Goal: Information Seeking & Learning: Compare options

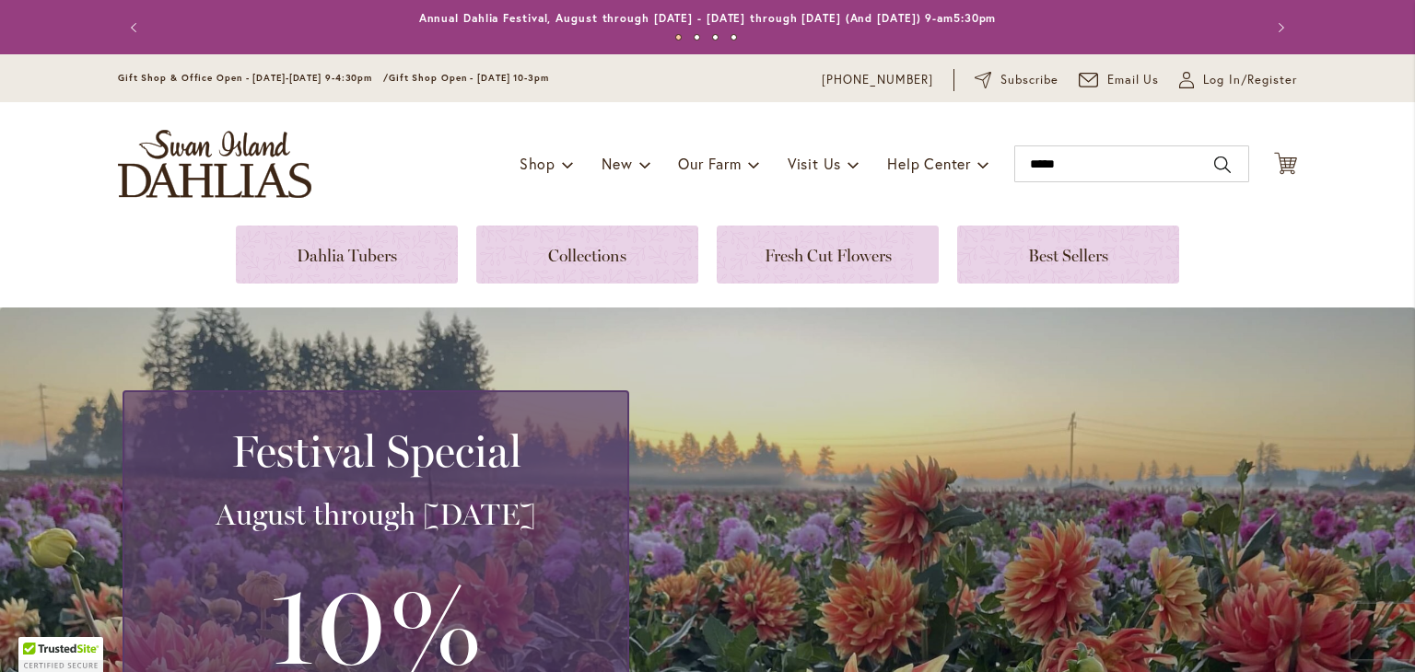
click at [1064, 131] on div "Toggle Nav Shop Dahlia Tubers Collections Fresh Cut Dahlias Gardening Supplies …" at bounding box center [707, 163] width 1216 height 123
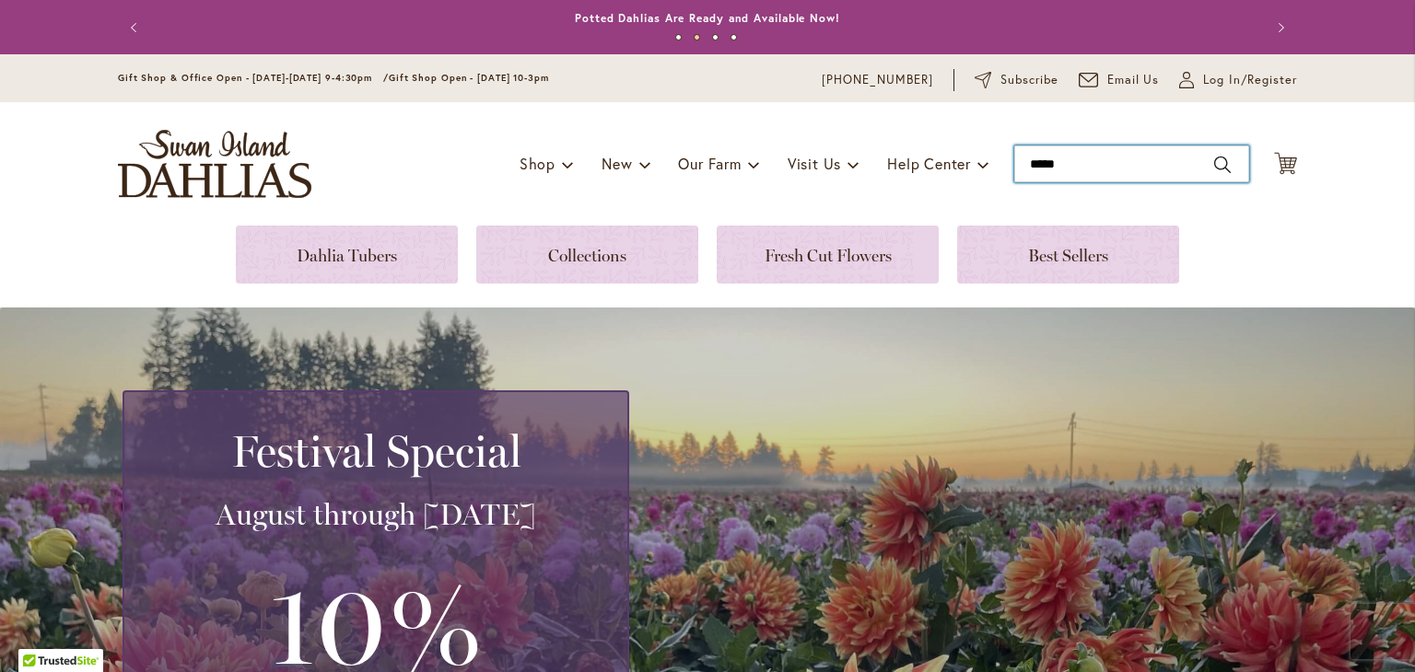
click at [1209, 162] on input "*****" at bounding box center [1131, 164] width 235 height 37
drag, startPoint x: 1211, startPoint y: 160, endPoint x: 1166, endPoint y: 159, distance: 45.1
click at [1210, 159] on input "*****" at bounding box center [1131, 164] width 235 height 37
type input "*****"
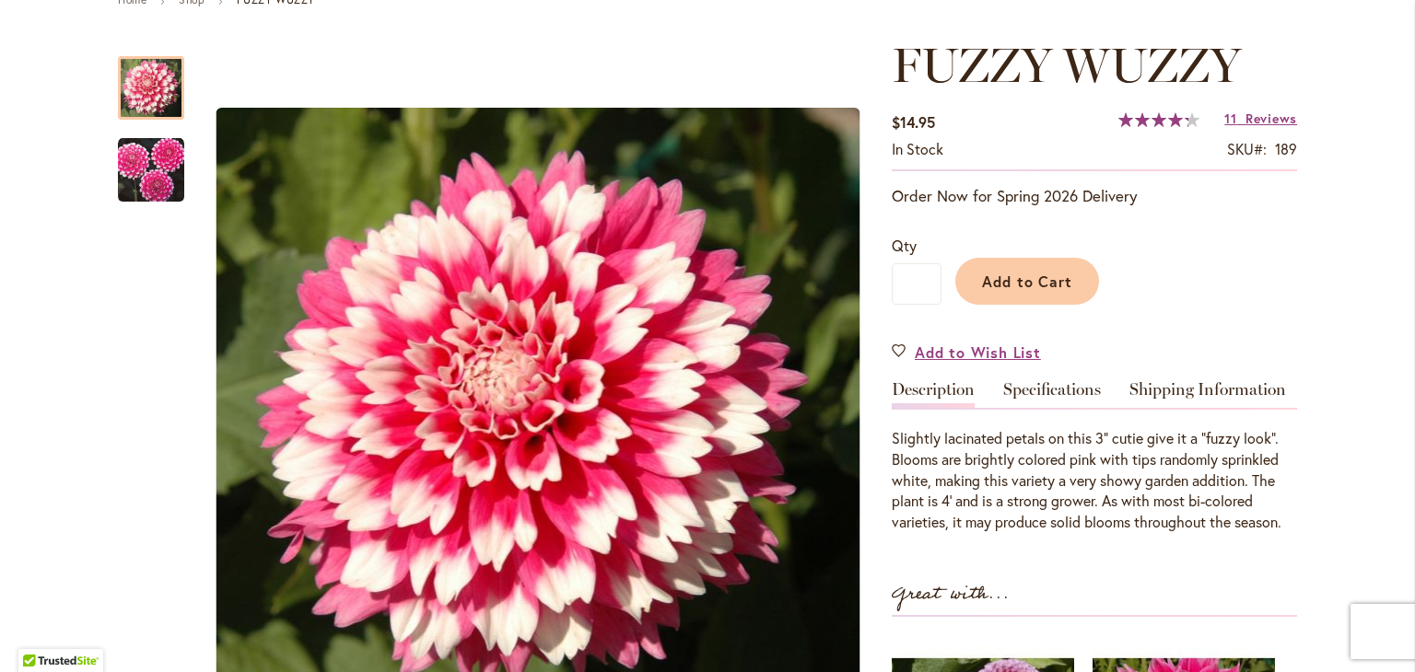
scroll to position [245, 0]
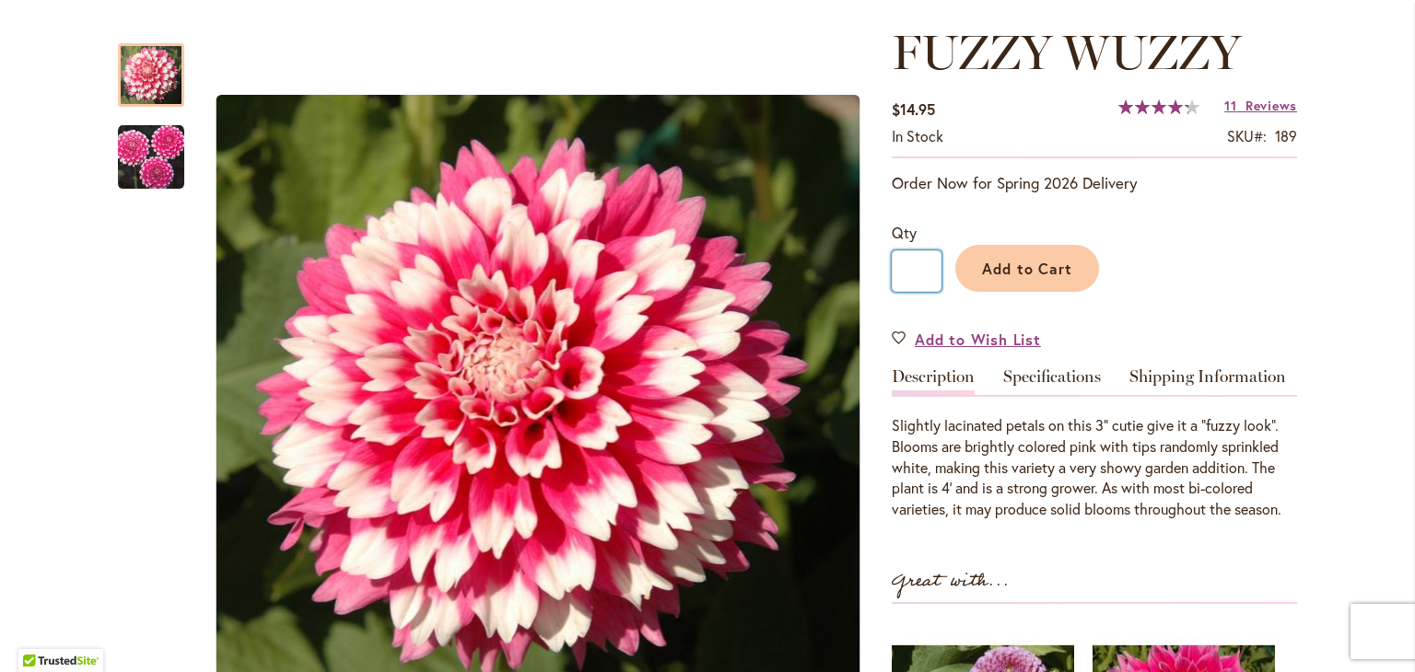
click at [920, 270] on input "*" at bounding box center [917, 271] width 50 height 41
type input "*"
click at [1041, 262] on span "Add to Cart" at bounding box center [1027, 268] width 91 height 19
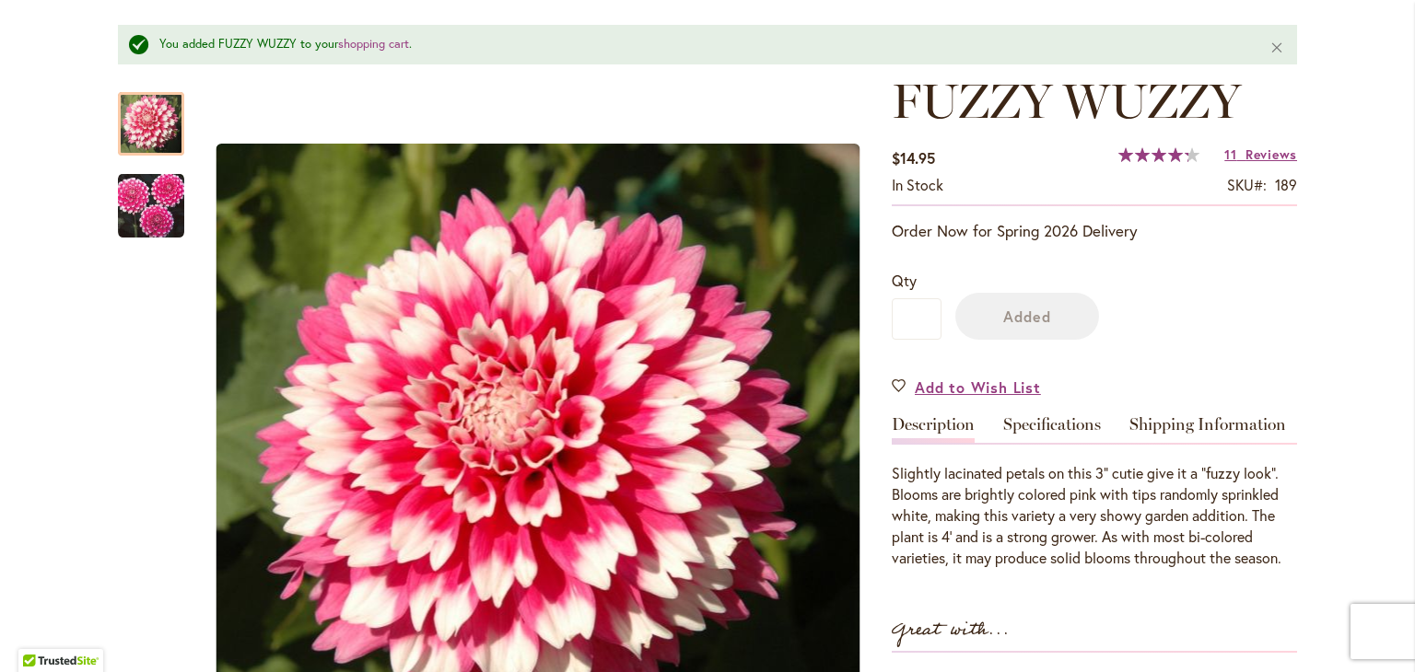
scroll to position [293, 0]
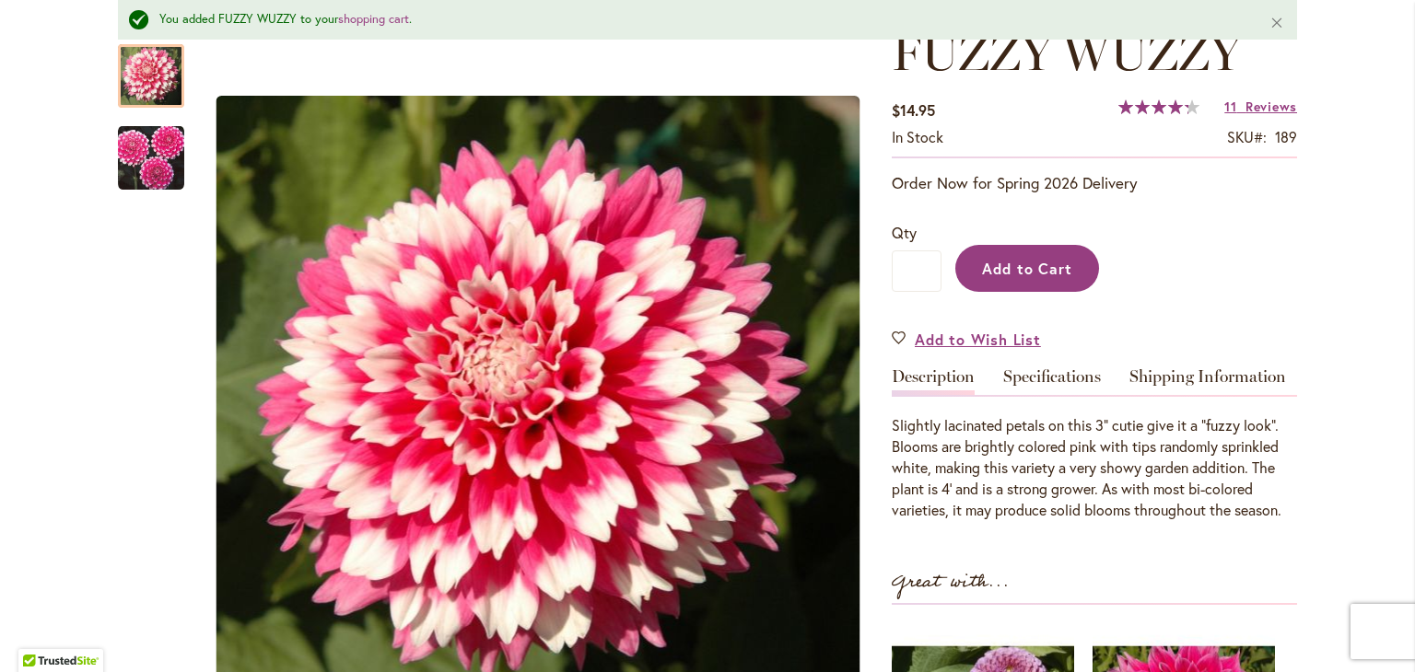
click at [1048, 270] on span "Add to Cart" at bounding box center [1027, 268] width 91 height 19
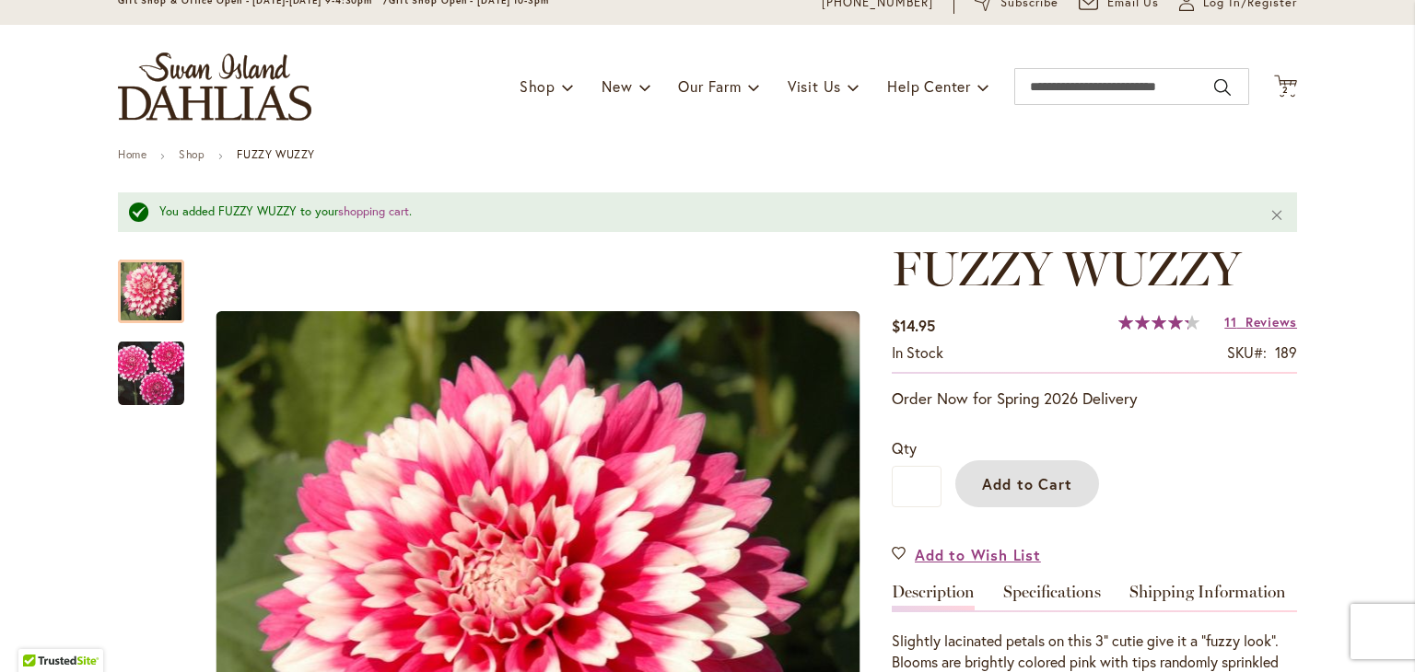
scroll to position [0, 0]
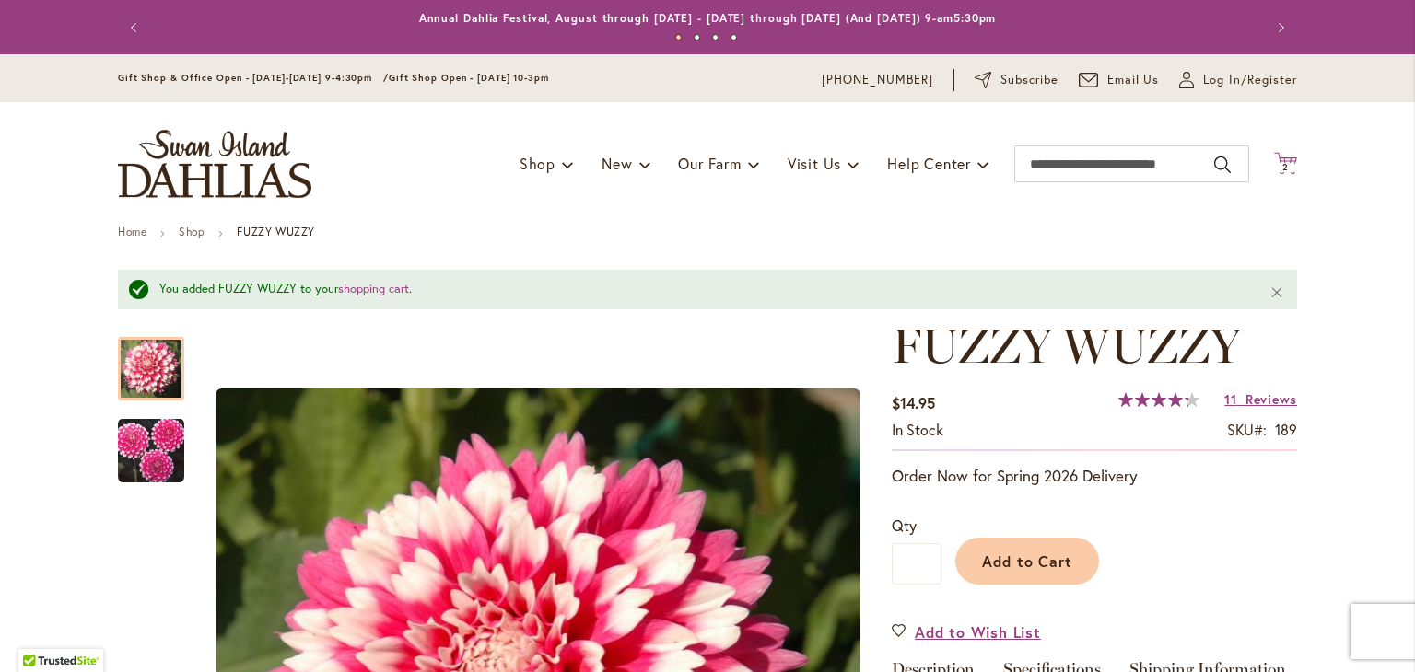
click at [1274, 160] on icon at bounding box center [1285, 163] width 23 height 22
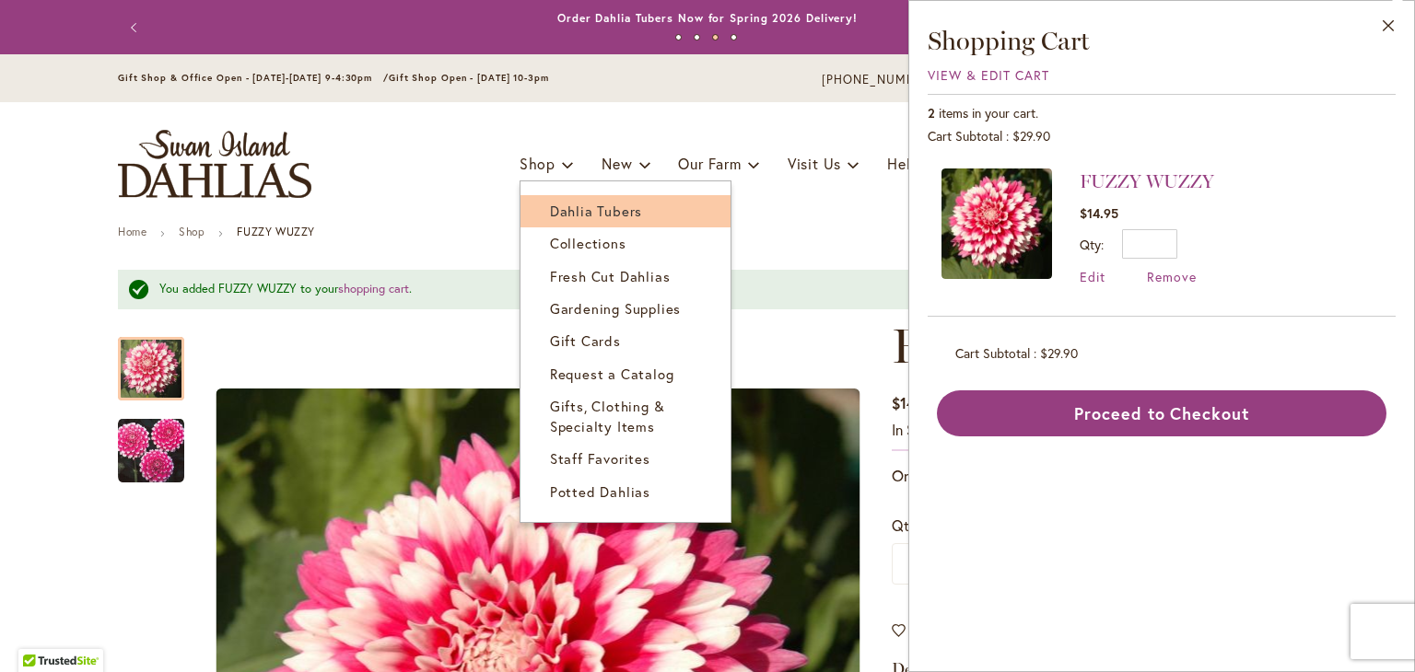
click at [550, 207] on span "Dahlia Tubers" at bounding box center [596, 211] width 92 height 18
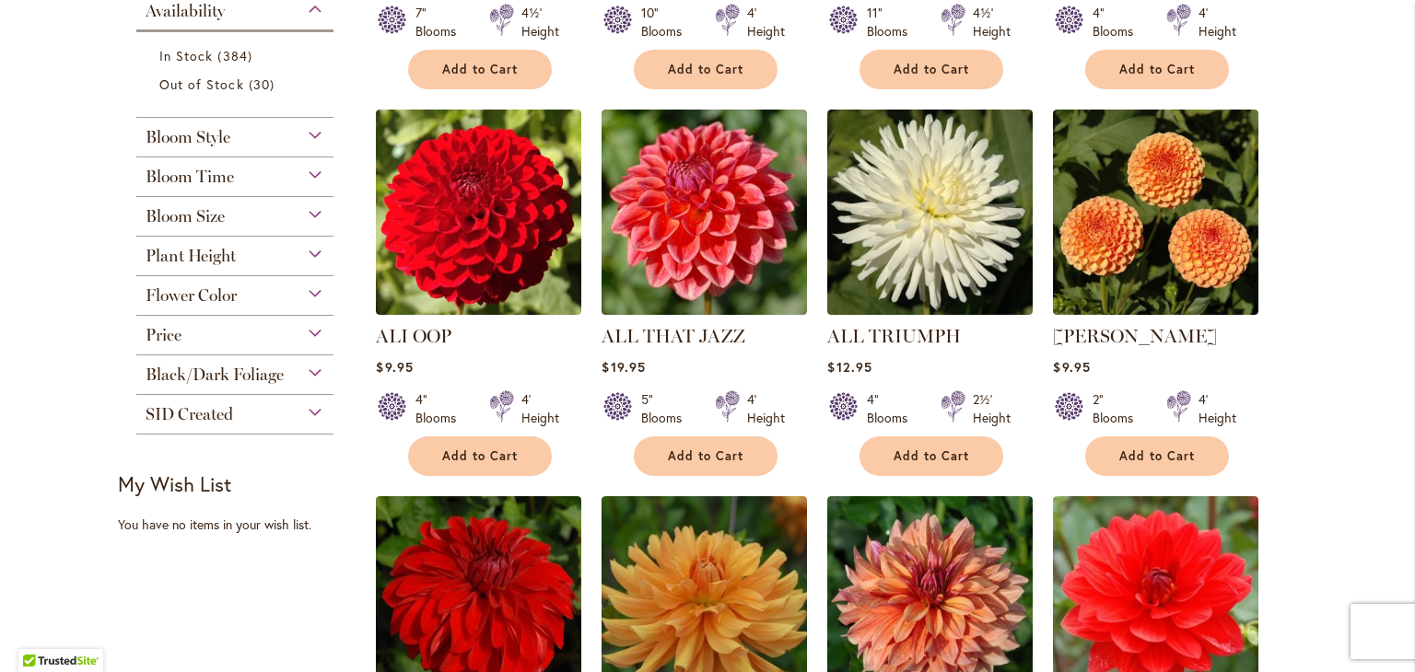
scroll to position [982, 0]
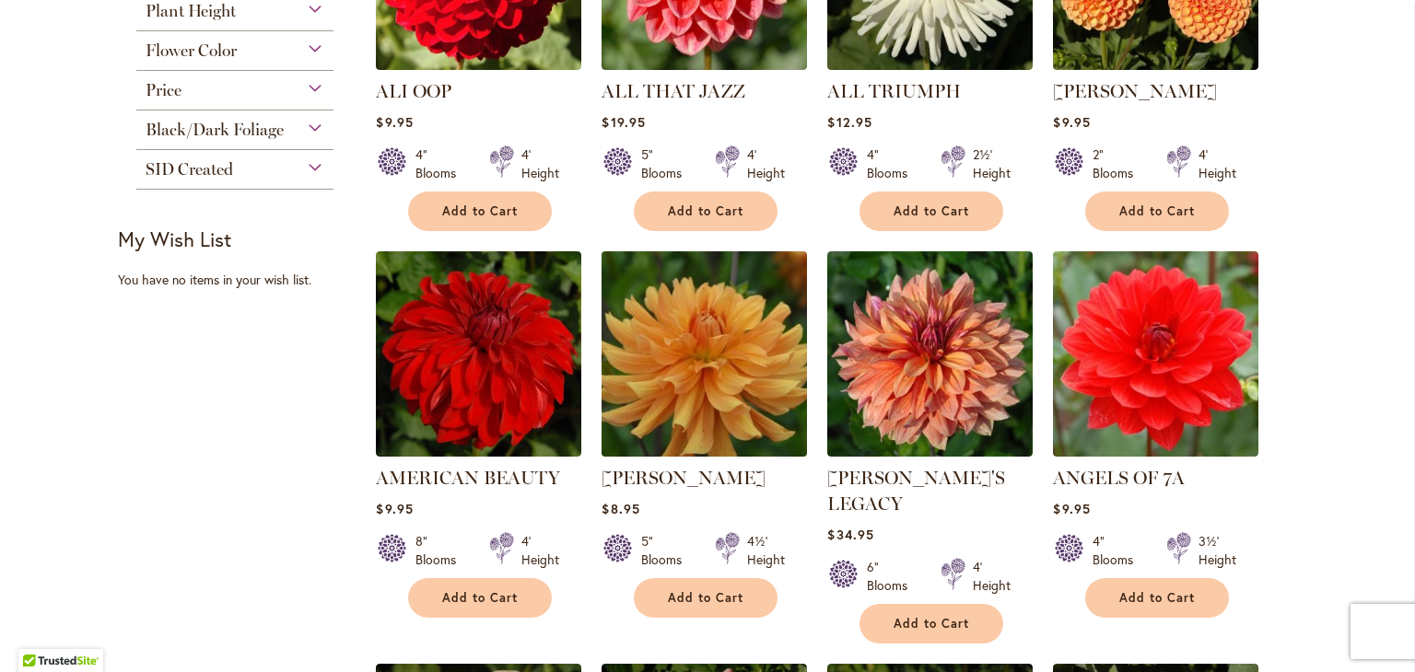
click at [710, 344] on img at bounding box center [705, 355] width 216 height 216
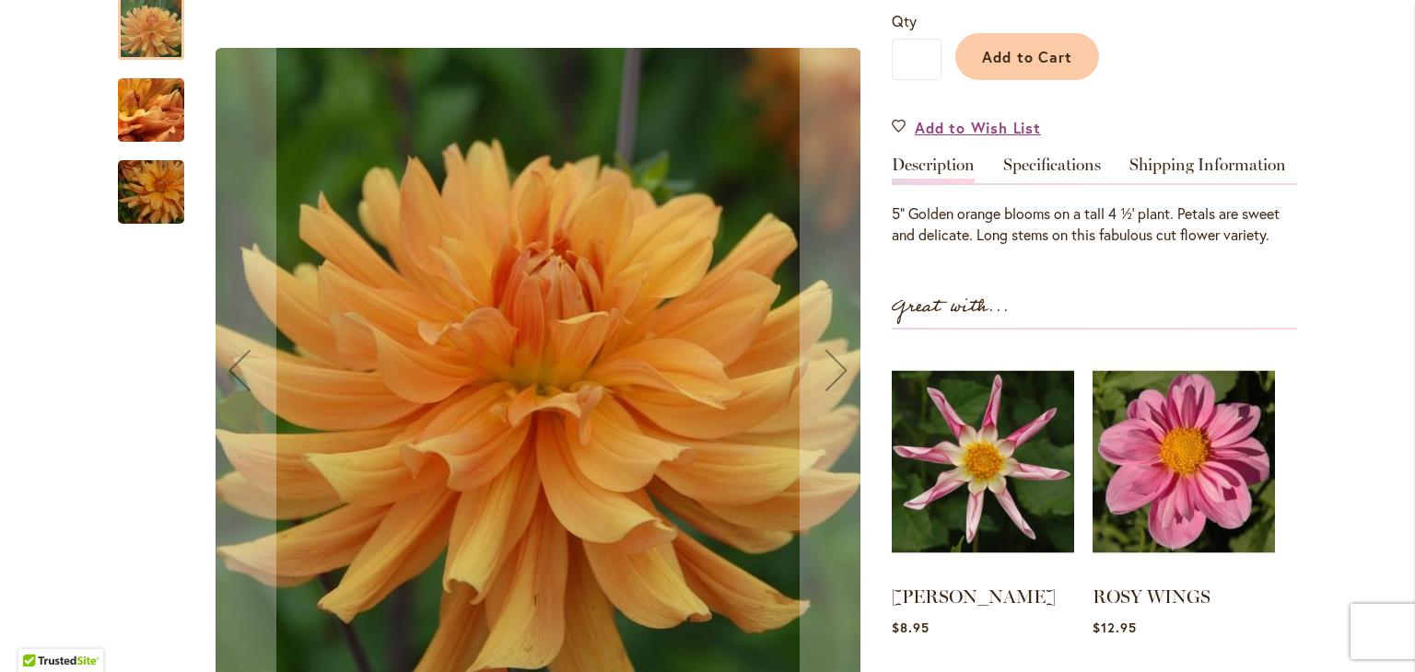
scroll to position [491, 0]
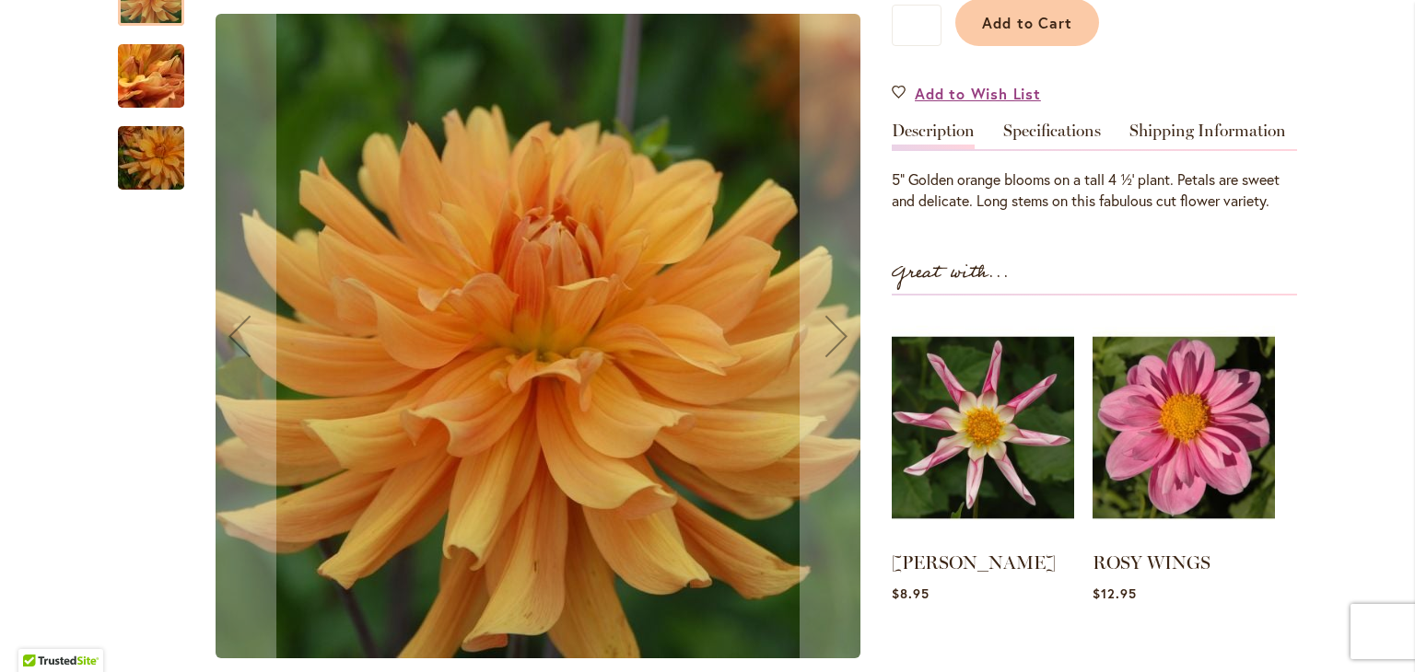
click at [129, 126] on img "ANDREW CHARLES" at bounding box center [151, 76] width 133 height 99
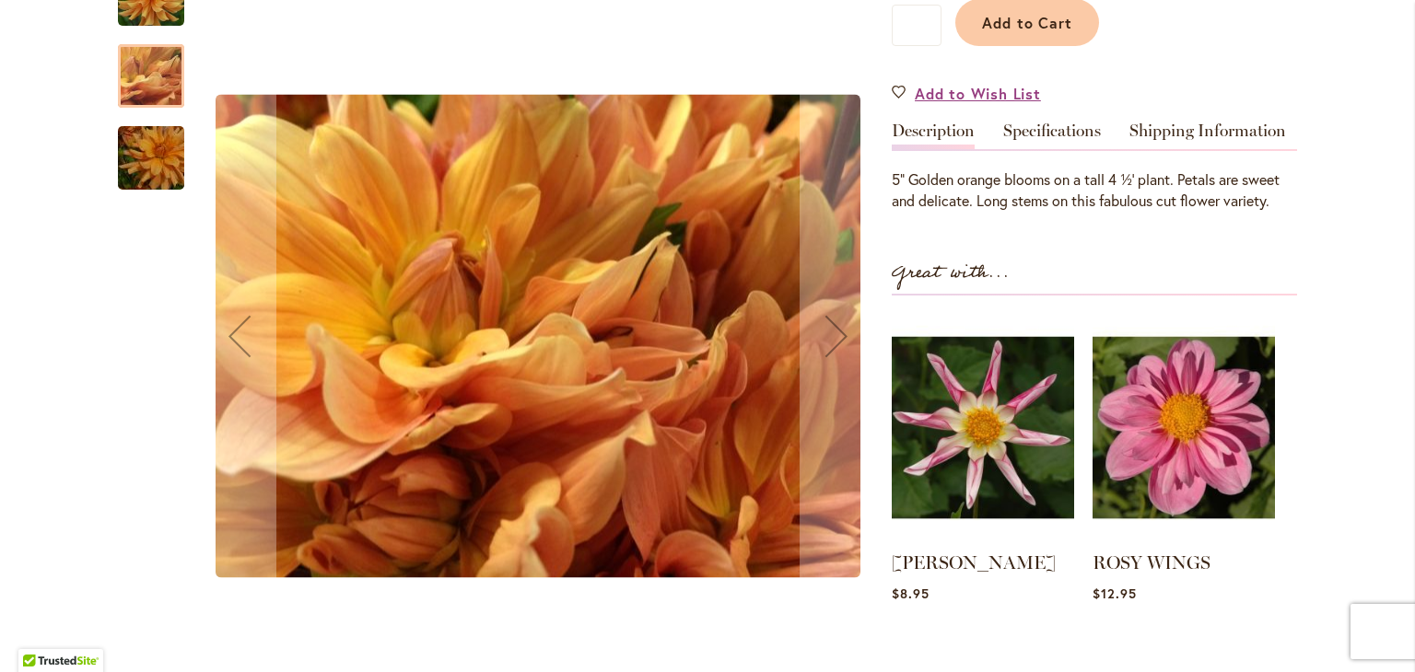
click at [136, 202] on img "ANDREW CHARLES" at bounding box center [151, 158] width 133 height 88
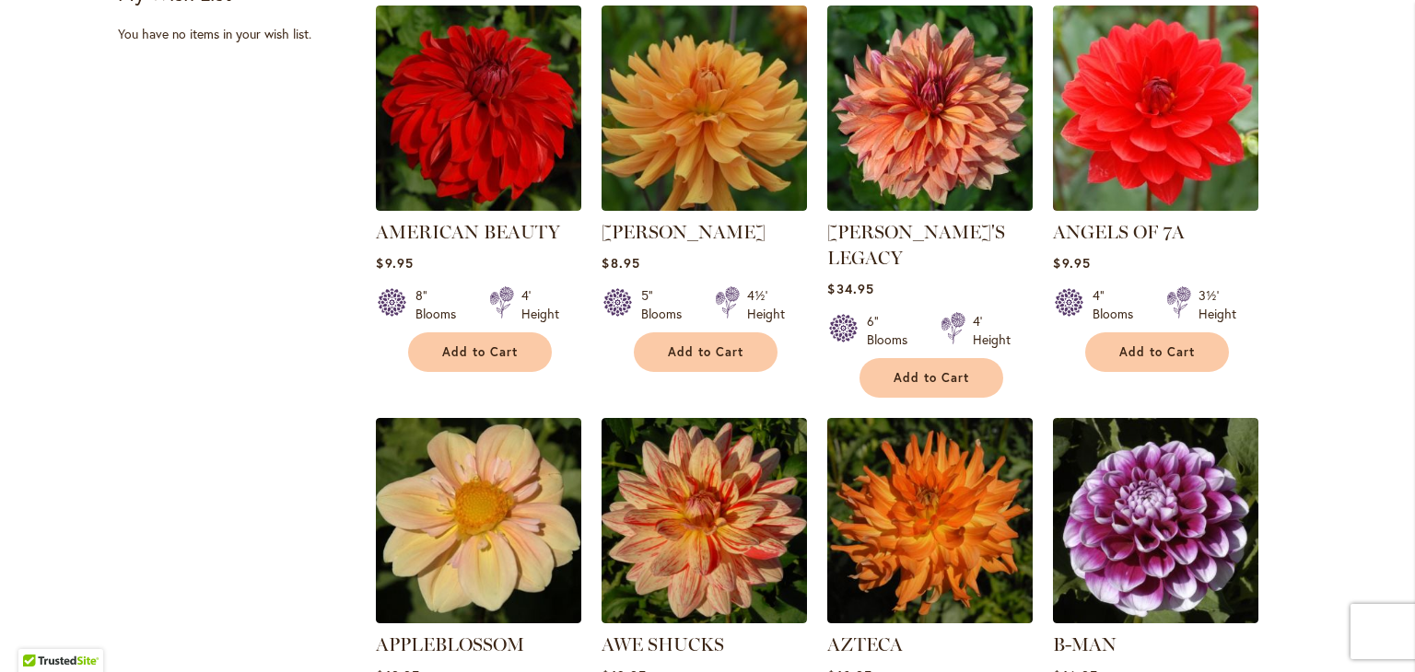
scroll to position [1474, 0]
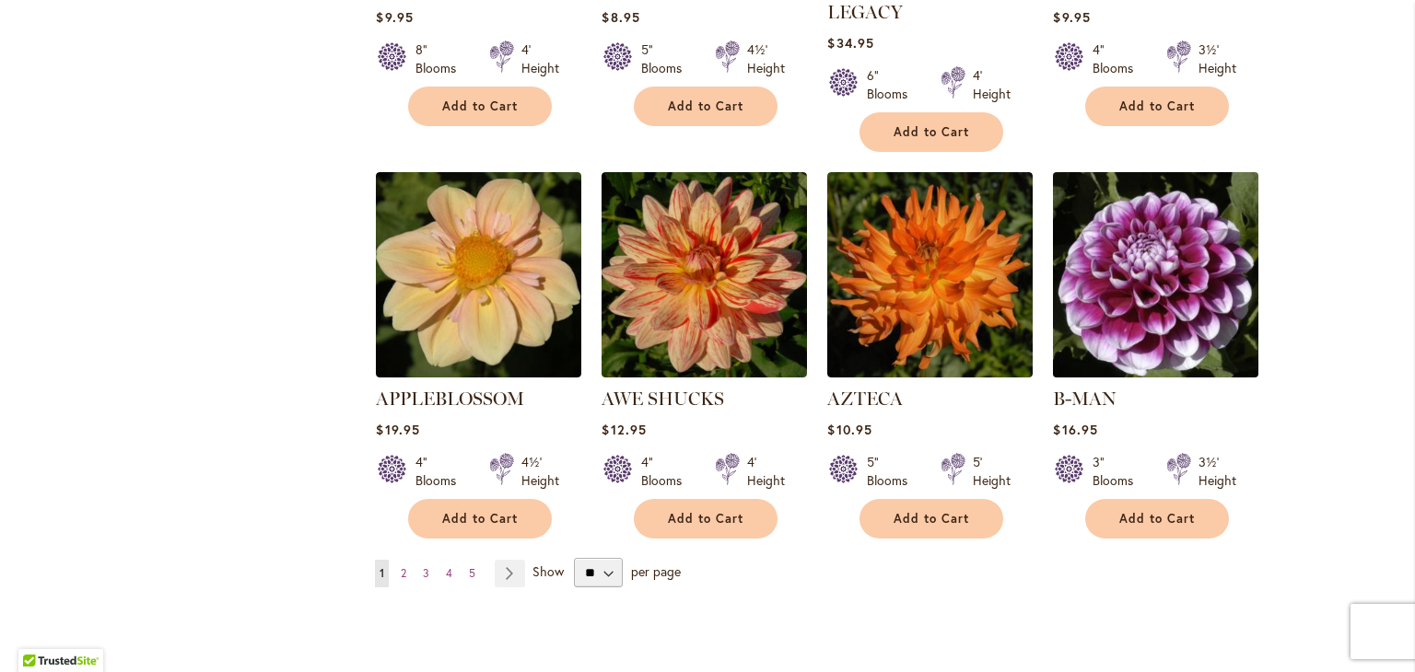
click at [1133, 307] on img at bounding box center [1156, 276] width 216 height 216
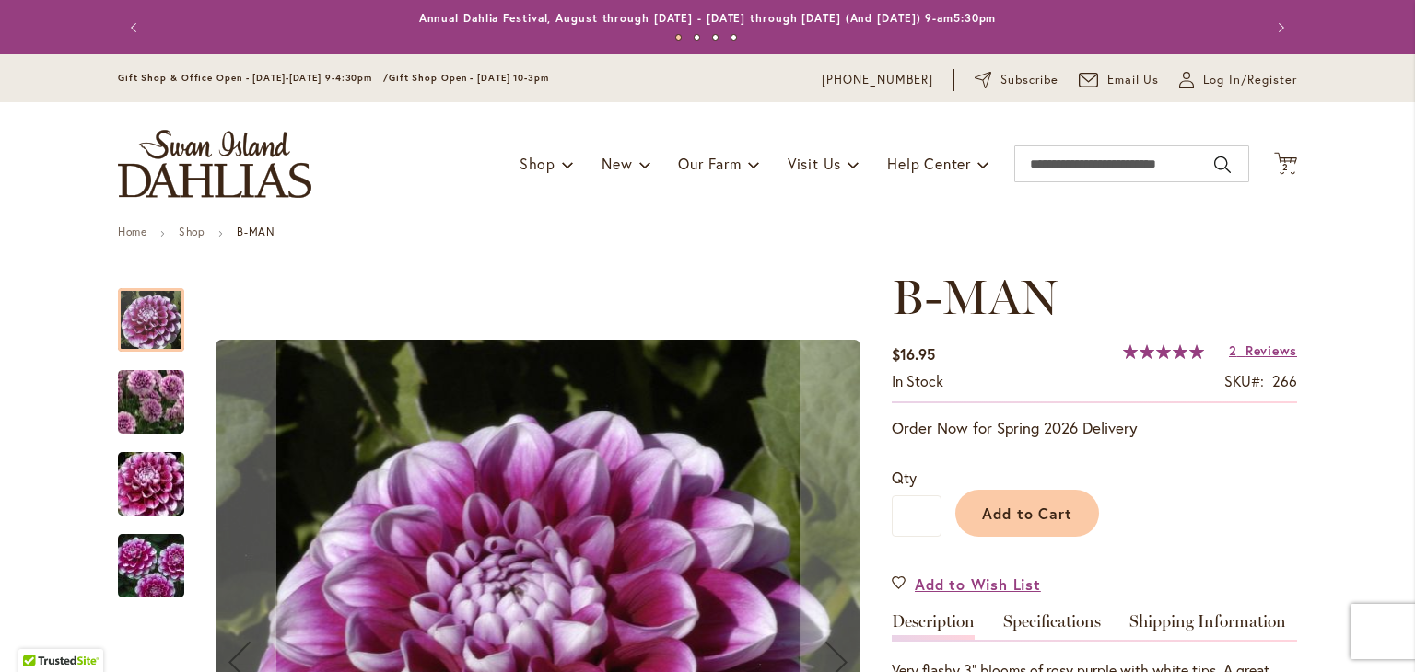
click at [143, 408] on img "B-MAN" at bounding box center [151, 401] width 133 height 115
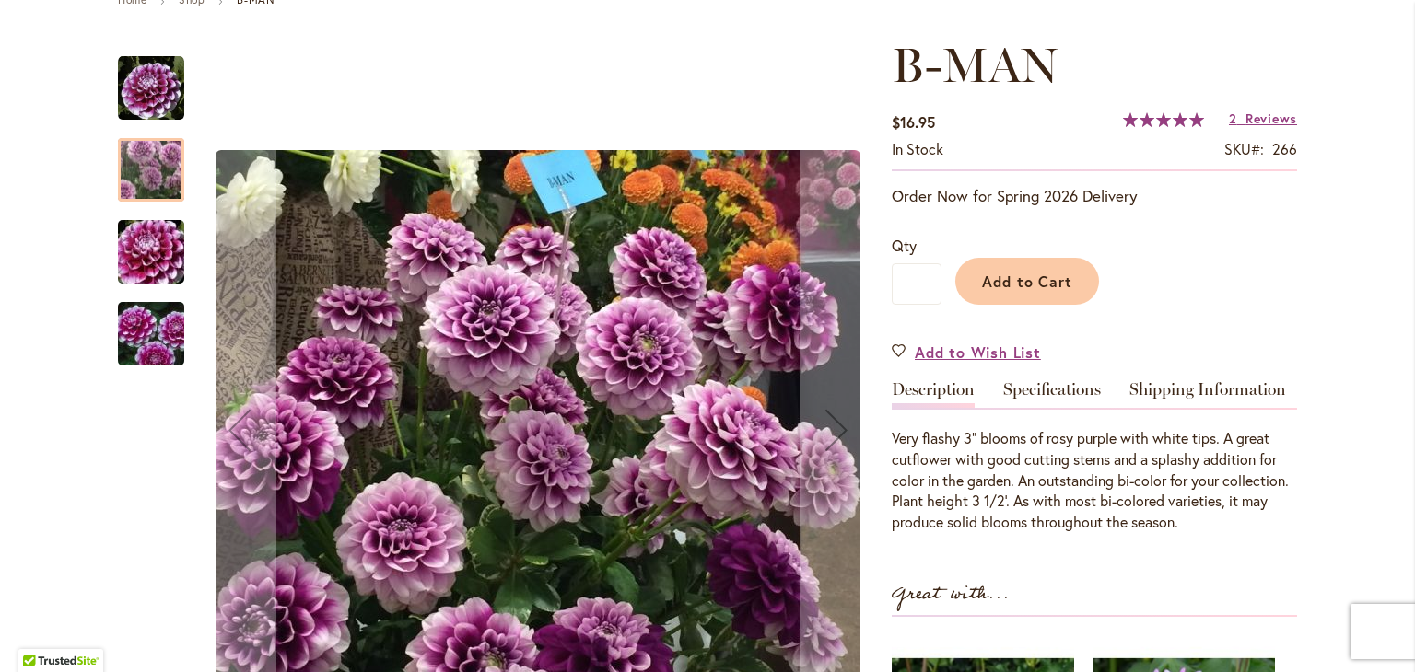
scroll to position [245, 0]
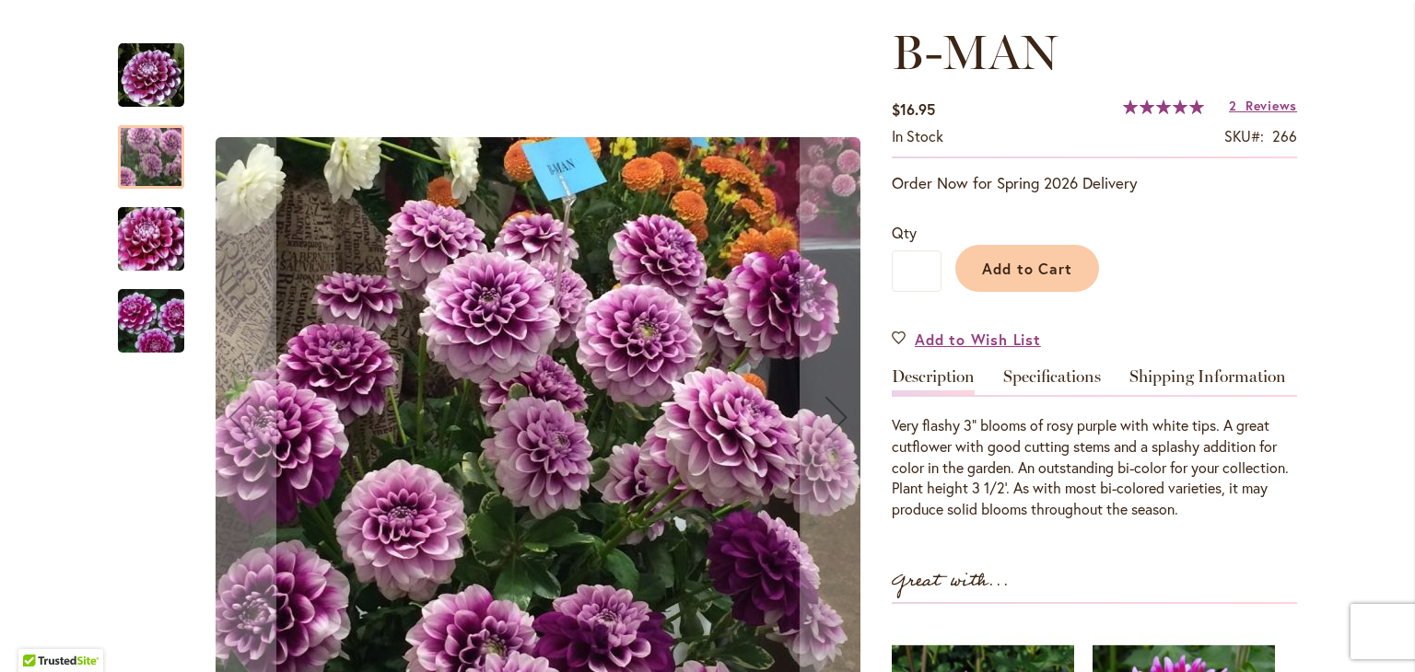
click at [131, 257] on img "B-MAN" at bounding box center [151, 239] width 133 height 88
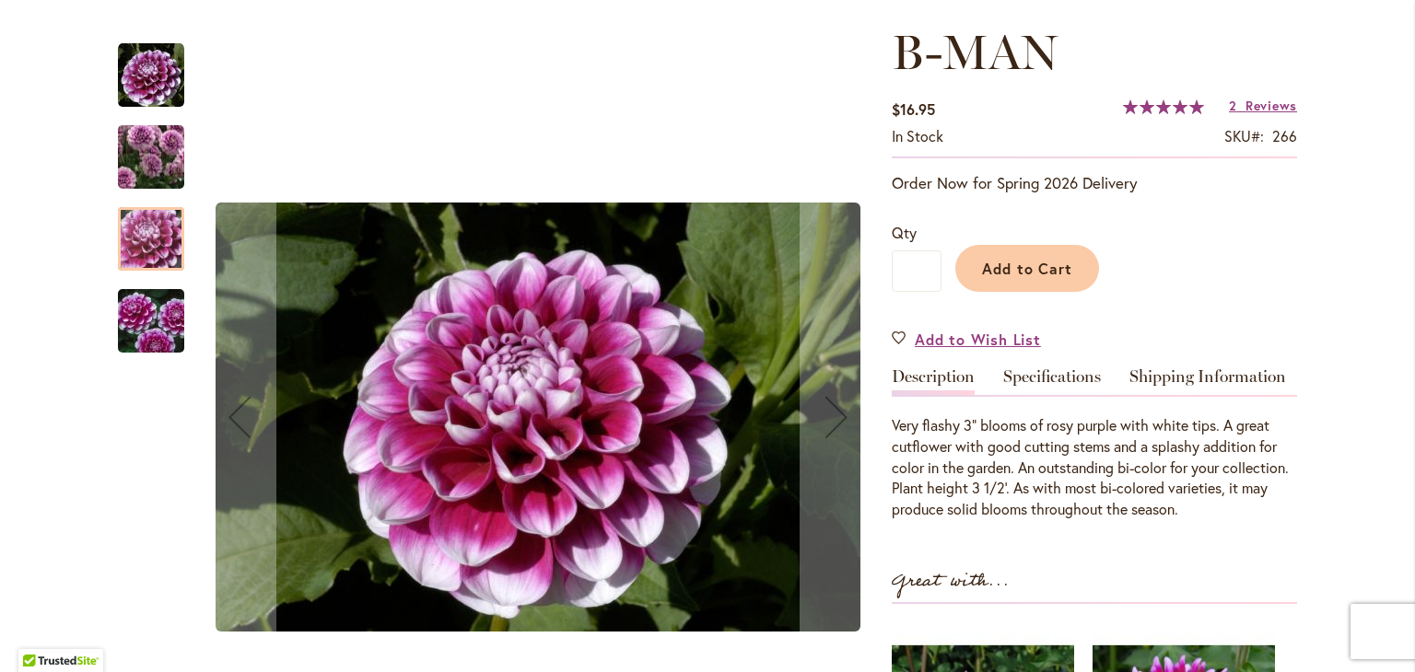
click at [131, 332] on img "B-MAN" at bounding box center [151, 321] width 133 height 88
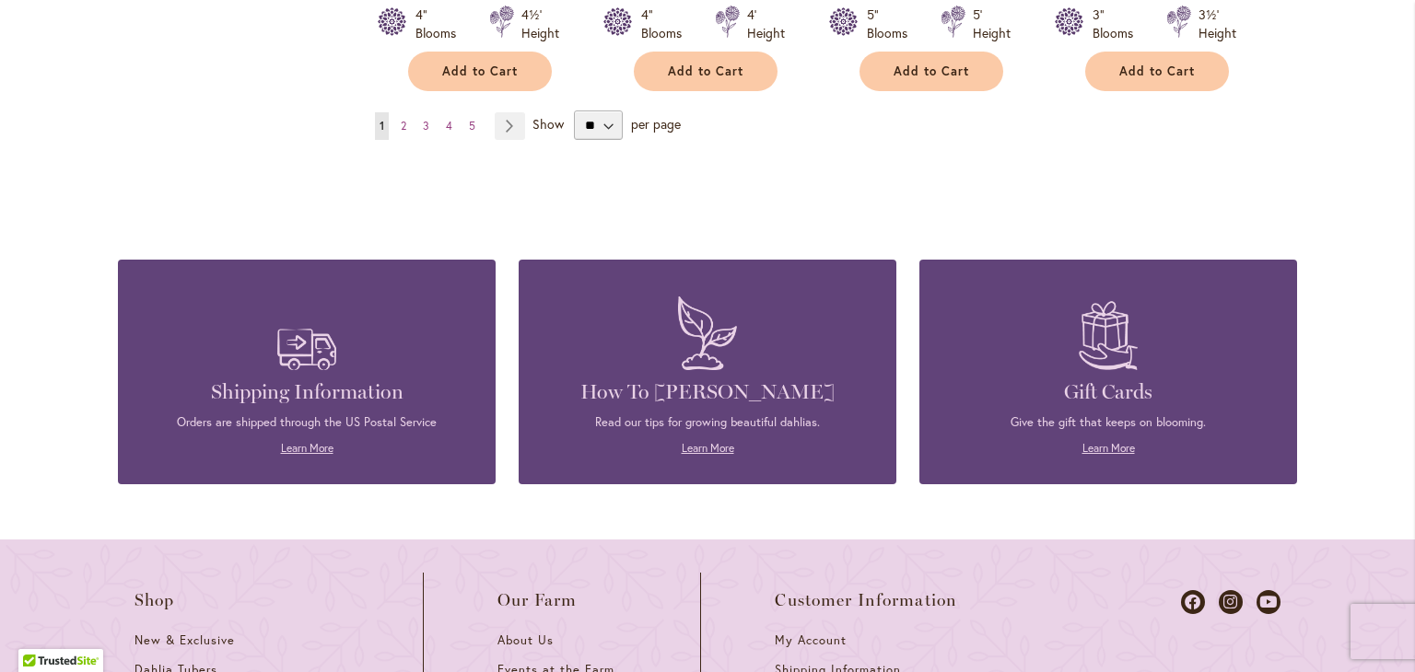
scroll to position [1965, 0]
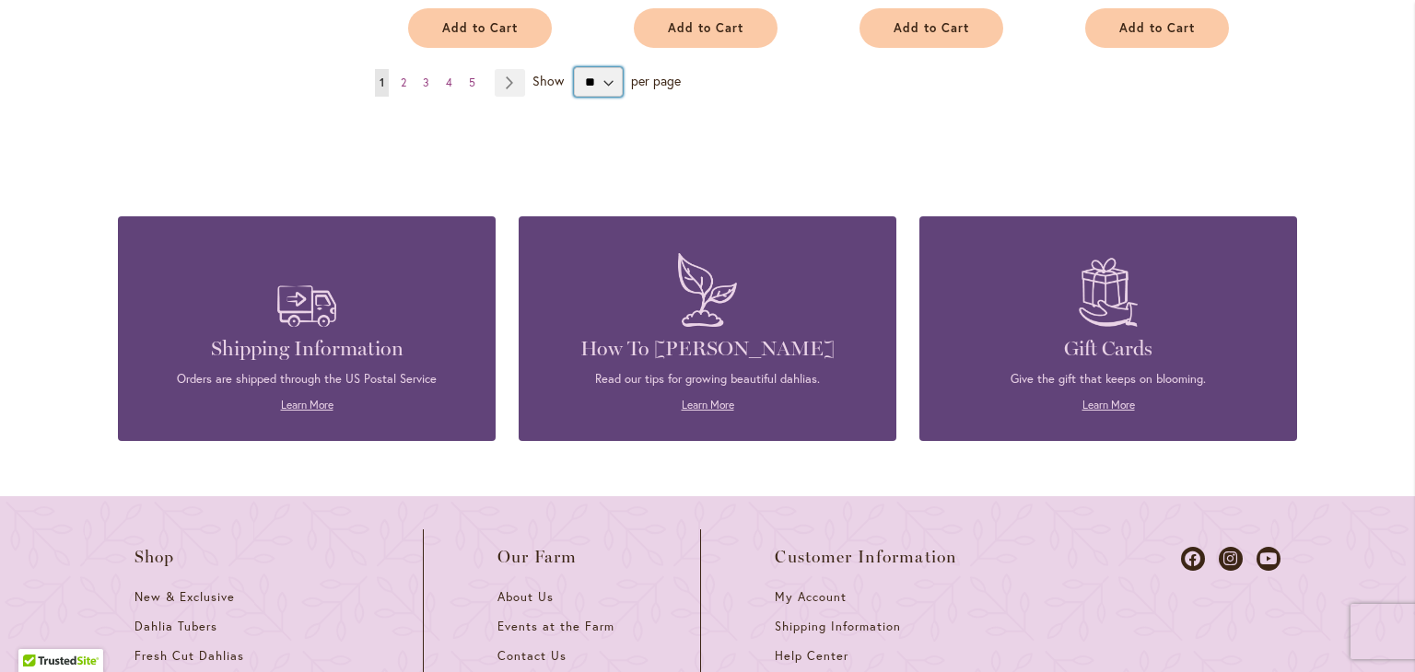
click at [597, 67] on select "** ** ** **" at bounding box center [598, 81] width 49 height 29
select select "**"
click at [574, 67] on select "** ** ** **" at bounding box center [598, 81] width 49 height 29
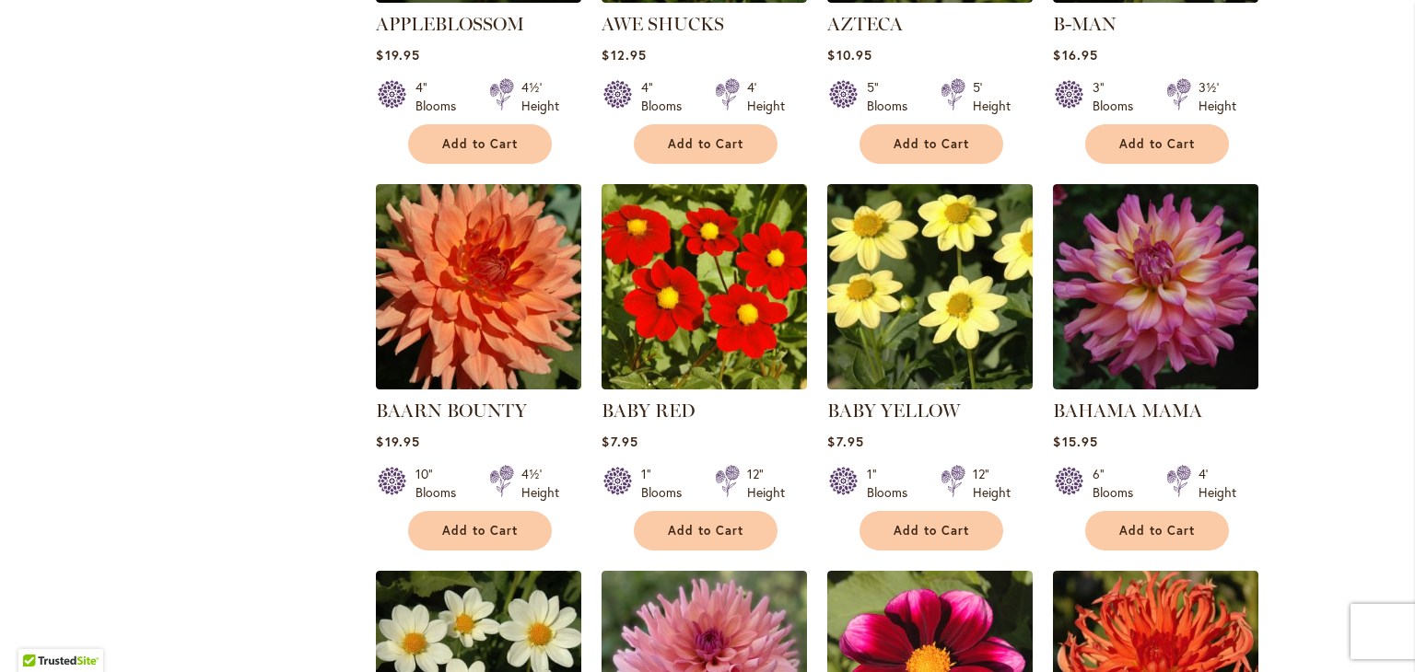
scroll to position [1862, 0]
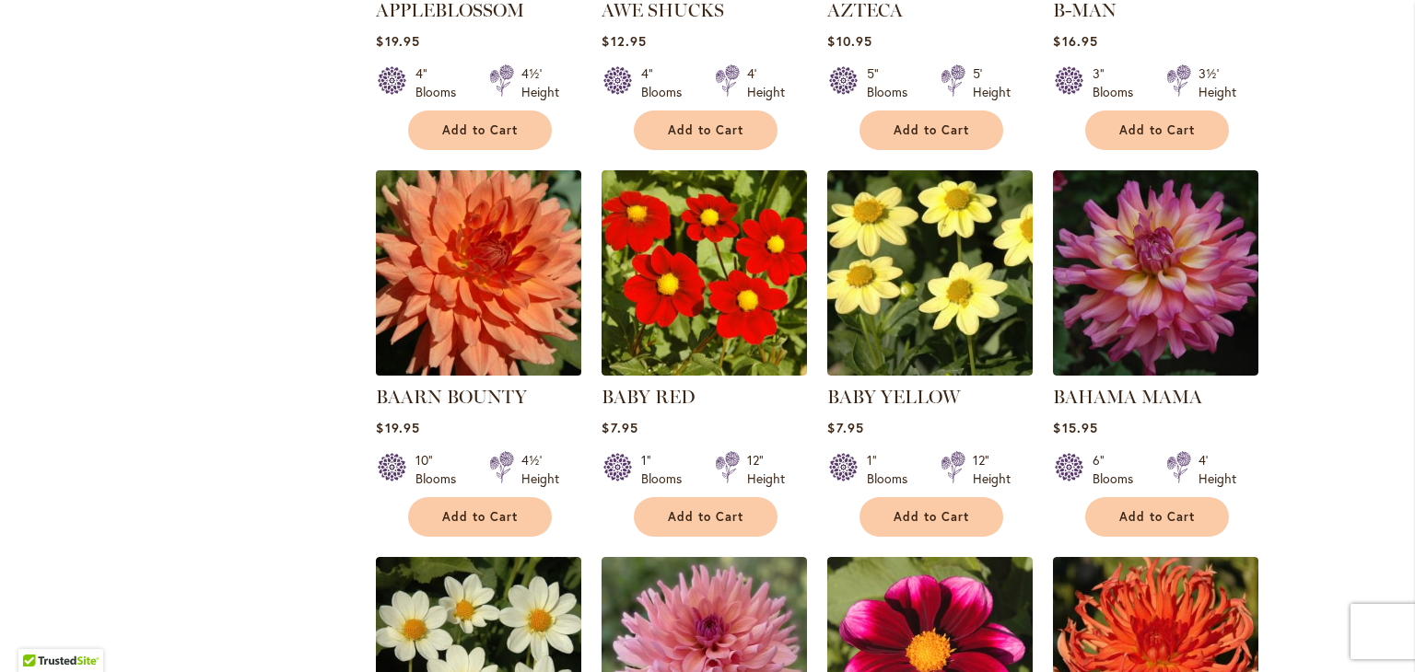
click at [432, 310] on img at bounding box center [479, 274] width 216 height 216
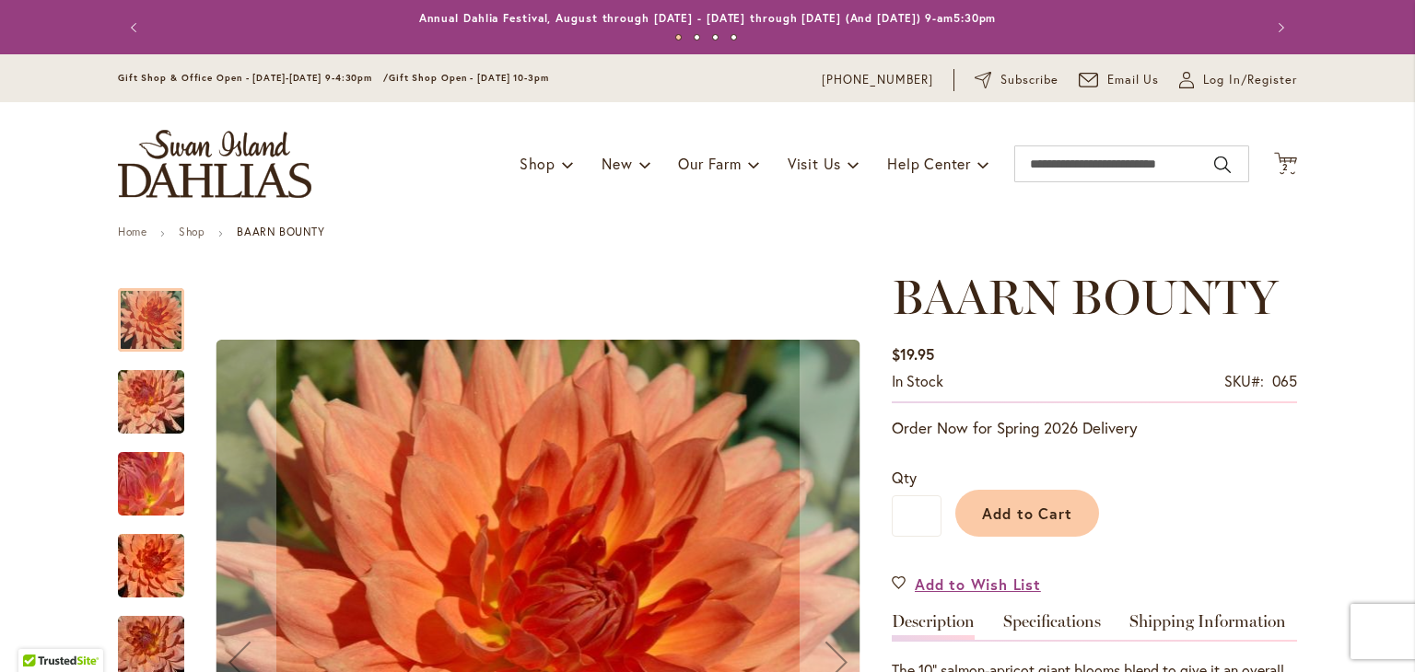
scroll to position [245, 0]
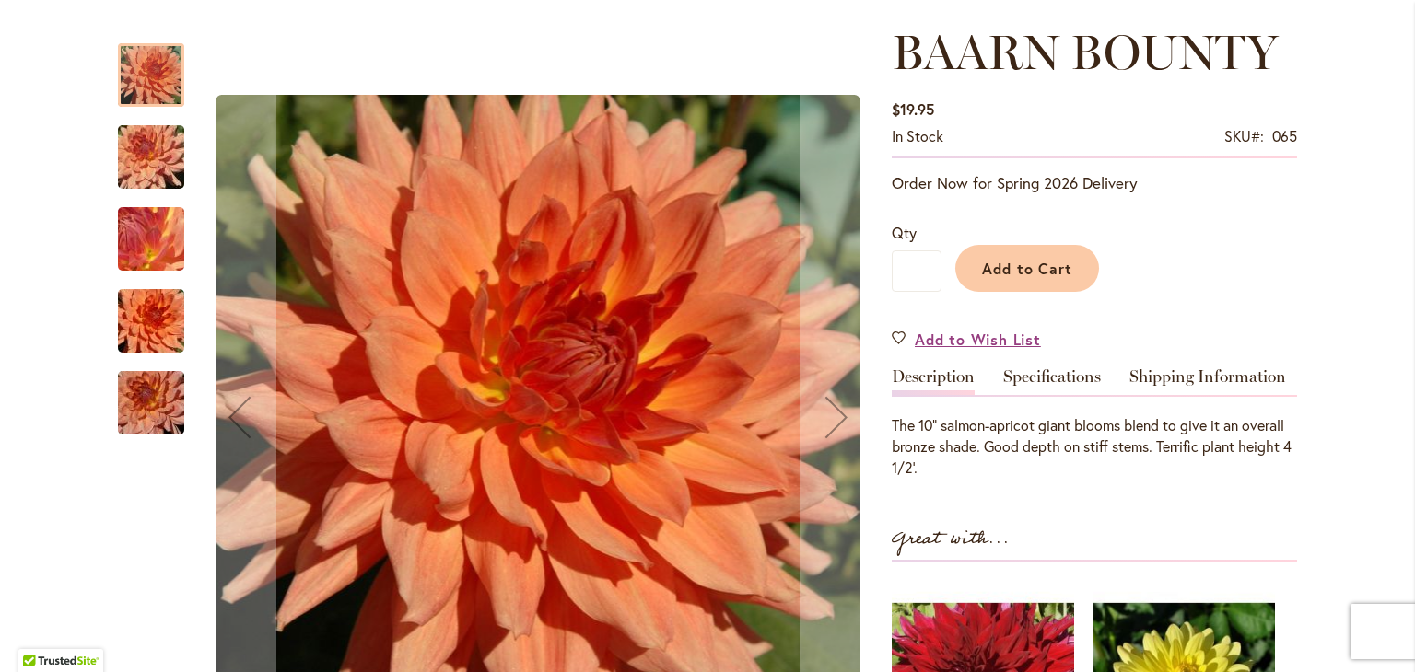
click at [122, 154] on img "Baarn Bounty" at bounding box center [151, 157] width 133 height 99
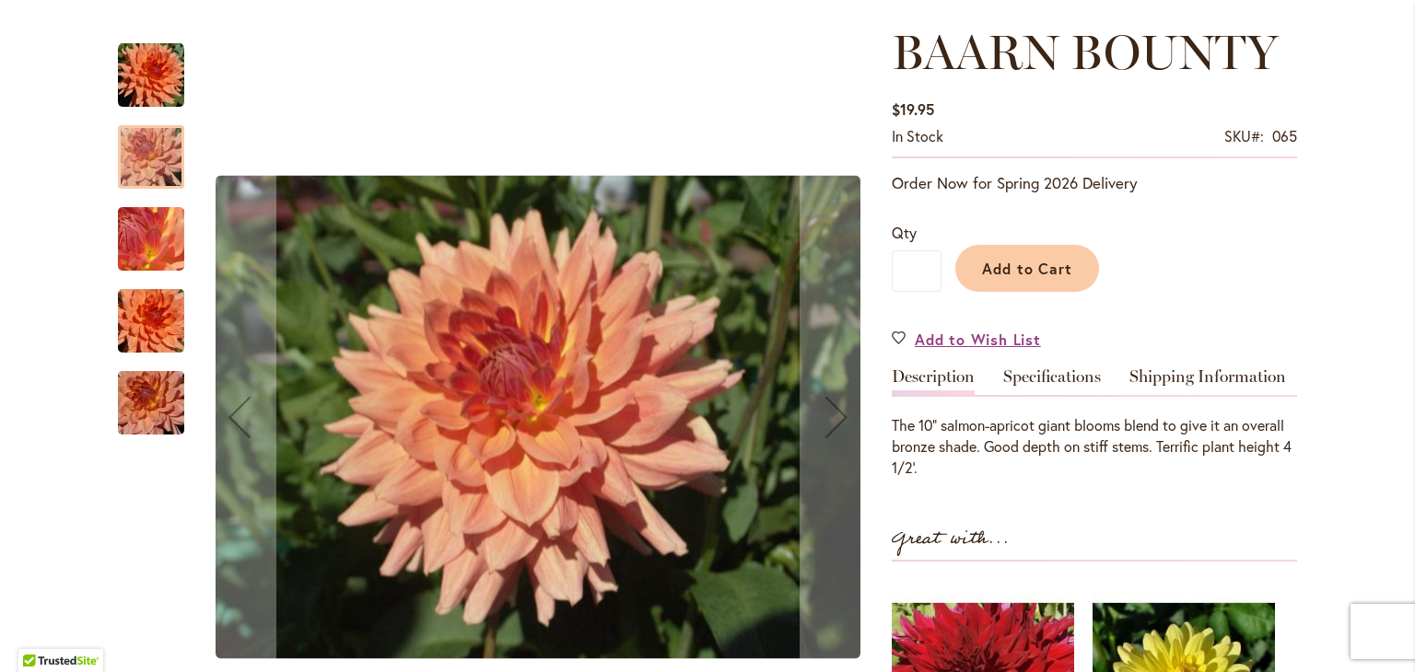
click at [144, 255] on img "Baarn Bounty" at bounding box center [151, 239] width 133 height 99
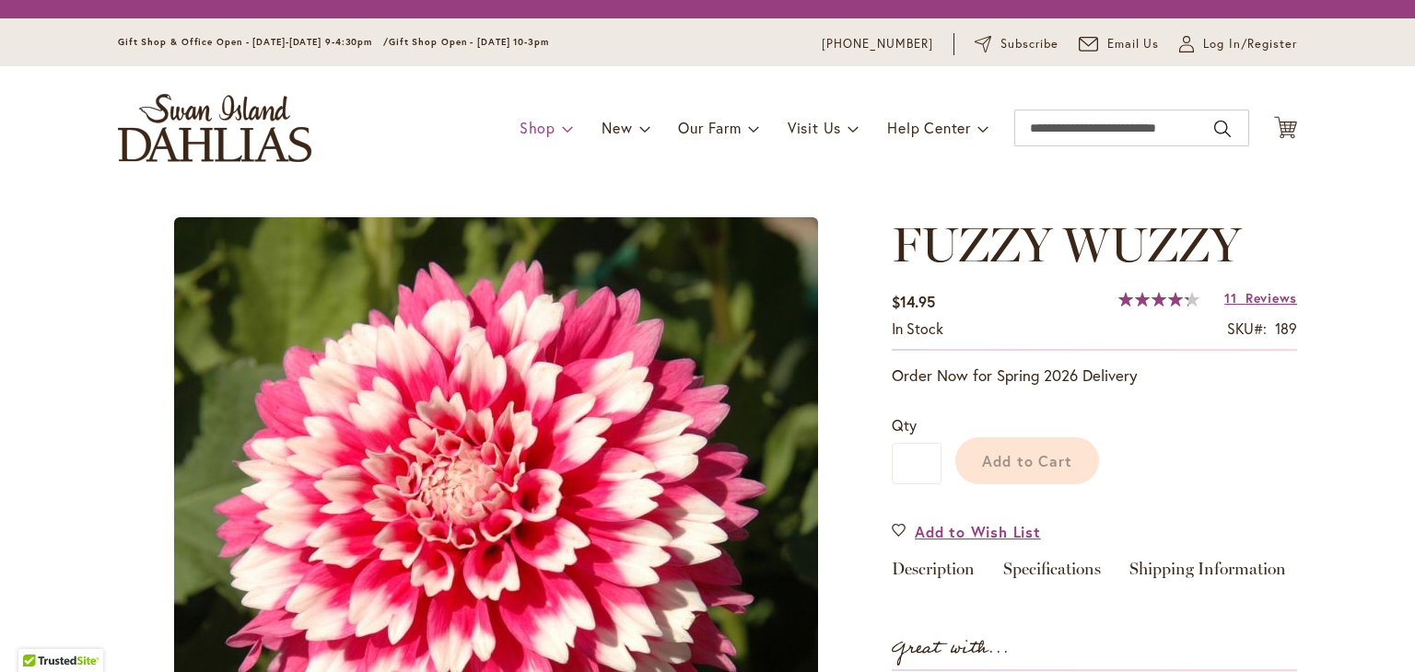
click at [528, 134] on span "Shop" at bounding box center [537, 127] width 36 height 19
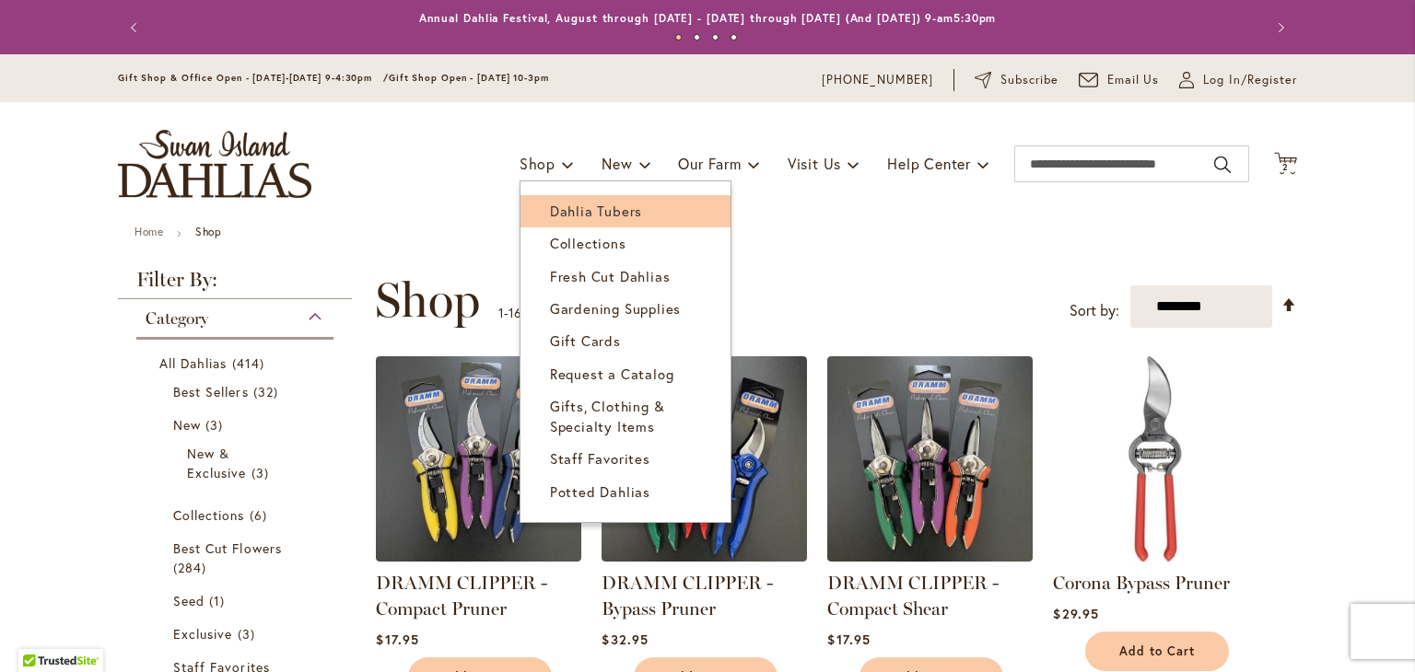
click at [590, 212] on span "Dahlia Tubers" at bounding box center [596, 211] width 92 height 18
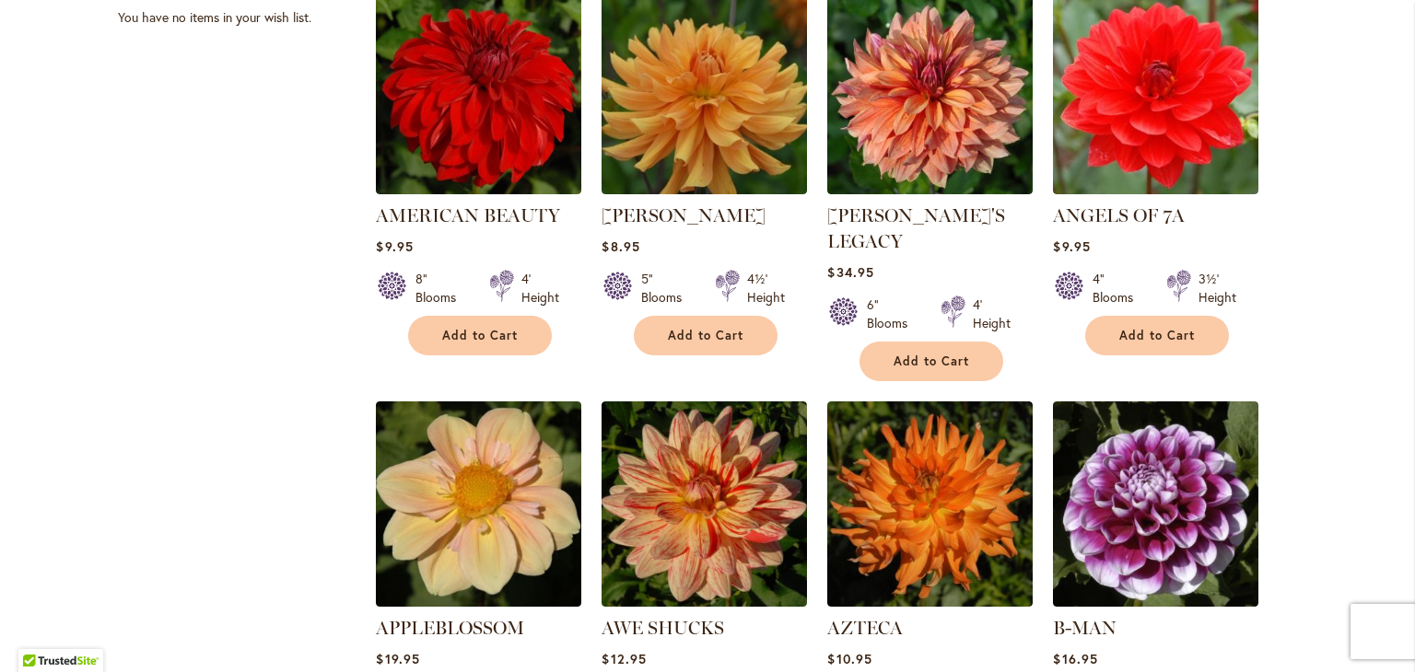
scroll to position [1474, 0]
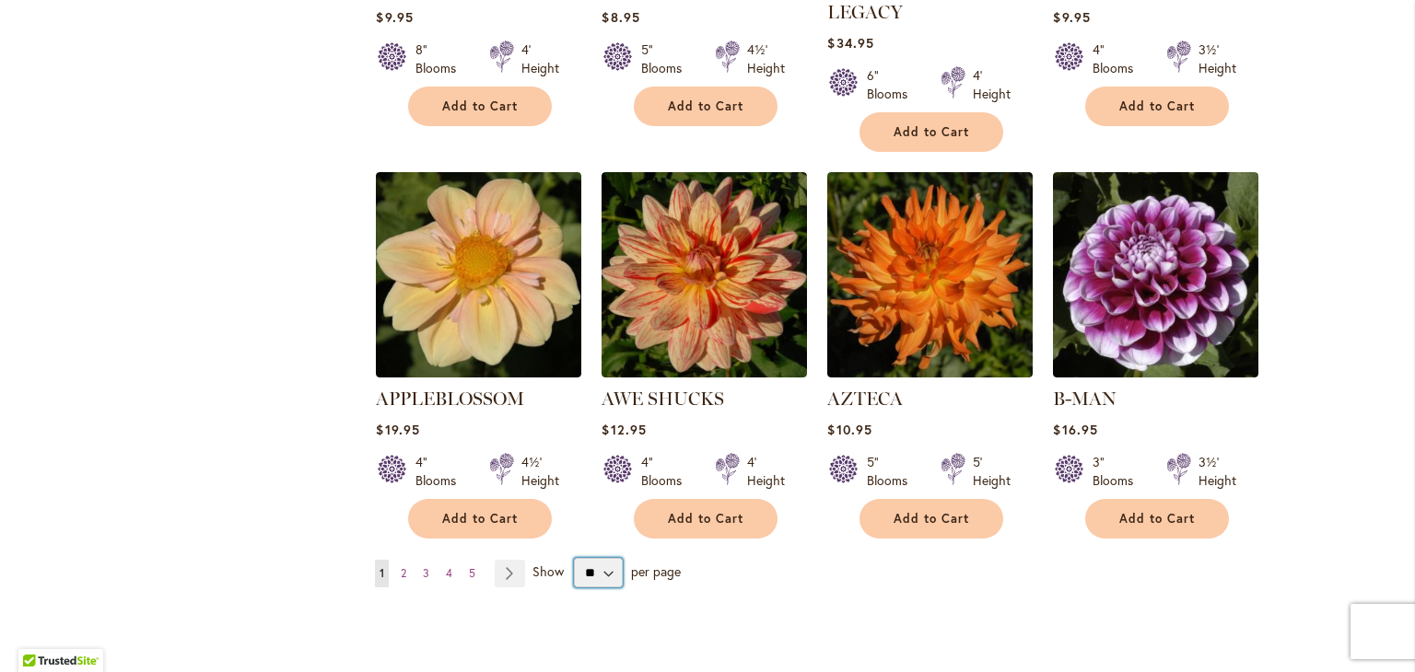
click at [601, 558] on select "** ** ** **" at bounding box center [598, 572] width 49 height 29
select select "**"
click at [574, 558] on select "** ** ** **" at bounding box center [598, 572] width 49 height 29
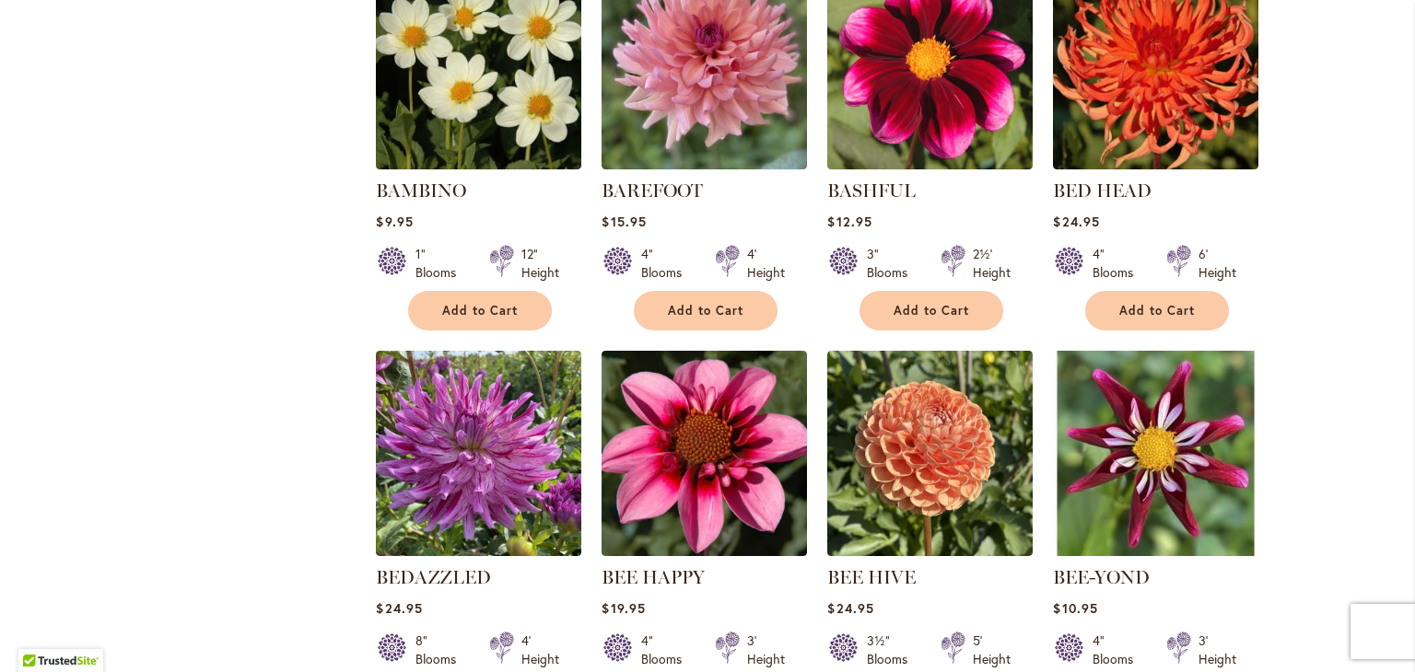
scroll to position [2210, 0]
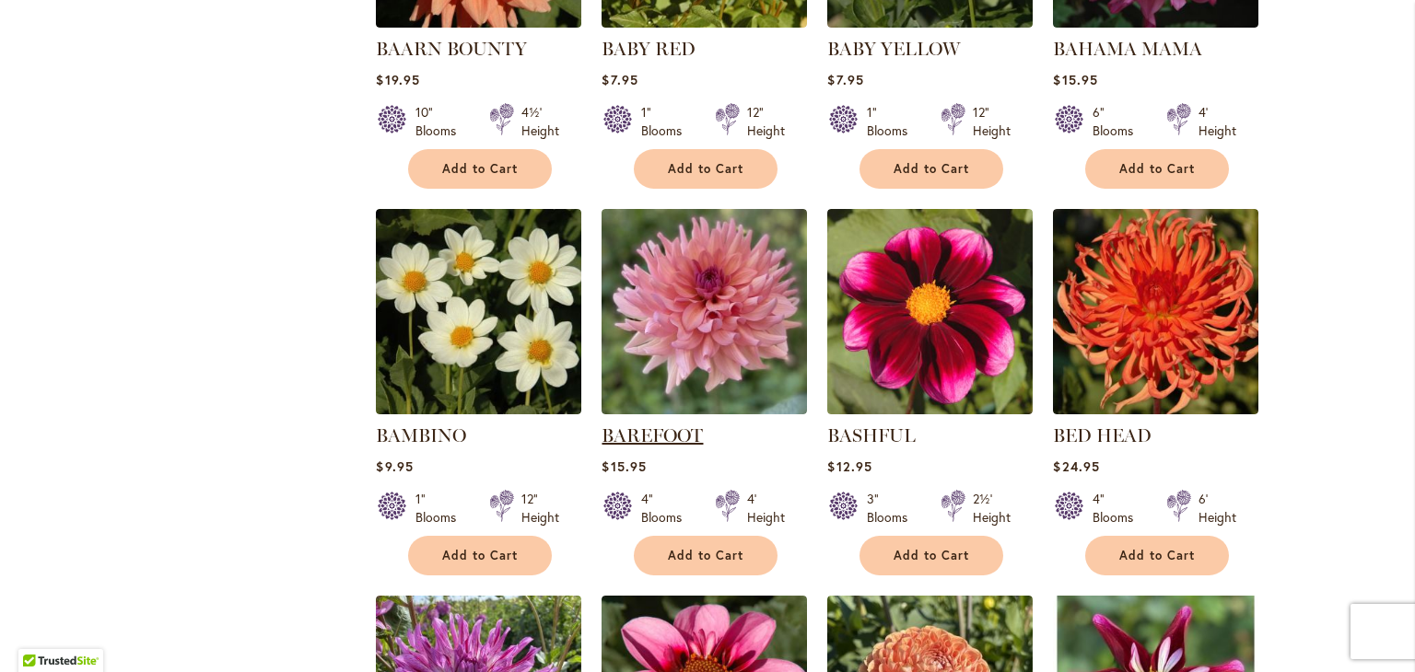
click at [650, 425] on link "BAREFOOT" at bounding box center [651, 436] width 101 height 22
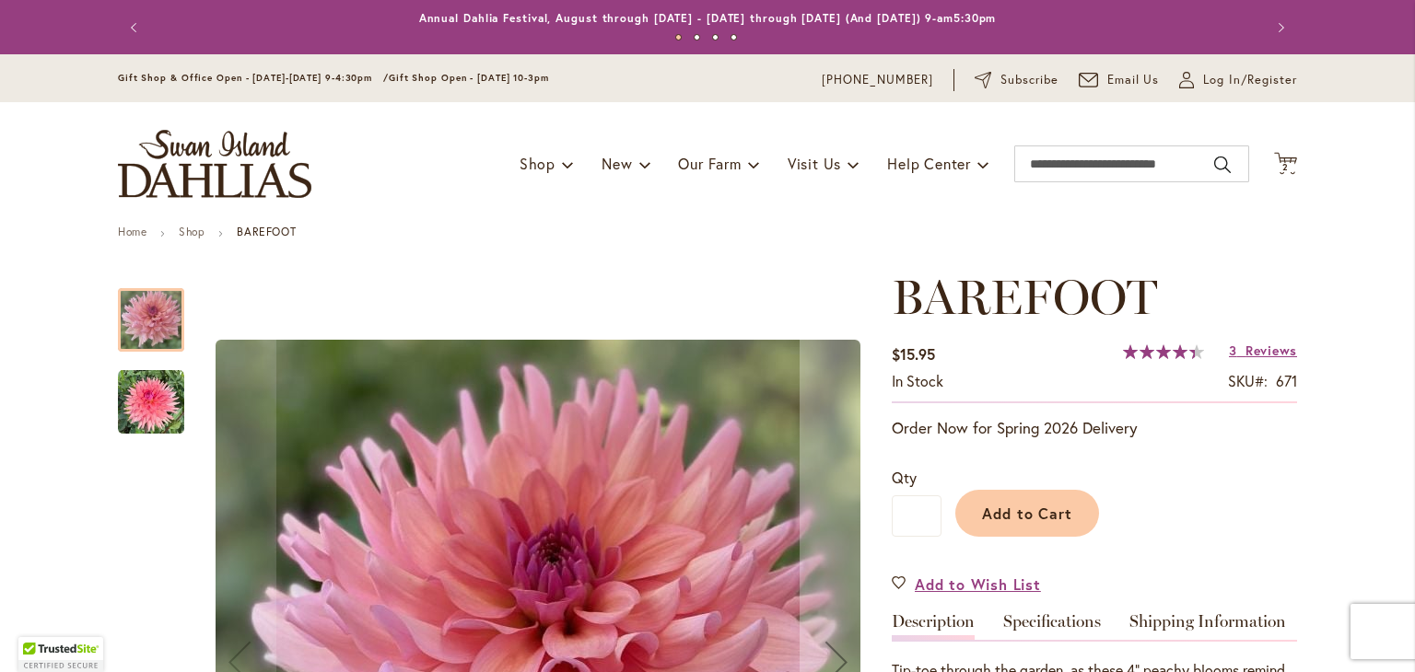
drag, startPoint x: 184, startPoint y: 416, endPoint x: 173, endPoint y: 407, distance: 14.4
click at [175, 409] on div at bounding box center [495, 663] width 755 height 786
click at [165, 416] on img "BAREFOOT" at bounding box center [151, 402] width 66 height 66
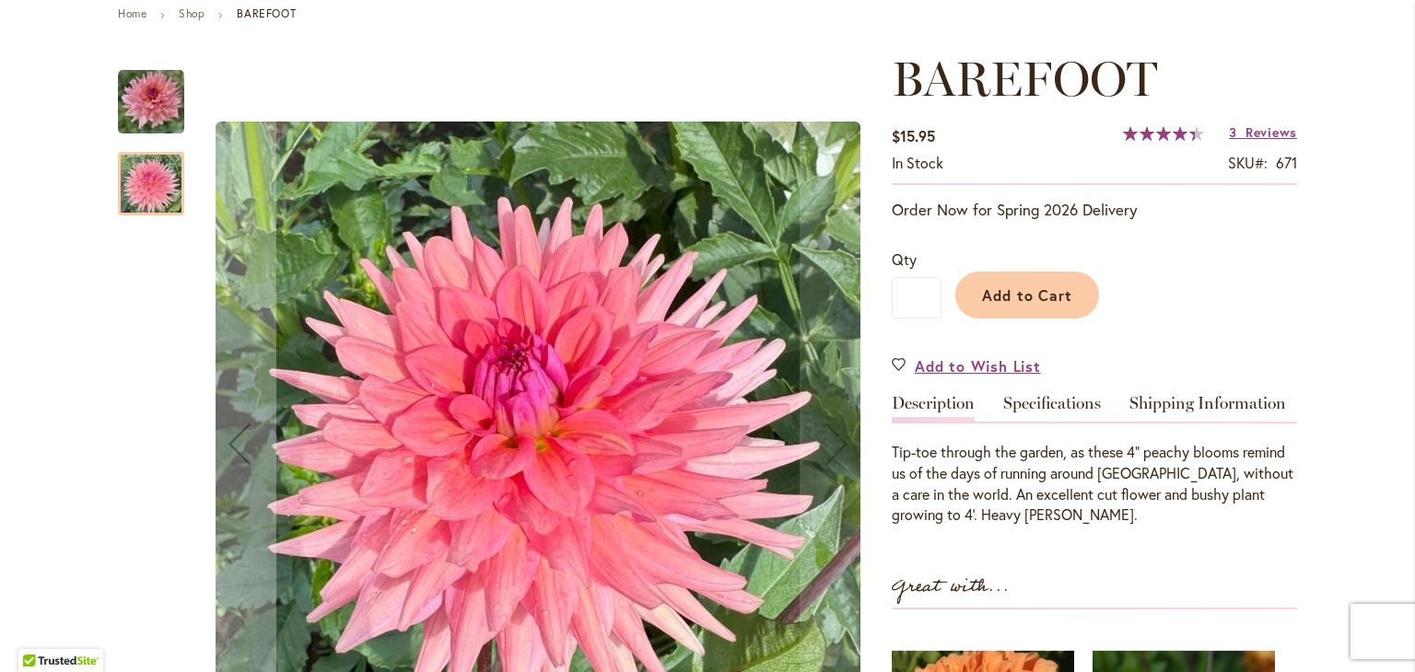
scroll to position [245, 0]
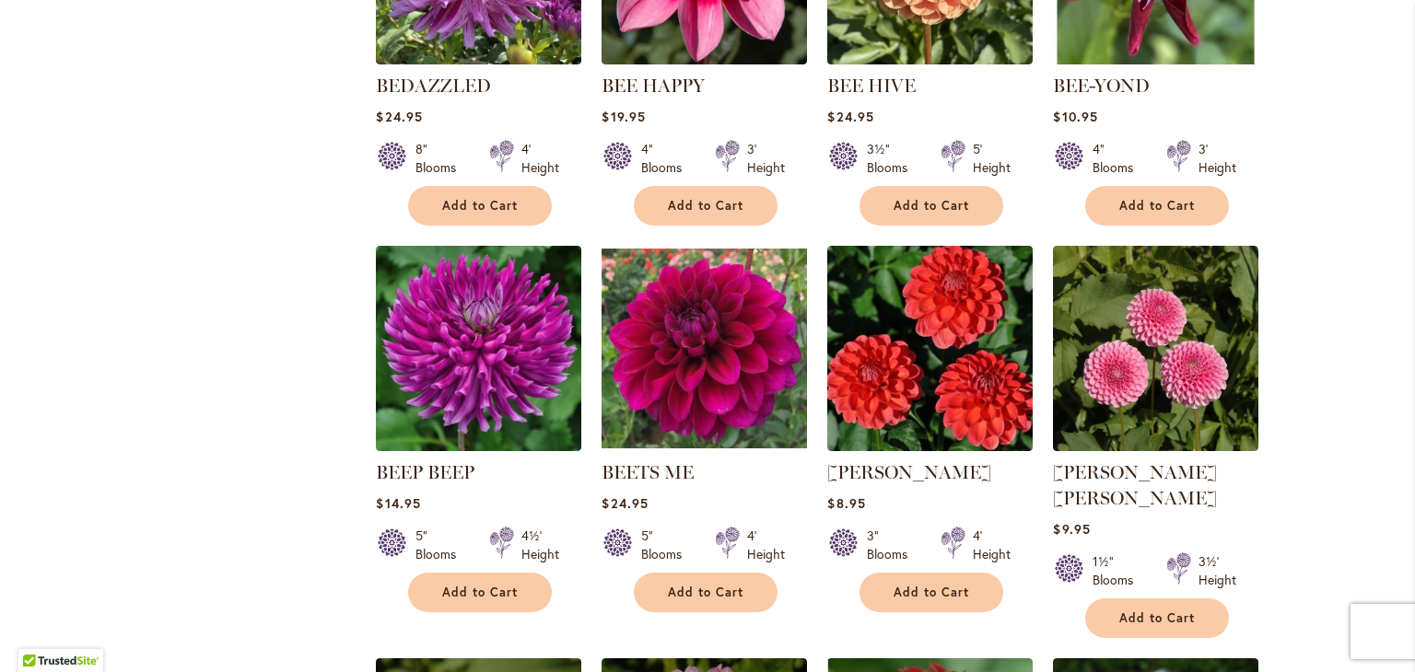
scroll to position [3192, 0]
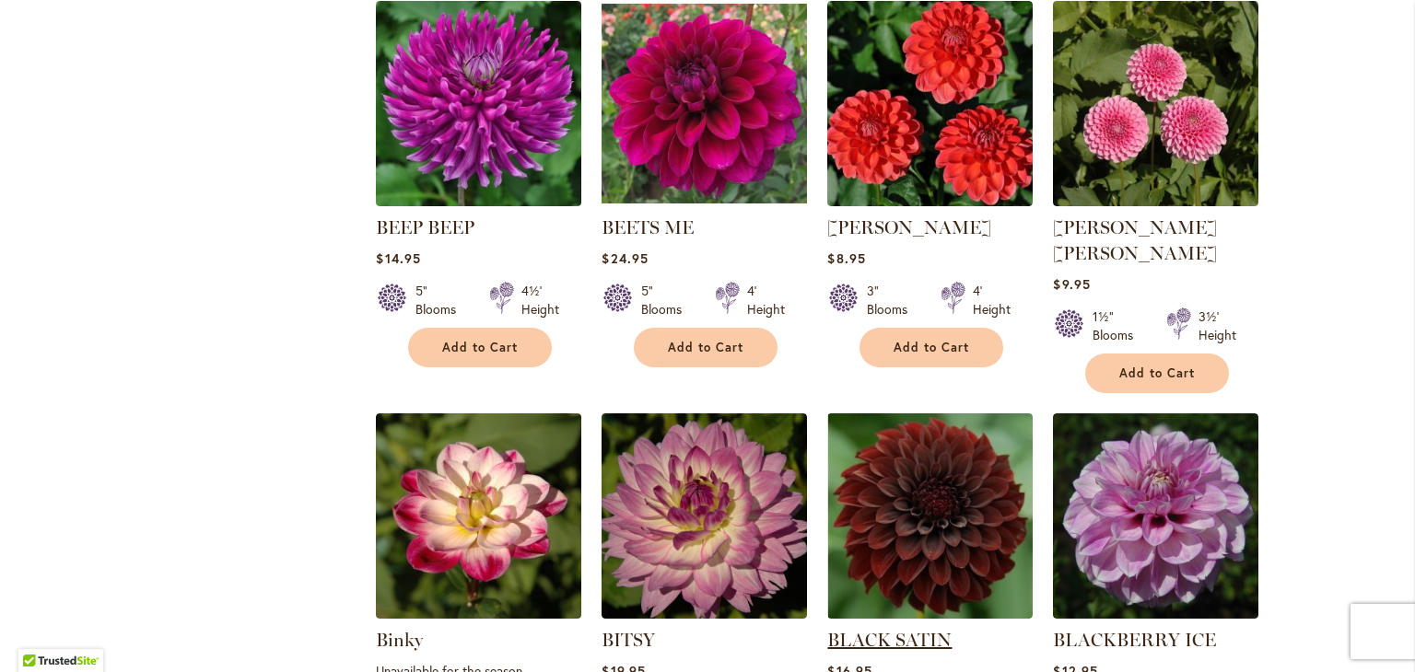
click at [923, 629] on link "BLACK SATIN" at bounding box center [889, 640] width 124 height 22
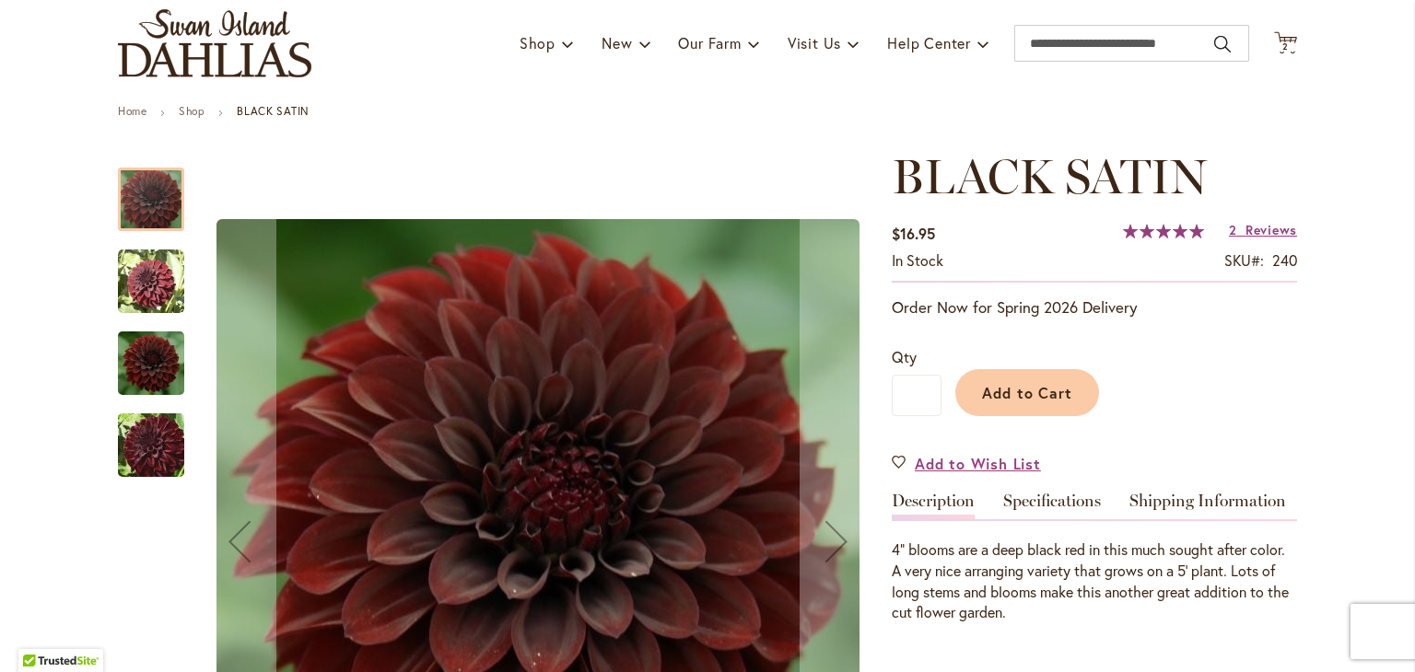
scroll to position [245, 0]
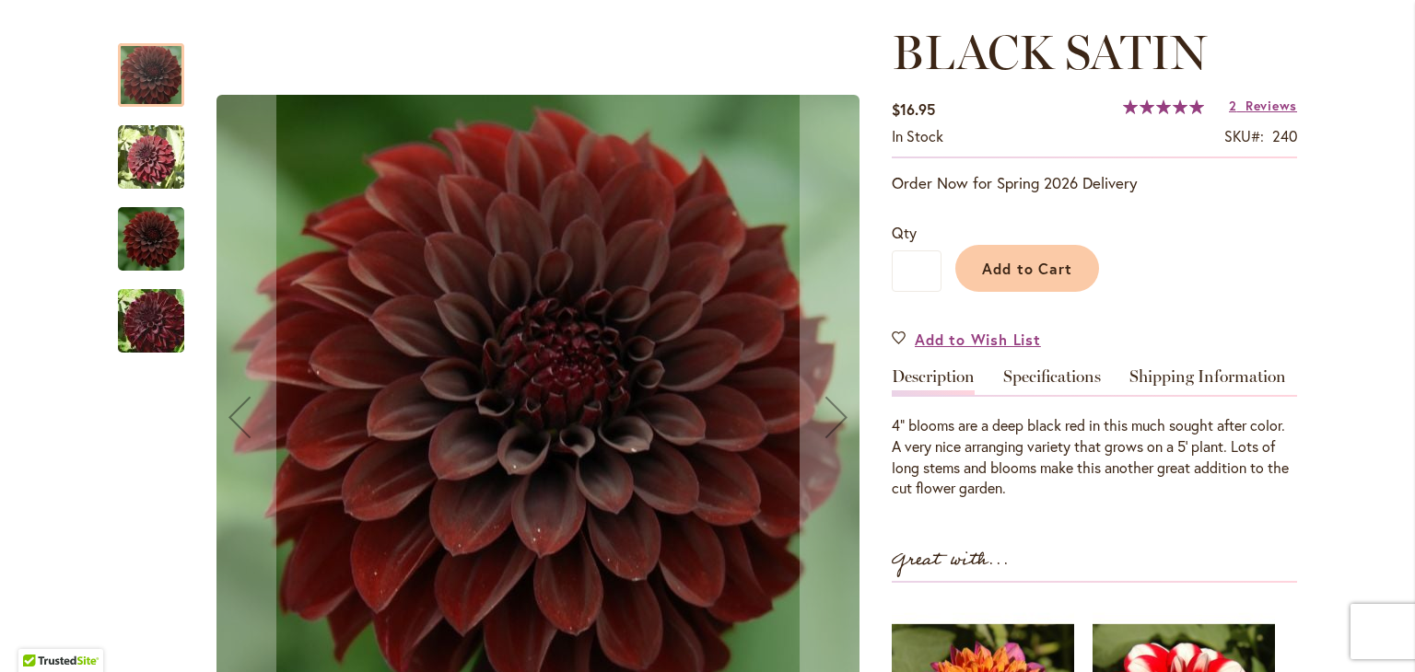
click at [131, 156] on img "BLACK SATIN" at bounding box center [151, 157] width 66 height 66
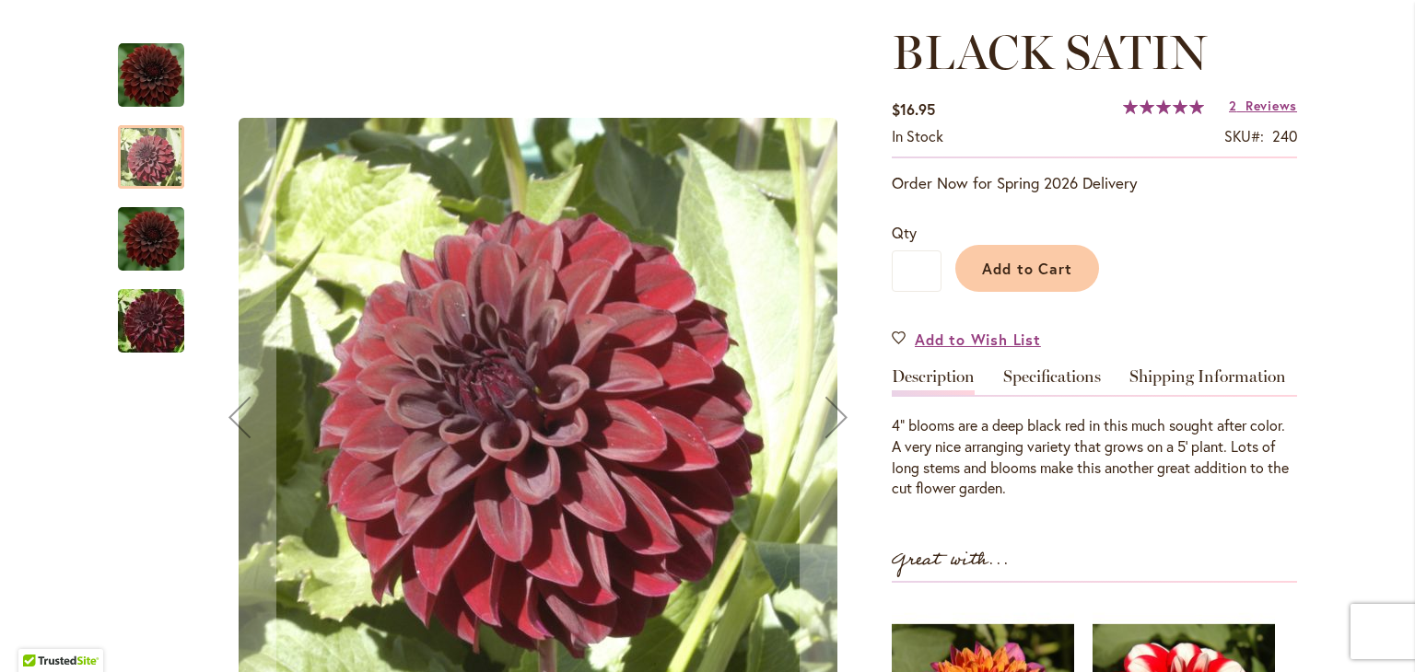
click at [141, 241] on img "BLACK SATIN" at bounding box center [151, 239] width 66 height 74
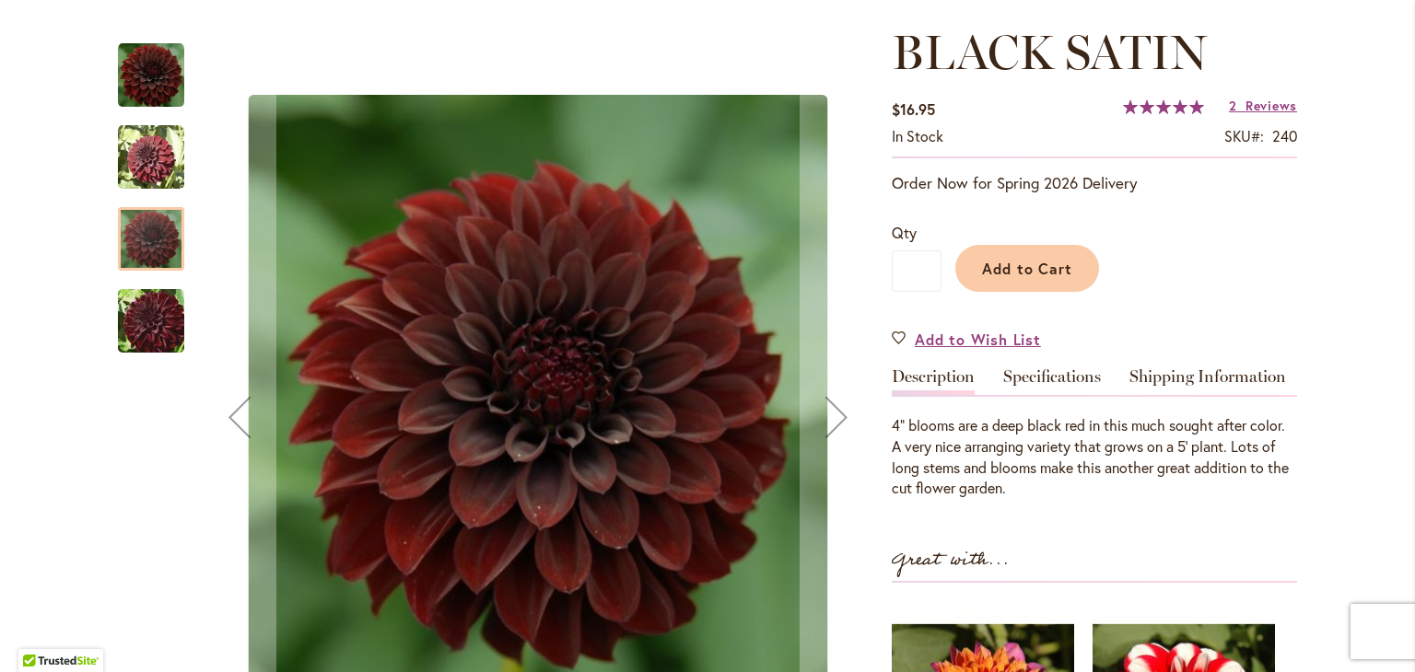
click at [158, 328] on img "BLACK SATIN" at bounding box center [151, 321] width 133 height 88
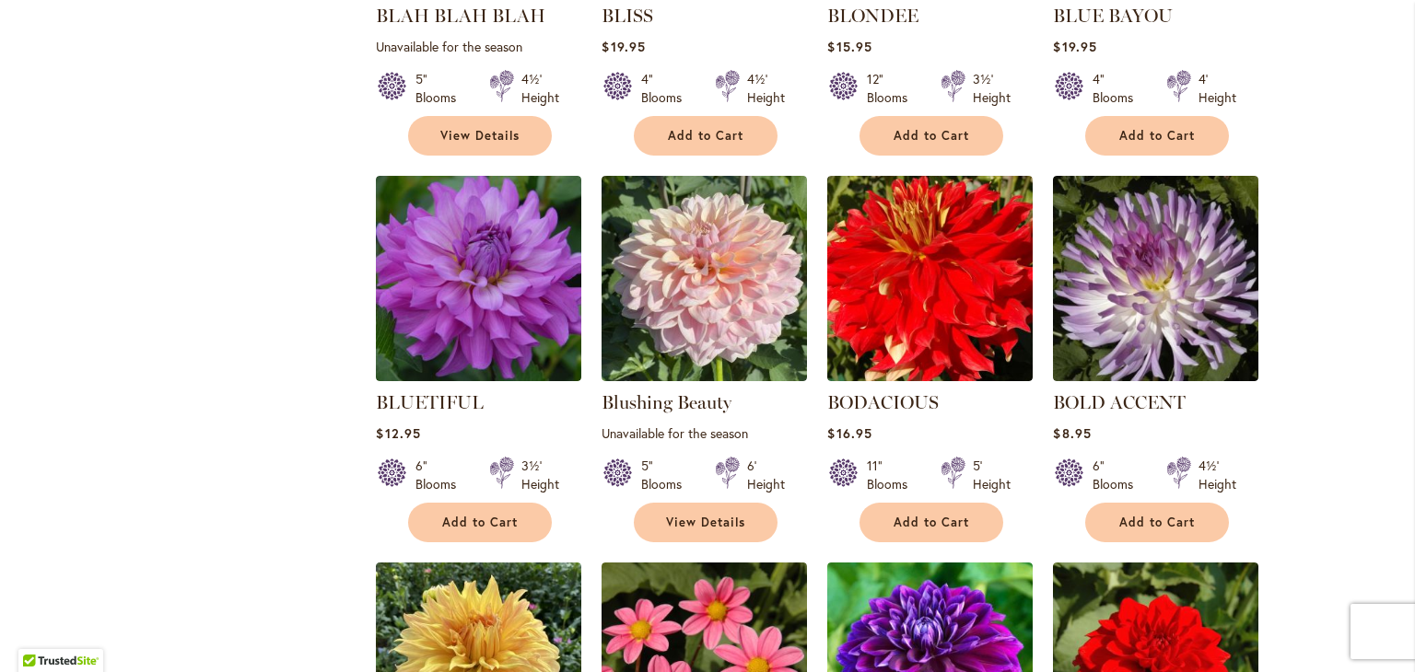
scroll to position [4421, 0]
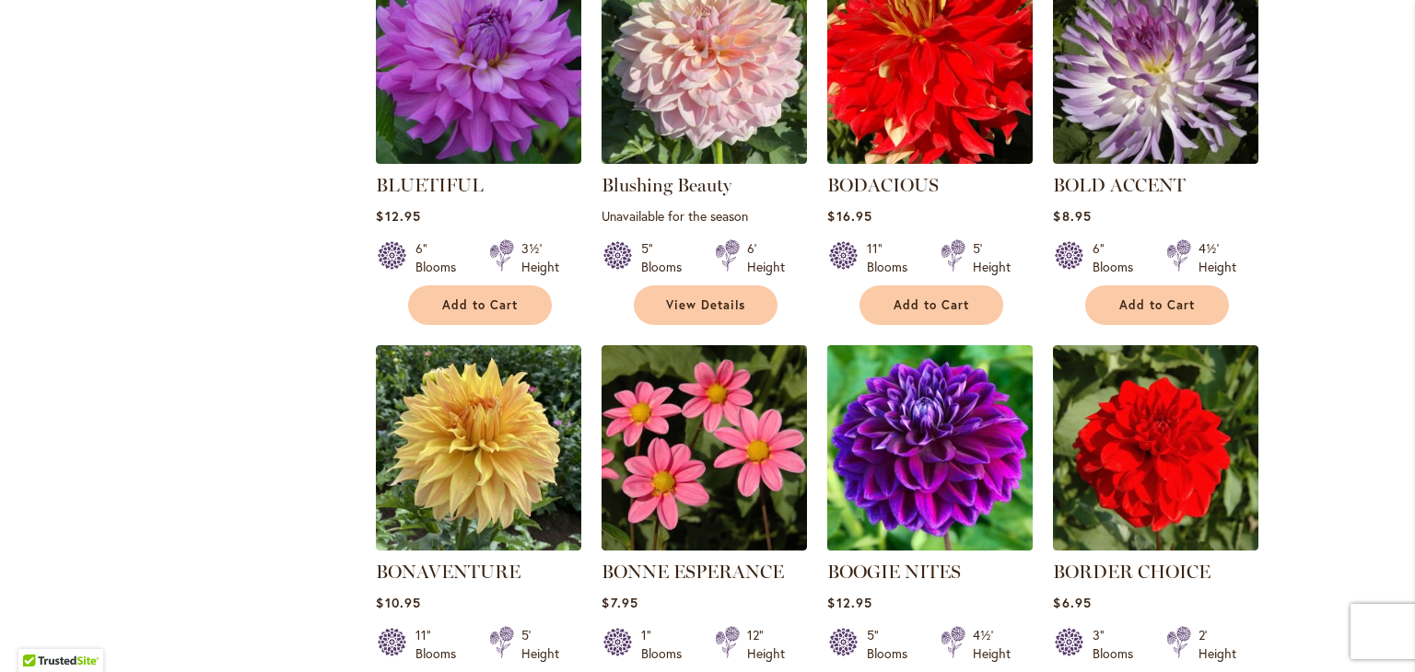
click at [903, 407] on img at bounding box center [930, 449] width 216 height 216
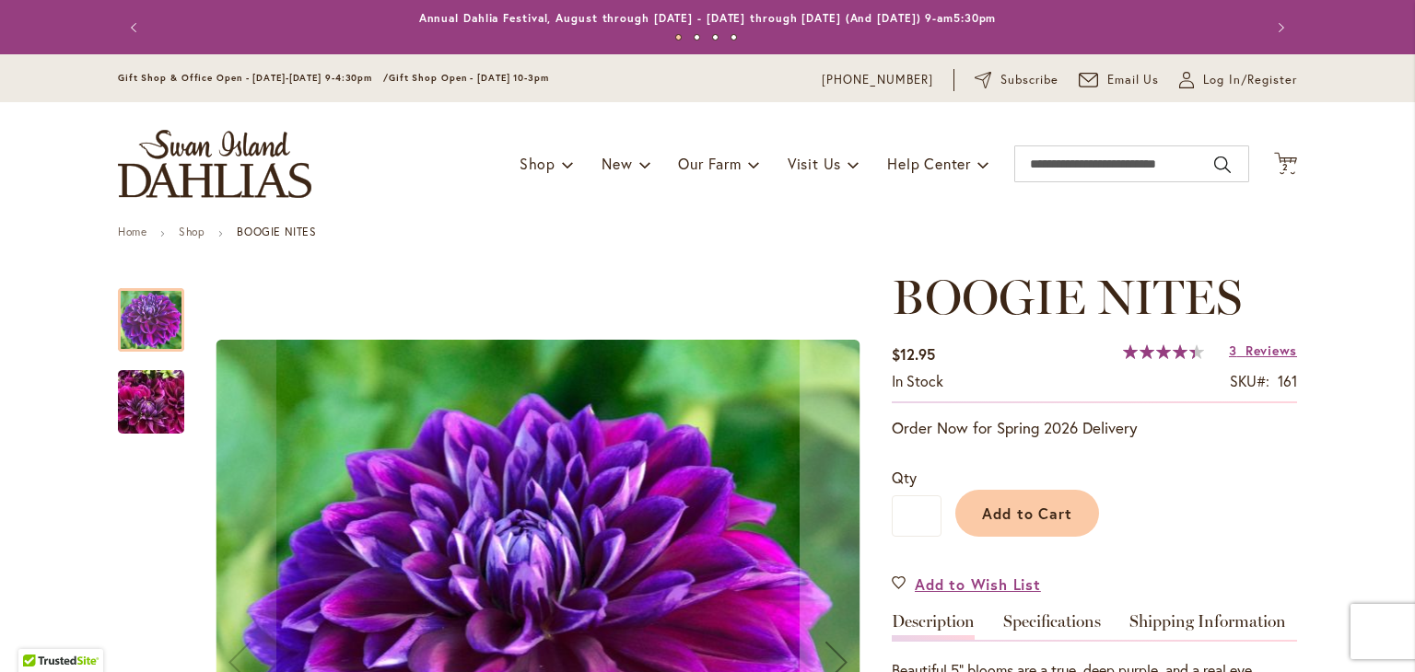
scroll to position [245, 0]
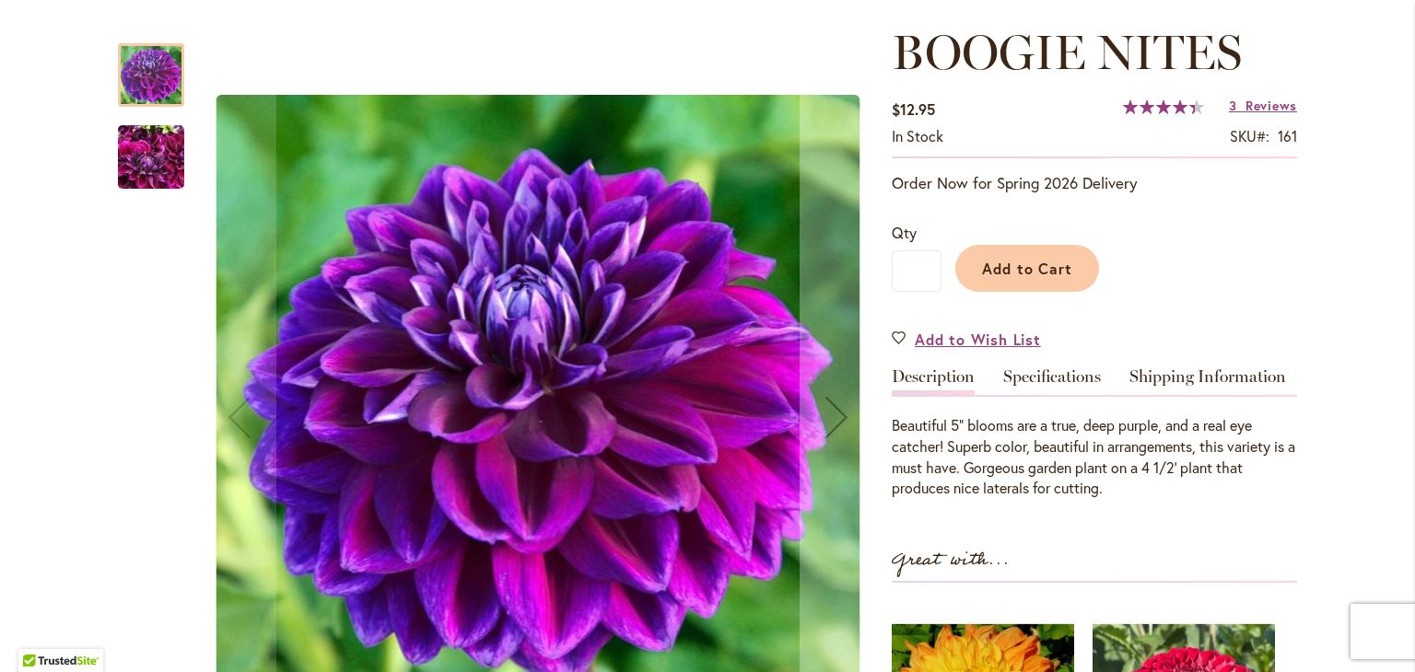
click at [143, 159] on img "BOOGIE NITES" at bounding box center [151, 157] width 66 height 88
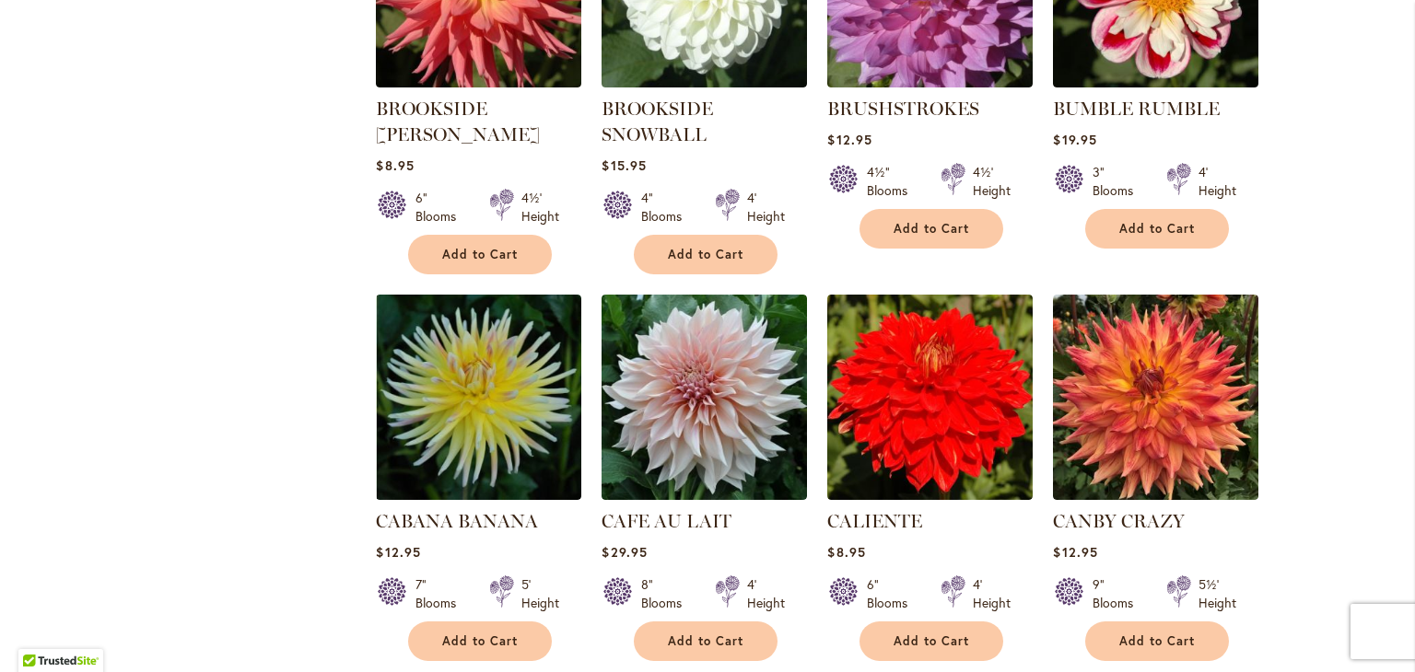
scroll to position [5649, 0]
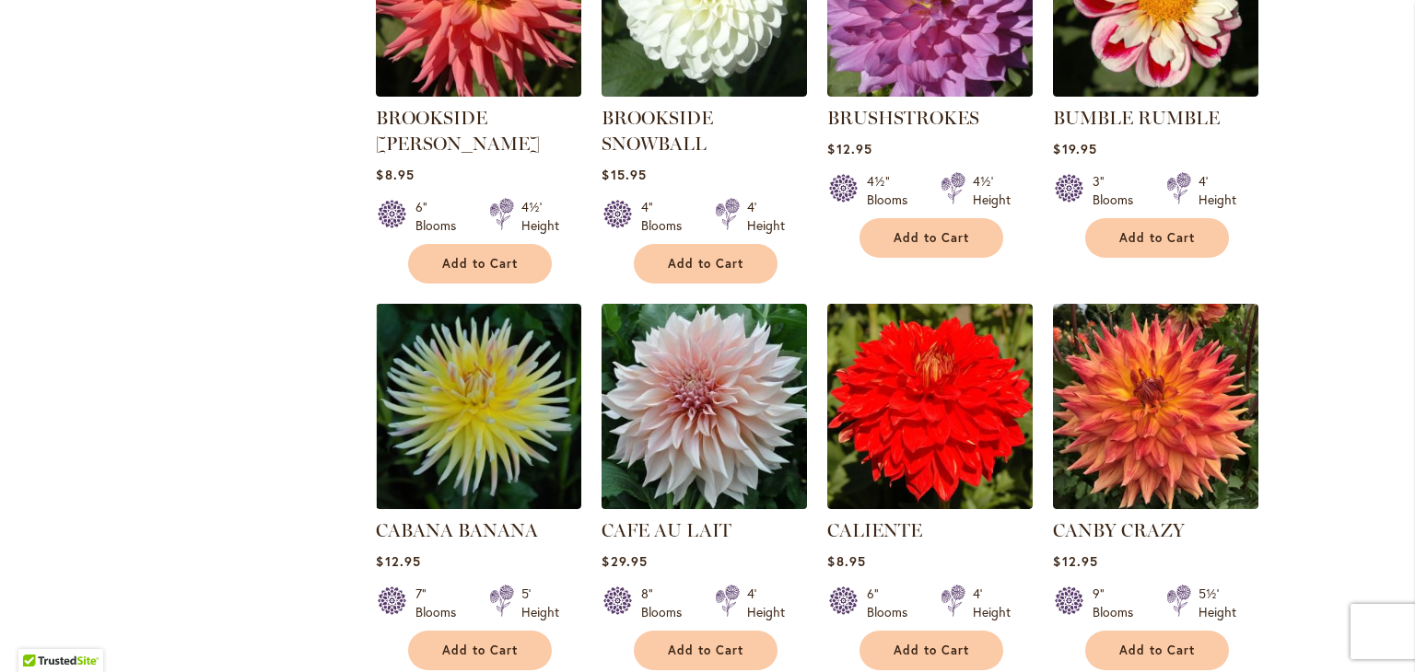
click at [681, 362] on img at bounding box center [705, 407] width 216 height 216
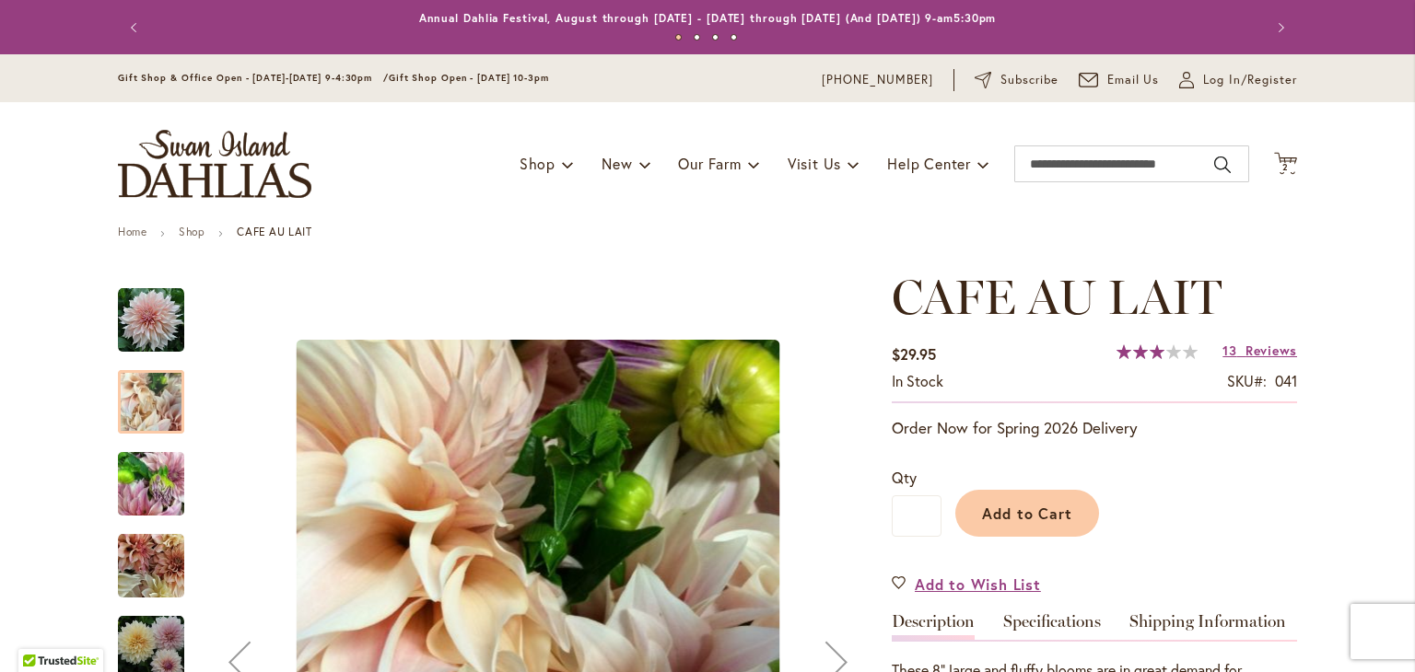
scroll to position [245, 0]
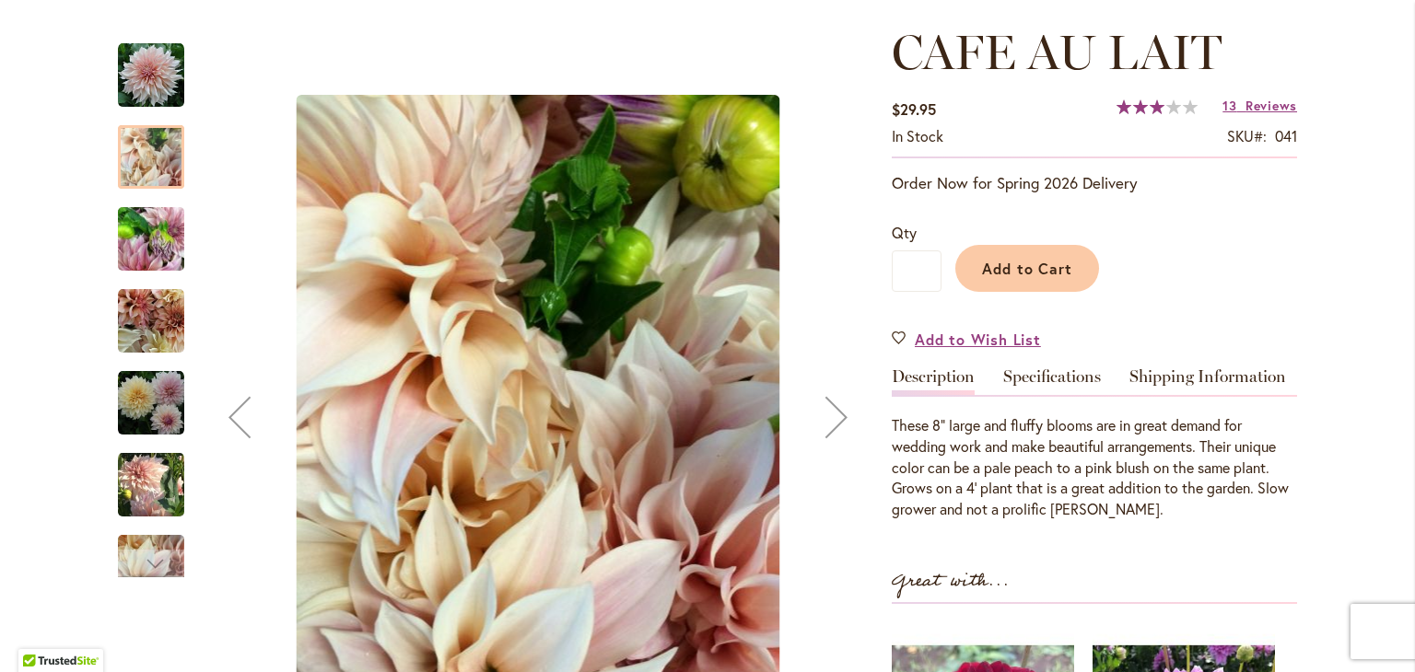
click at [142, 244] on img "Café Au Lait" at bounding box center [151, 239] width 66 height 88
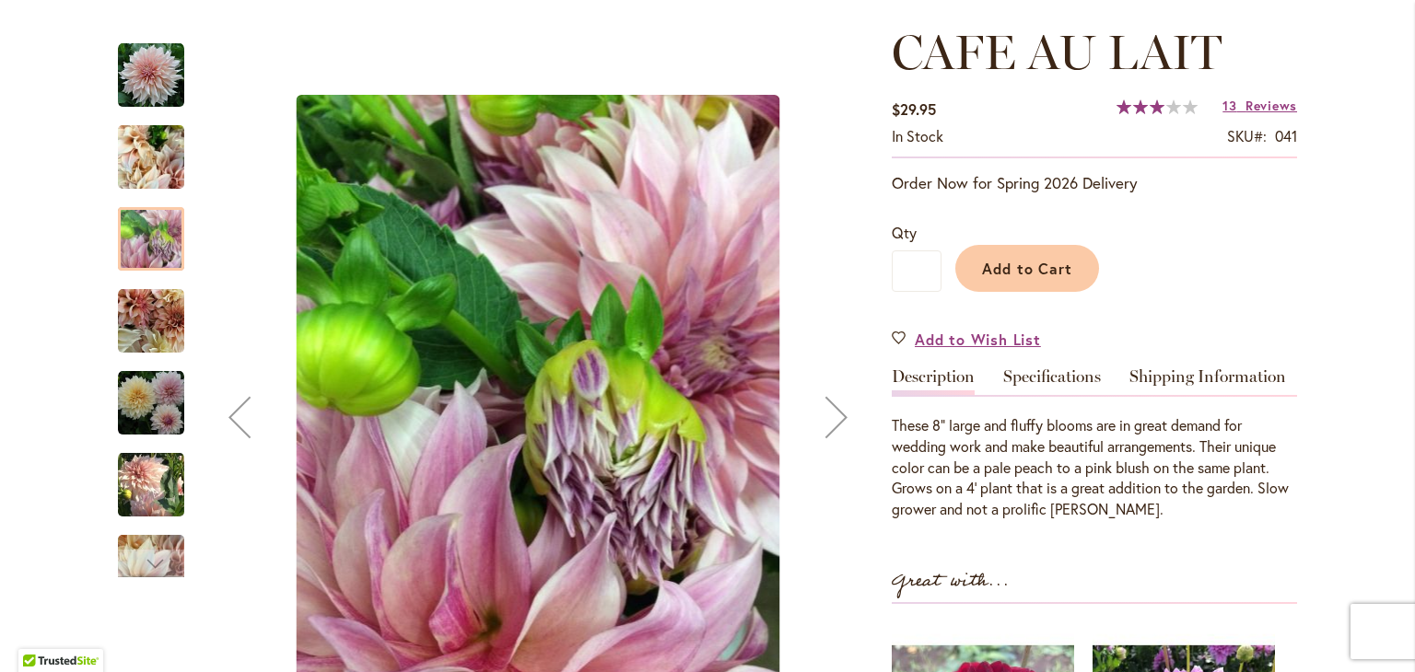
click at [162, 346] on img "Café Au Lait" at bounding box center [151, 321] width 66 height 66
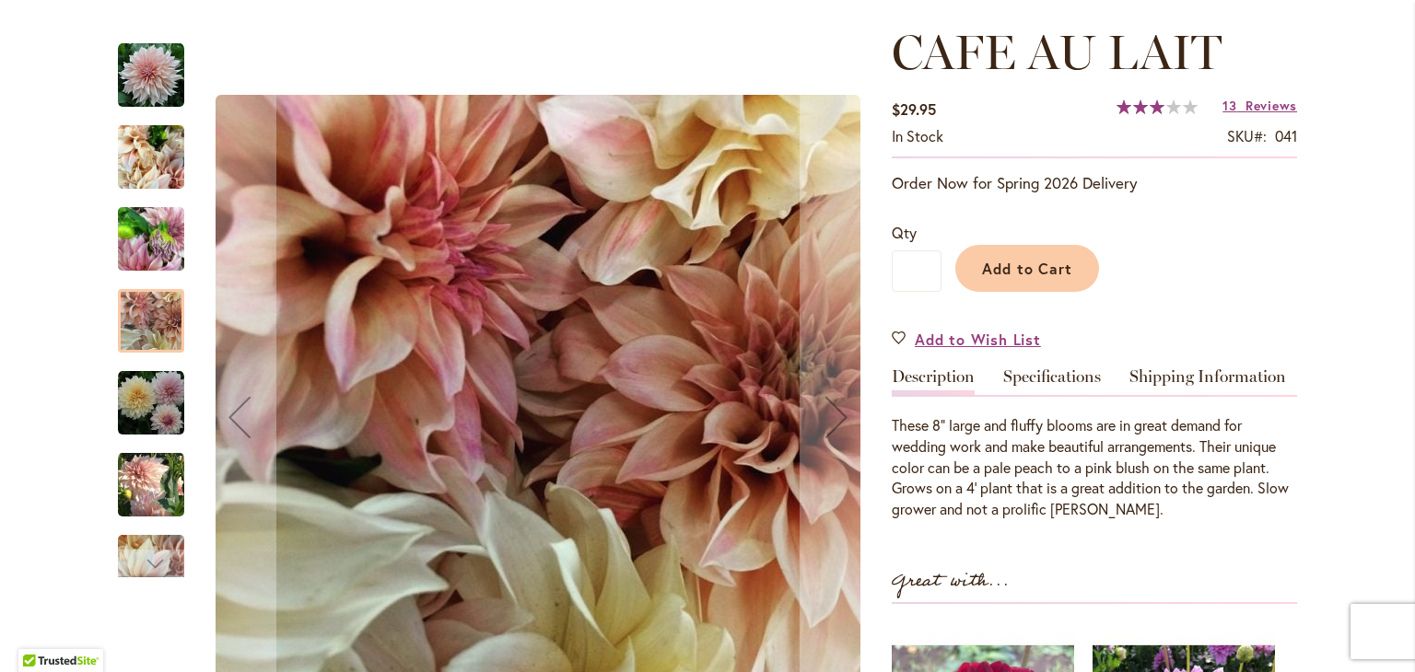
click at [157, 403] on img "Café Au Lait" at bounding box center [151, 403] width 66 height 66
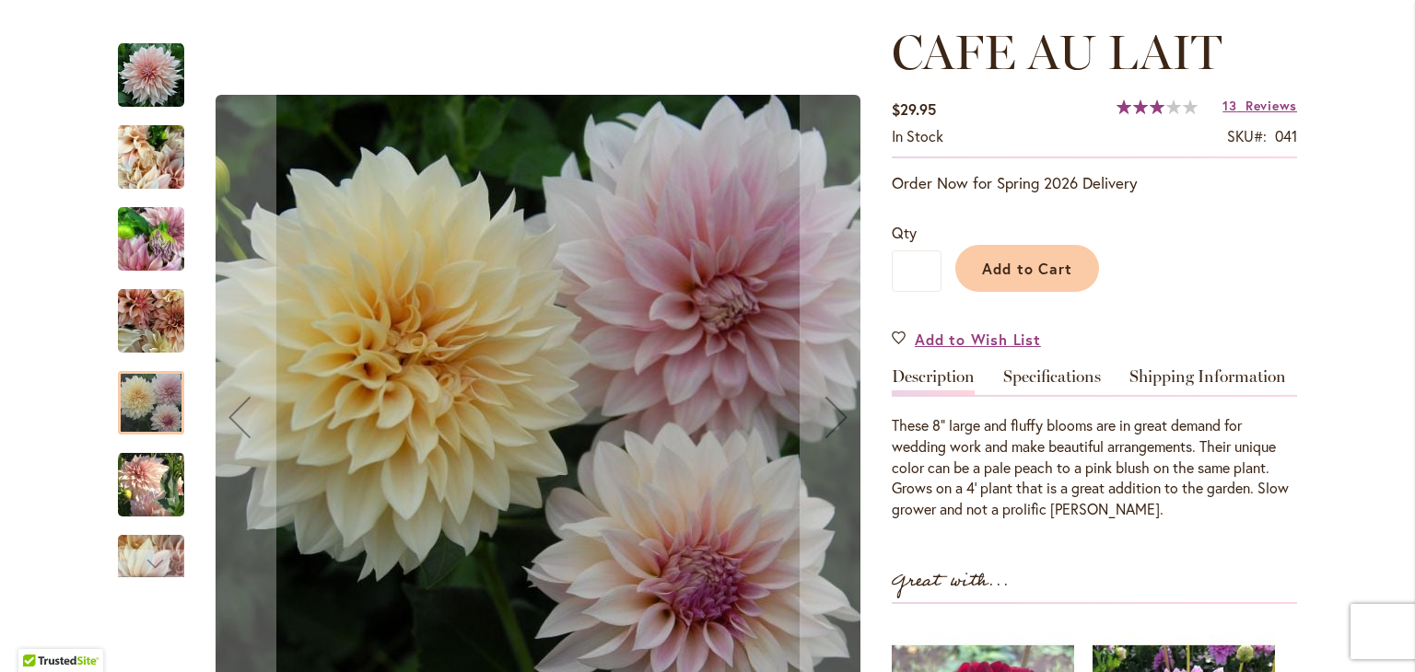
click at [144, 484] on img "Café Au Lait" at bounding box center [151, 484] width 66 height 68
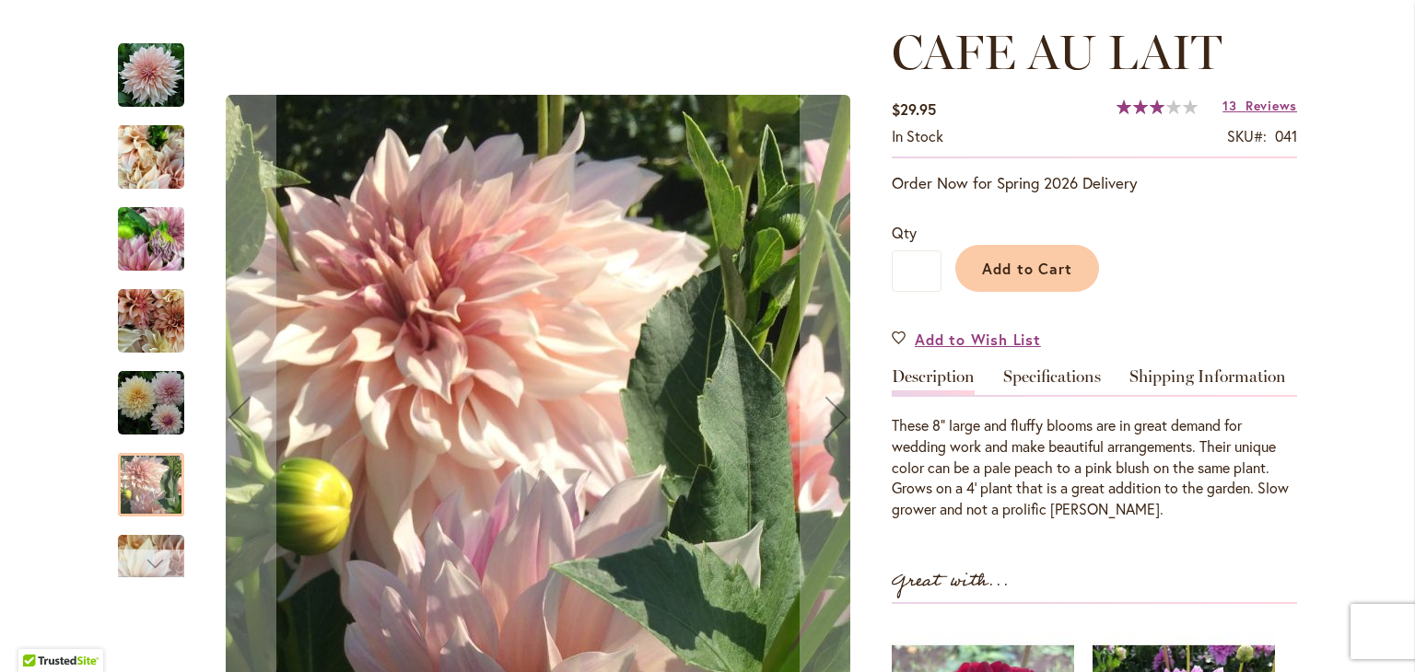
click at [158, 558] on div "Next" at bounding box center [151, 564] width 66 height 28
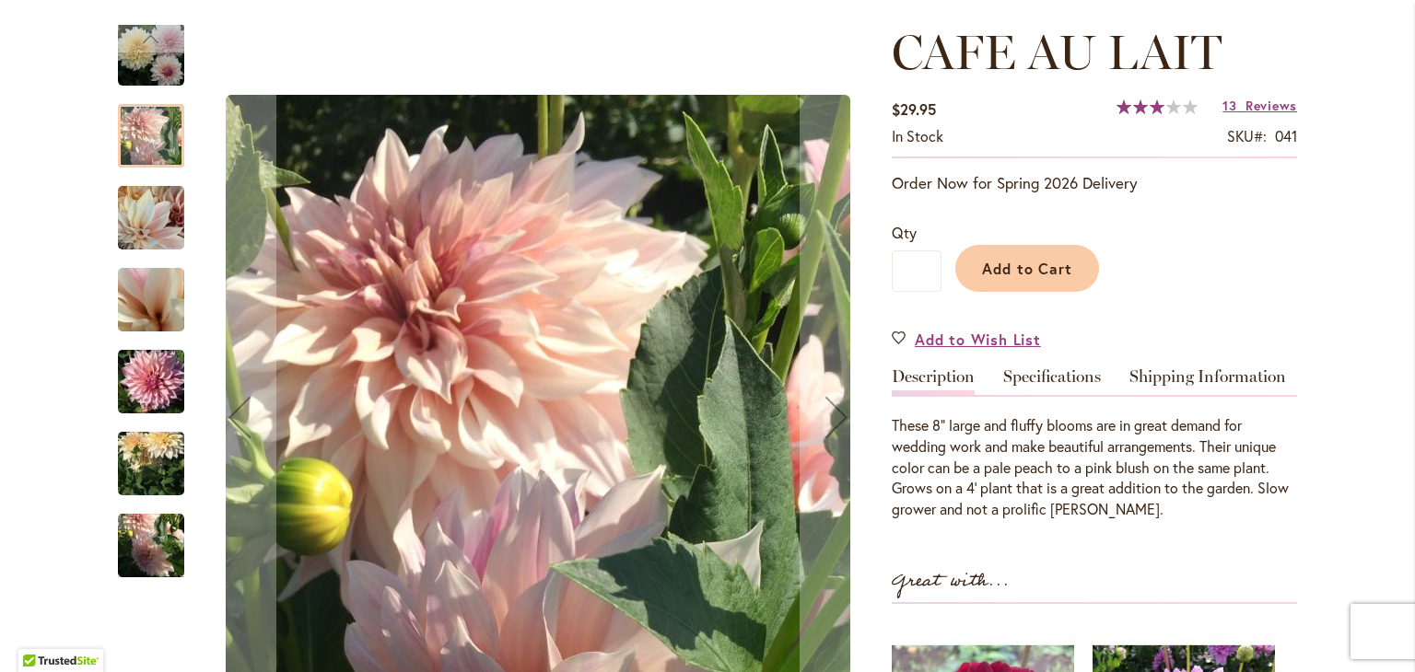
click at [133, 383] on img "Café Au Lait" at bounding box center [151, 382] width 66 height 88
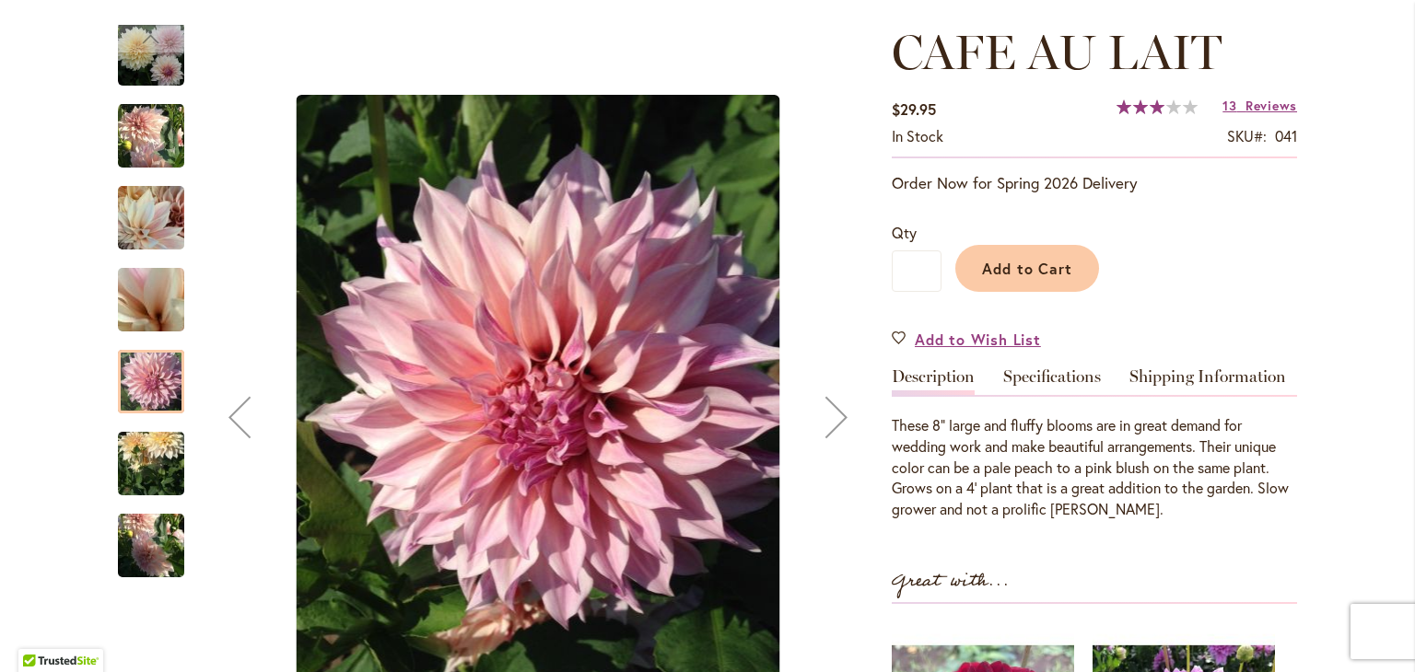
click at [151, 454] on img "Café Au Lait" at bounding box center [151, 464] width 66 height 88
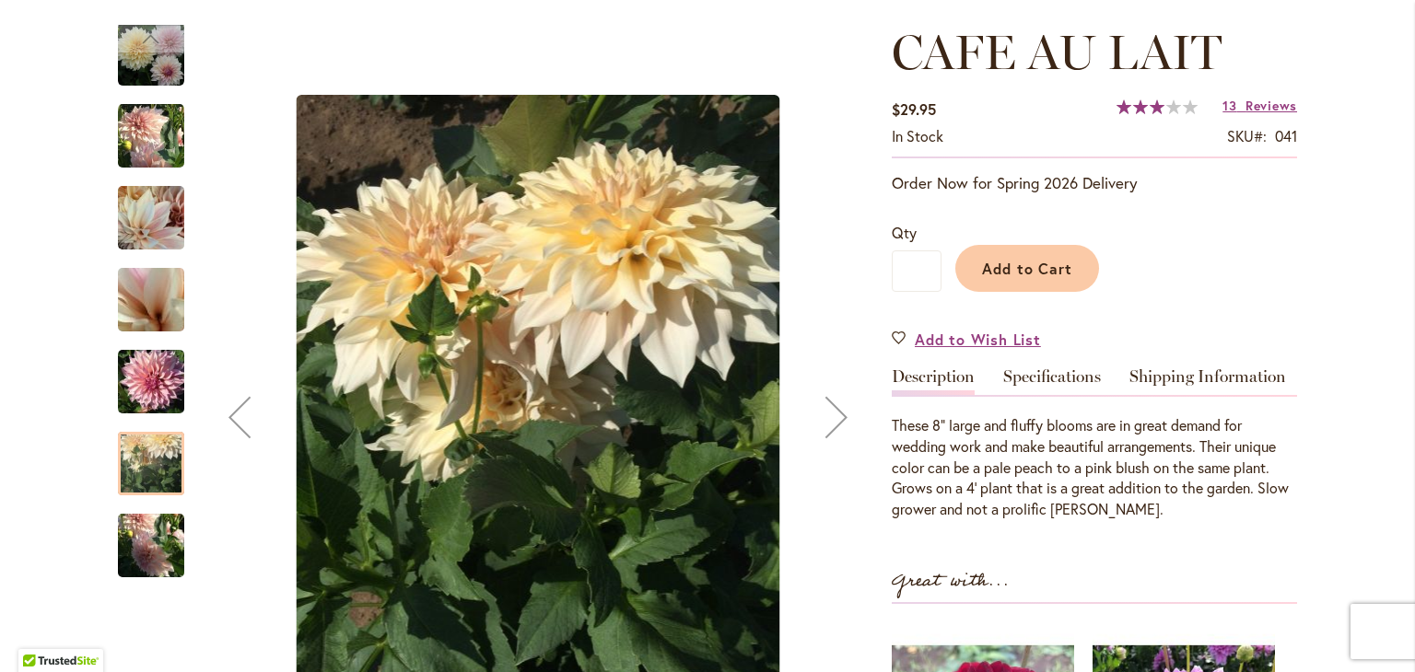
click at [156, 546] on img "Café Au Lait" at bounding box center [151, 546] width 66 height 88
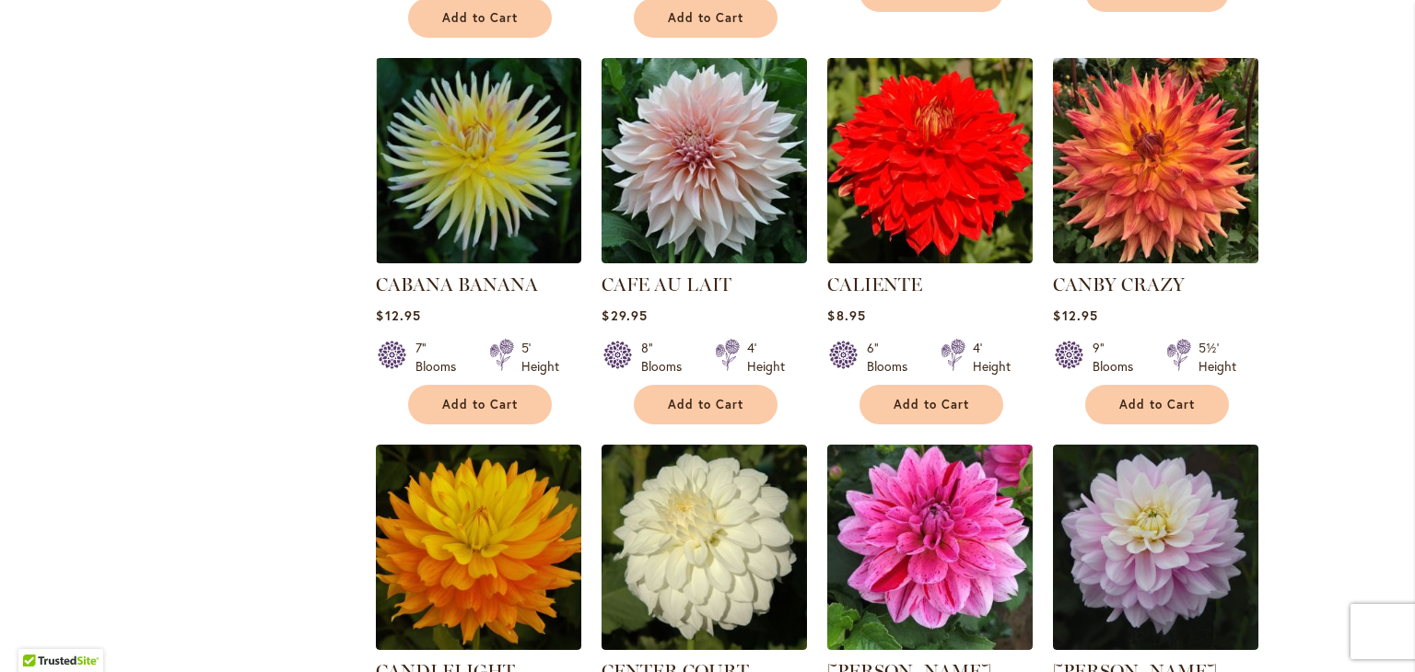
scroll to position [6140, 0]
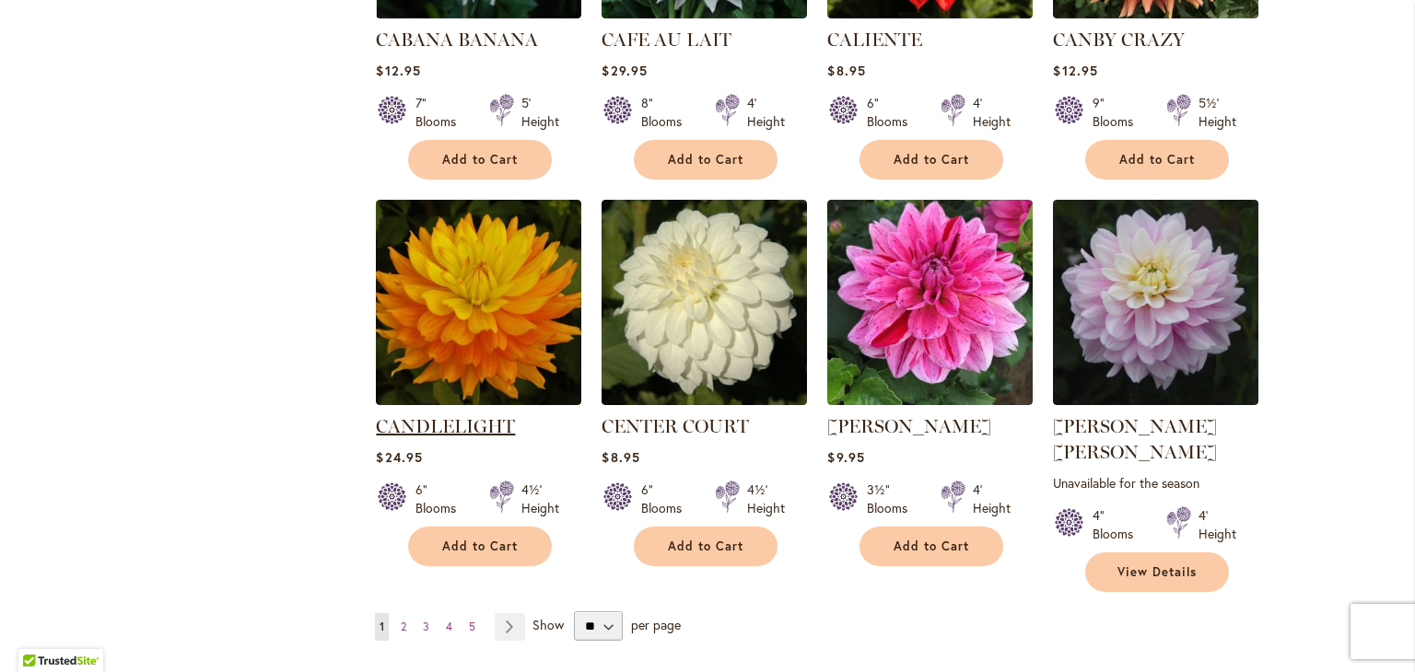
click at [431, 415] on link "CANDLELIGHT" at bounding box center [445, 426] width 139 height 22
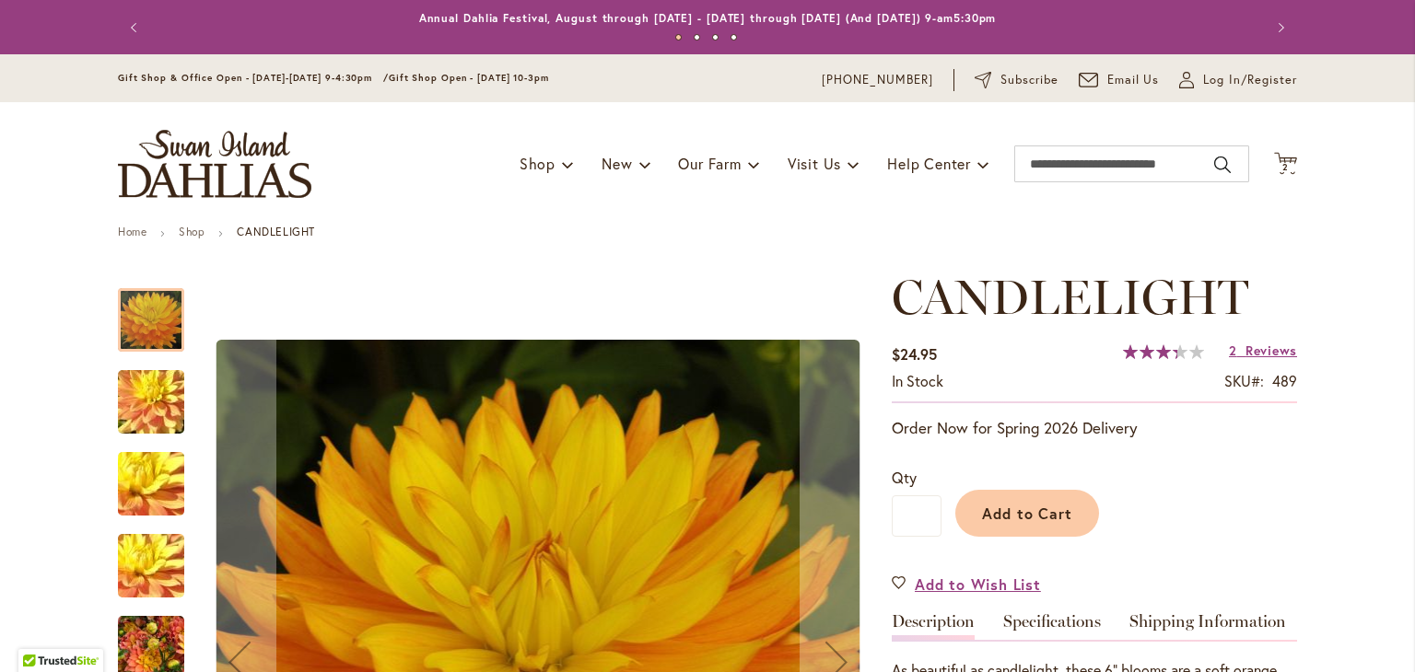
scroll to position [245, 0]
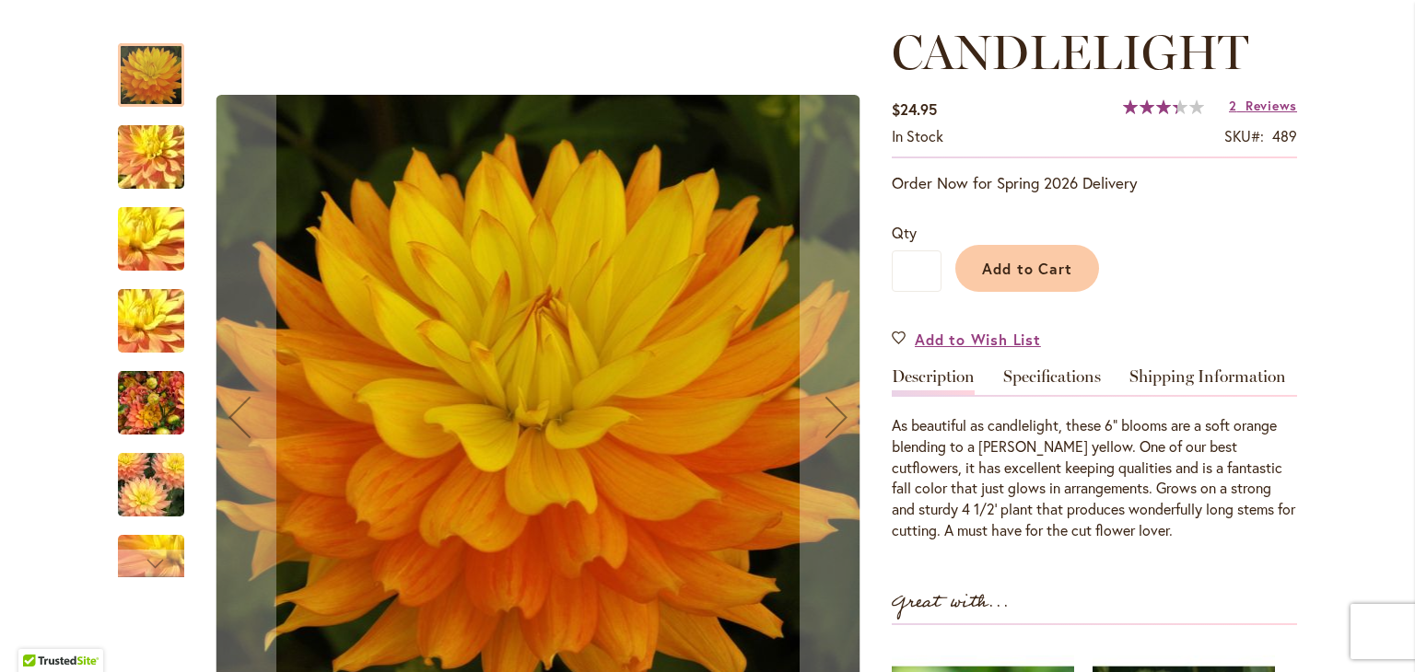
click at [144, 172] on img "CANDLELIGHT" at bounding box center [151, 157] width 133 height 99
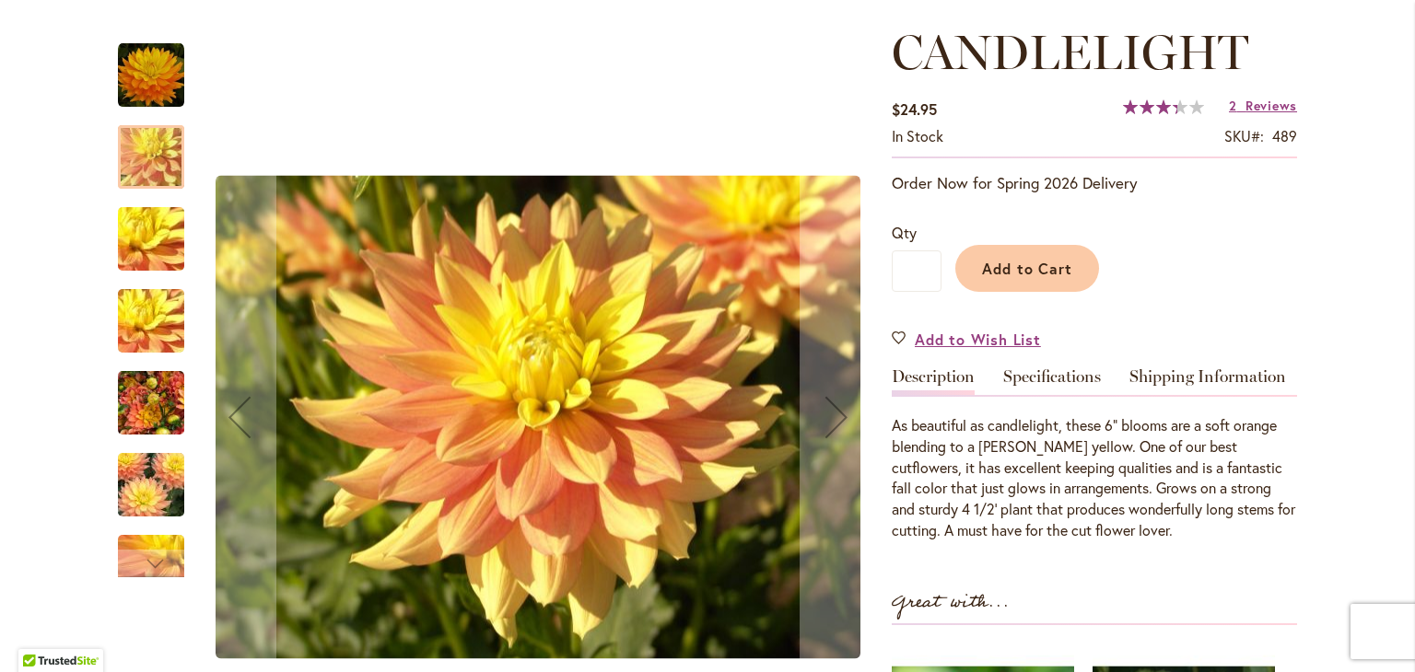
click at [143, 244] on img "CANDLELIGHT" at bounding box center [151, 239] width 133 height 99
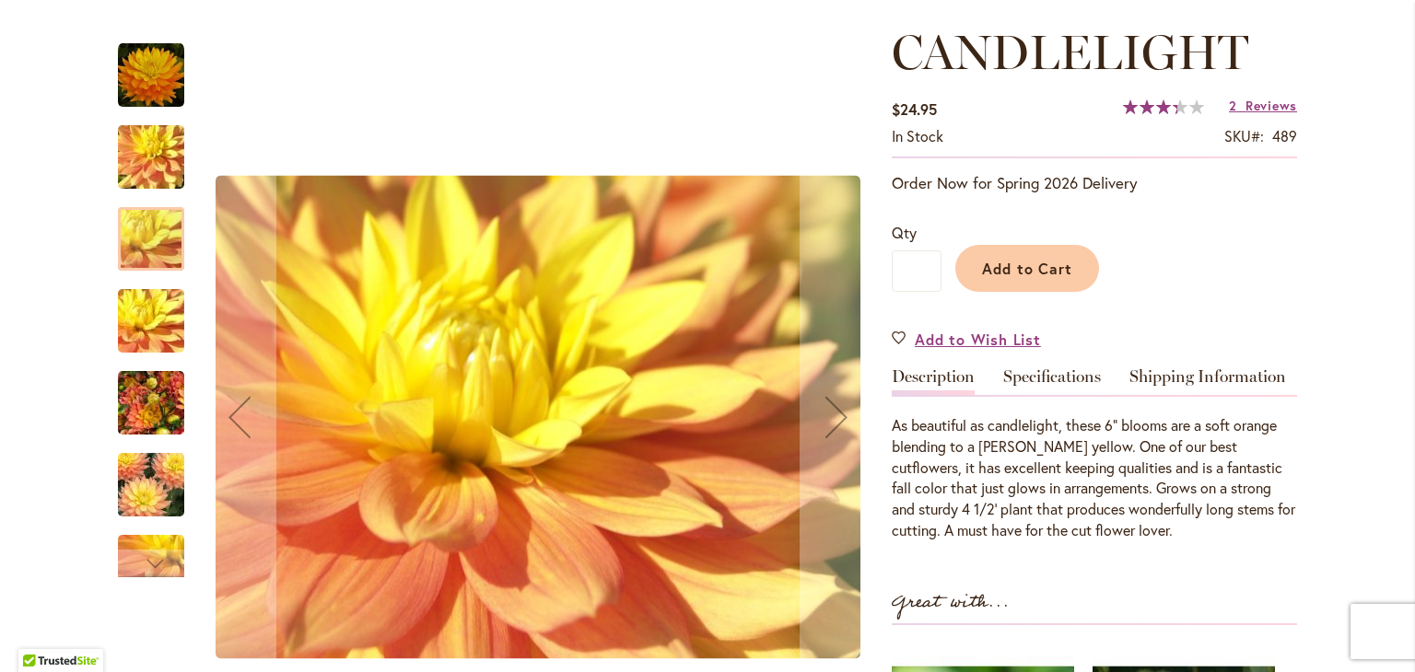
click at [162, 342] on img "CANDLELIGHT" at bounding box center [151, 321] width 133 height 99
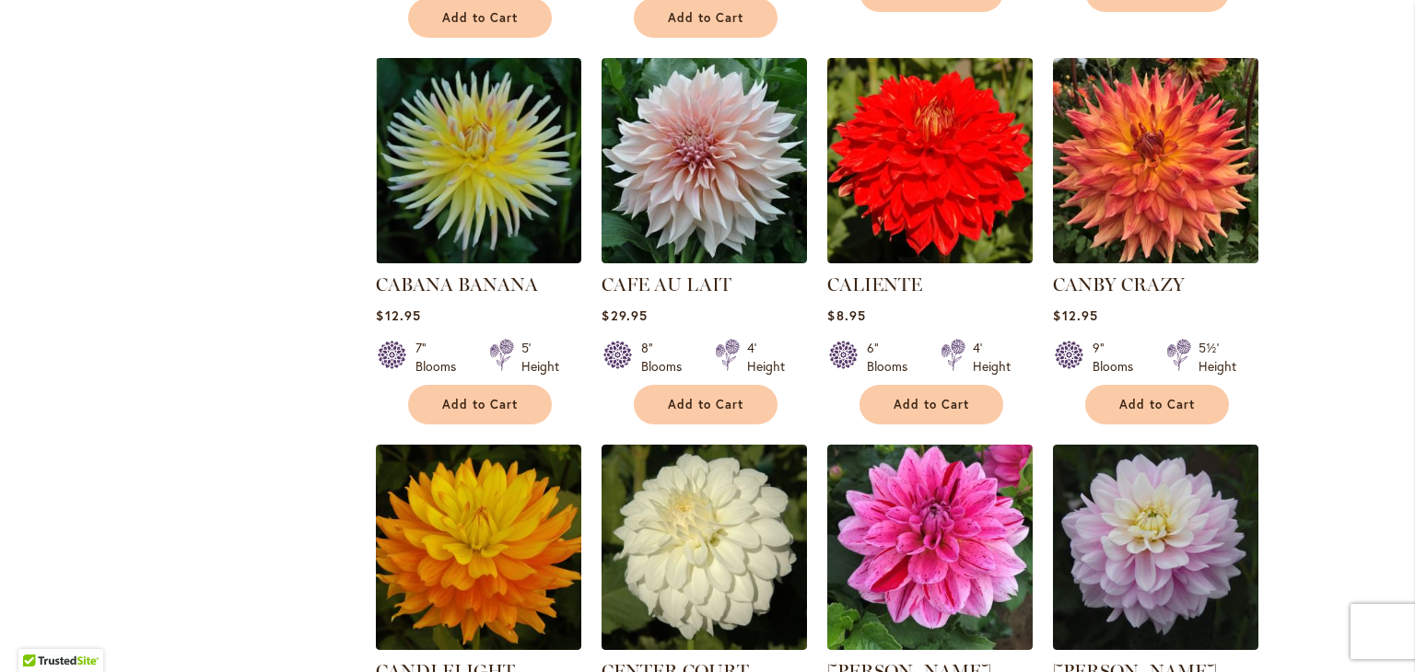
scroll to position [6140, 0]
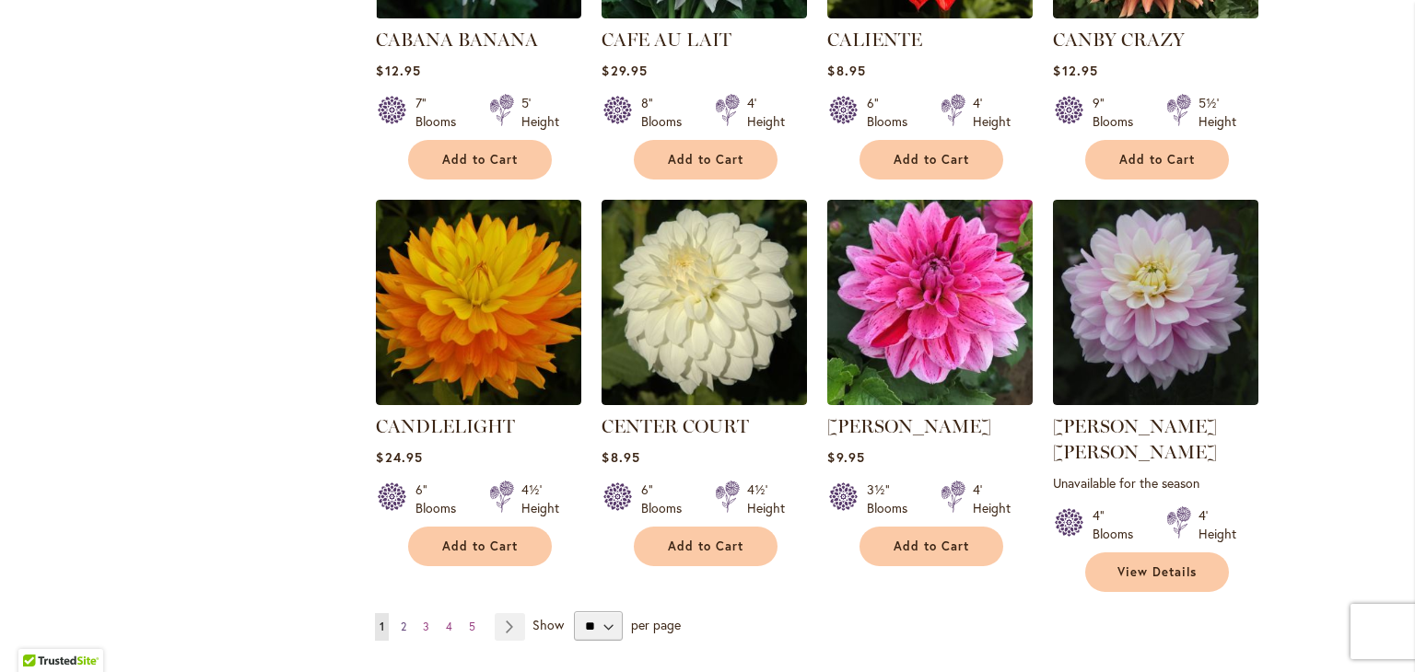
click at [401, 620] on span "2" at bounding box center [404, 627] width 6 height 14
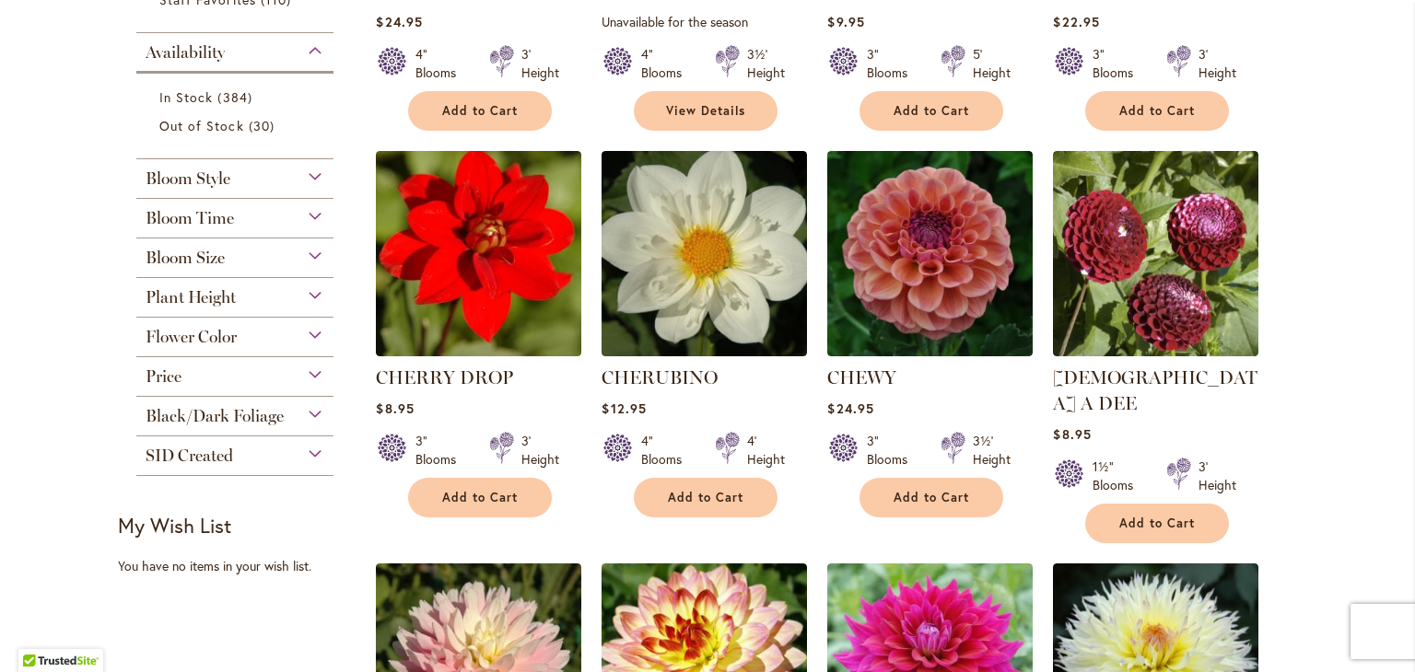
scroll to position [737, 0]
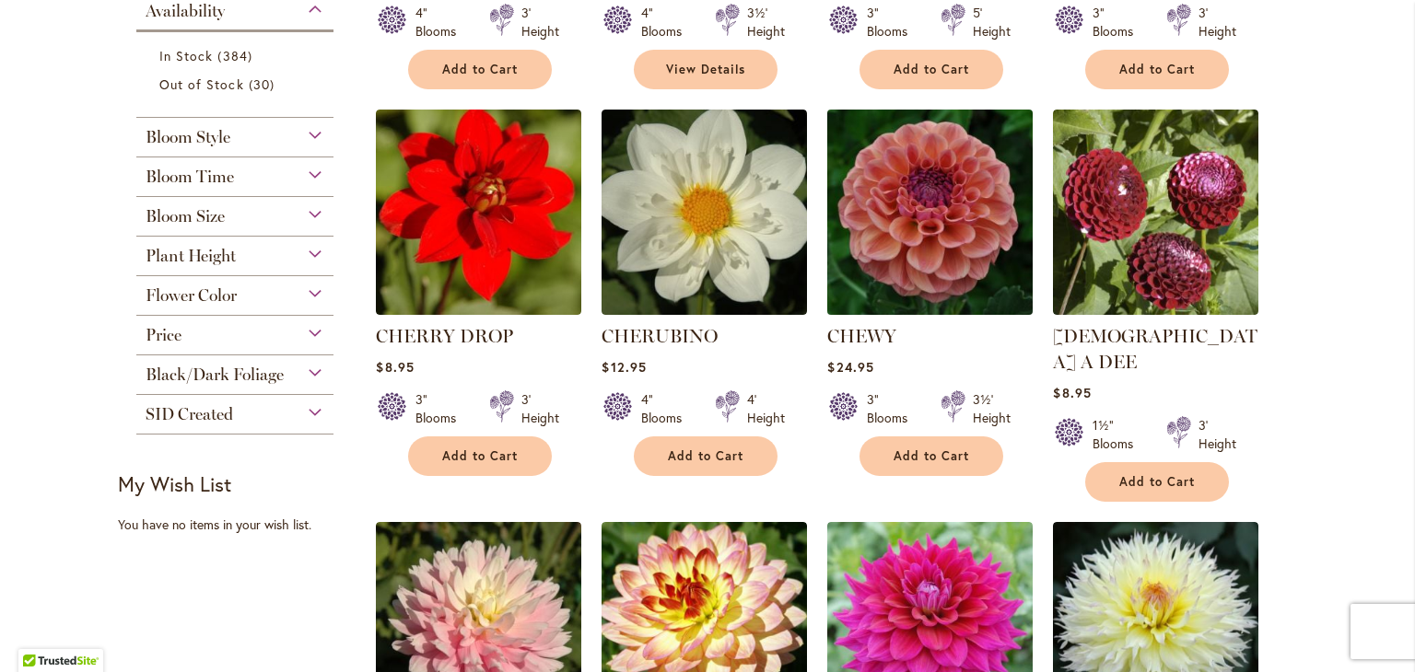
click at [949, 246] on img at bounding box center [930, 213] width 216 height 216
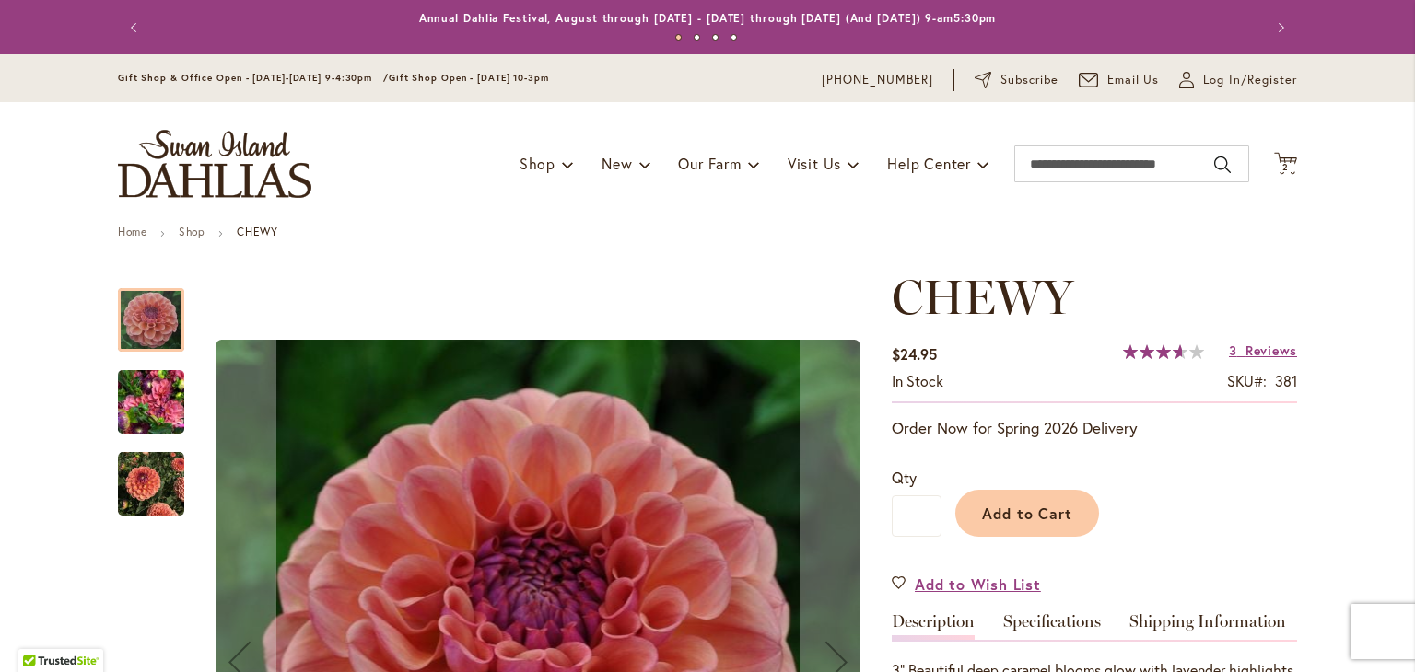
scroll to position [245, 0]
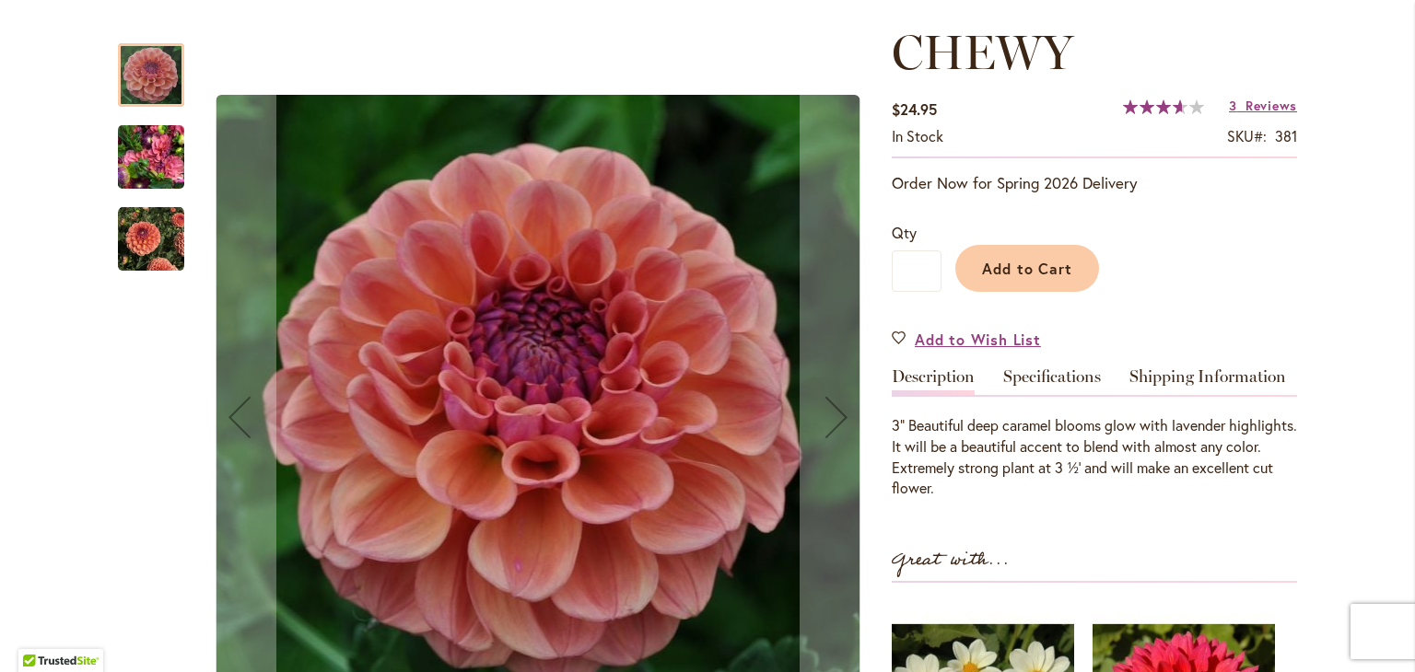
click at [134, 156] on img "CHEWY" at bounding box center [151, 157] width 66 height 88
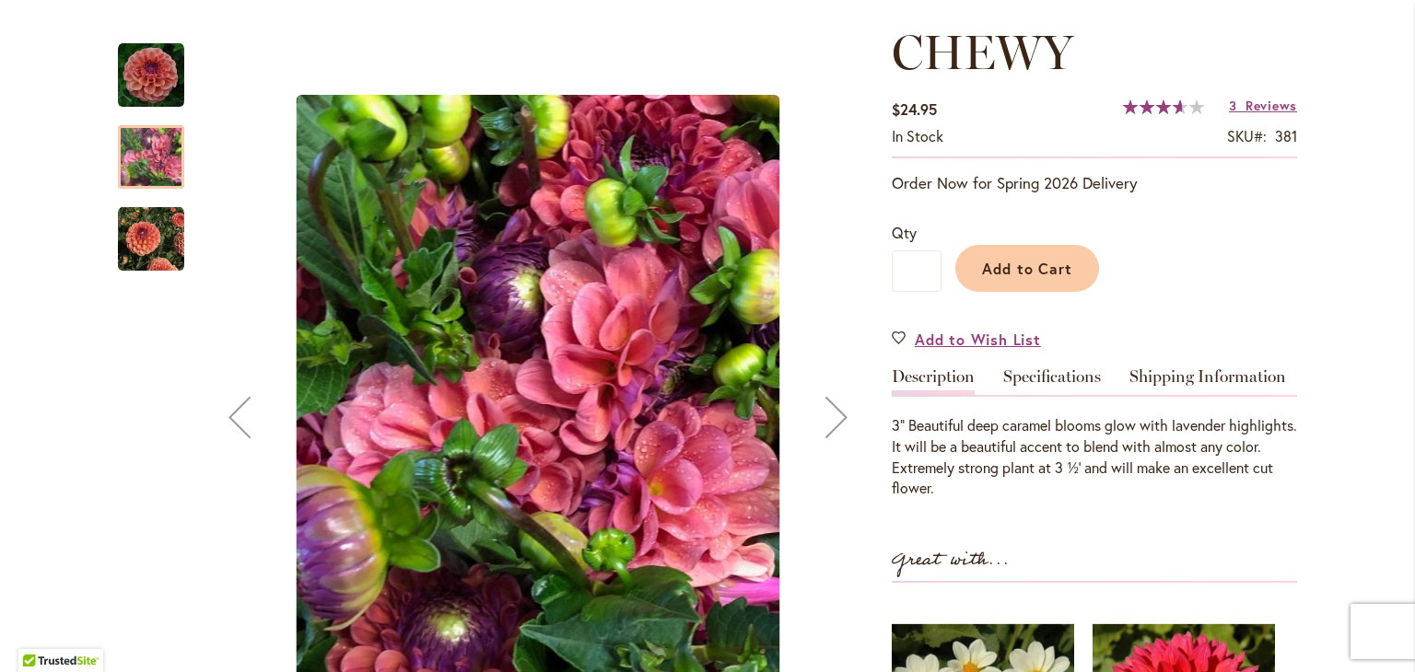
click at [140, 259] on img "CHEWY" at bounding box center [151, 239] width 66 height 66
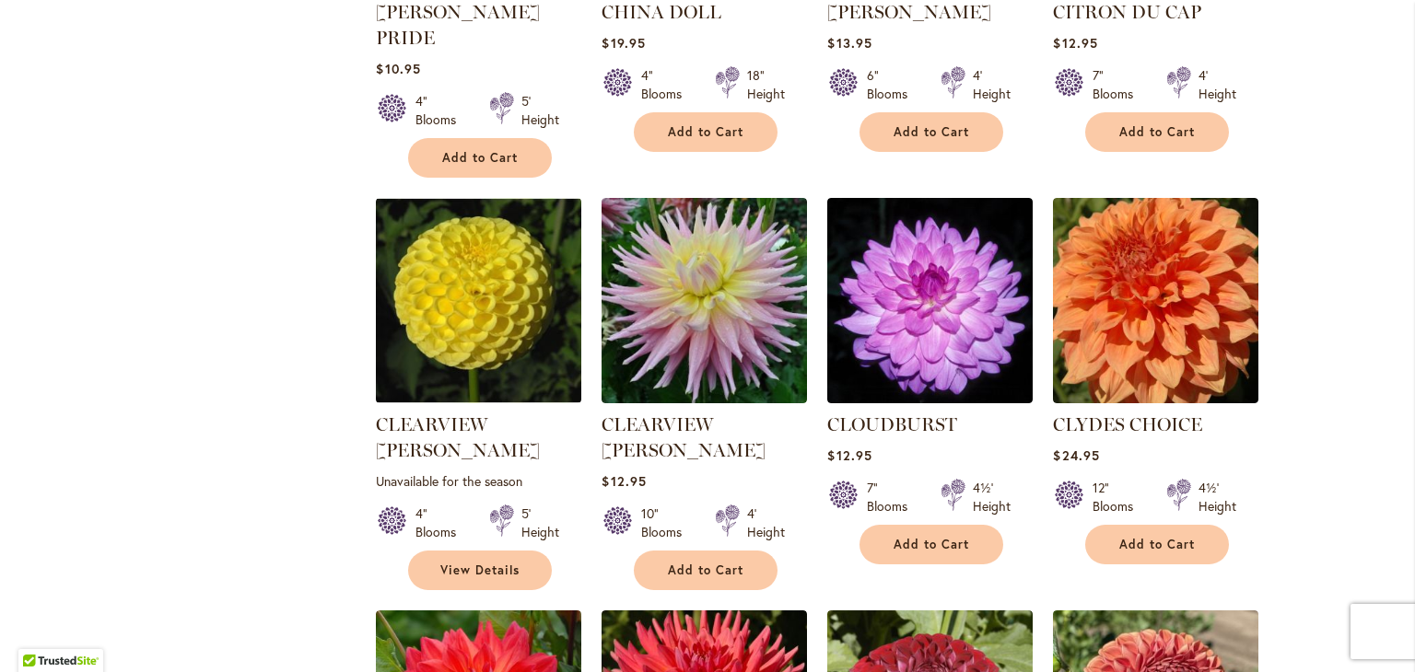
scroll to position [1719, 0]
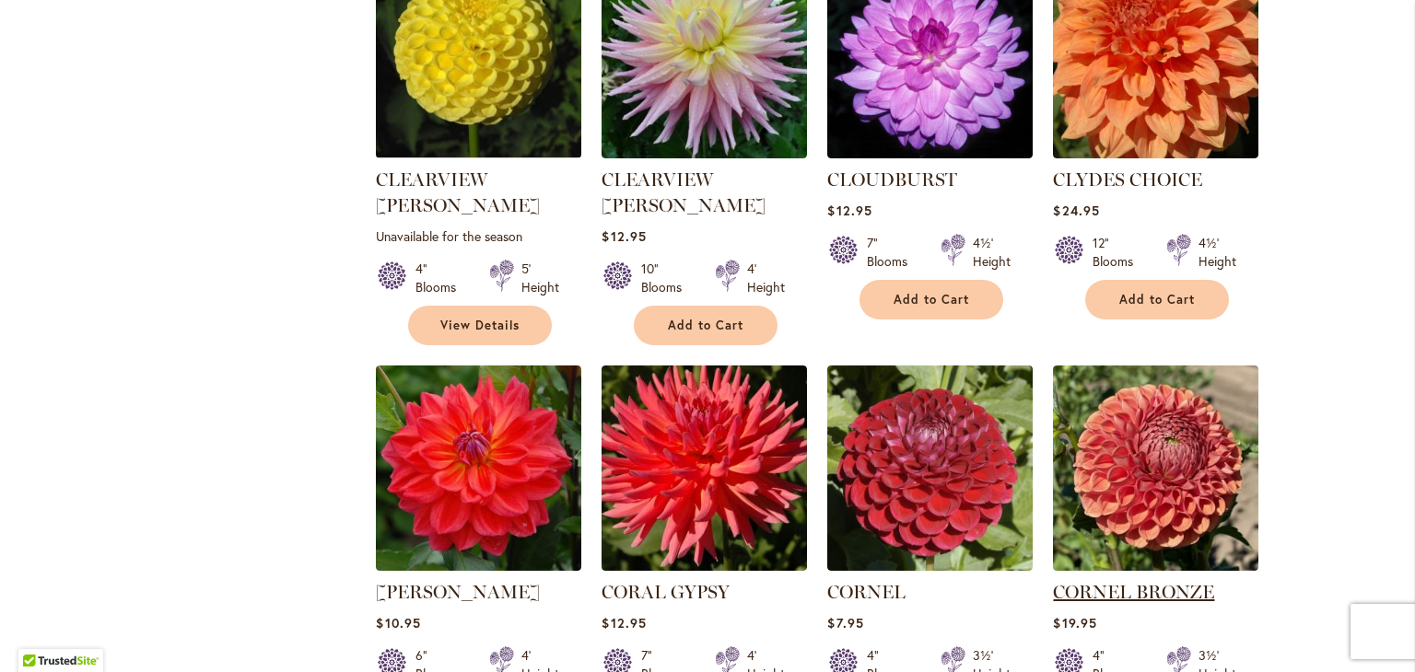
click at [1134, 581] on link "CORNEL BRONZE" at bounding box center [1133, 592] width 161 height 22
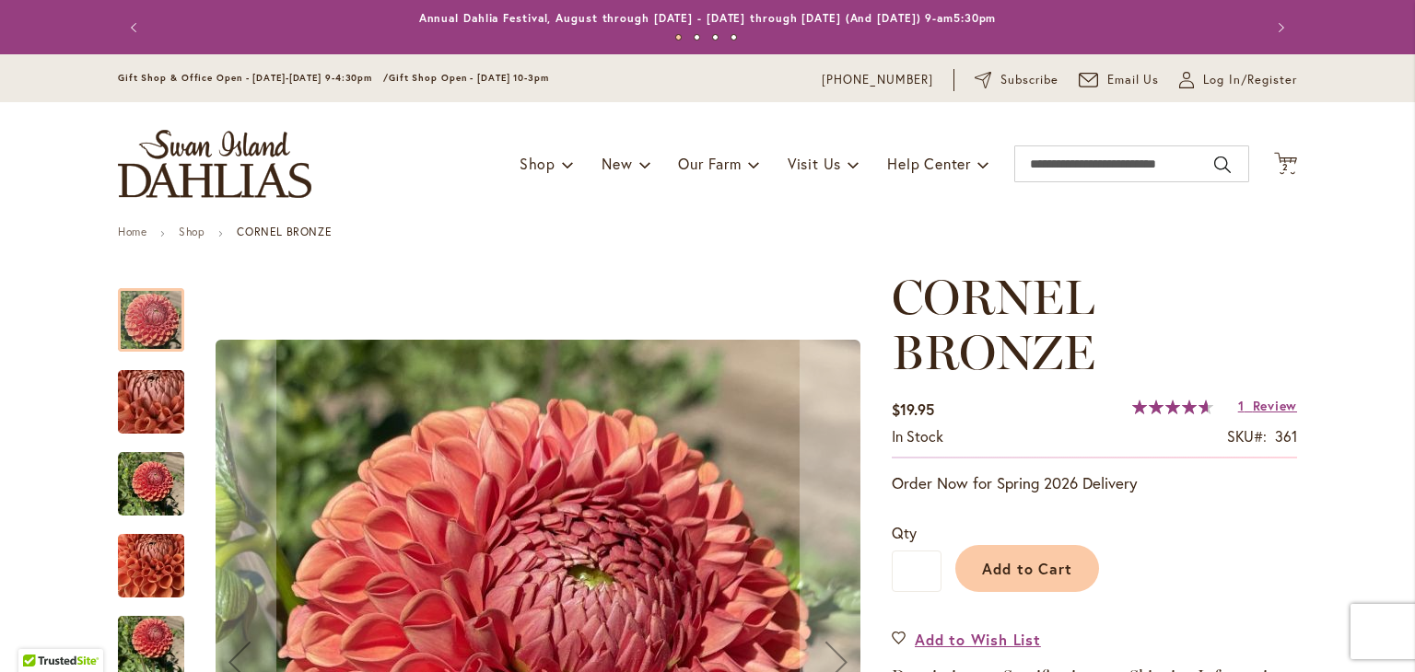
click at [143, 473] on img "CORNEL BRONZE" at bounding box center [151, 484] width 66 height 66
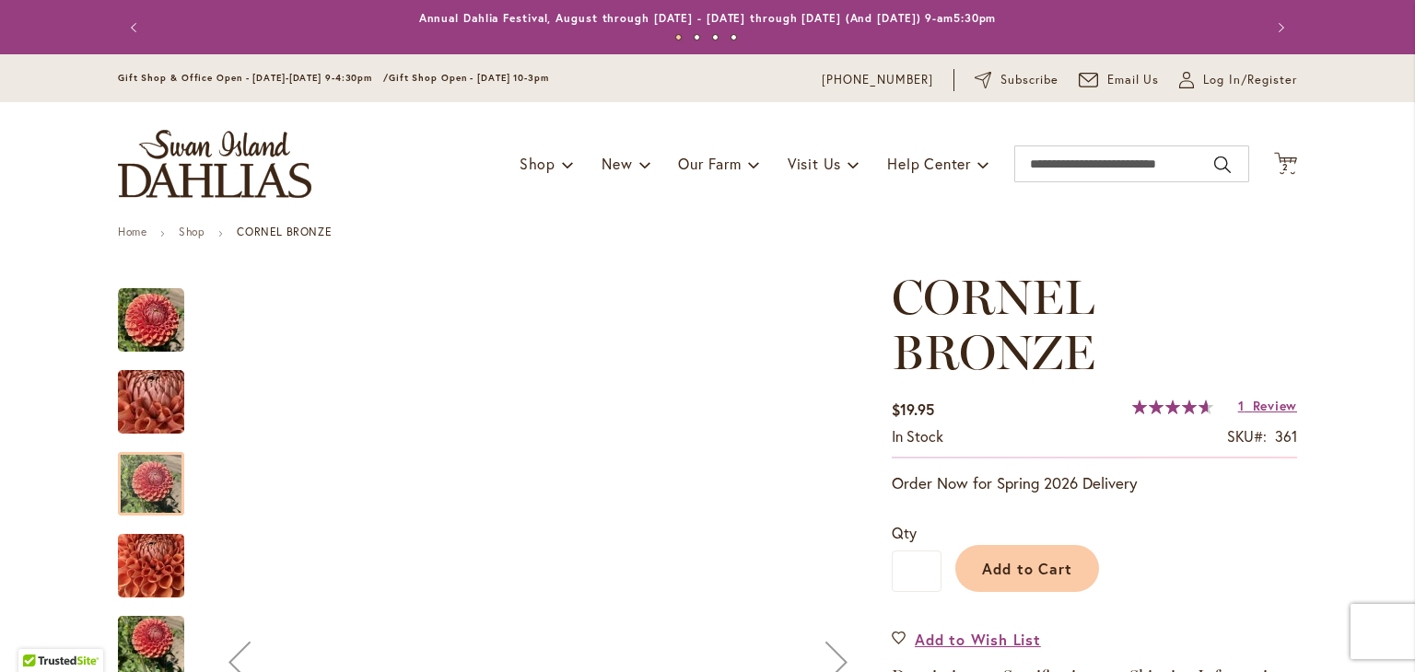
scroll to position [245, 0]
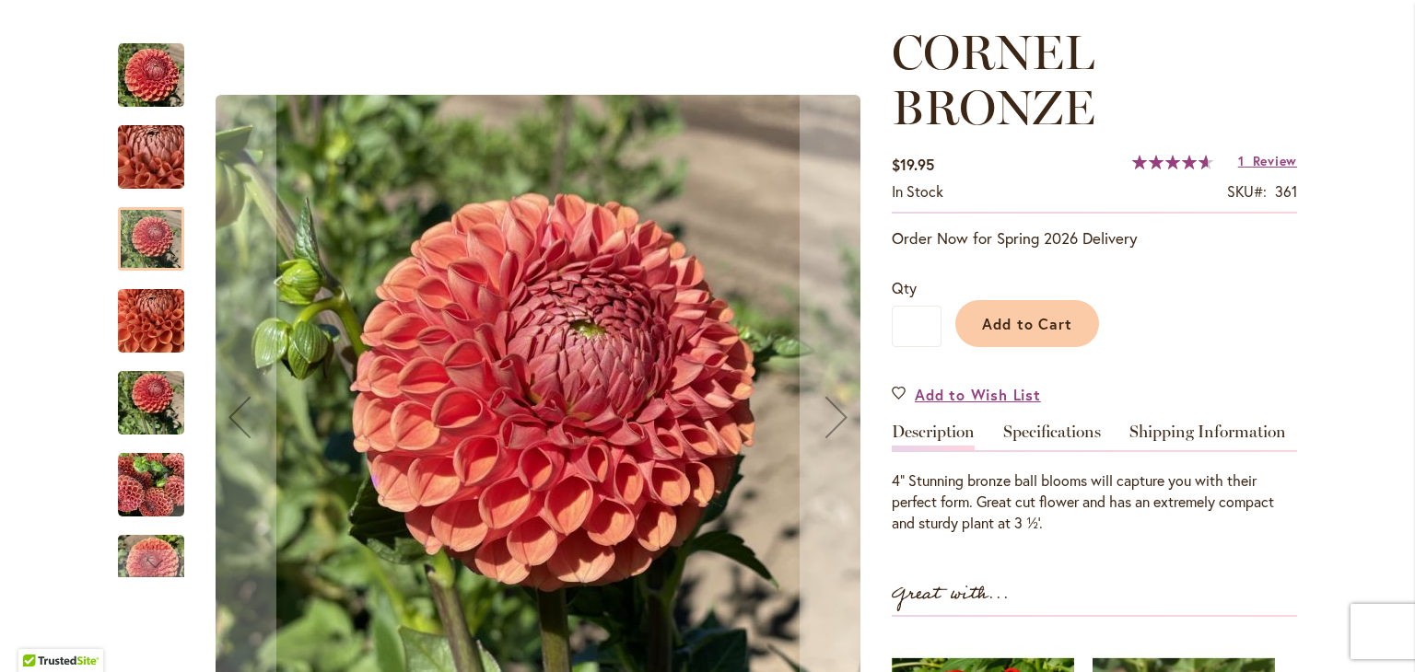
click at [147, 404] on img "CORNEL BRONZE" at bounding box center [151, 403] width 66 height 88
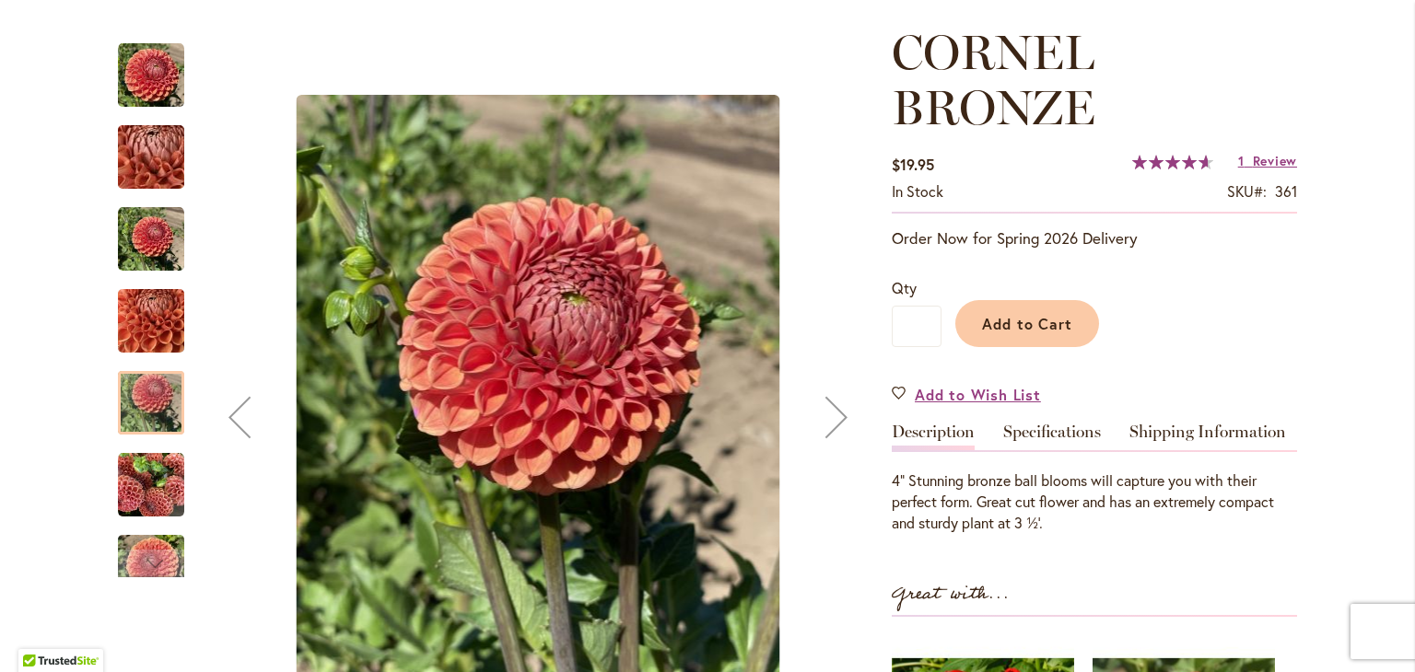
click at [162, 490] on img "CORNEL BRONZE" at bounding box center [151, 485] width 66 height 66
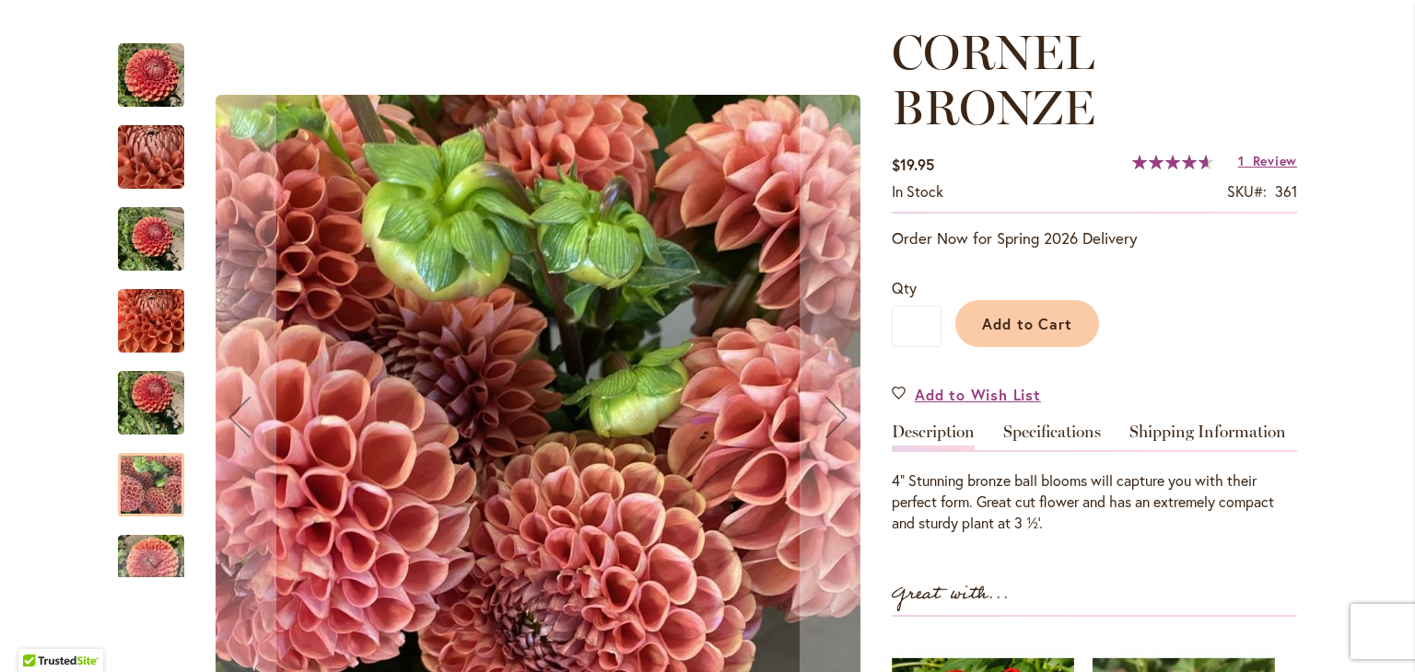
click at [148, 542] on img "CORNEL BRONZE" at bounding box center [151, 567] width 66 height 88
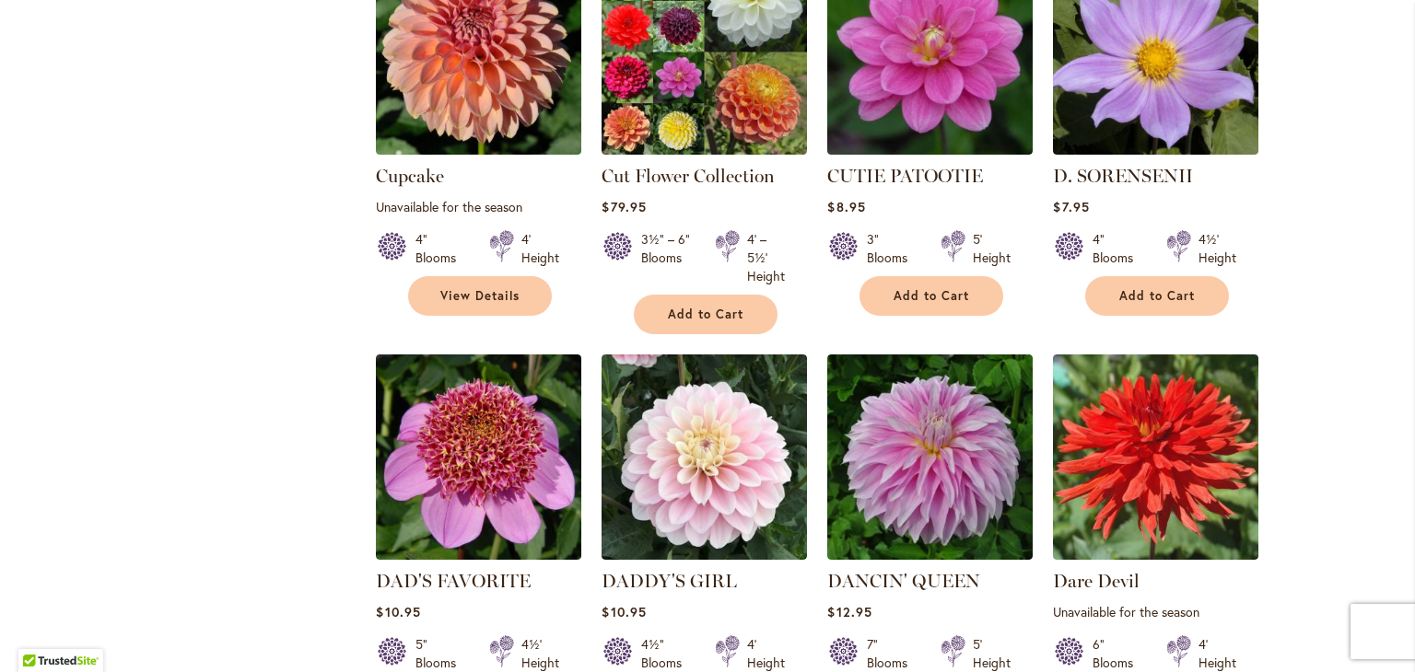
scroll to position [2947, 0]
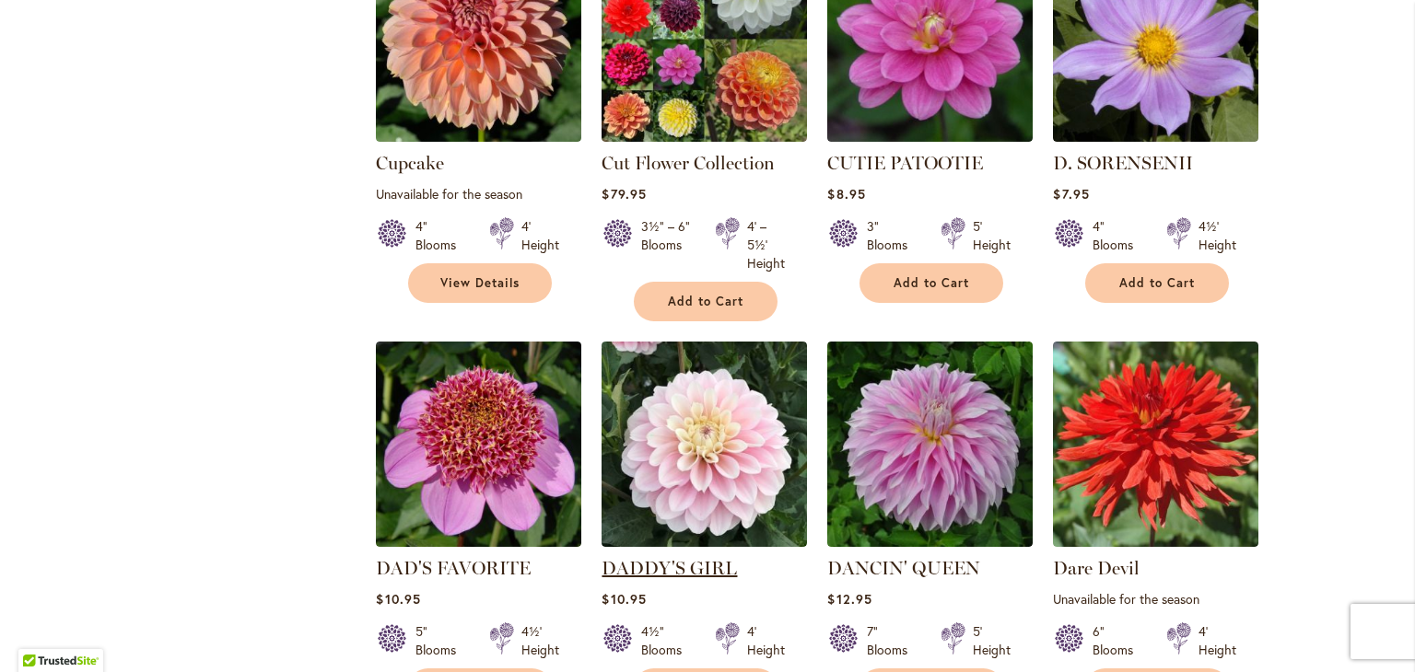
click at [684, 557] on link "DADDY'S GIRL" at bounding box center [668, 568] width 135 height 22
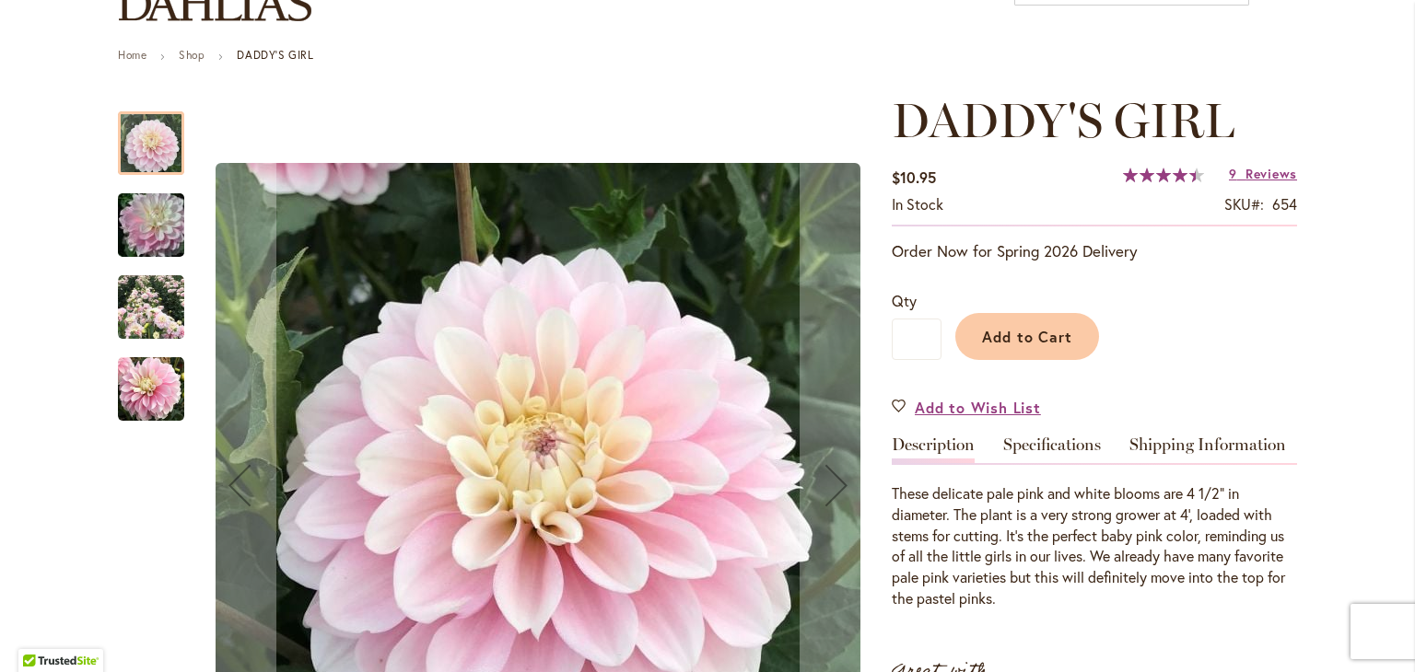
scroll to position [245, 0]
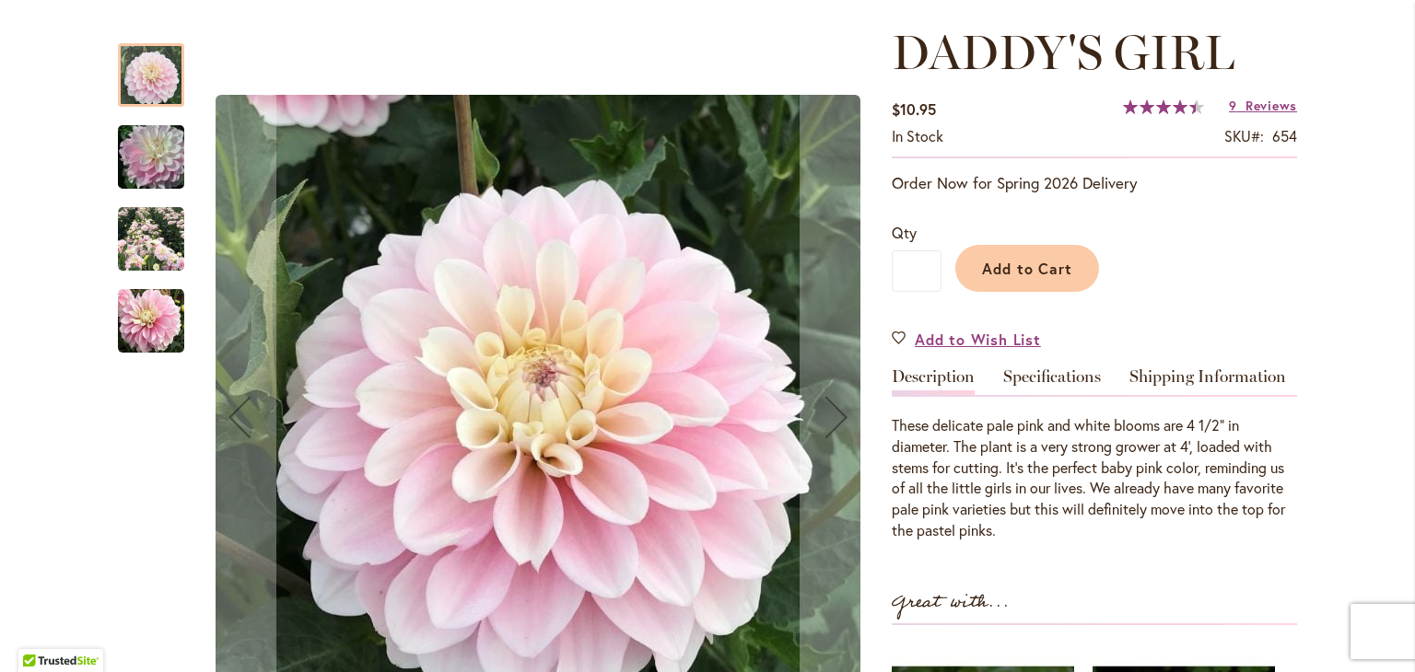
click at [142, 159] on img "DADDY'S GIRL" at bounding box center [151, 157] width 133 height 88
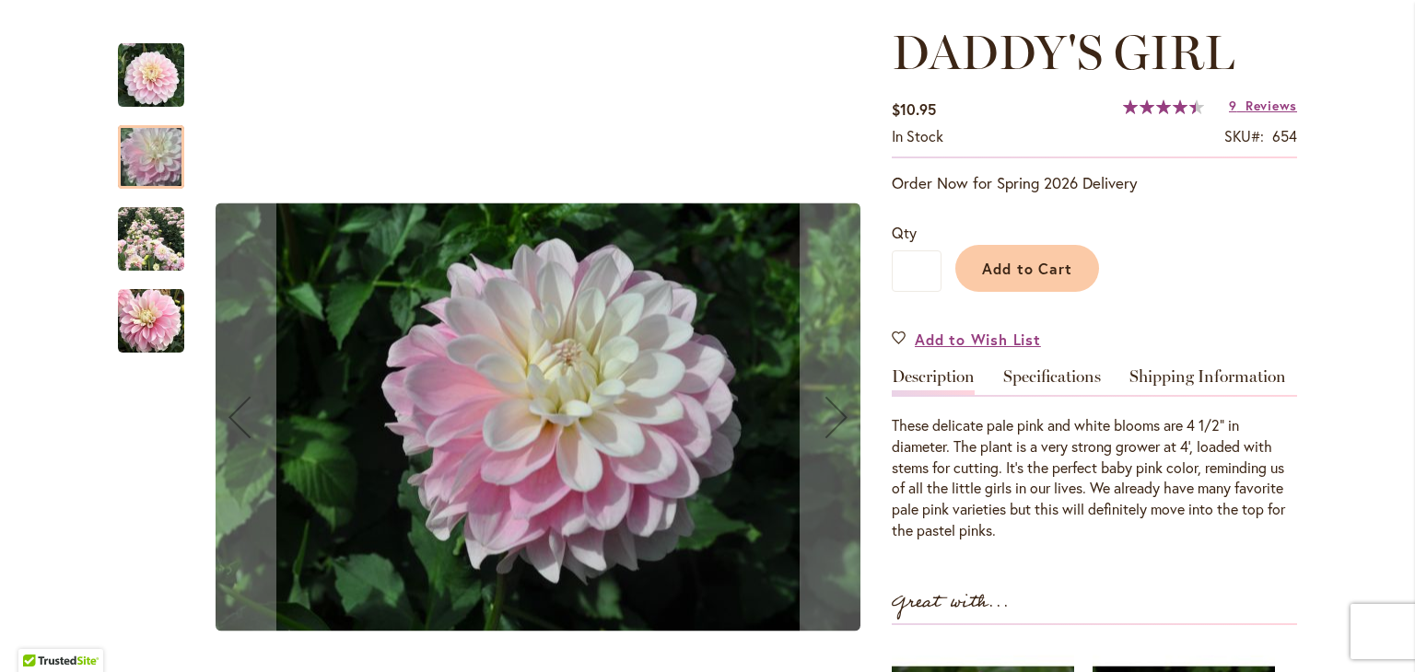
click at [142, 233] on img "DADDY'S GIRL" at bounding box center [151, 239] width 66 height 66
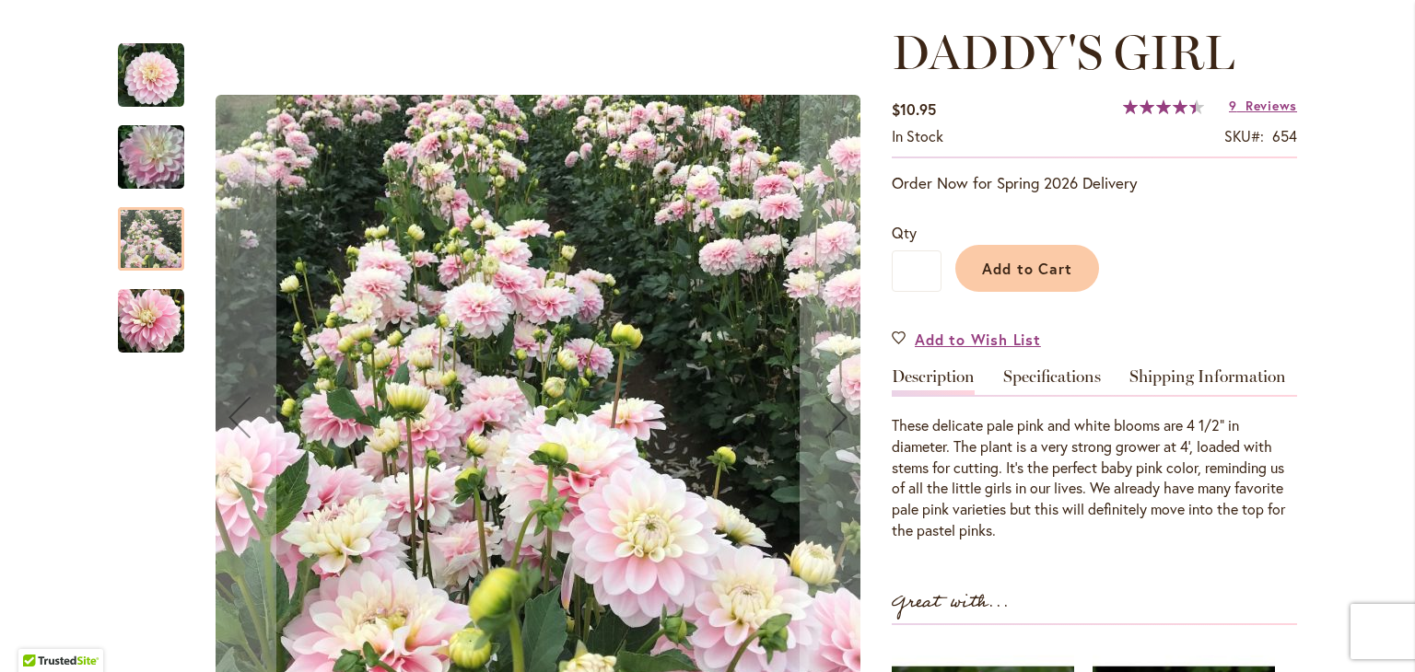
click at [147, 318] on img "DADDY'S GIRL" at bounding box center [151, 321] width 66 height 66
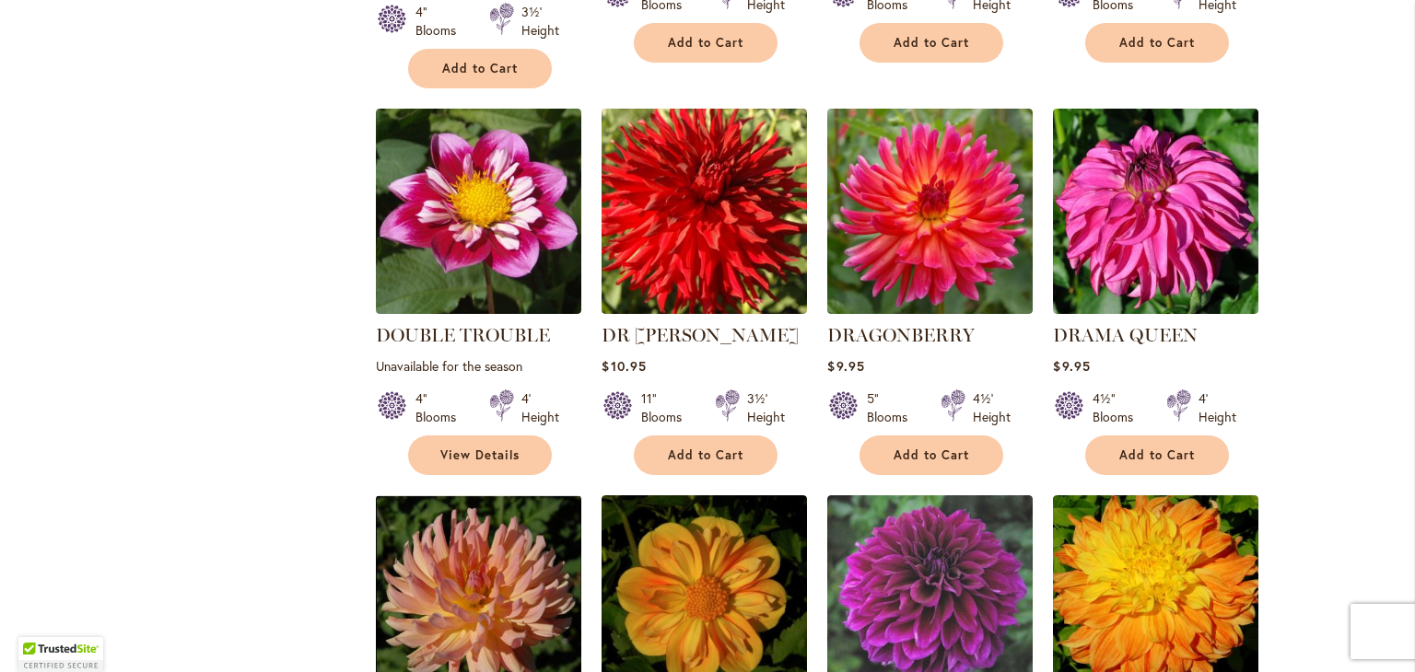
scroll to position [4421, 0]
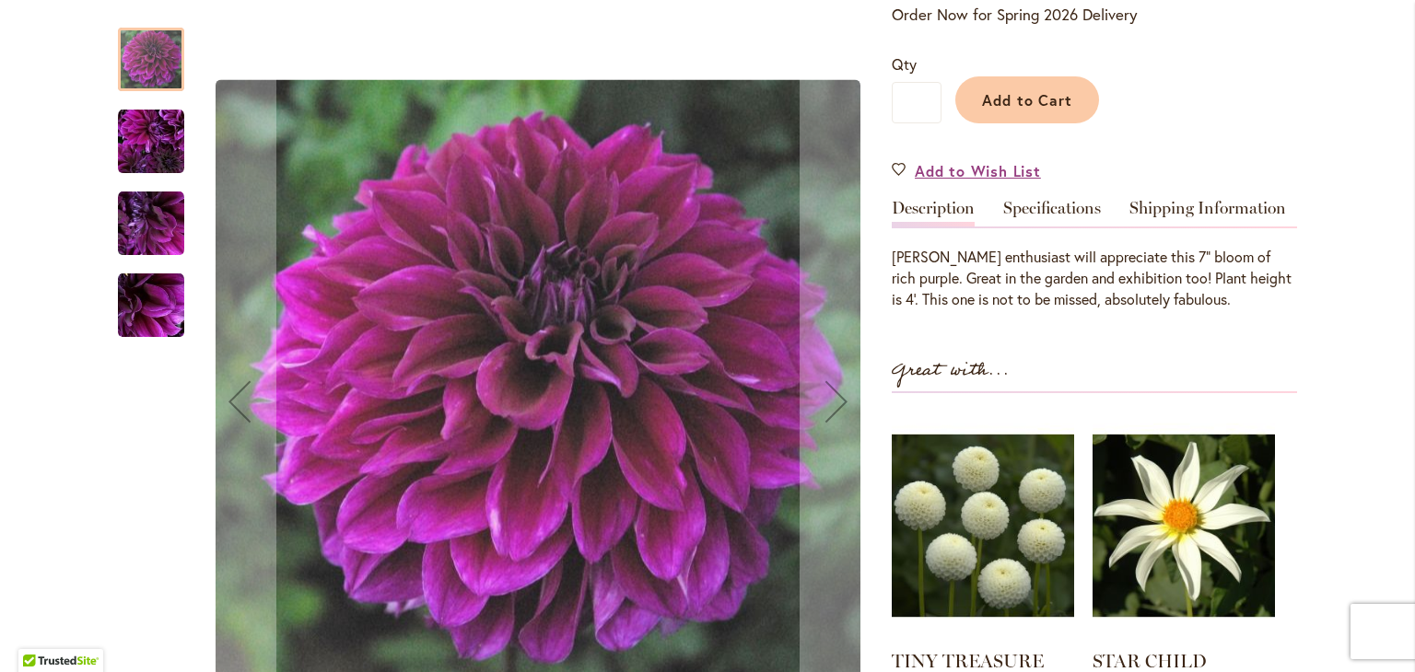
scroll to position [491, 0]
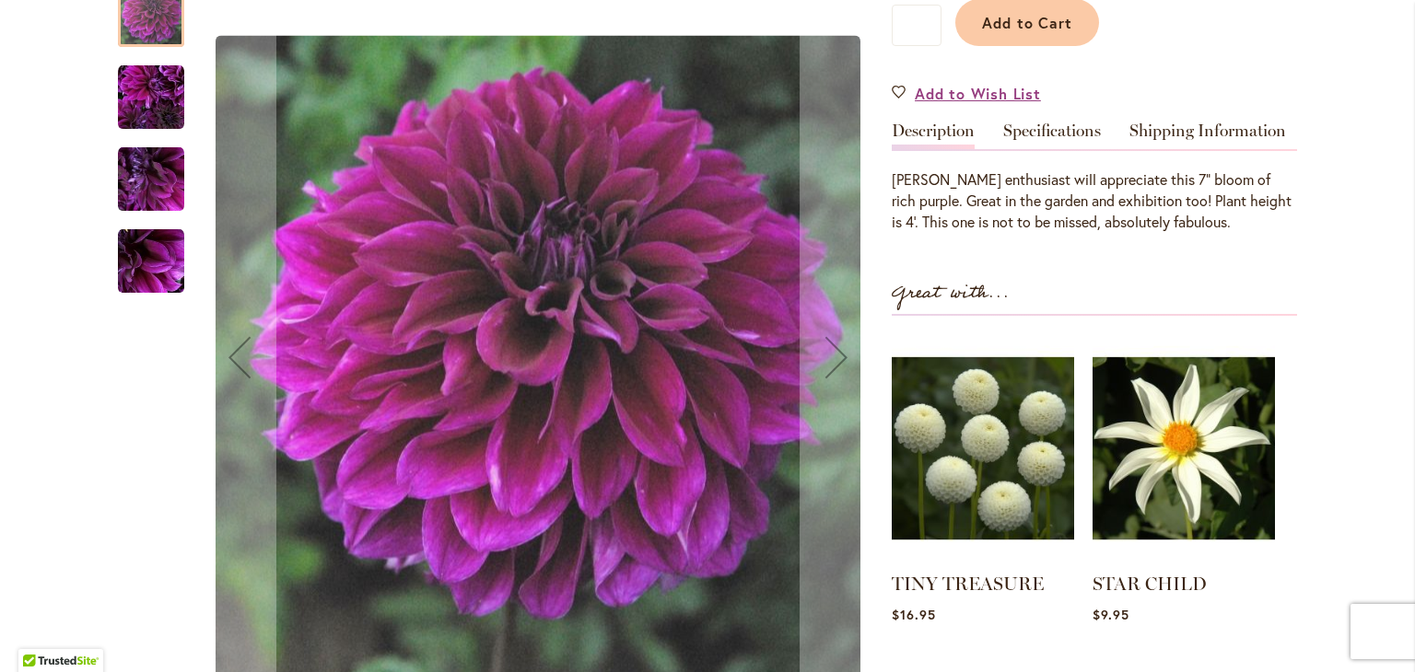
click at [152, 87] on img "Einstein" at bounding box center [151, 97] width 66 height 66
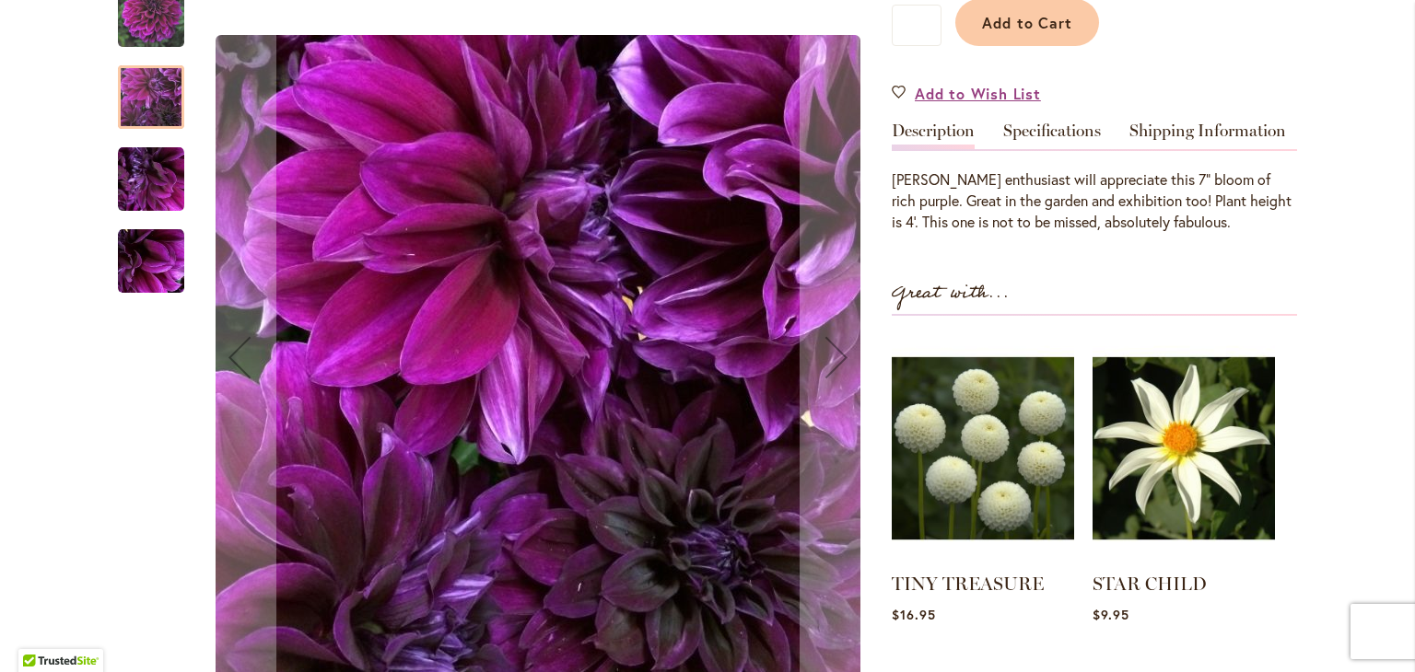
click at [168, 247] on img "Einstein" at bounding box center [151, 261] width 66 height 66
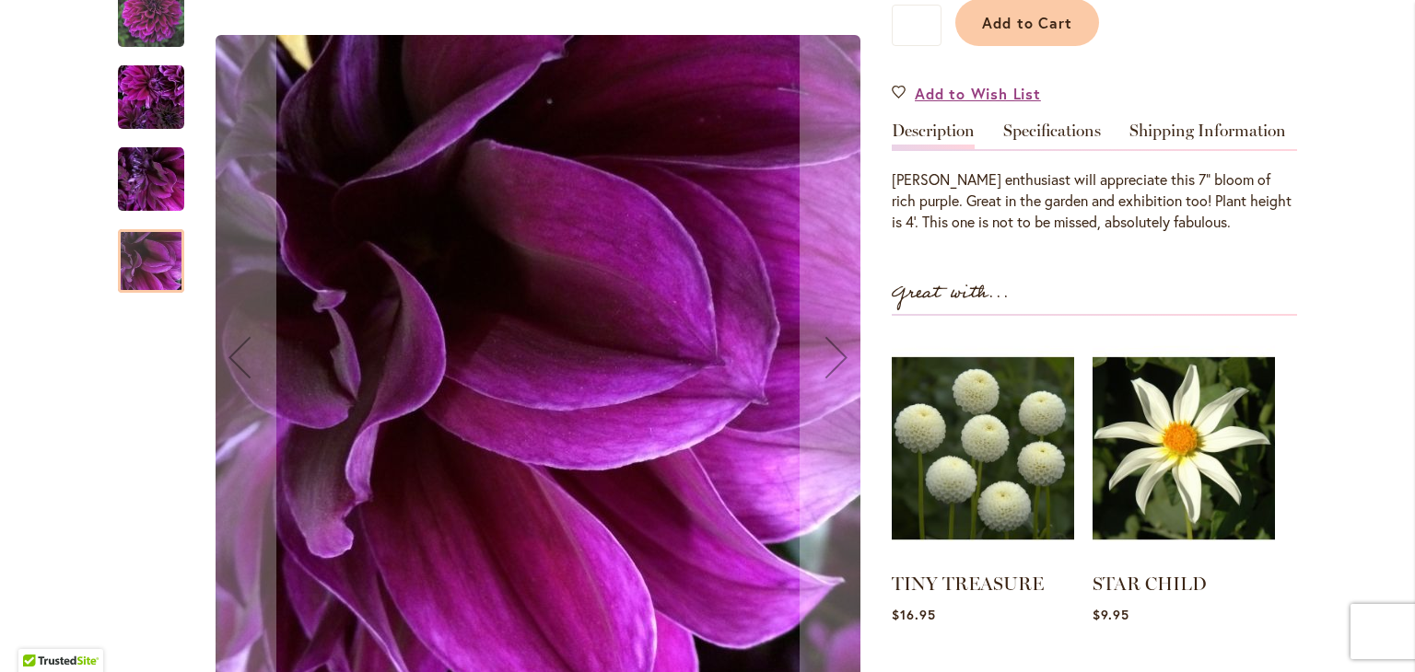
click at [148, 261] on div at bounding box center [151, 261] width 66 height 64
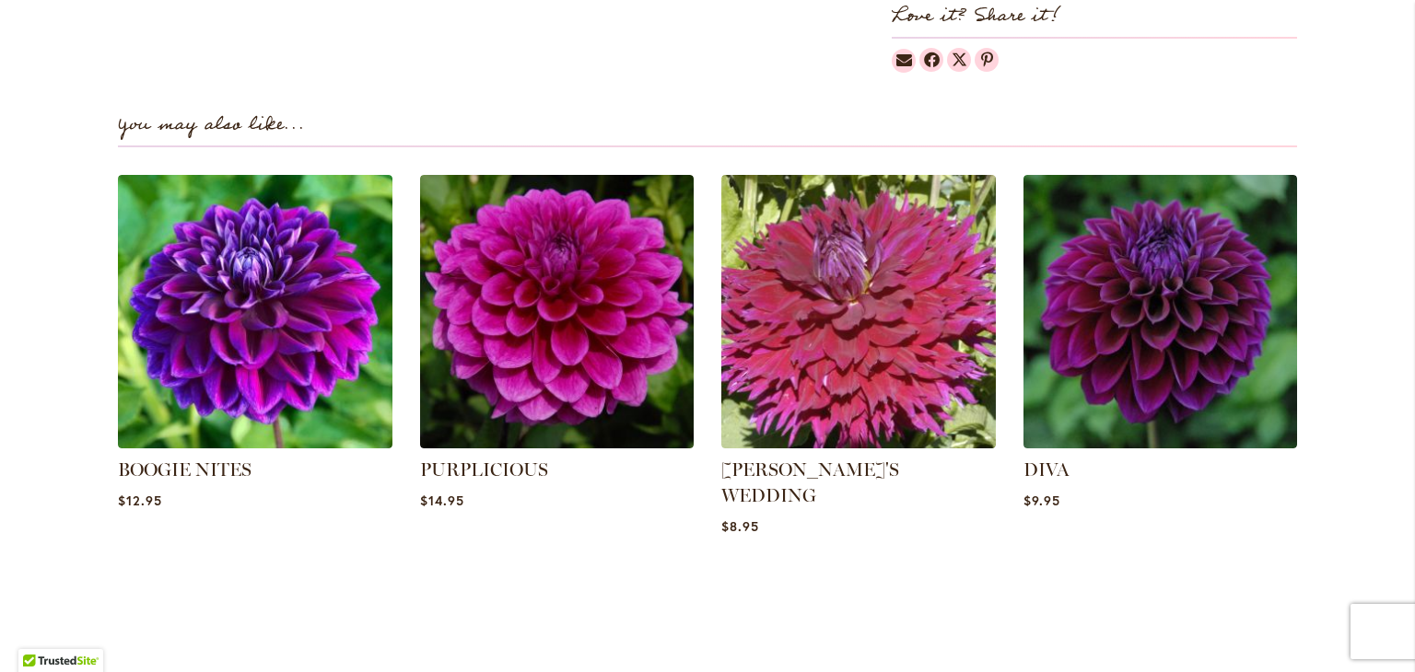
scroll to position [1228, 0]
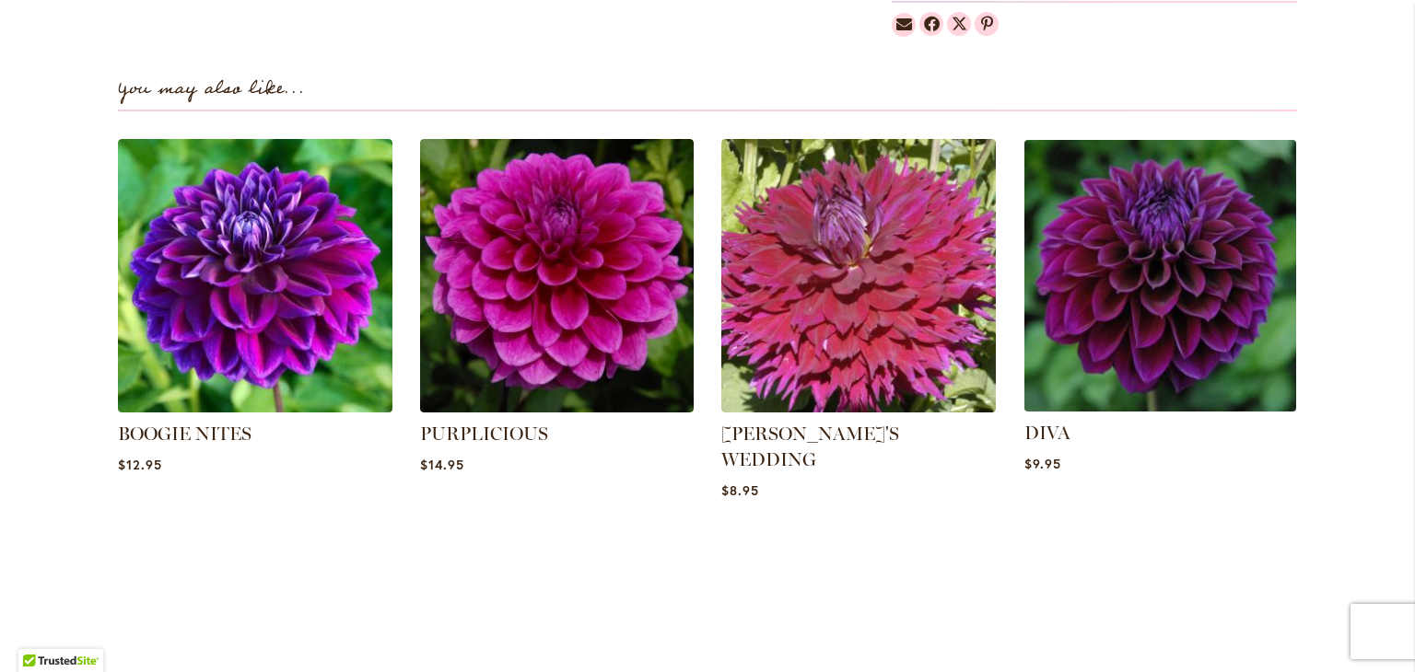
click at [1154, 336] on img at bounding box center [1160, 276] width 286 height 286
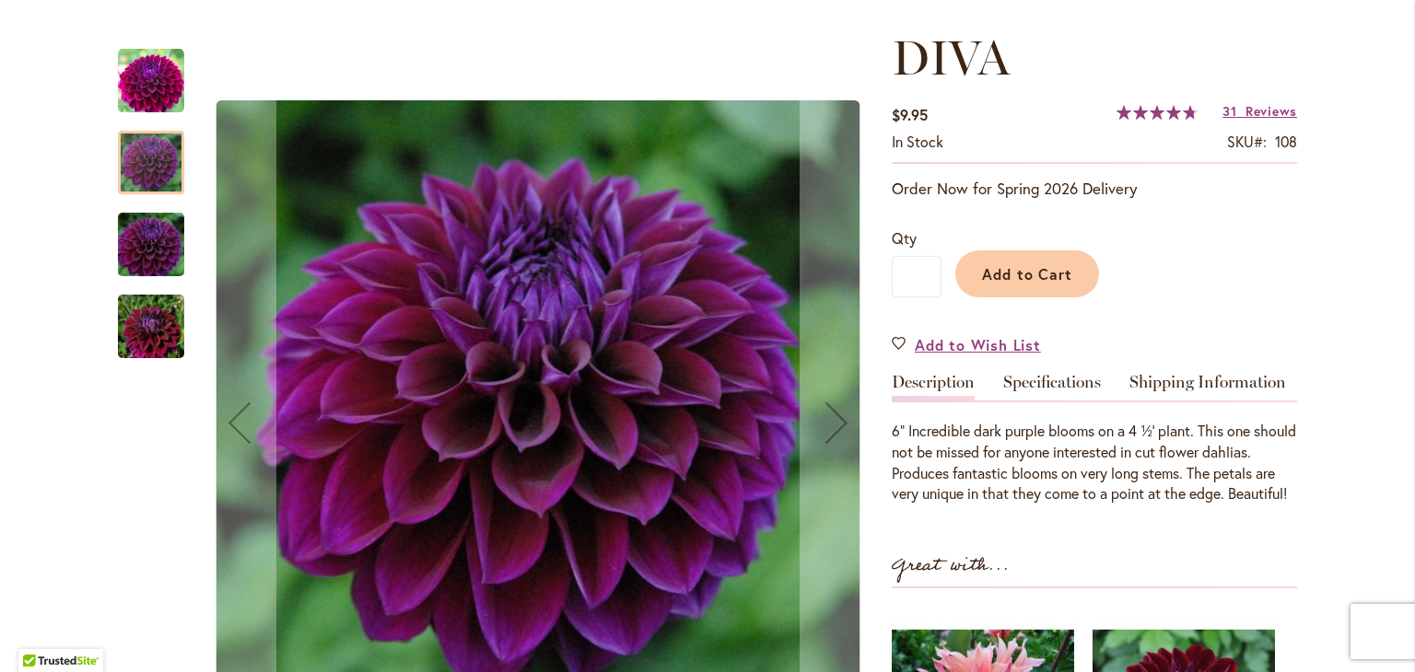
scroll to position [245, 0]
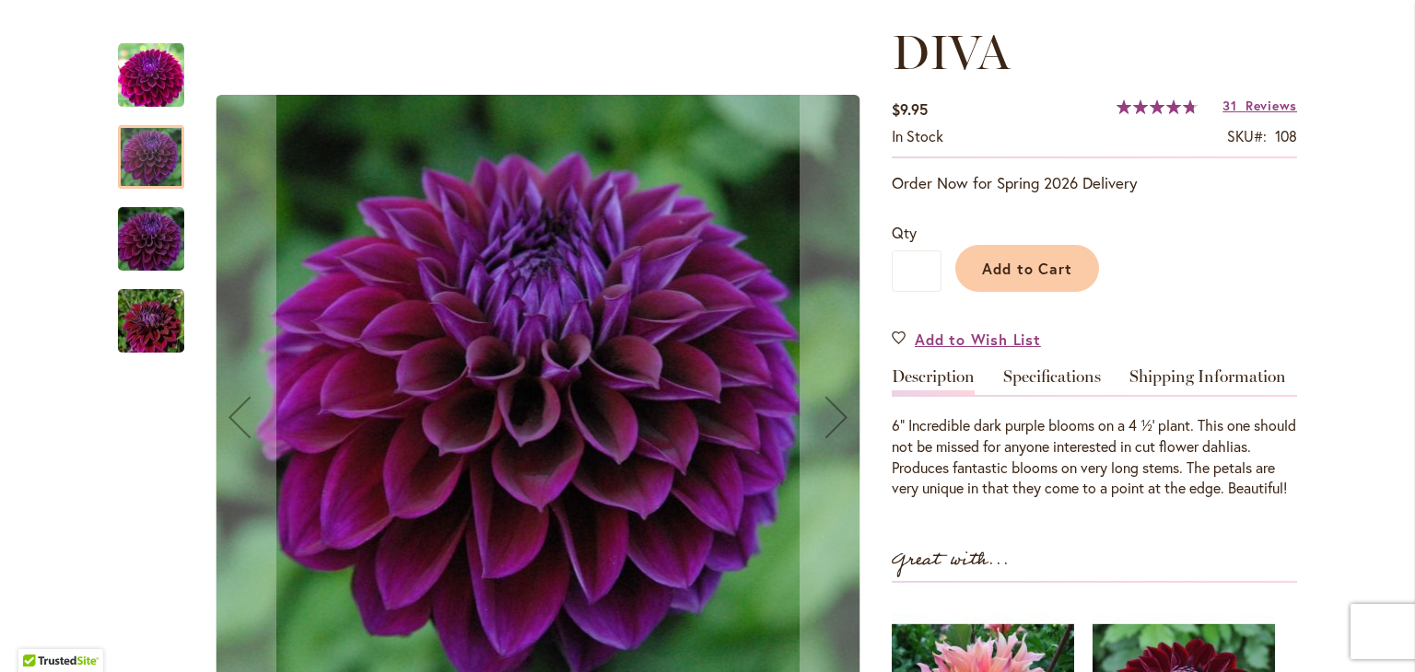
click at [129, 151] on div at bounding box center [151, 157] width 66 height 64
click at [148, 254] on img "Diva" at bounding box center [151, 239] width 133 height 88
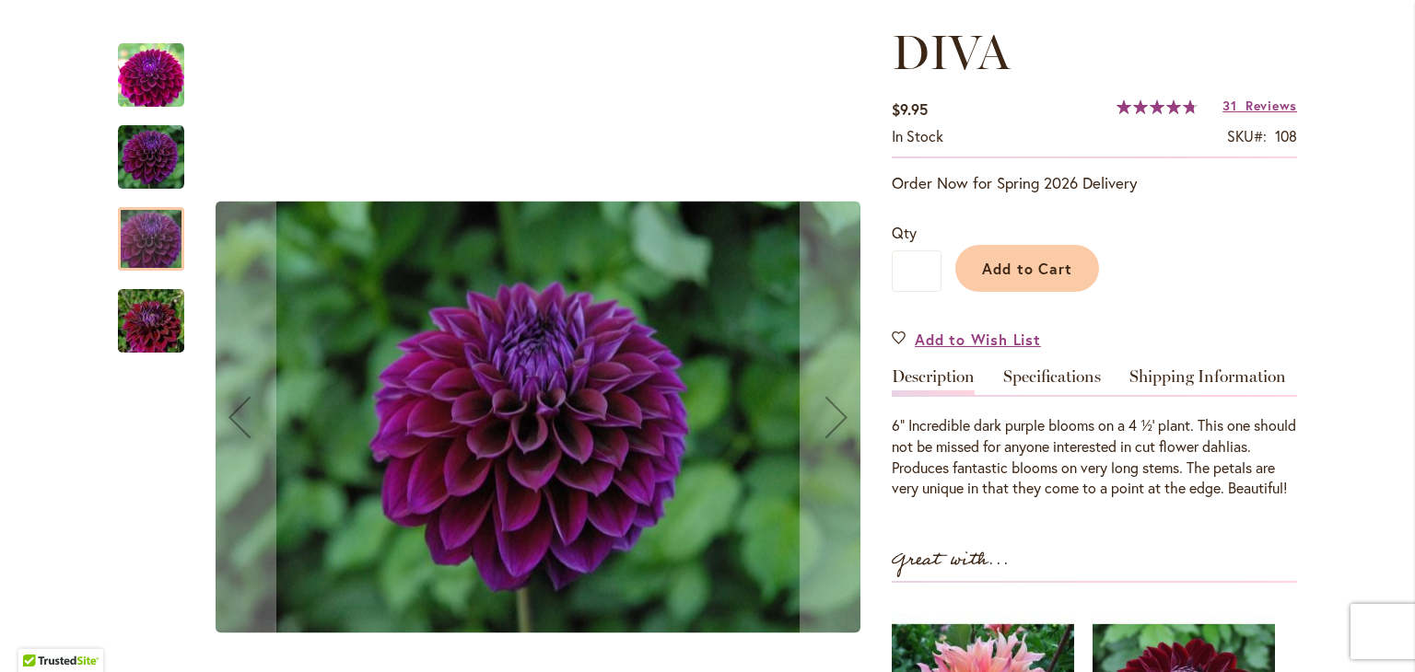
click at [138, 298] on img "Diva" at bounding box center [151, 321] width 133 height 88
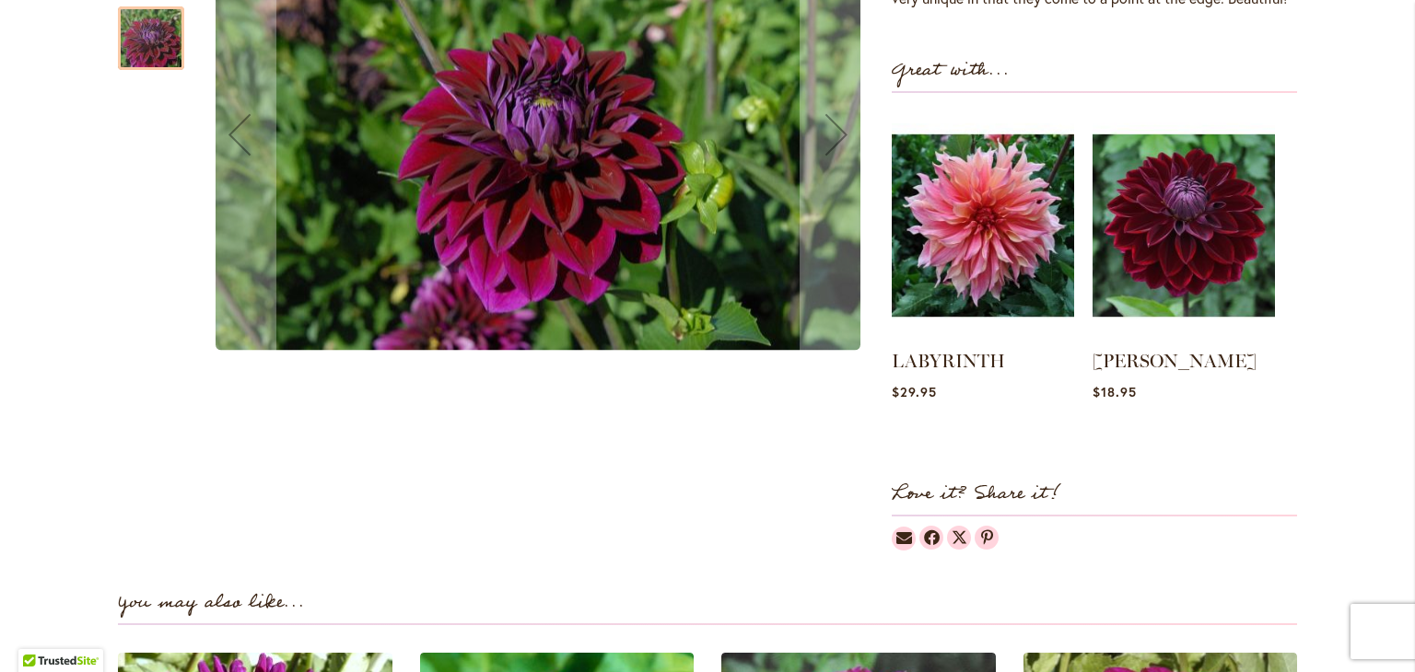
scroll to position [737, 0]
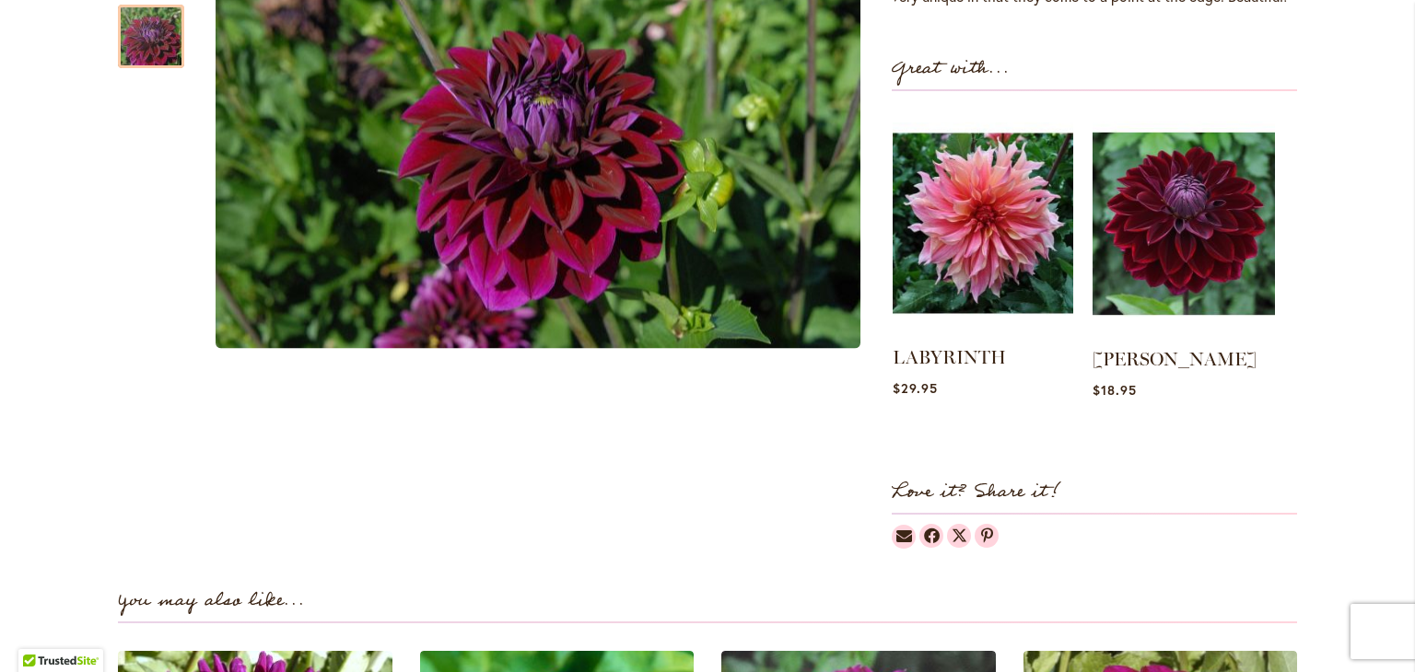
click at [975, 262] on img at bounding box center [982, 224] width 181 height 226
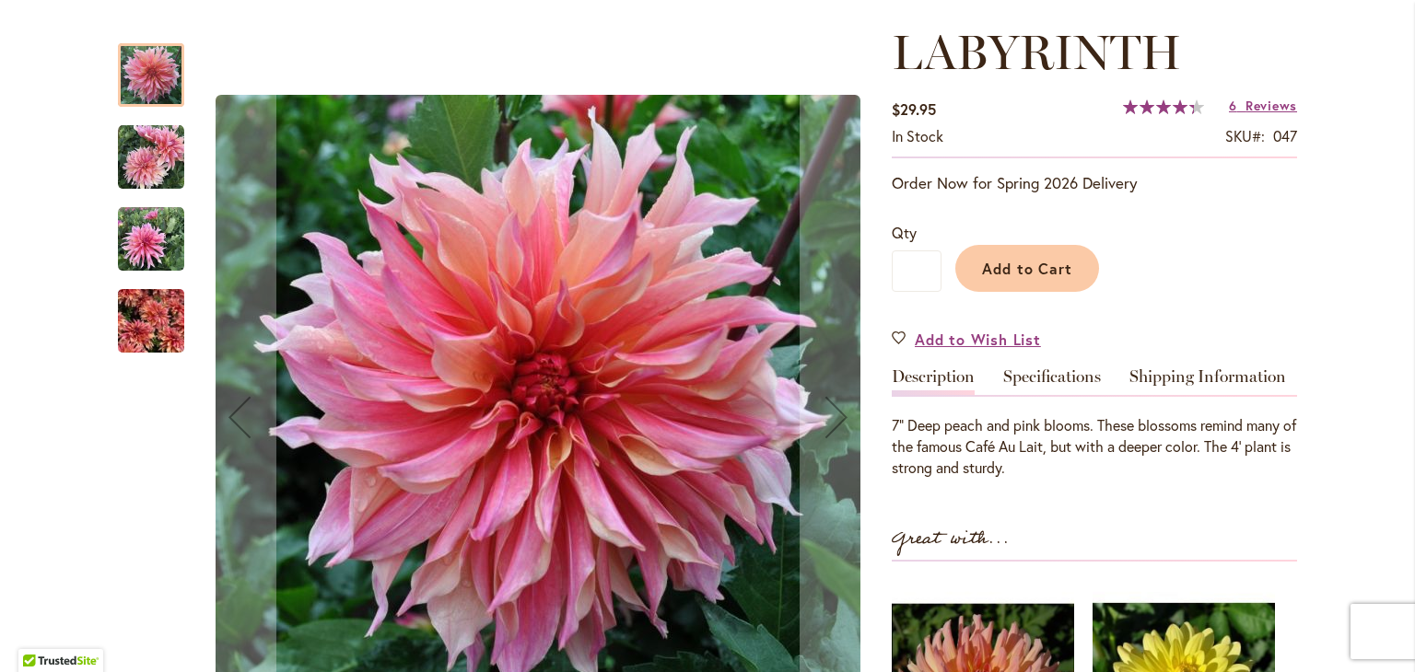
scroll to position [491, 0]
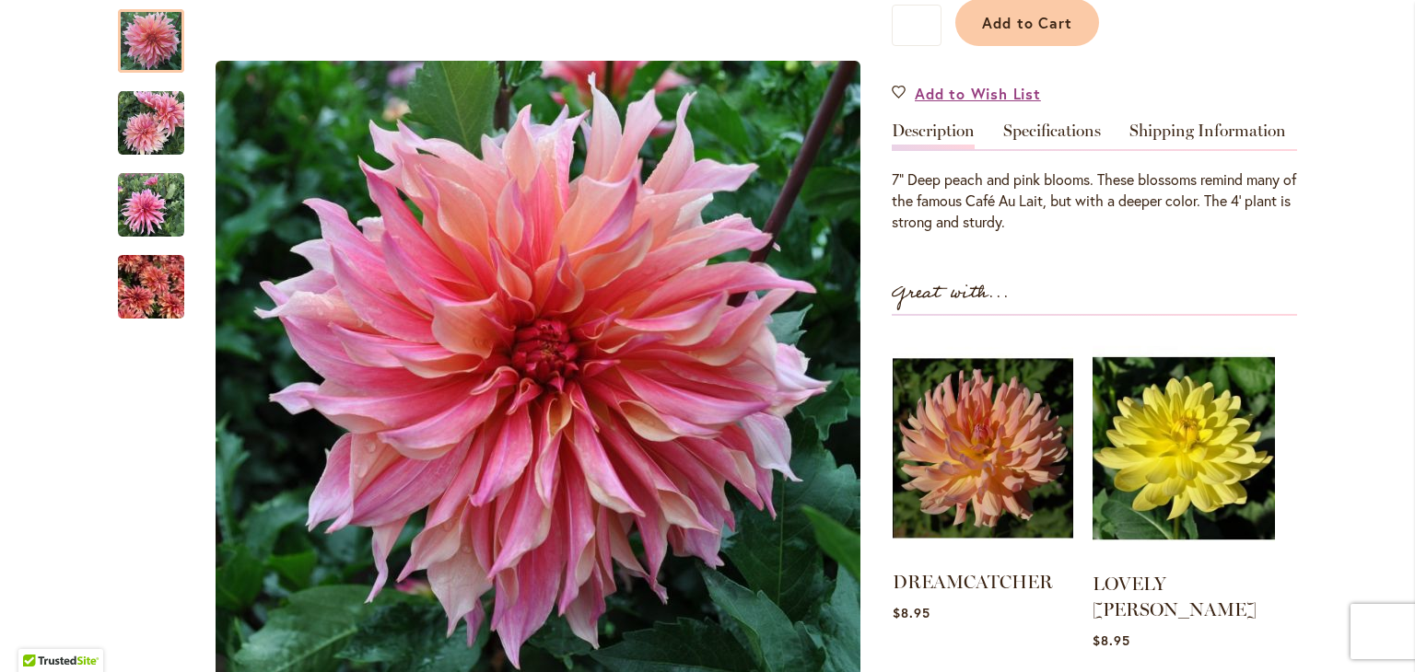
click at [987, 504] on img at bounding box center [982, 448] width 181 height 226
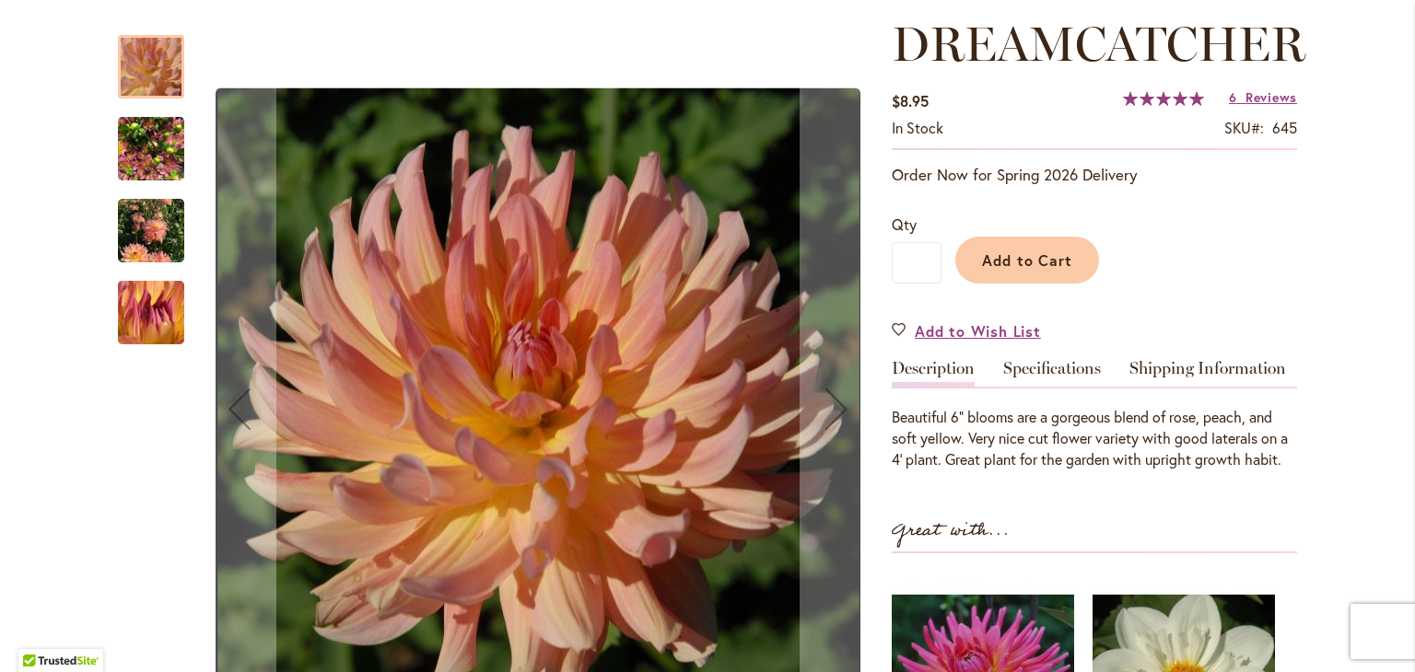
scroll to position [491, 0]
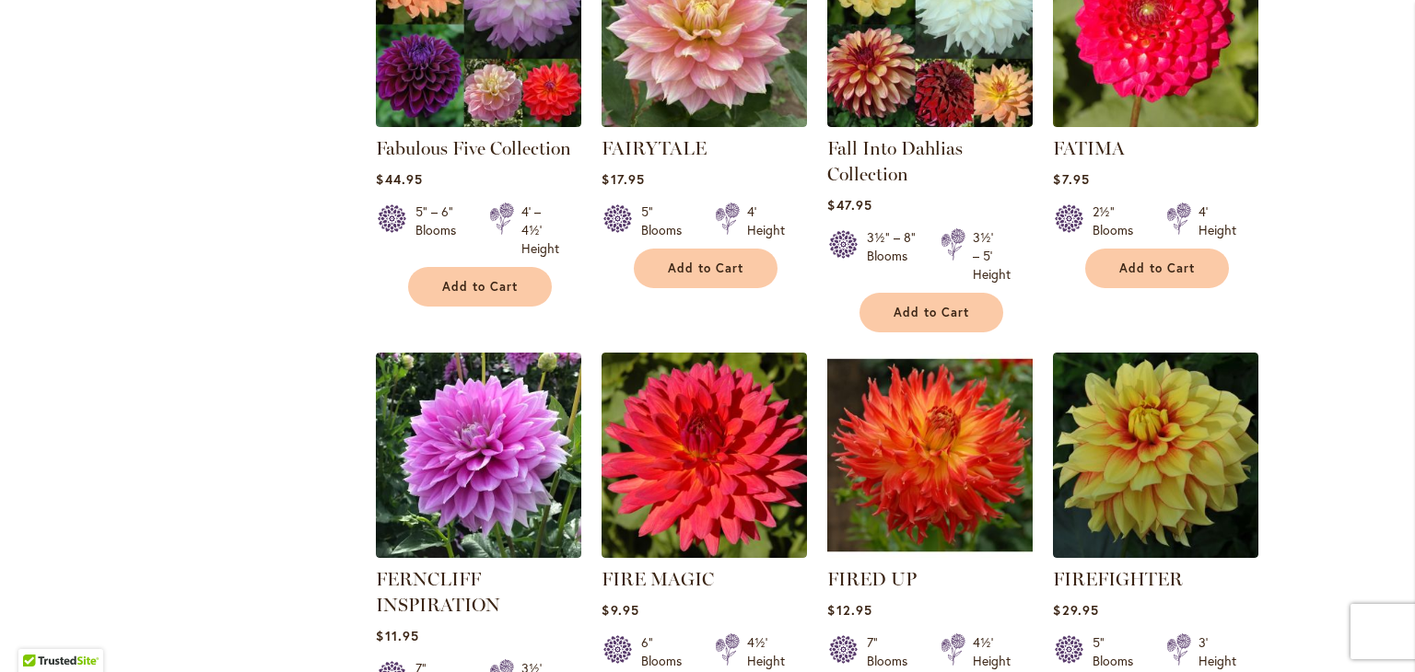
scroll to position [6140, 0]
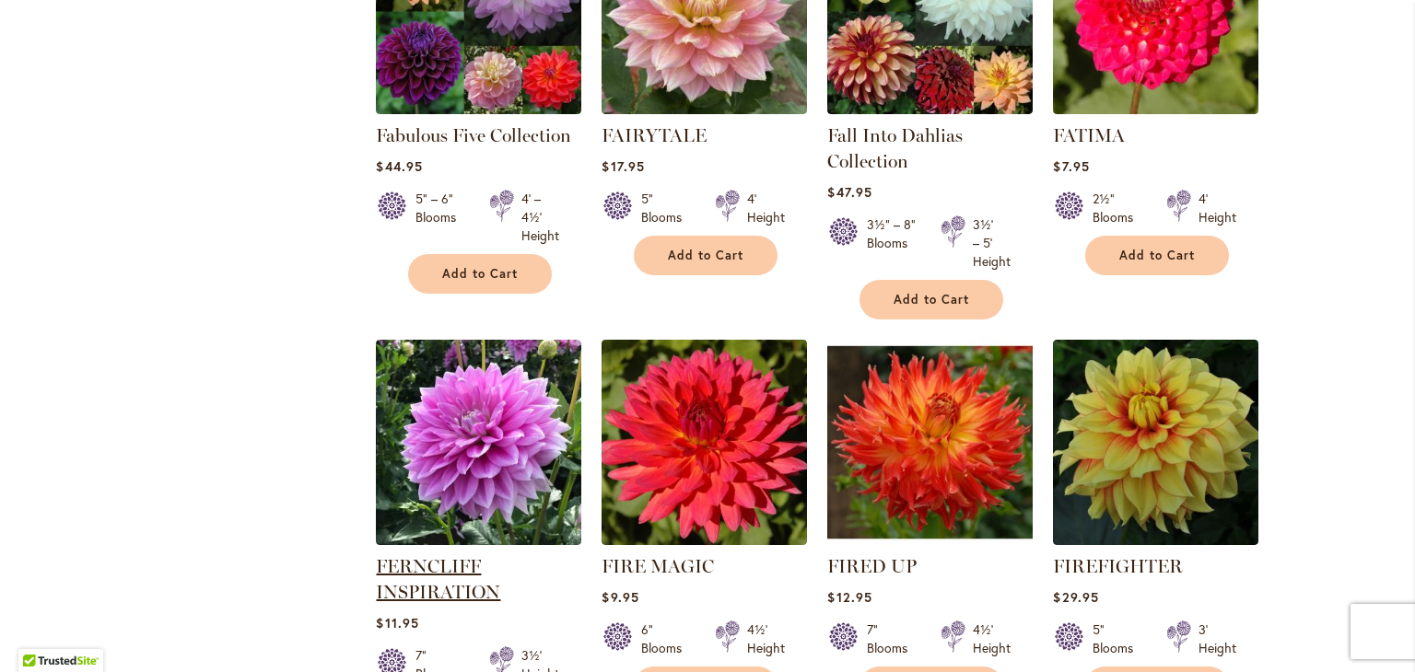
click at [426, 555] on link "FERNCLIFF INSPIRATION" at bounding box center [438, 579] width 124 height 48
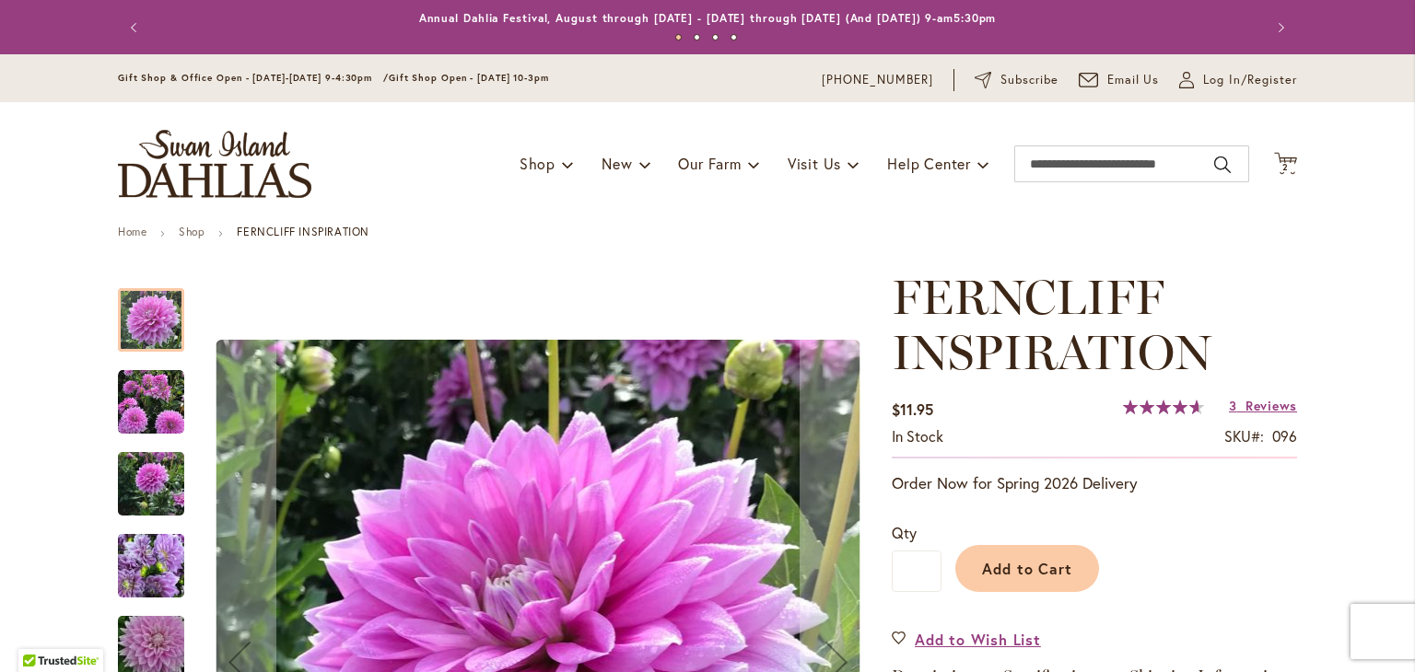
scroll to position [245, 0]
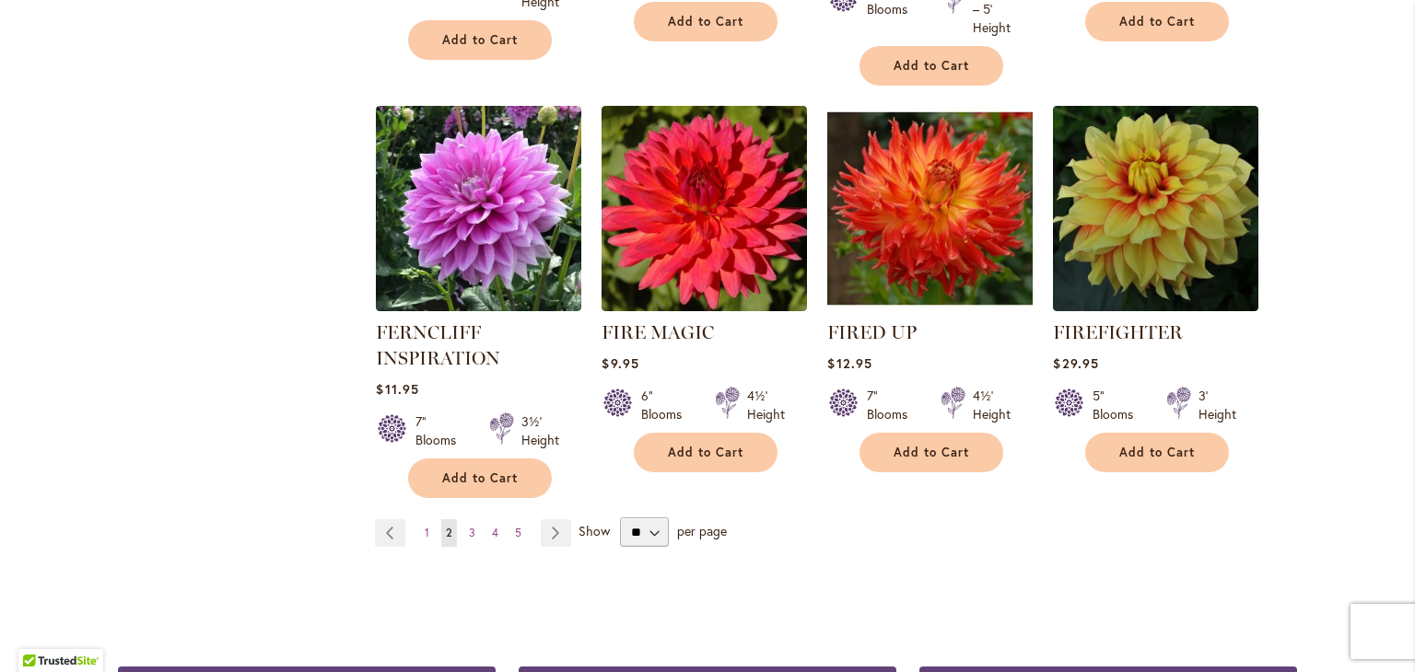
scroll to position [6386, 0]
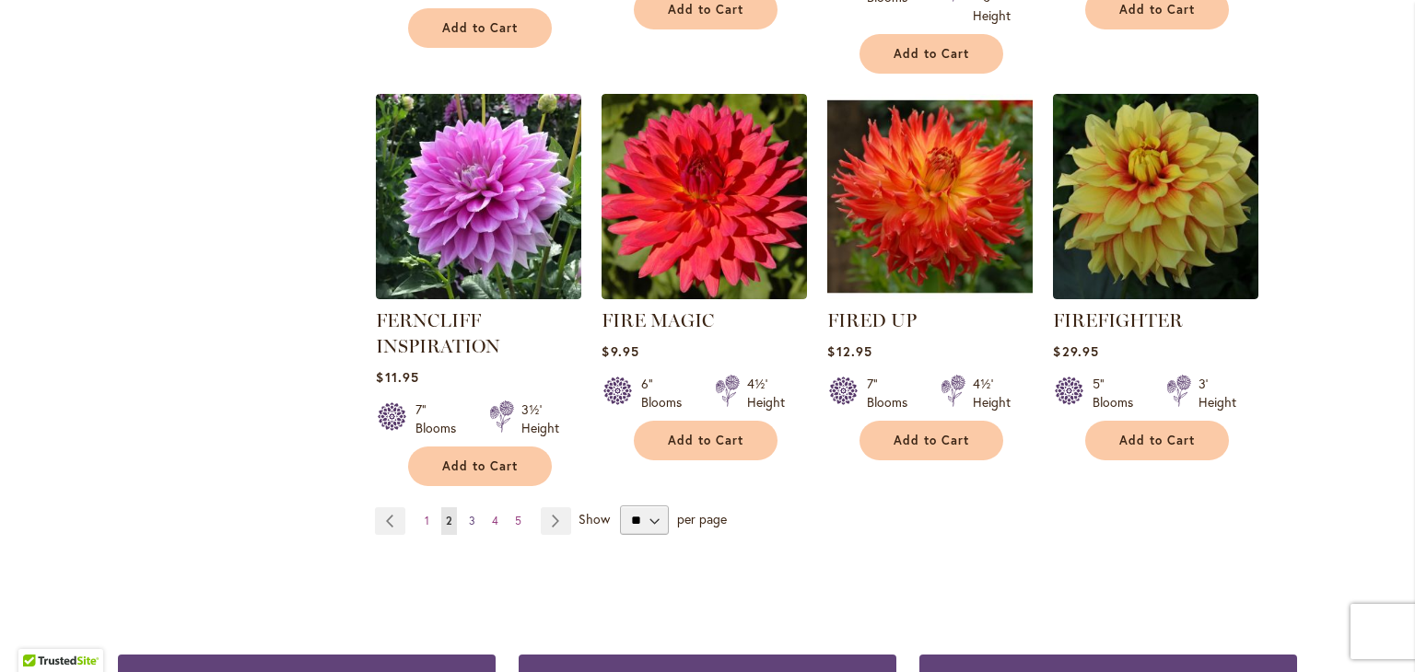
click at [469, 514] on span "3" at bounding box center [472, 521] width 6 height 14
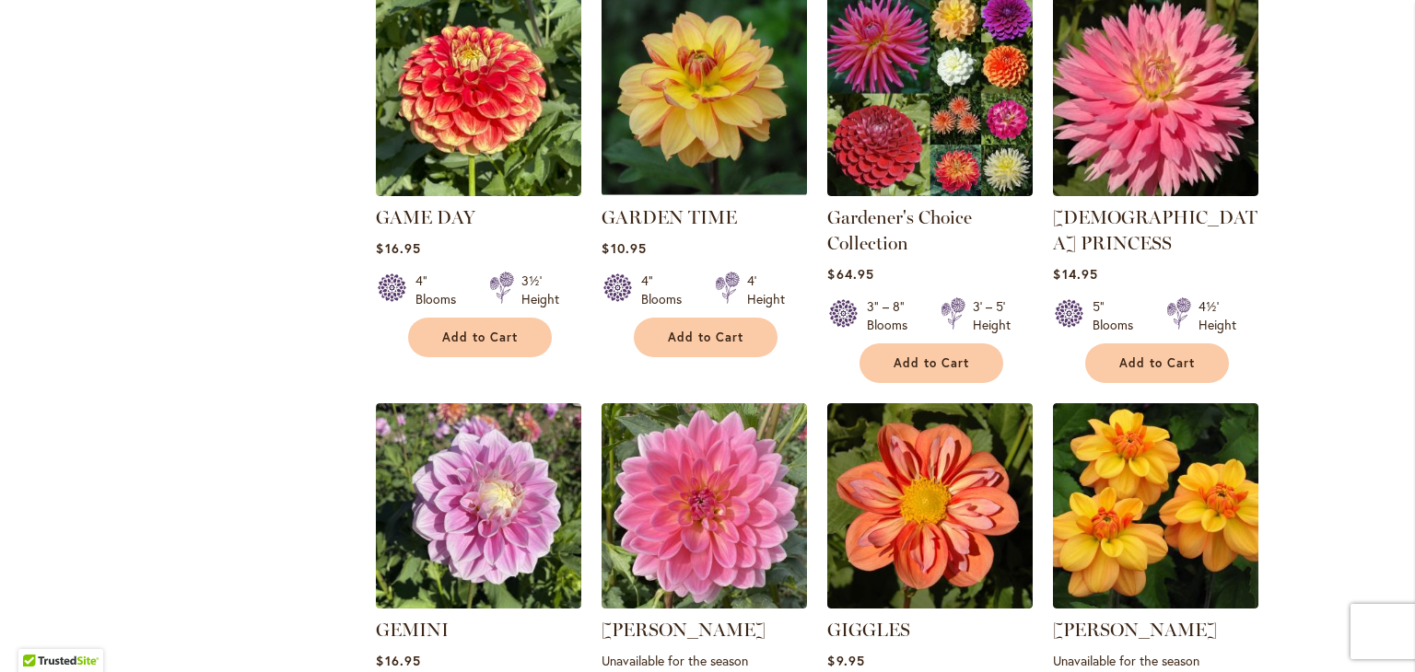
scroll to position [1719, 0]
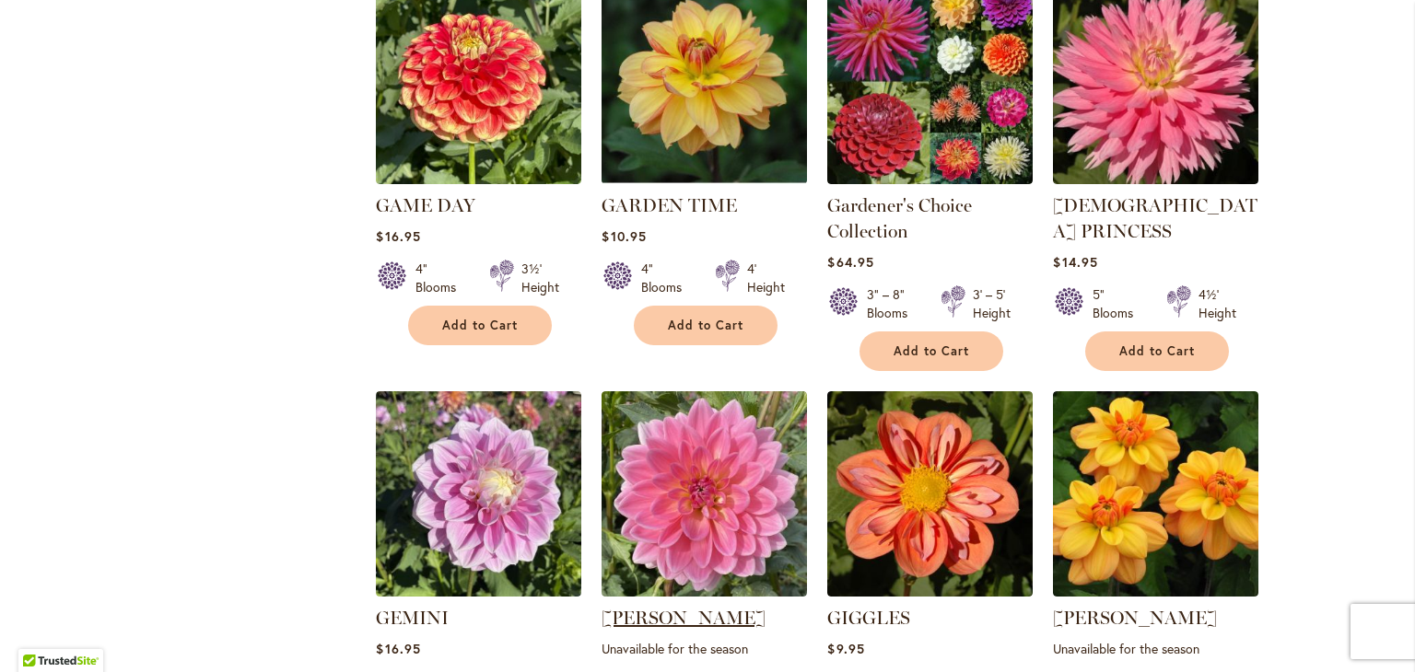
click at [687, 607] on link "GERRIE HOEK" at bounding box center [683, 618] width 164 height 22
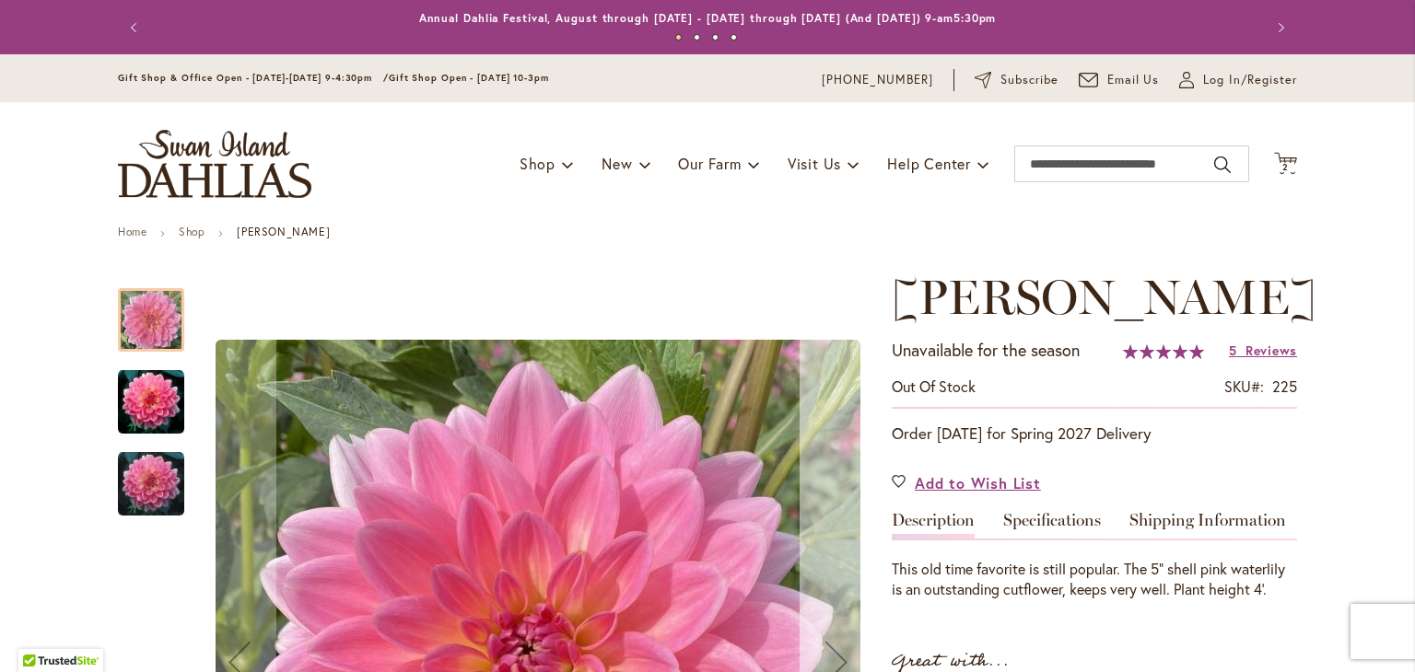
scroll to position [245, 0]
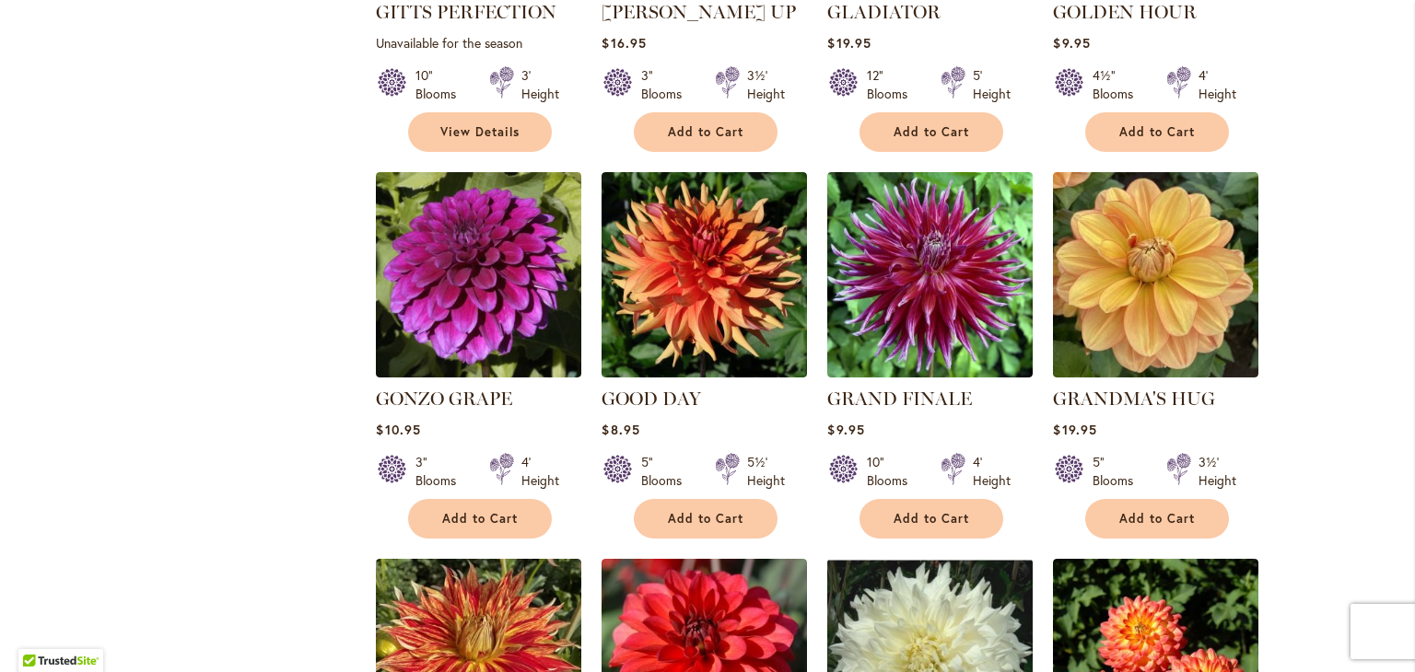
scroll to position [2947, 0]
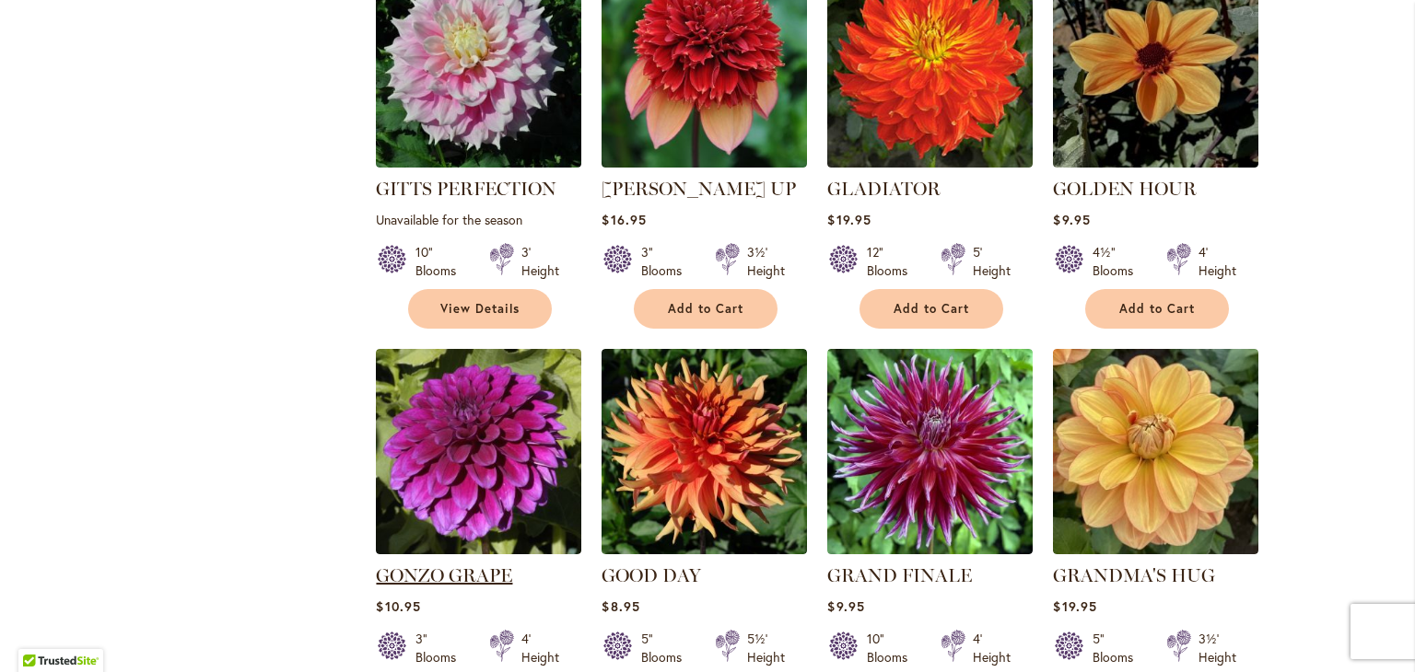
click at [470, 565] on link "GONZO GRAPE" at bounding box center [444, 576] width 136 height 22
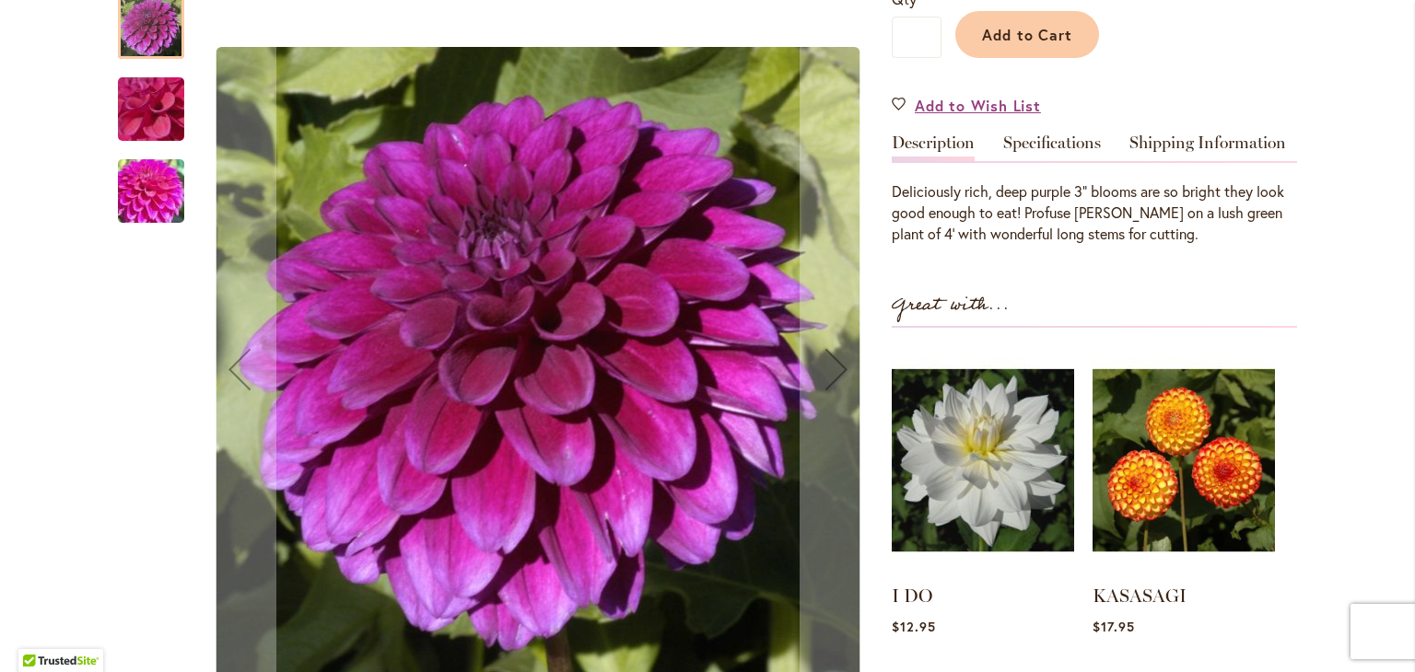
scroll to position [491, 0]
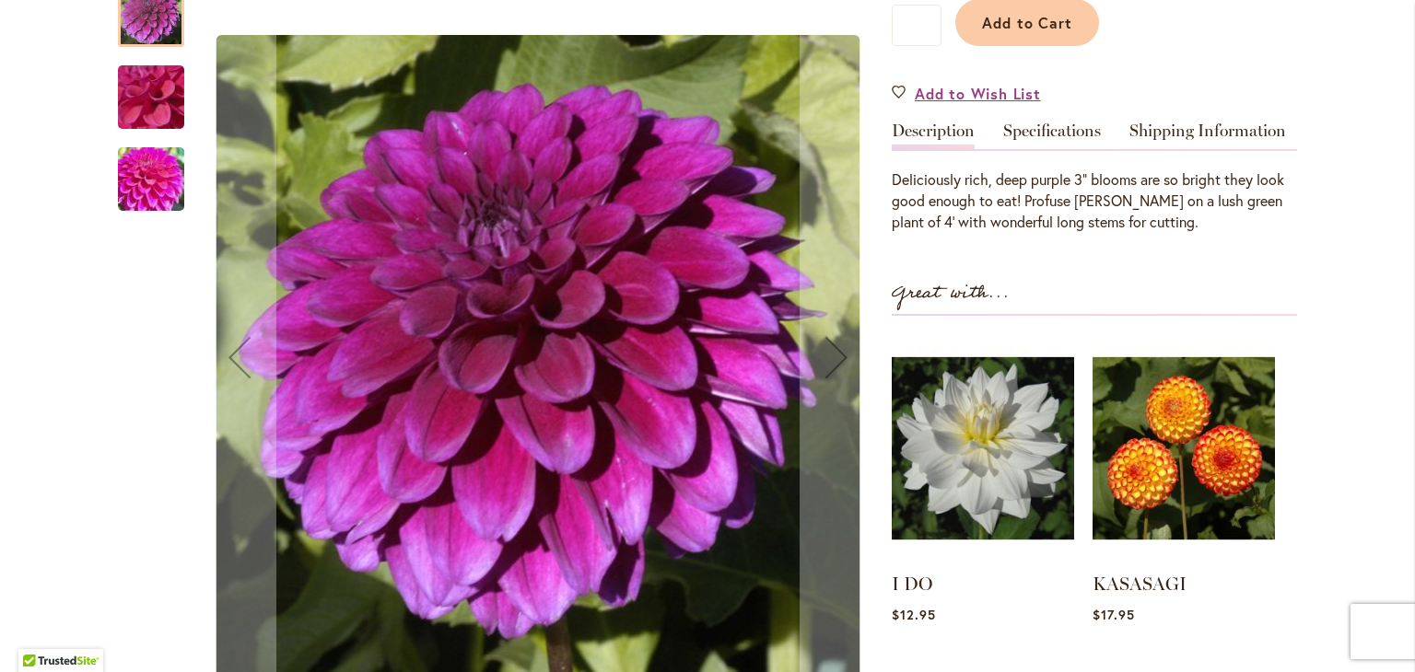
click at [152, 100] on img "GONZO GRAPE" at bounding box center [151, 97] width 133 height 99
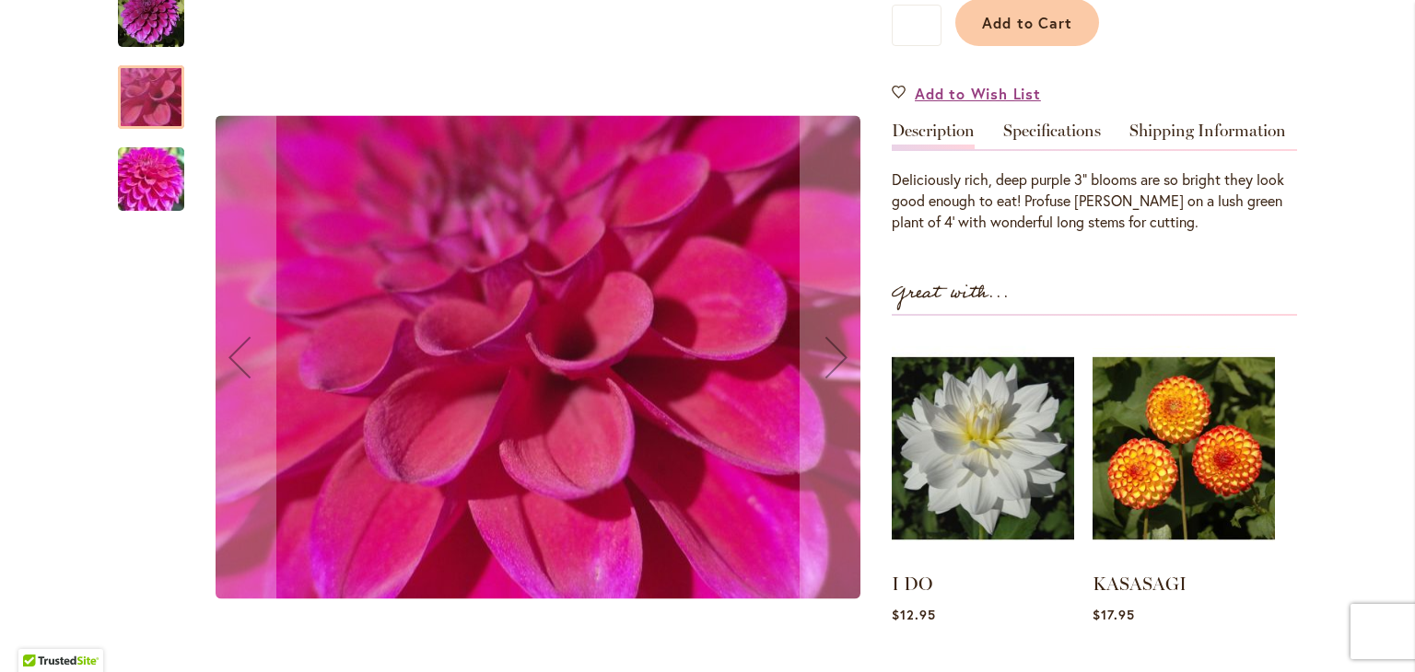
click at [140, 186] on img "GONZO GRAPE" at bounding box center [151, 179] width 133 height 99
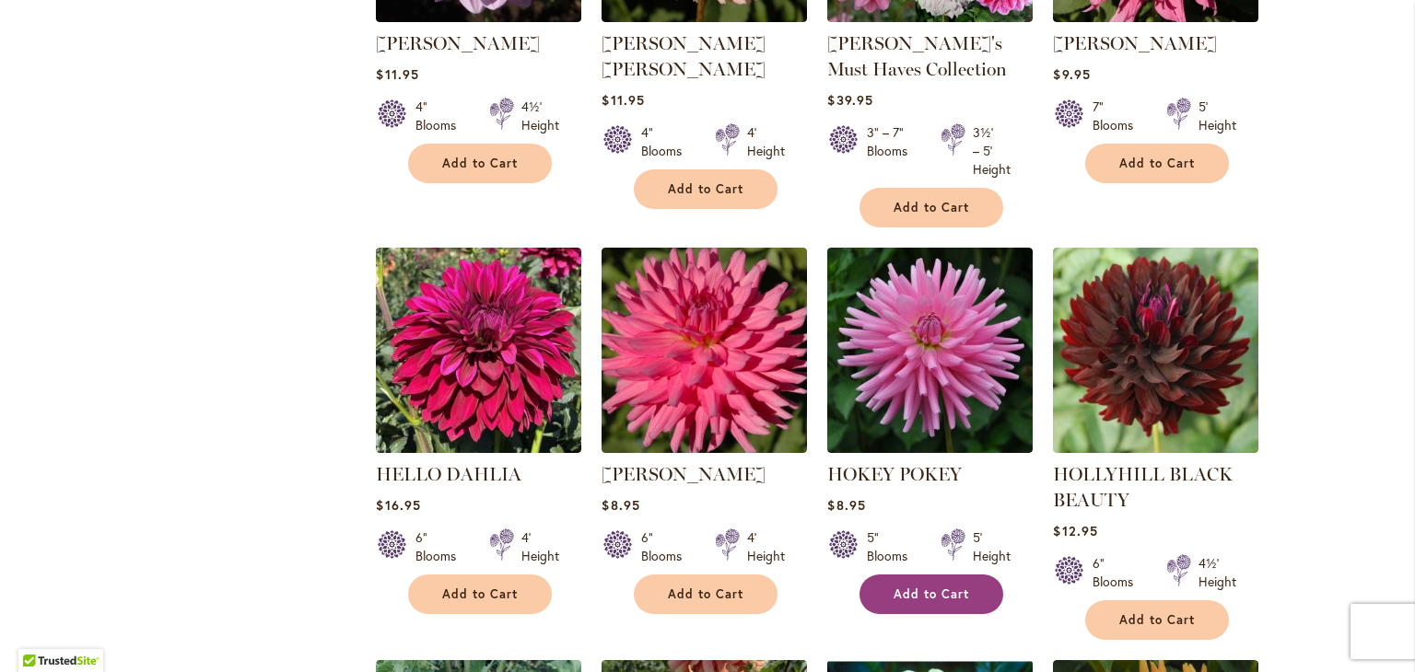
scroll to position [4912, 0]
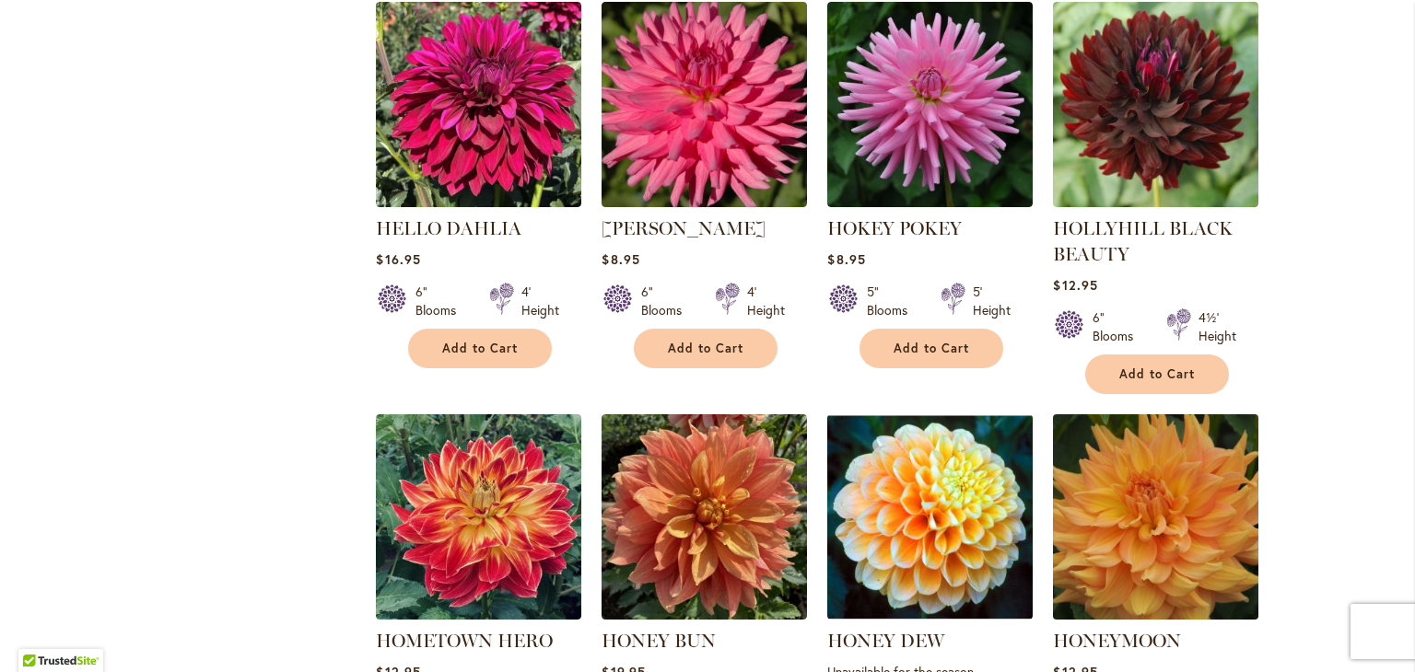
click at [1139, 450] on img at bounding box center [1156, 518] width 216 height 216
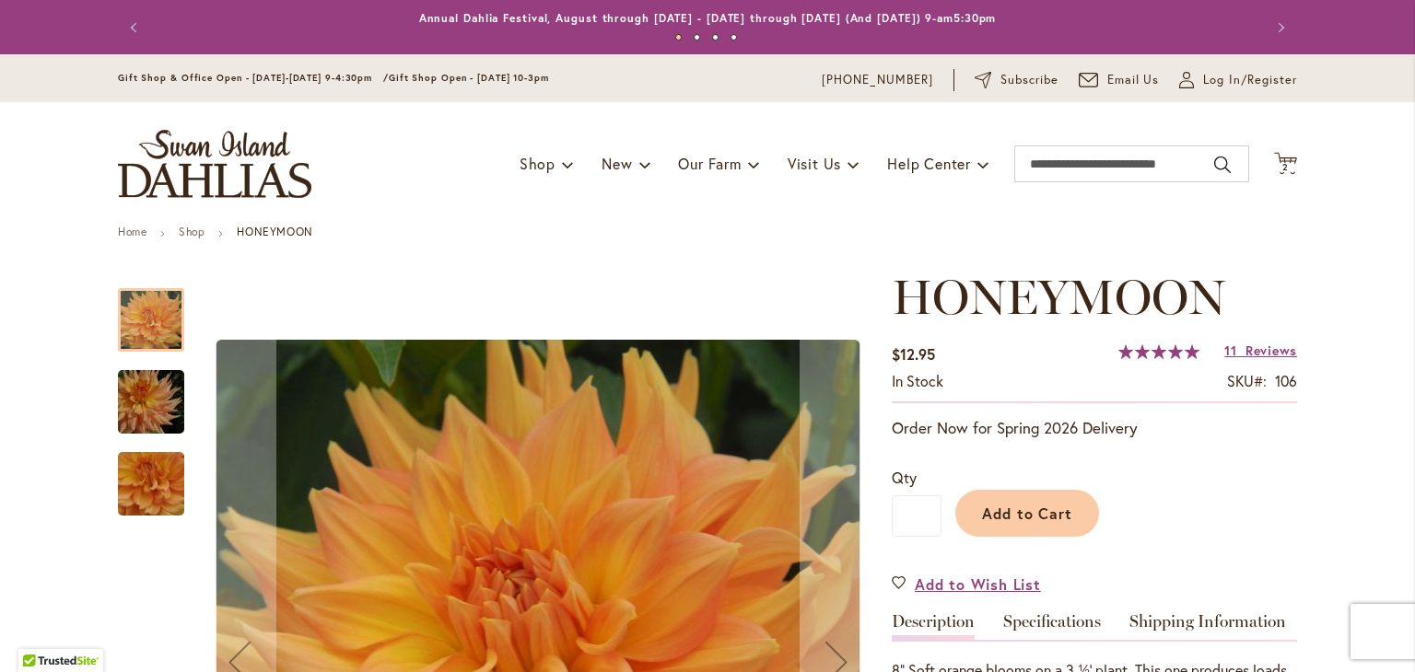
scroll to position [245, 0]
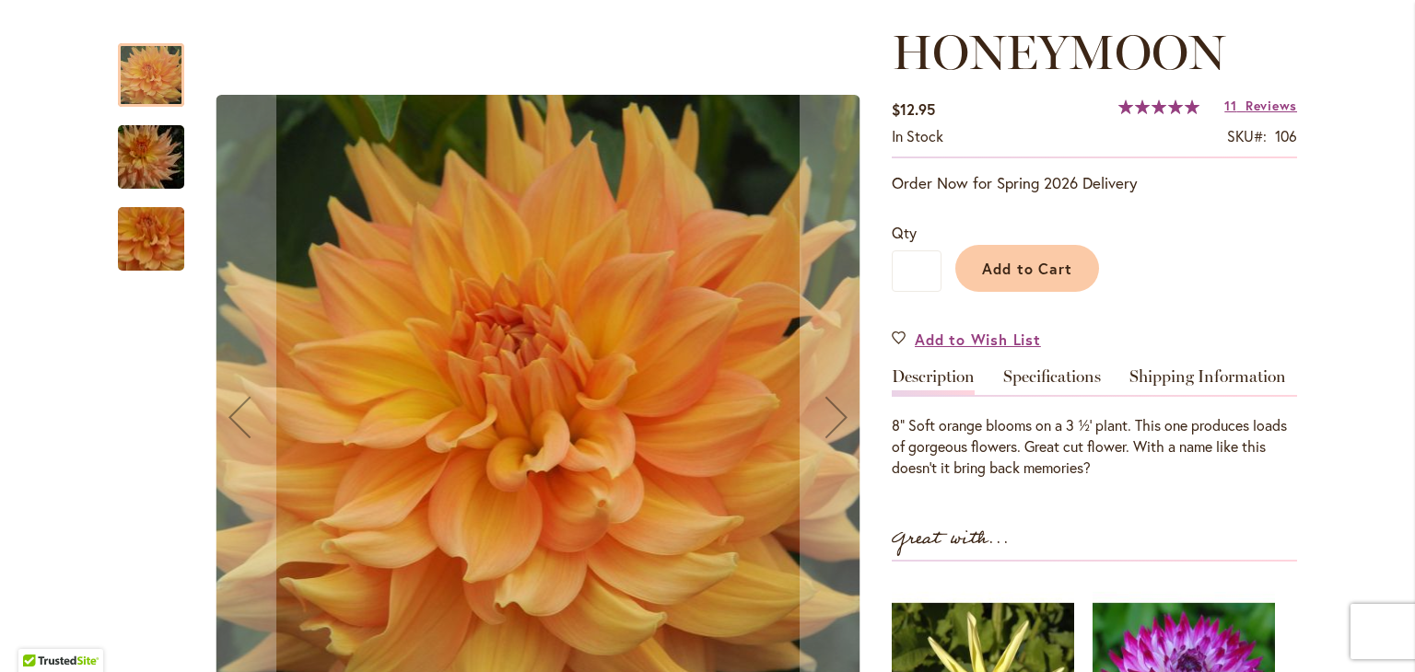
click at [150, 165] on img "Honeymoon" at bounding box center [151, 157] width 133 height 88
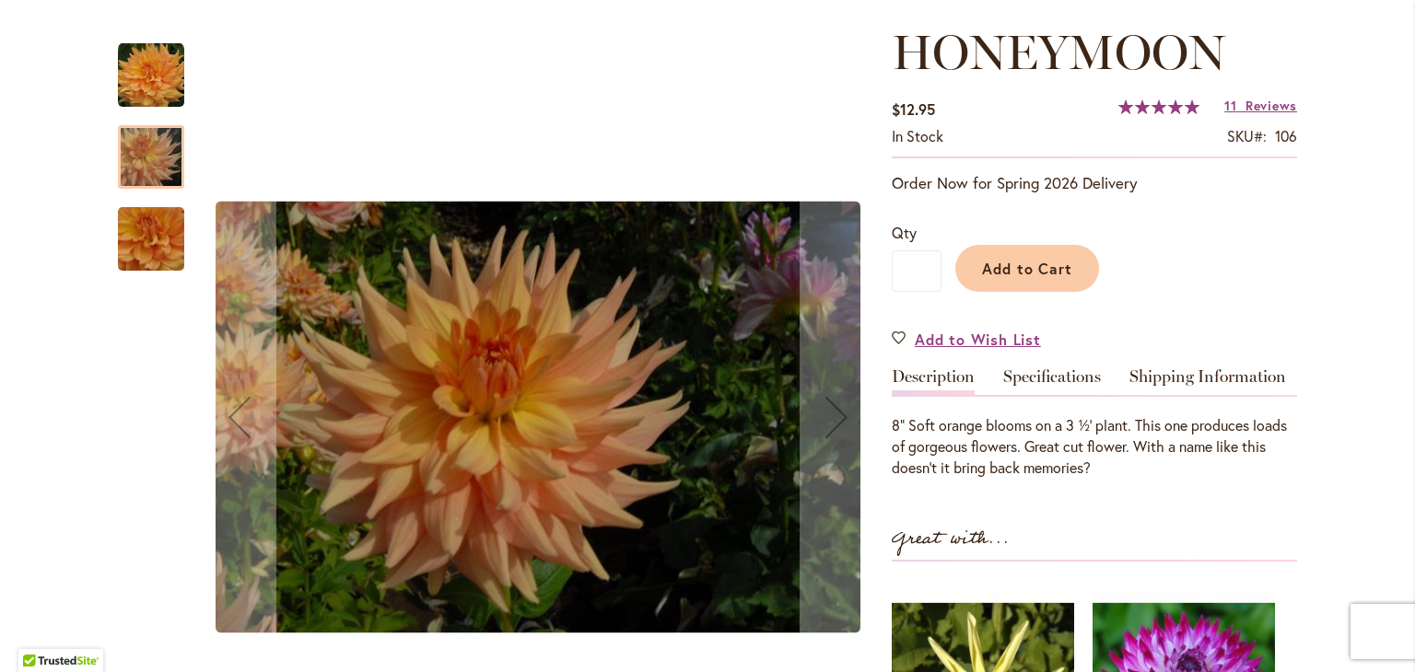
click at [119, 248] on img "Honeymoon" at bounding box center [151, 239] width 133 height 122
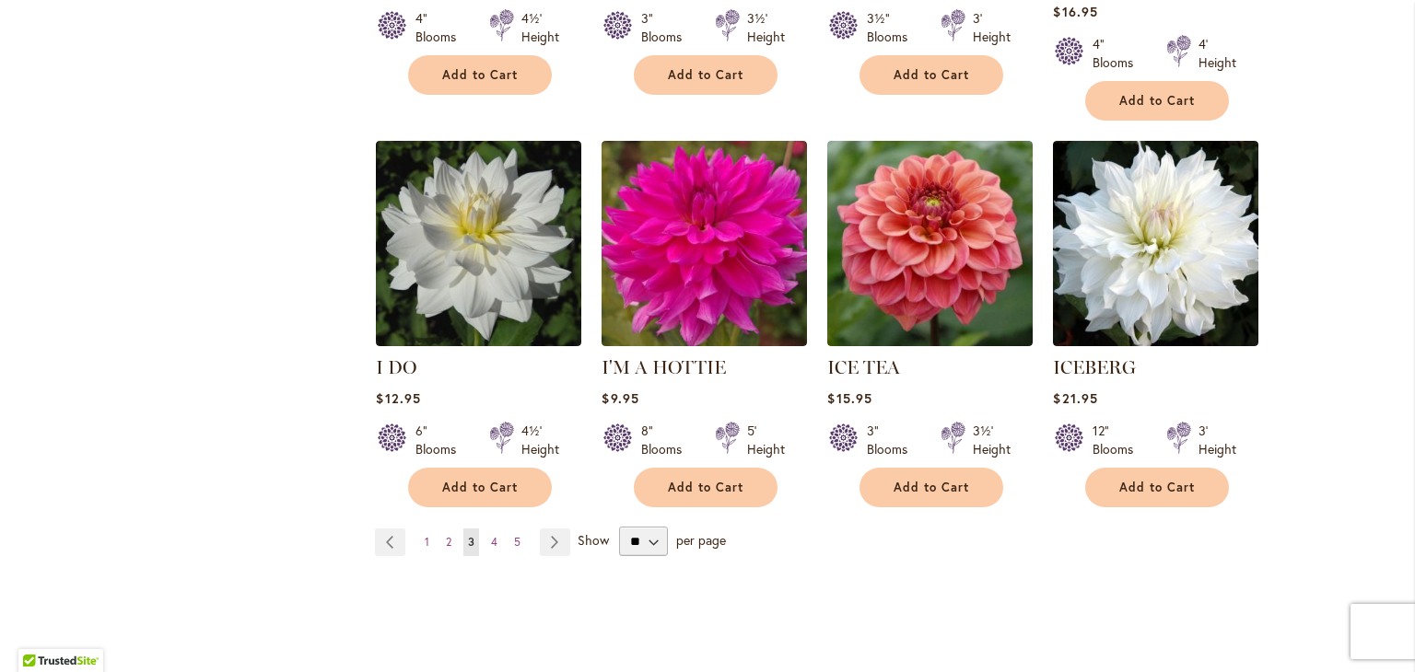
scroll to position [6386, 0]
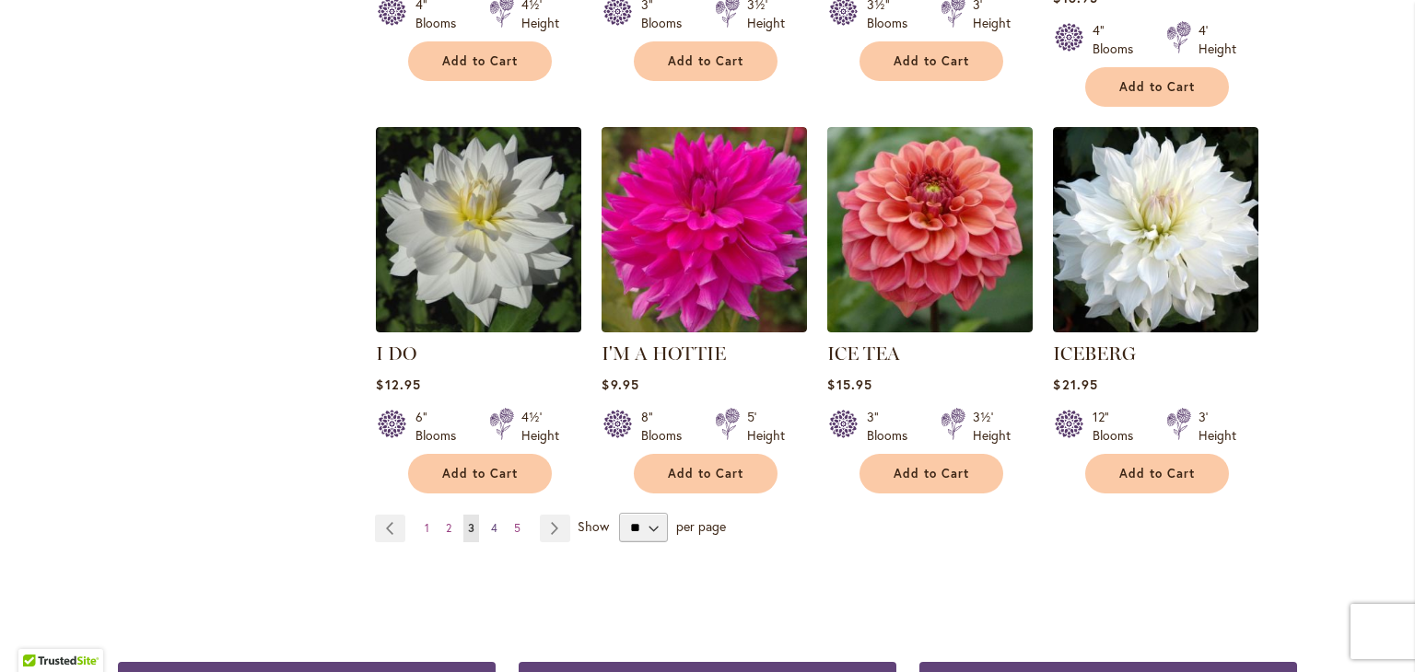
click at [490, 515] on link "Page 4" at bounding box center [494, 529] width 16 height 28
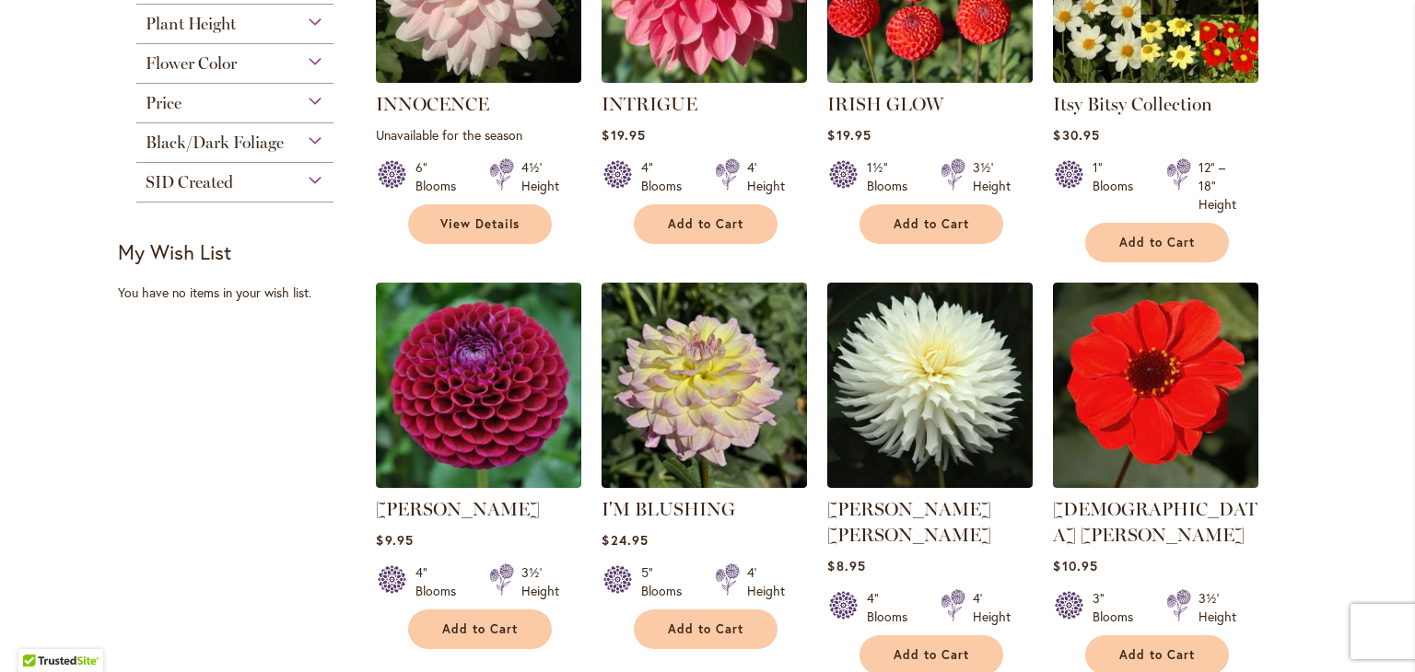
scroll to position [982, 0]
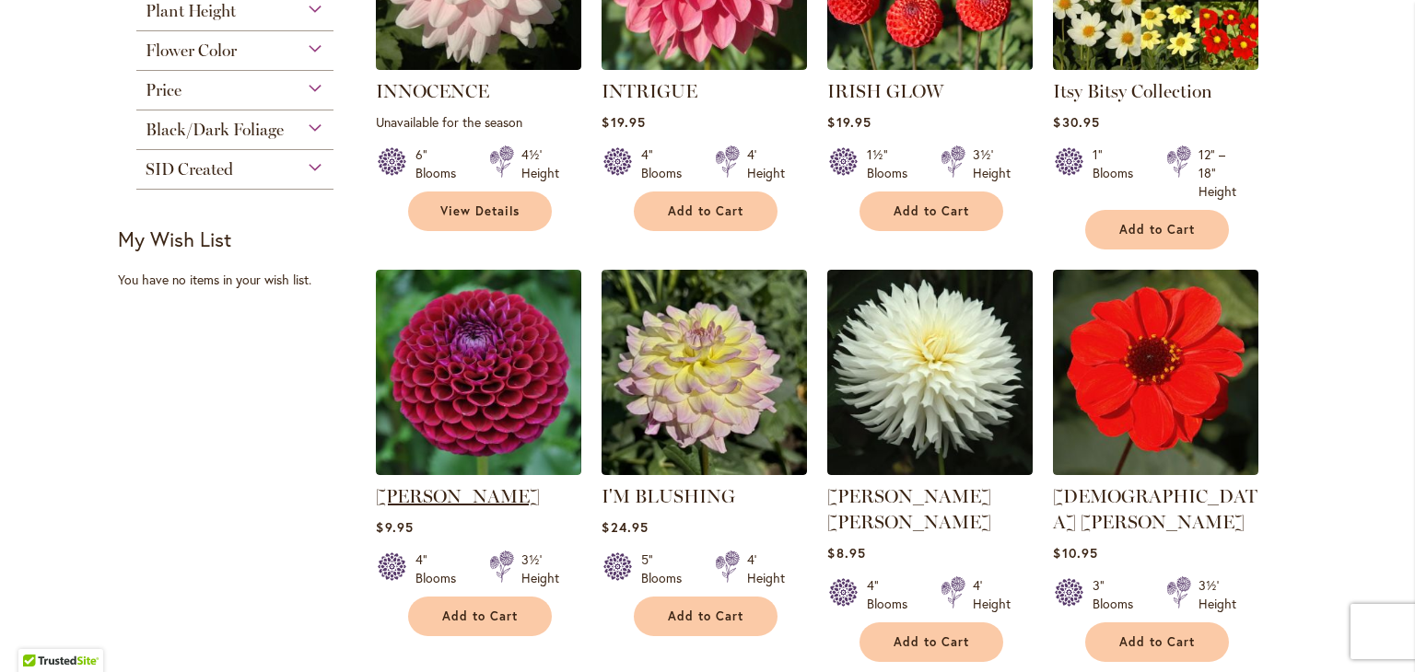
click at [419, 485] on link "[PERSON_NAME]" at bounding box center [458, 496] width 164 height 22
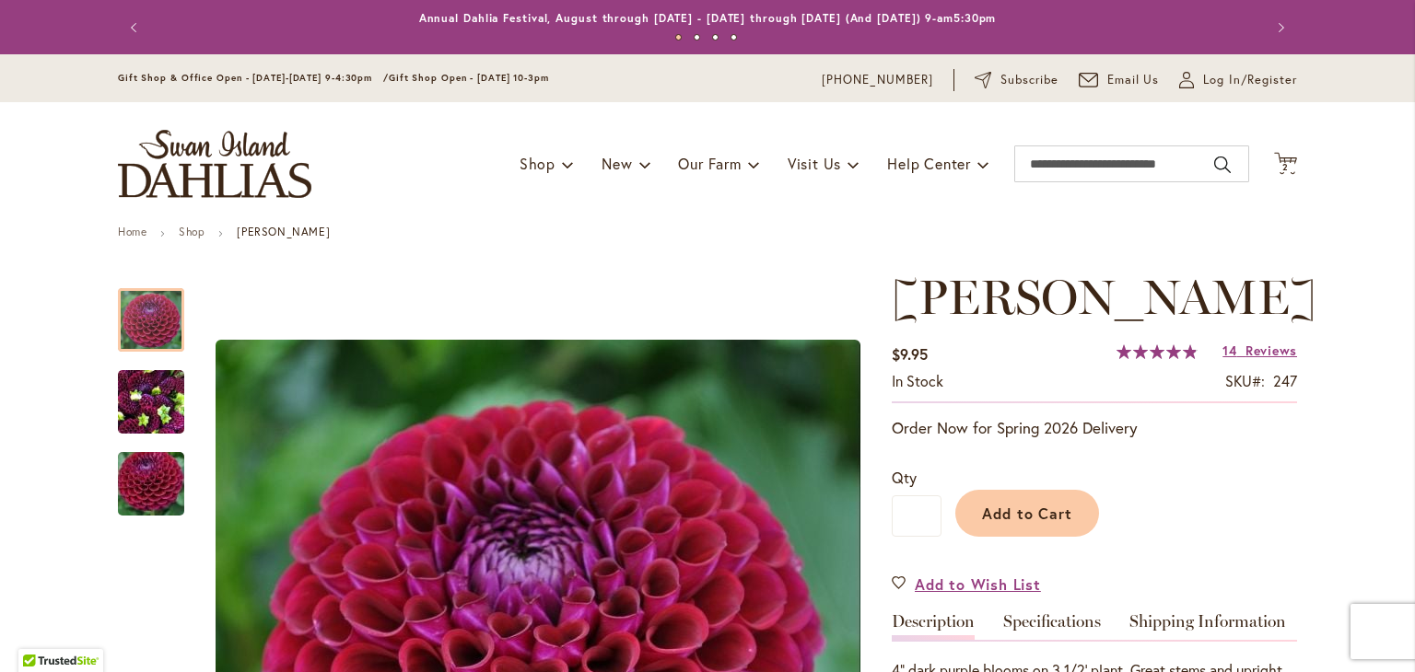
scroll to position [245, 0]
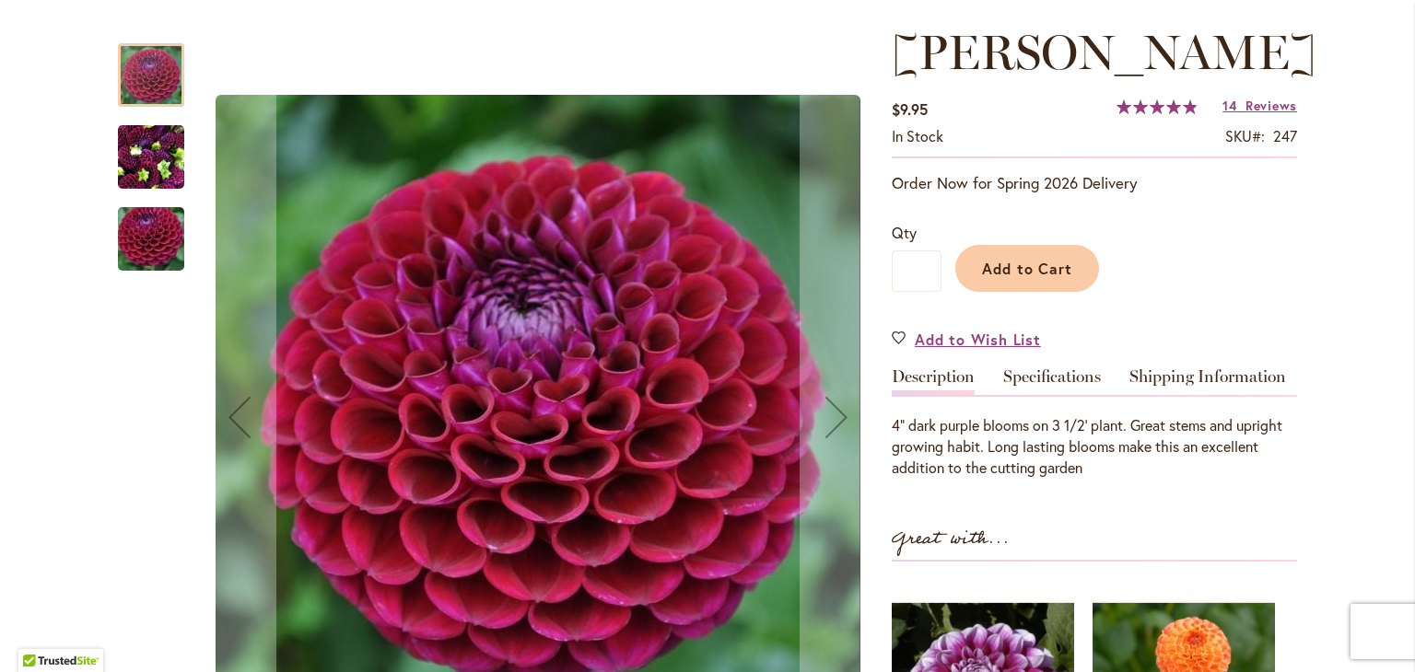
click at [150, 157] on img "IVANETTI" at bounding box center [151, 157] width 66 height 88
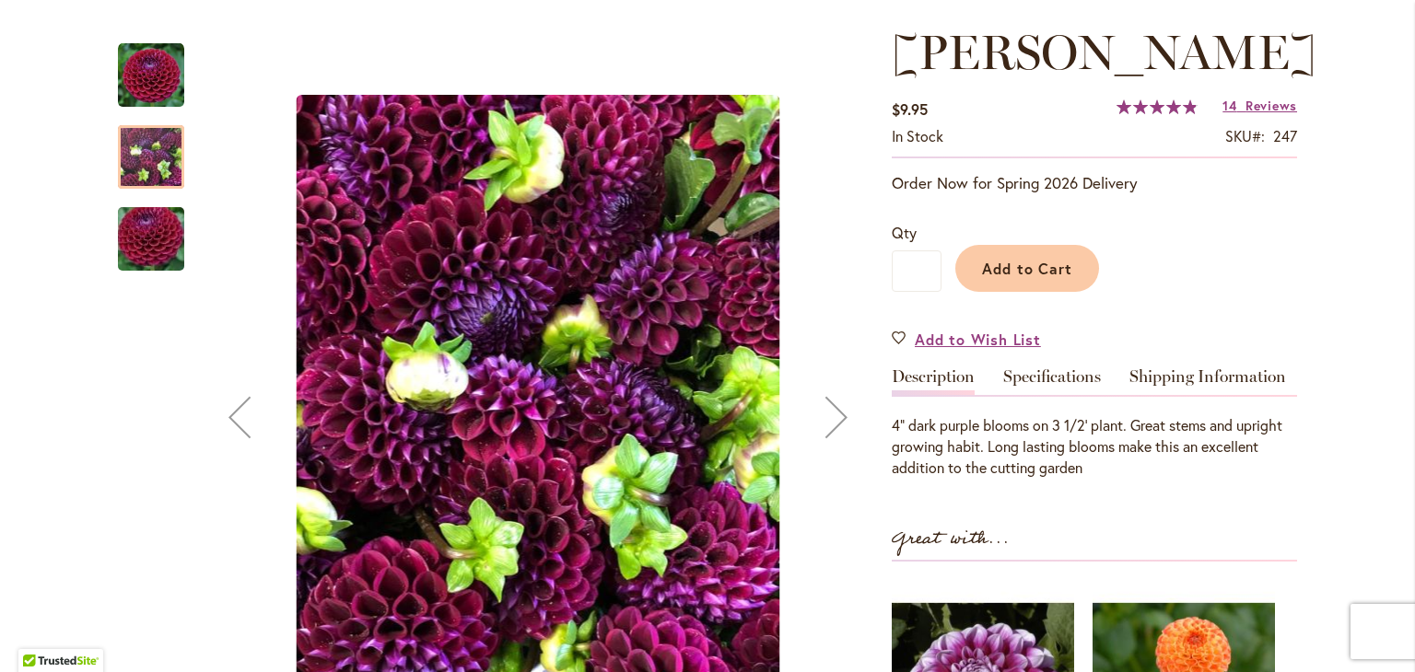
click at [133, 232] on img "IVANETTI" at bounding box center [151, 239] width 133 height 88
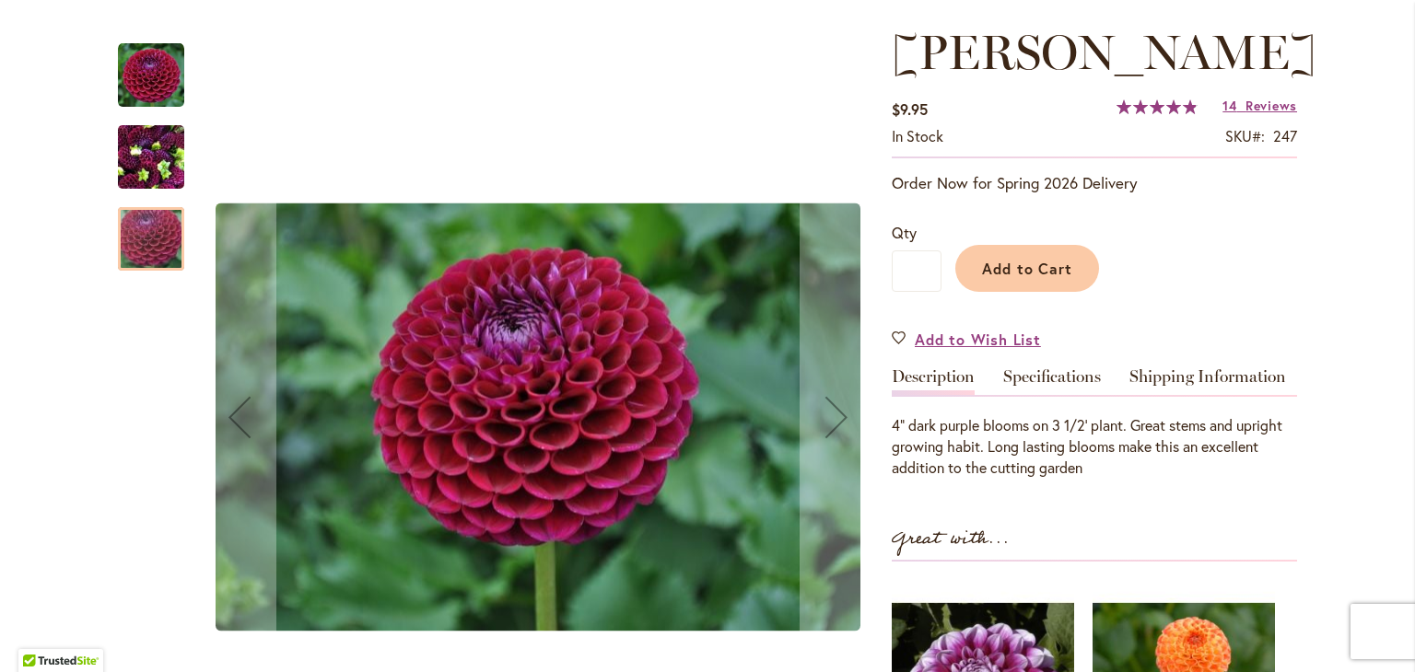
scroll to position [491, 0]
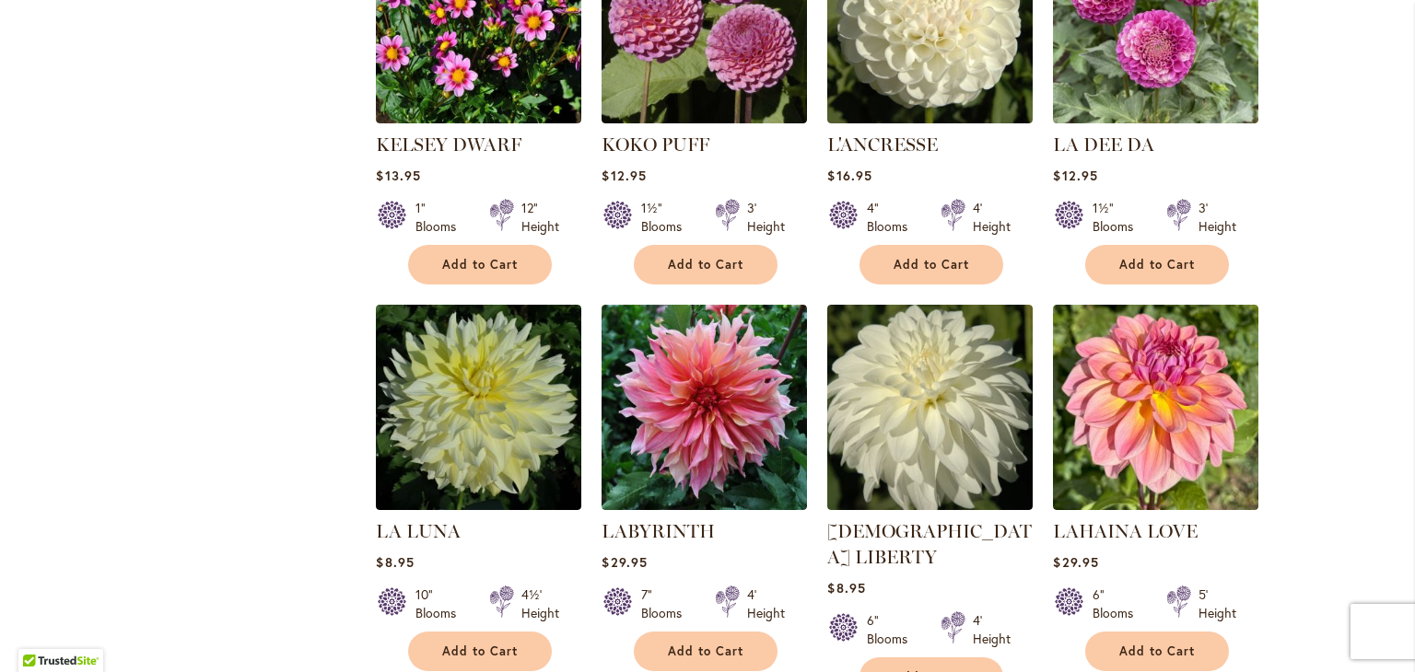
scroll to position [2947, 0]
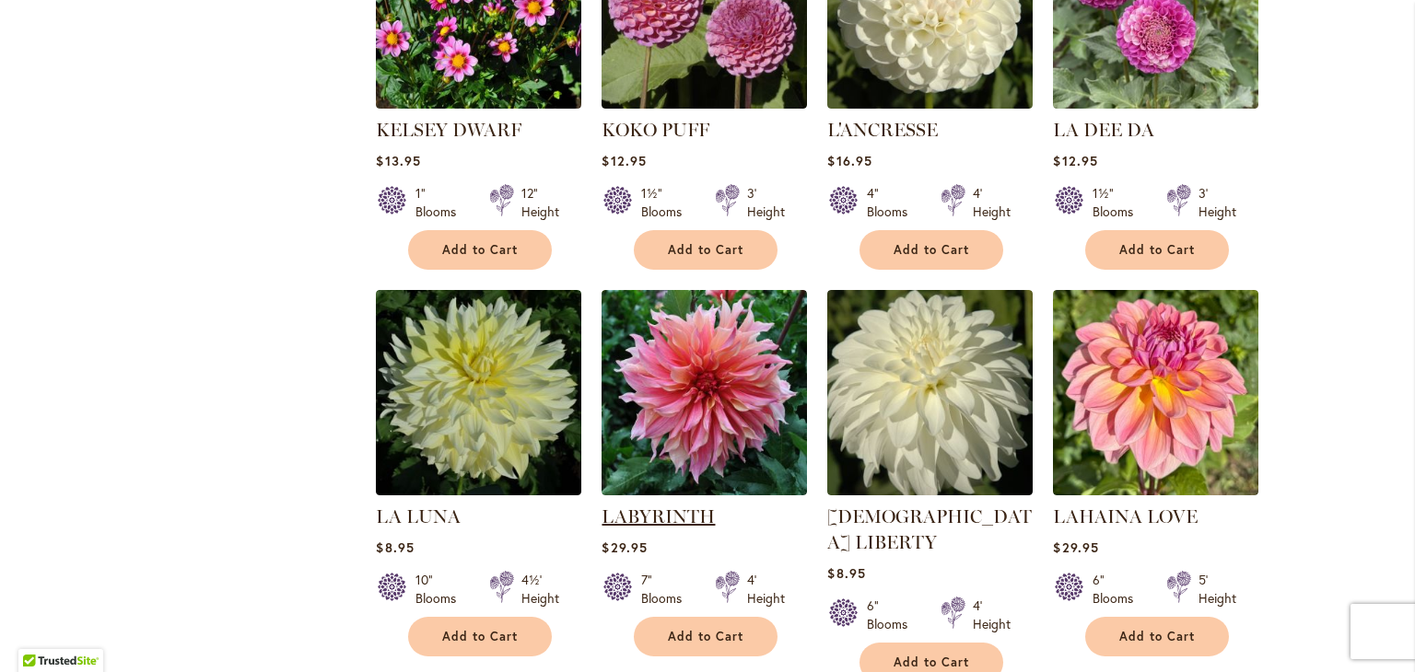
click at [660, 506] on link "LABYRINTH" at bounding box center [657, 517] width 113 height 22
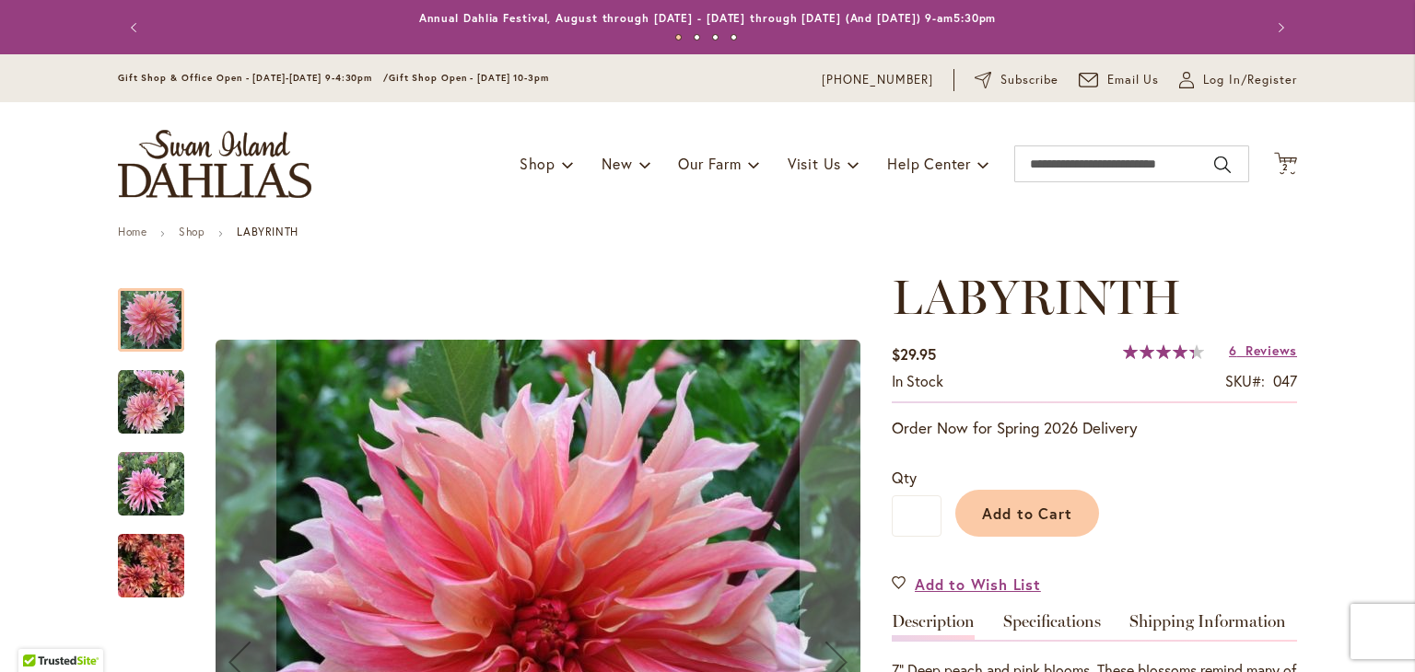
scroll to position [245, 0]
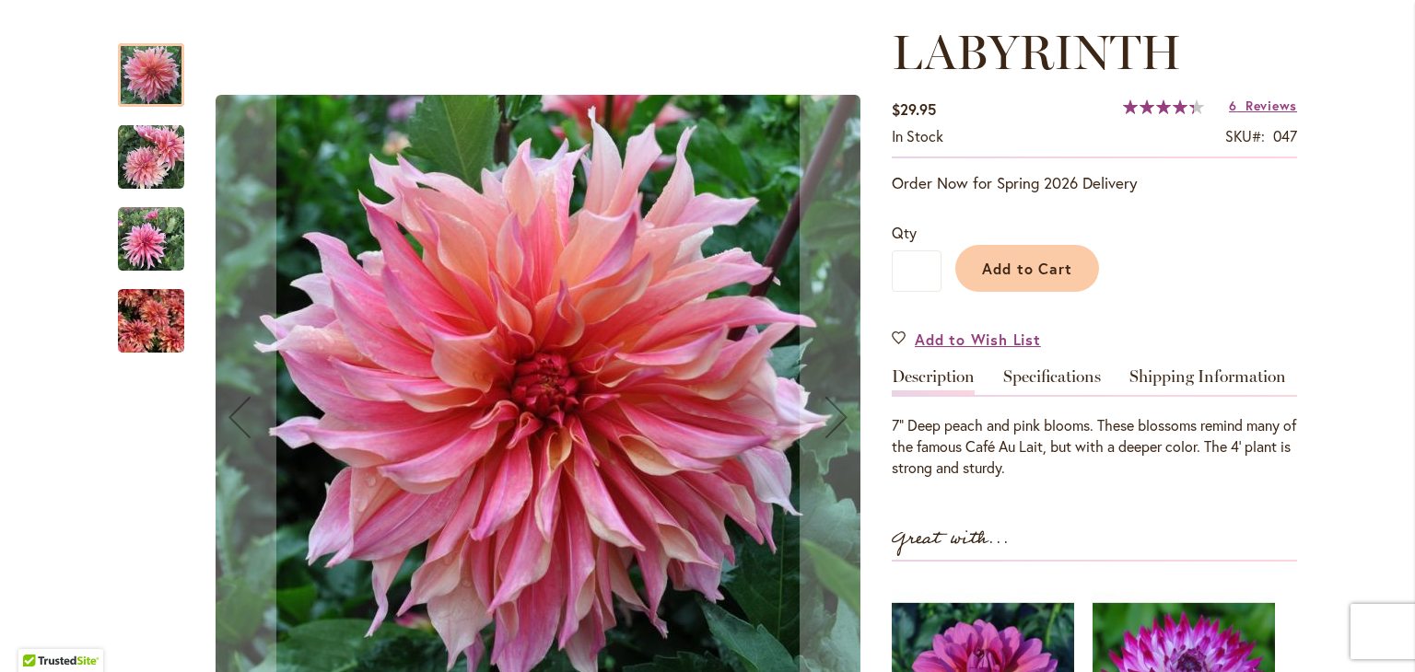
click at [148, 166] on img "Labyrinth" at bounding box center [151, 157] width 66 height 66
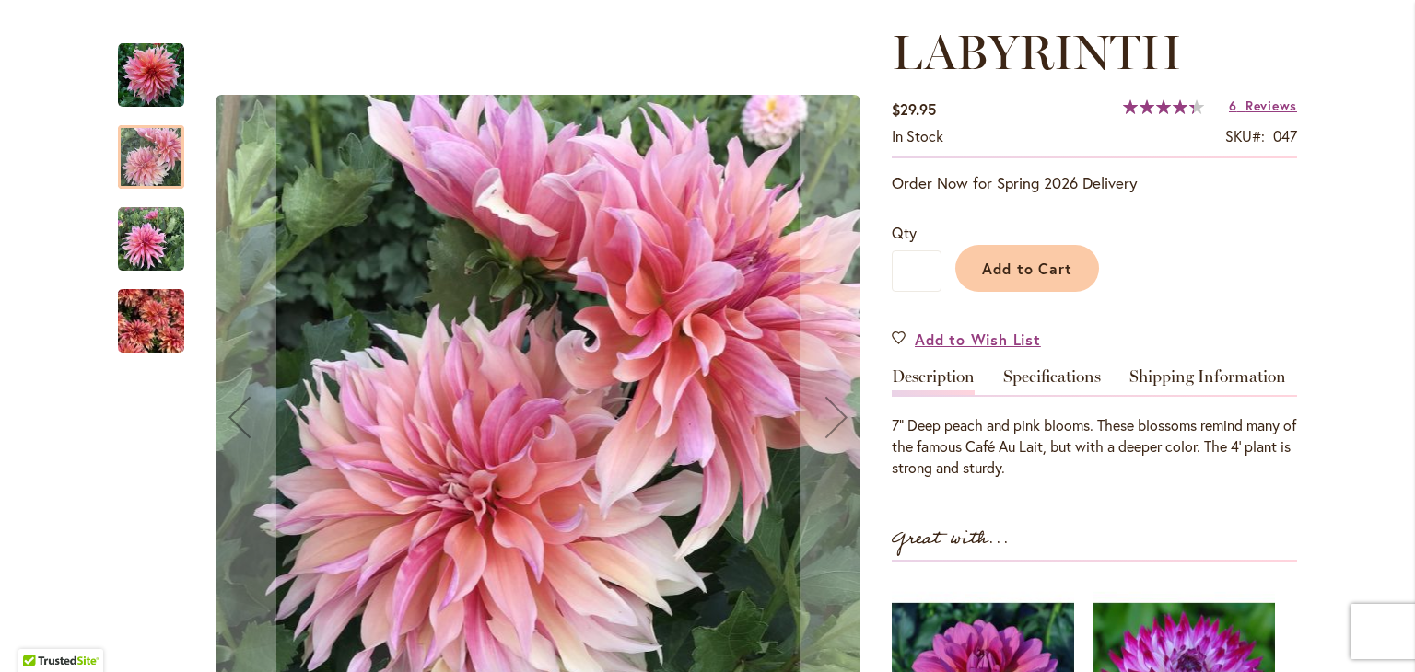
click at [149, 240] on img "Labyrinth" at bounding box center [151, 239] width 66 height 66
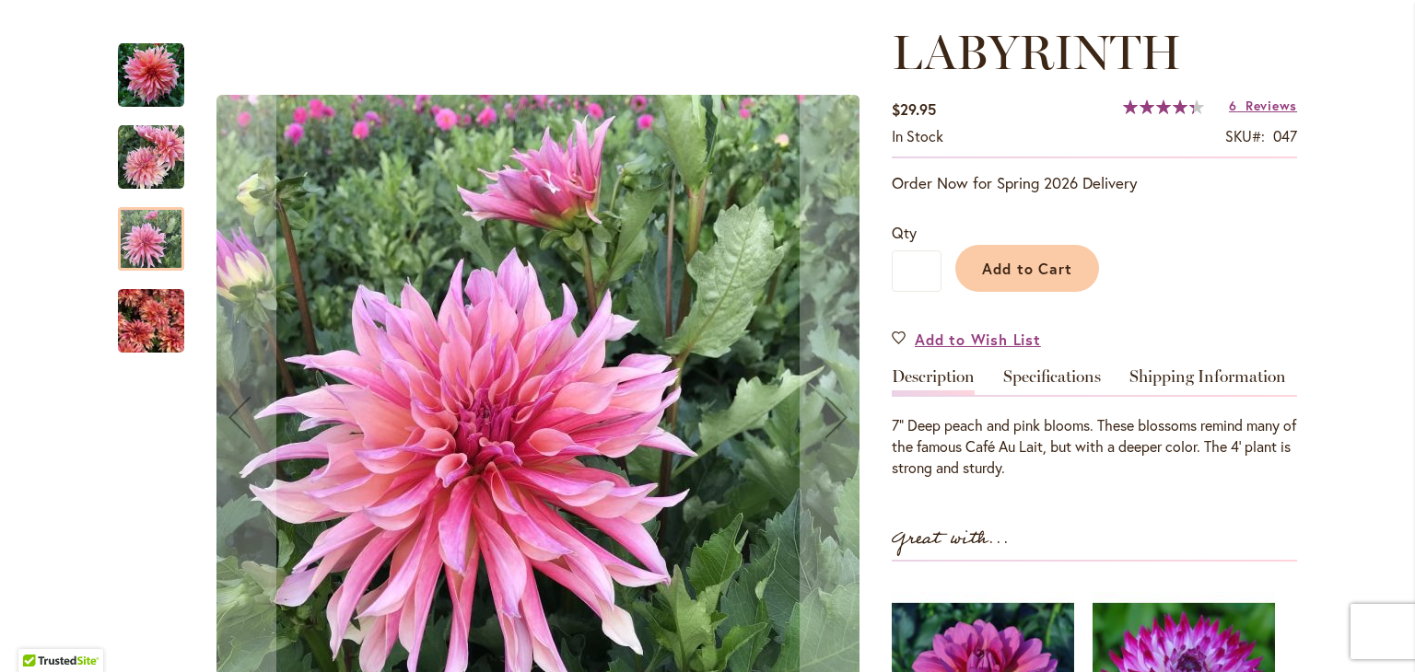
click at [122, 323] on img "Labyrinth" at bounding box center [151, 321] width 66 height 88
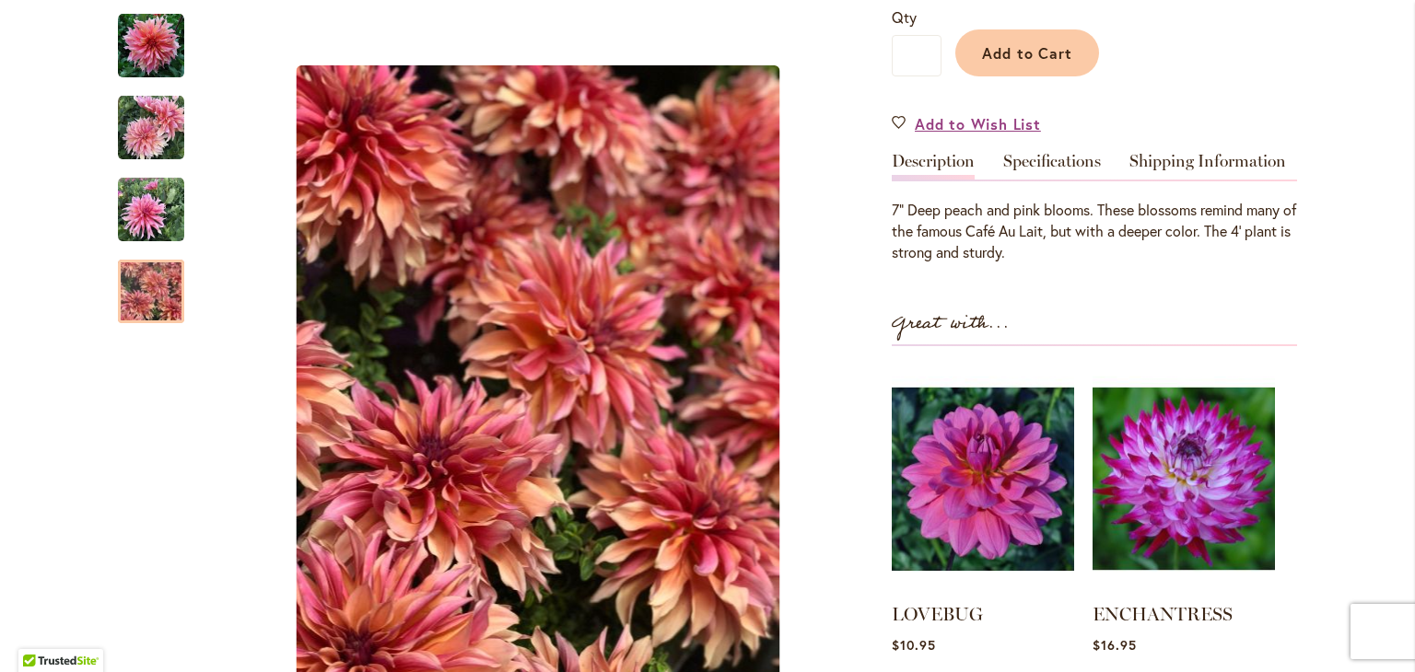
scroll to position [491, 0]
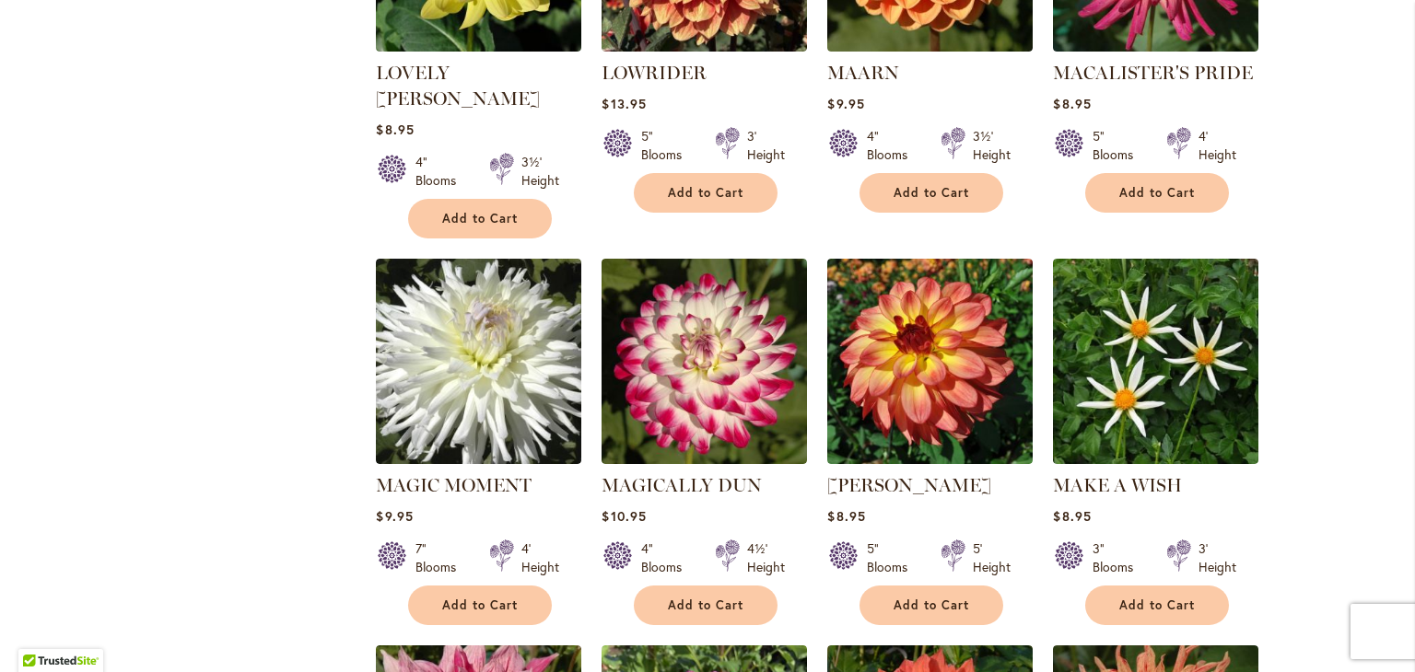
scroll to position [5649, 0]
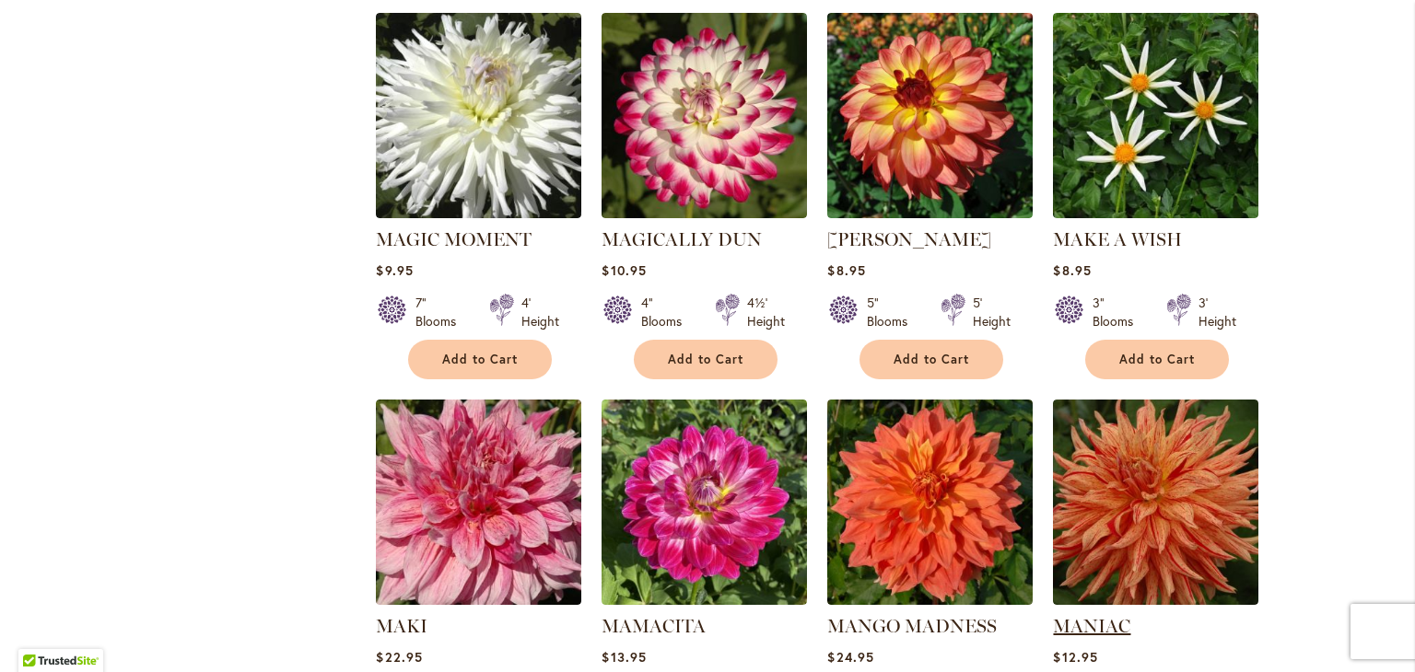
click at [1092, 615] on link "MANIAC" at bounding box center [1091, 626] width 77 height 22
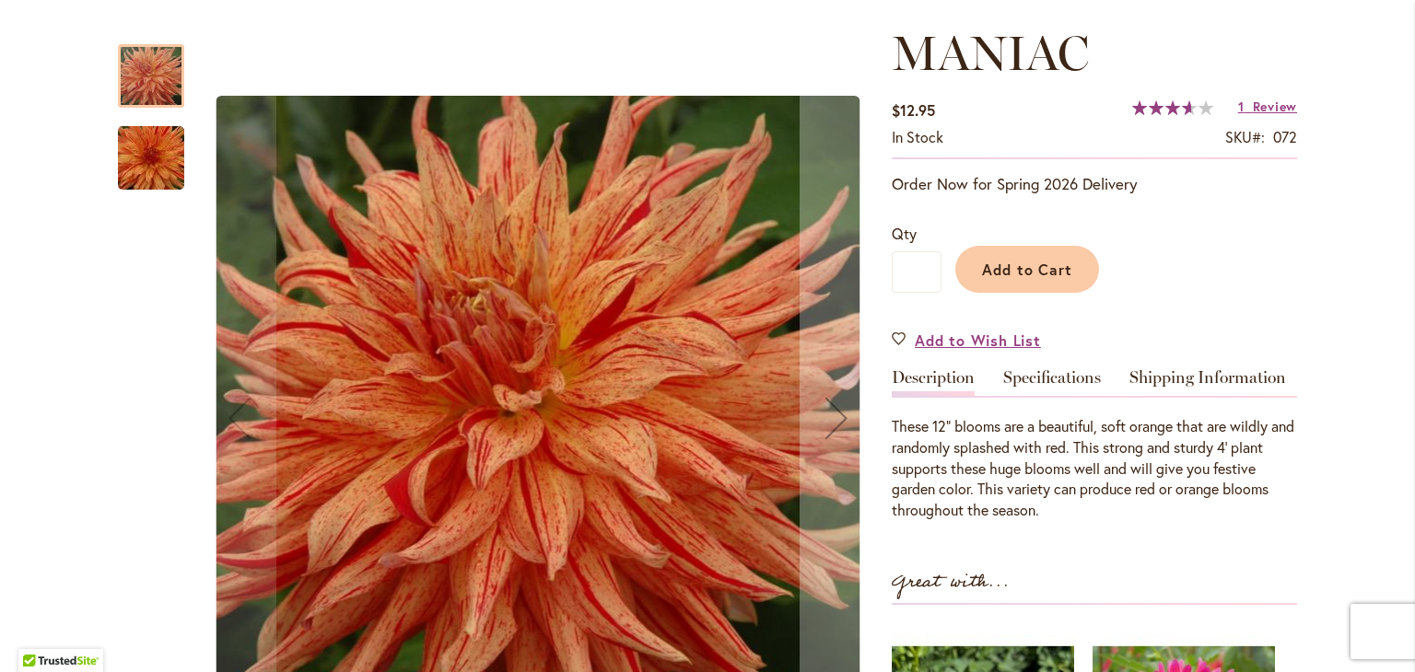
scroll to position [245, 0]
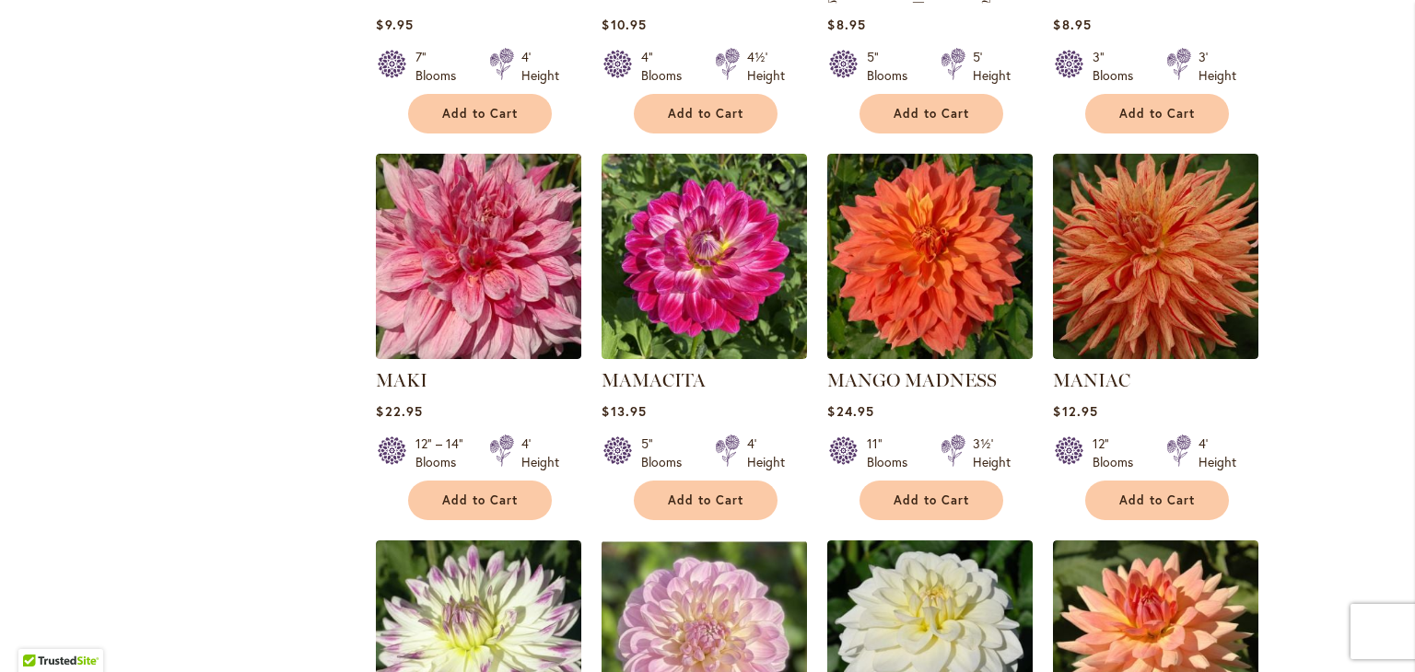
scroll to position [6140, 0]
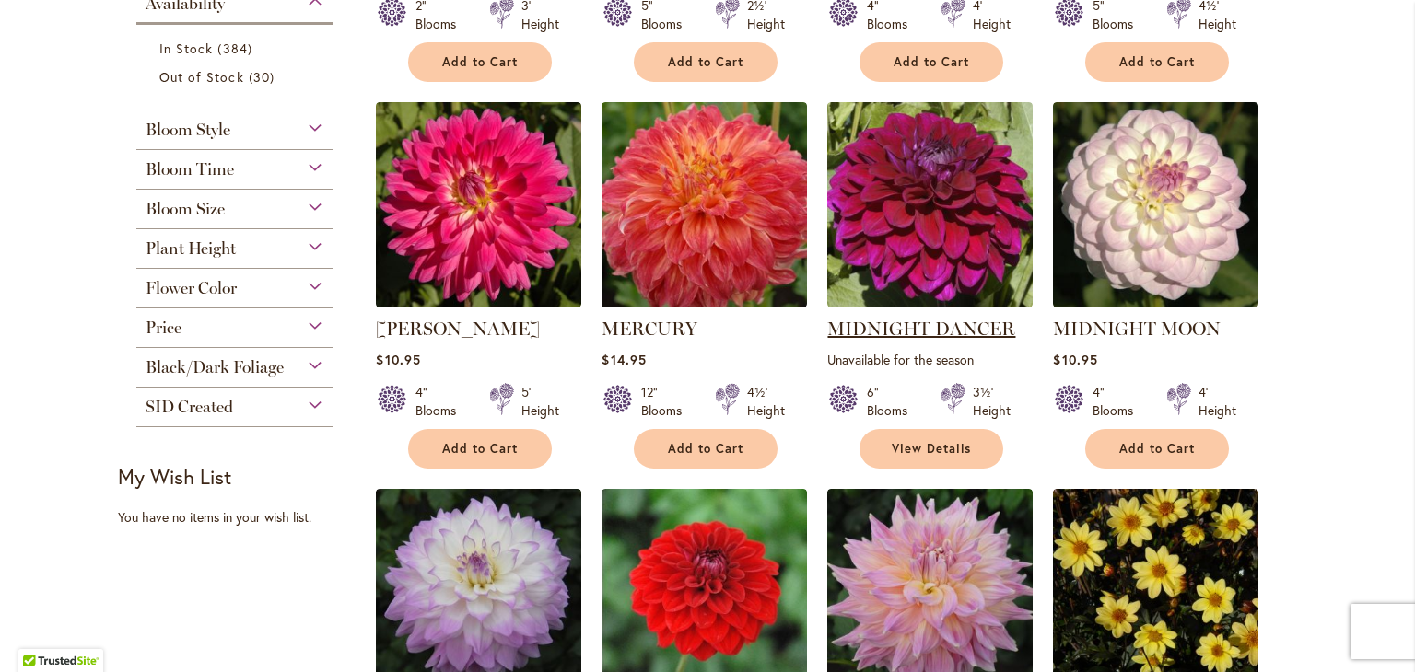
scroll to position [982, 0]
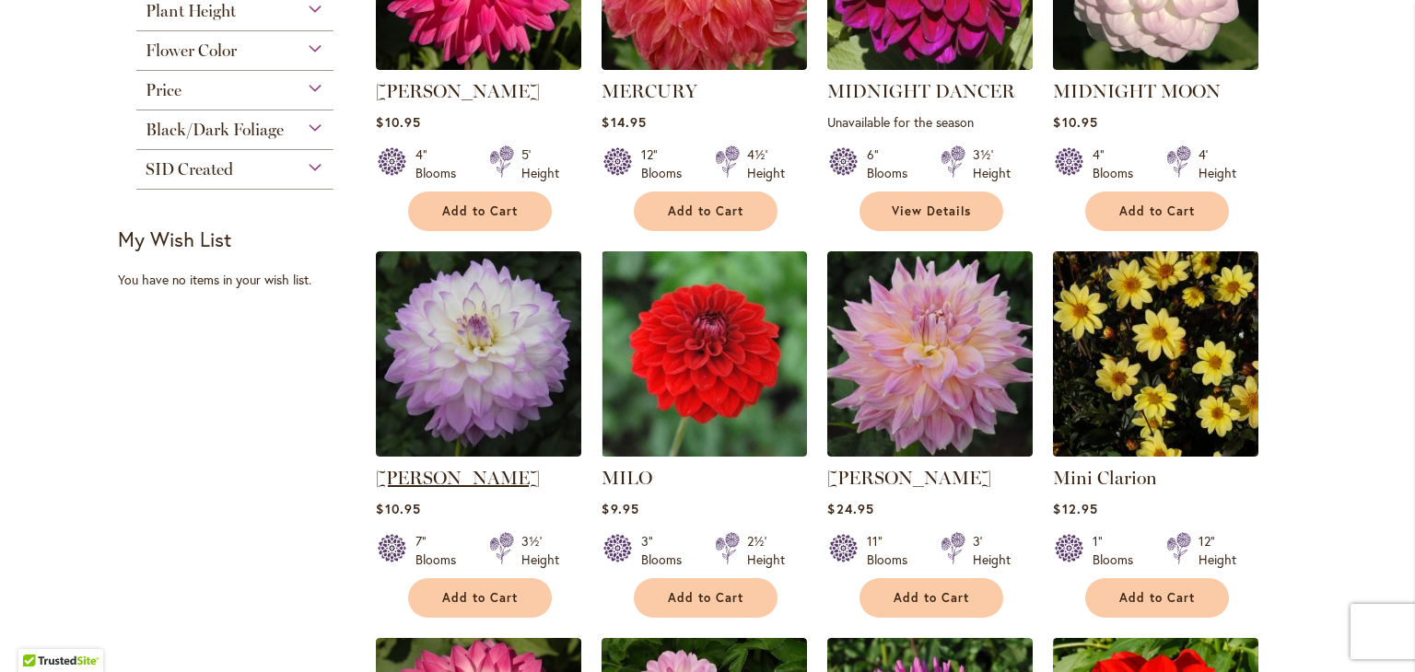
click at [489, 469] on link "MIKAYLA MIRANDA" at bounding box center [458, 478] width 164 height 22
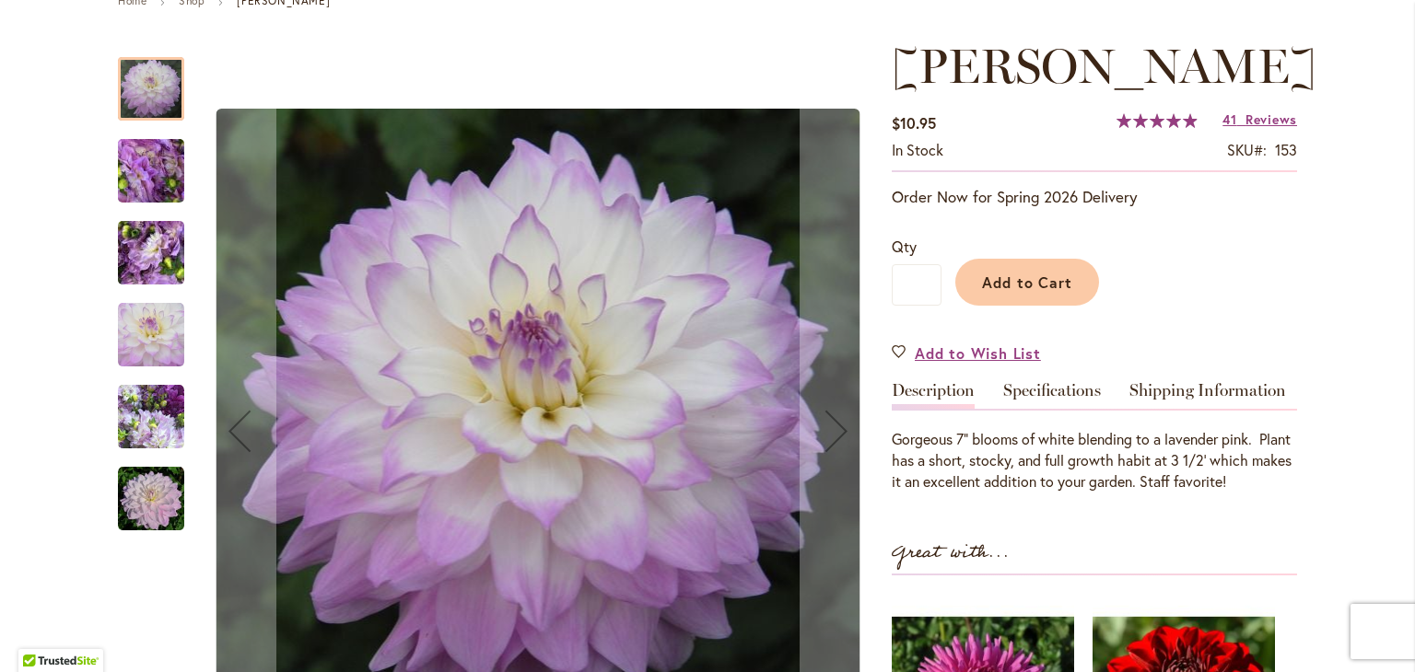
scroll to position [491, 0]
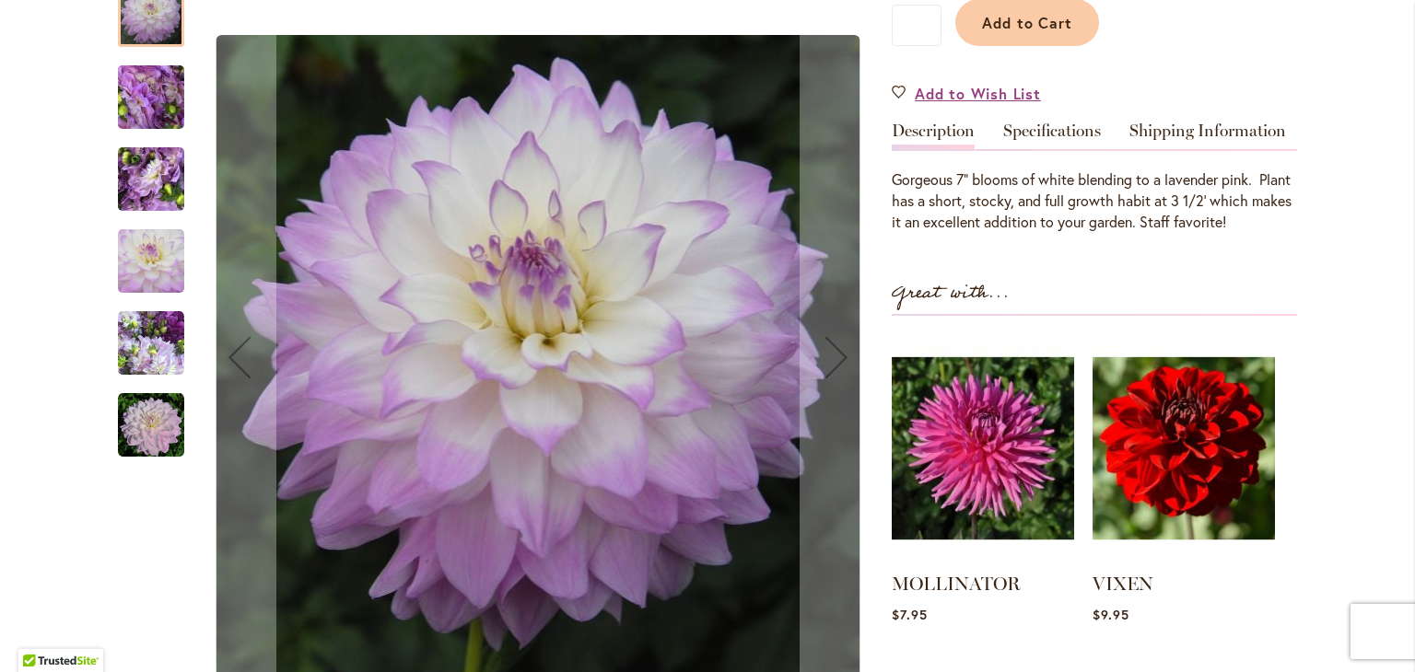
click at [141, 135] on img "MIKAYLA MIRANDA" at bounding box center [151, 97] width 133 height 99
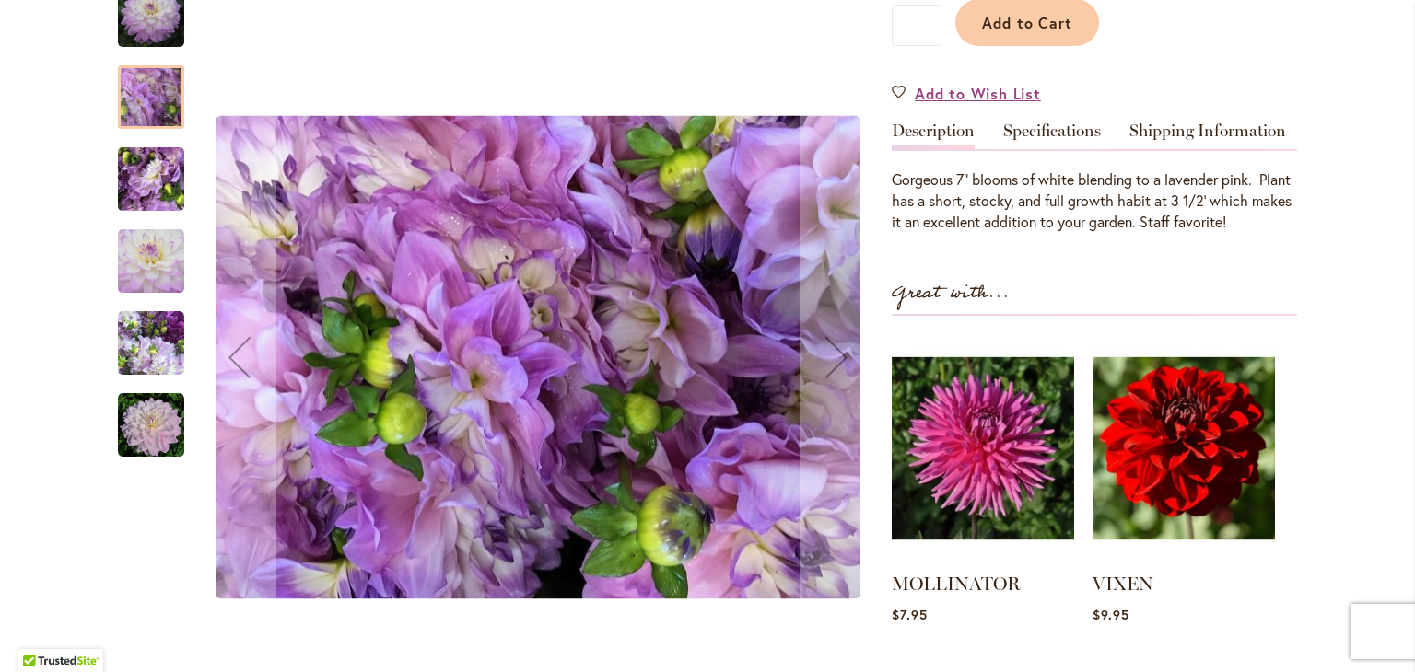
click at [137, 229] on img "MIKAYLA MIRANDA" at bounding box center [151, 179] width 133 height 99
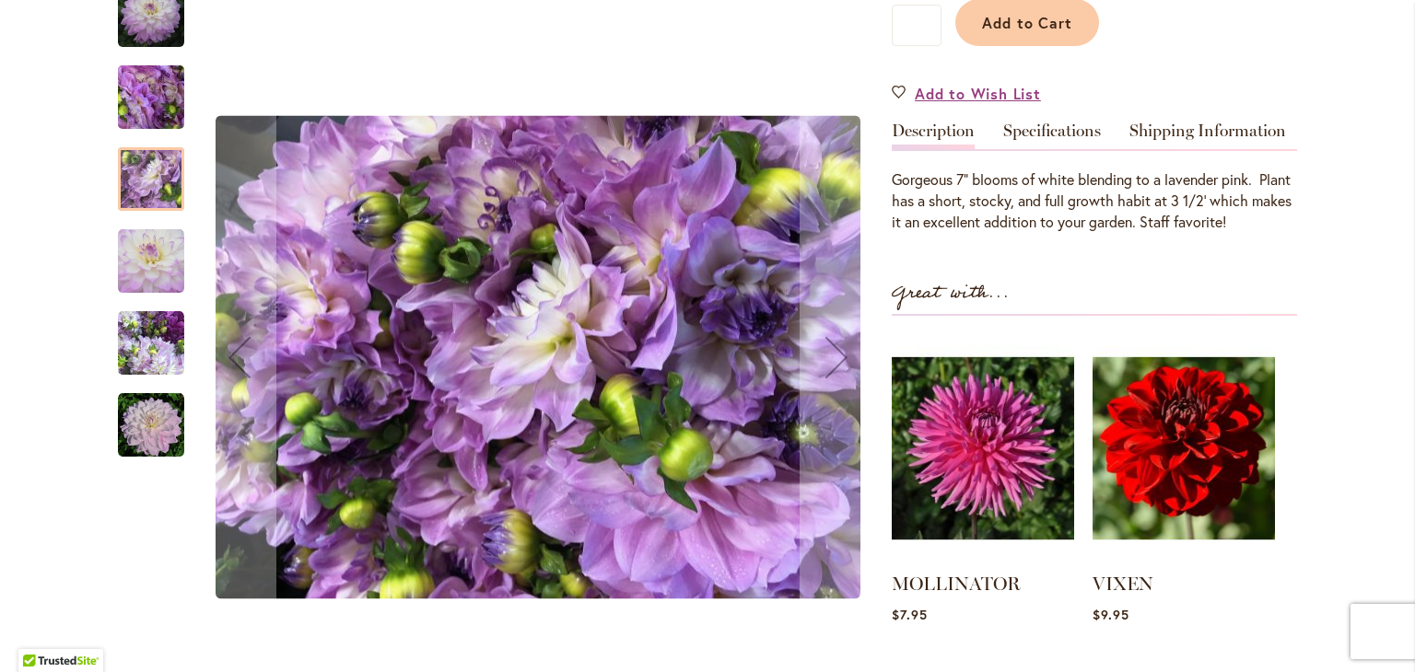
click at [157, 295] on img "MIKAYLA MIRANDA" at bounding box center [151, 261] width 66 height 66
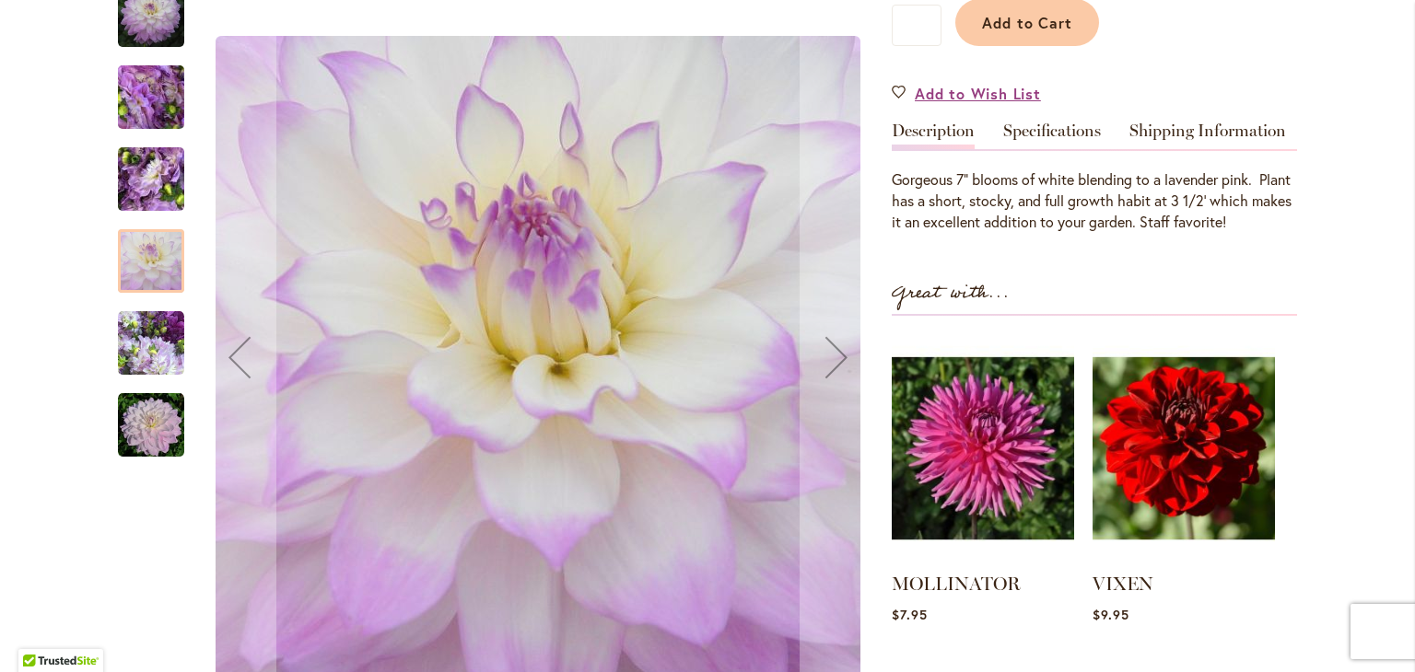
click at [147, 377] on img "MIKAYLA MIRANDA" at bounding box center [151, 343] width 66 height 66
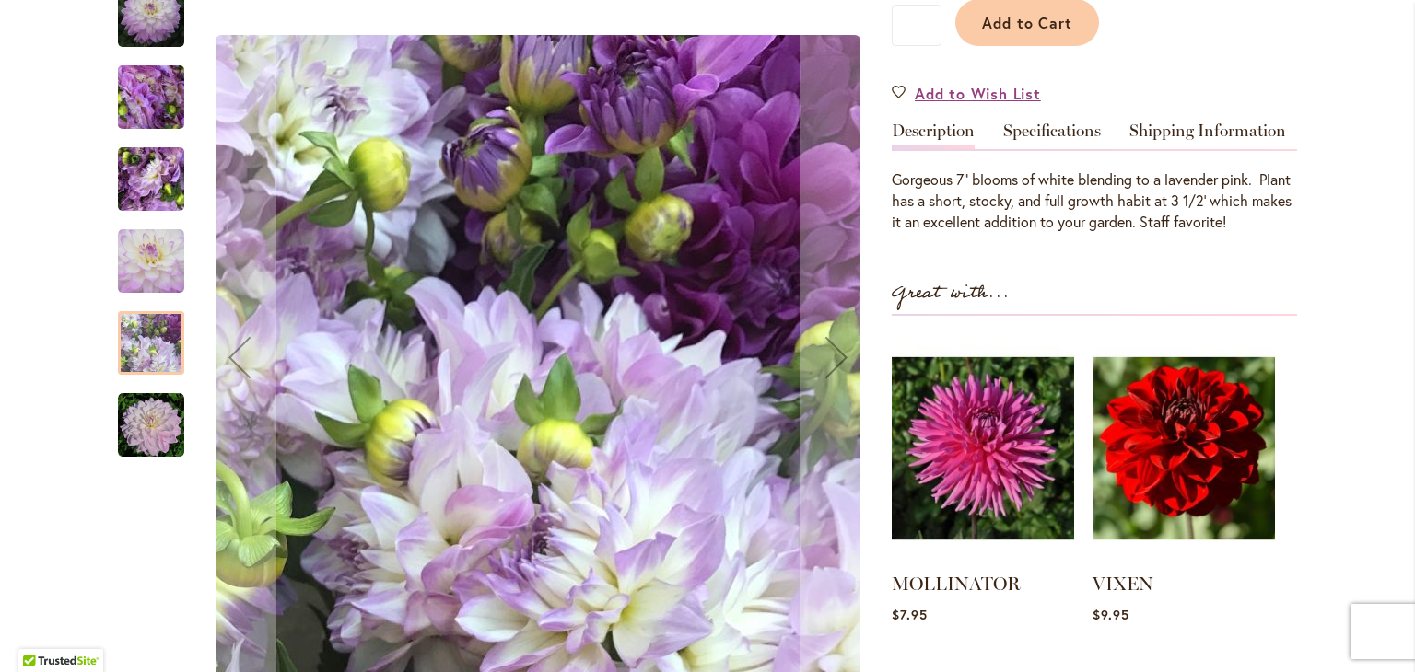
click at [157, 459] on img "MIKAYLA MIRANDA" at bounding box center [151, 425] width 66 height 66
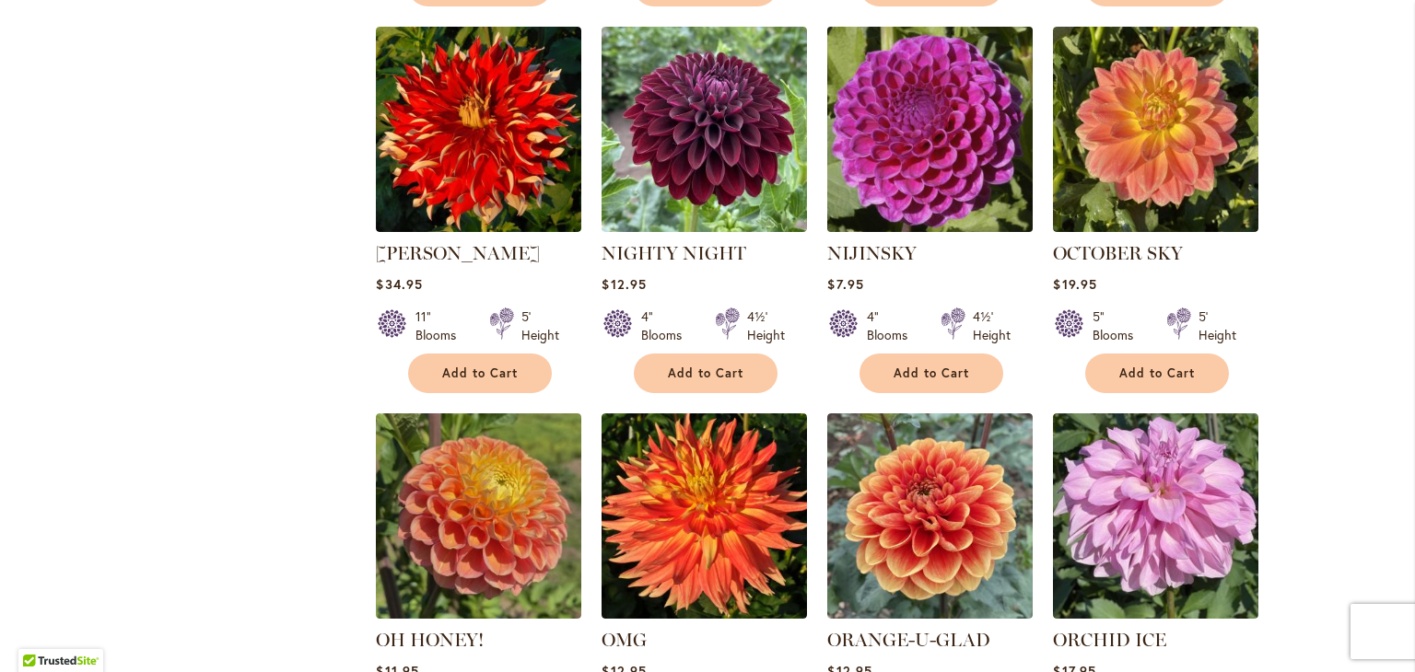
scroll to position [2947, 0]
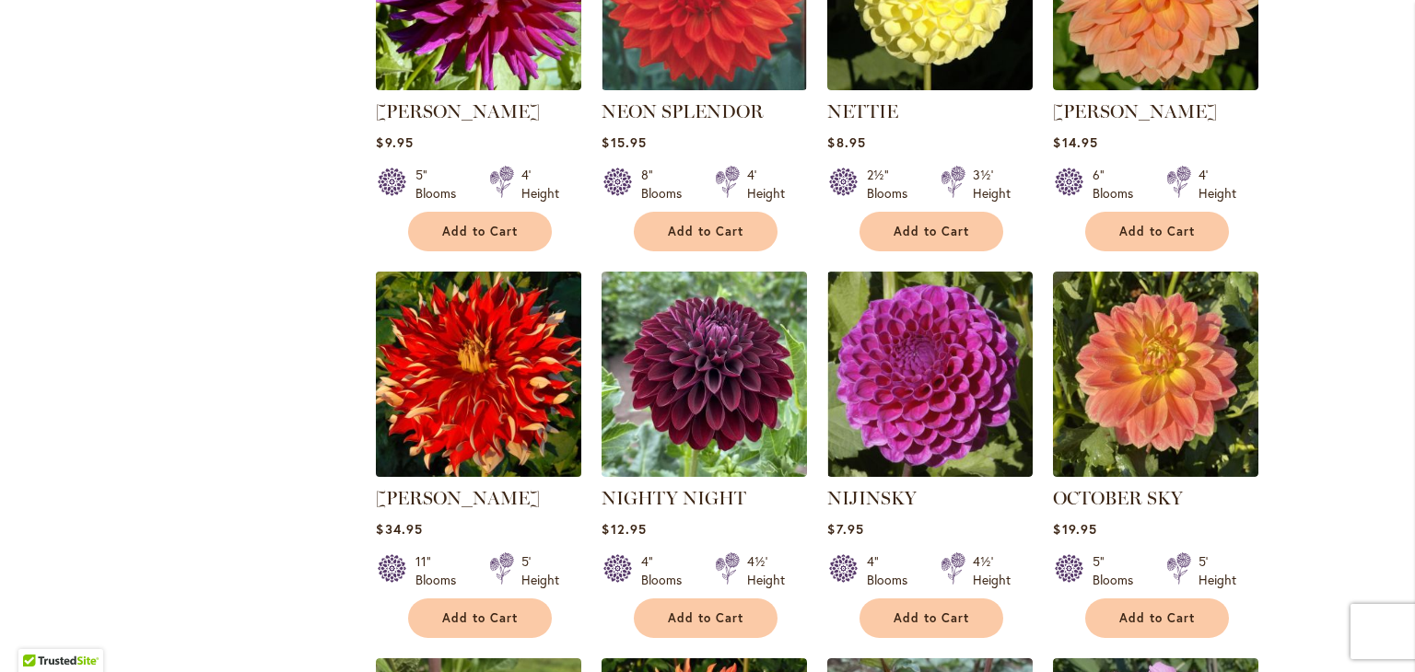
click at [474, 336] on img at bounding box center [479, 375] width 216 height 216
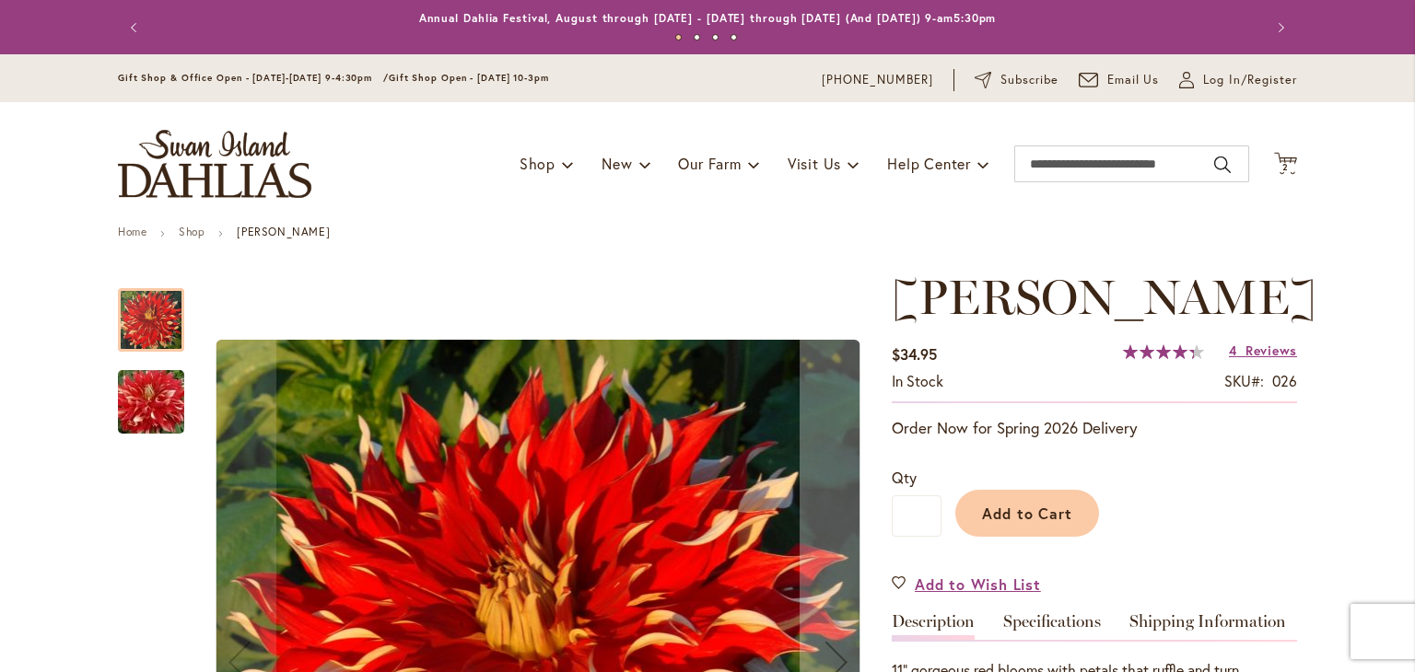
scroll to position [245, 0]
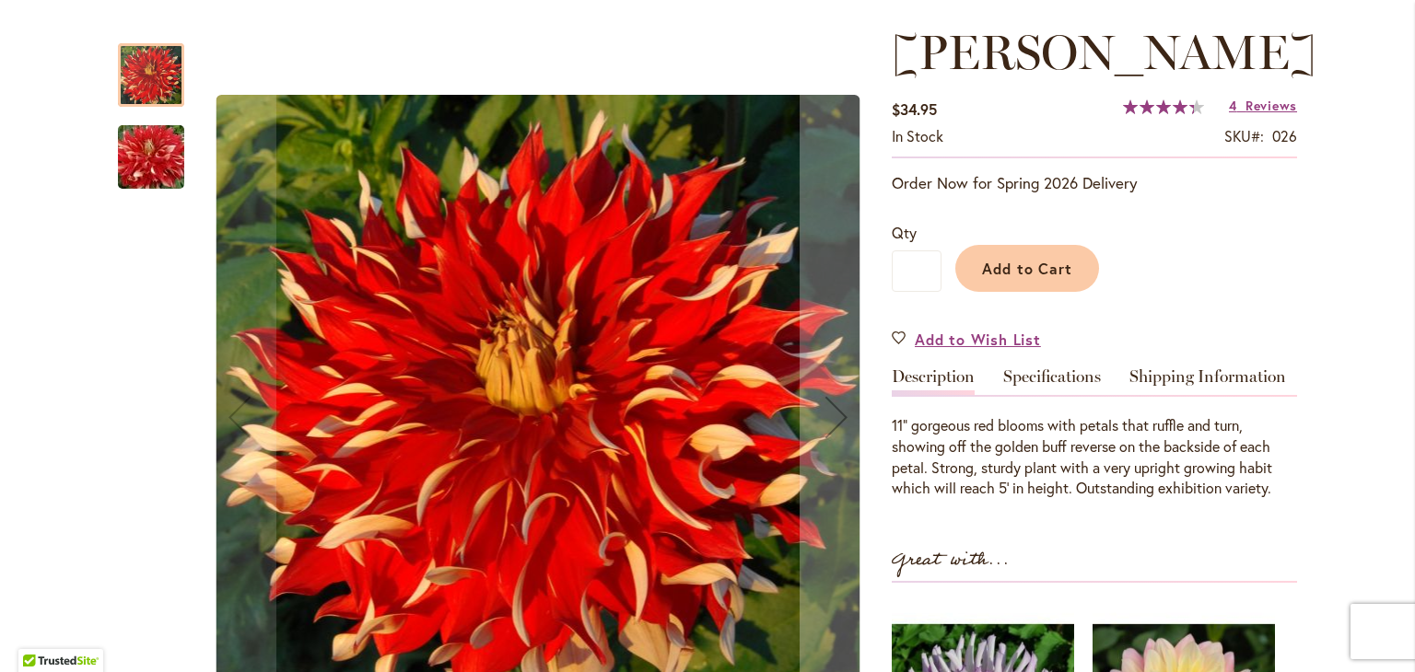
click at [143, 170] on img "Nick Sr" at bounding box center [151, 157] width 133 height 88
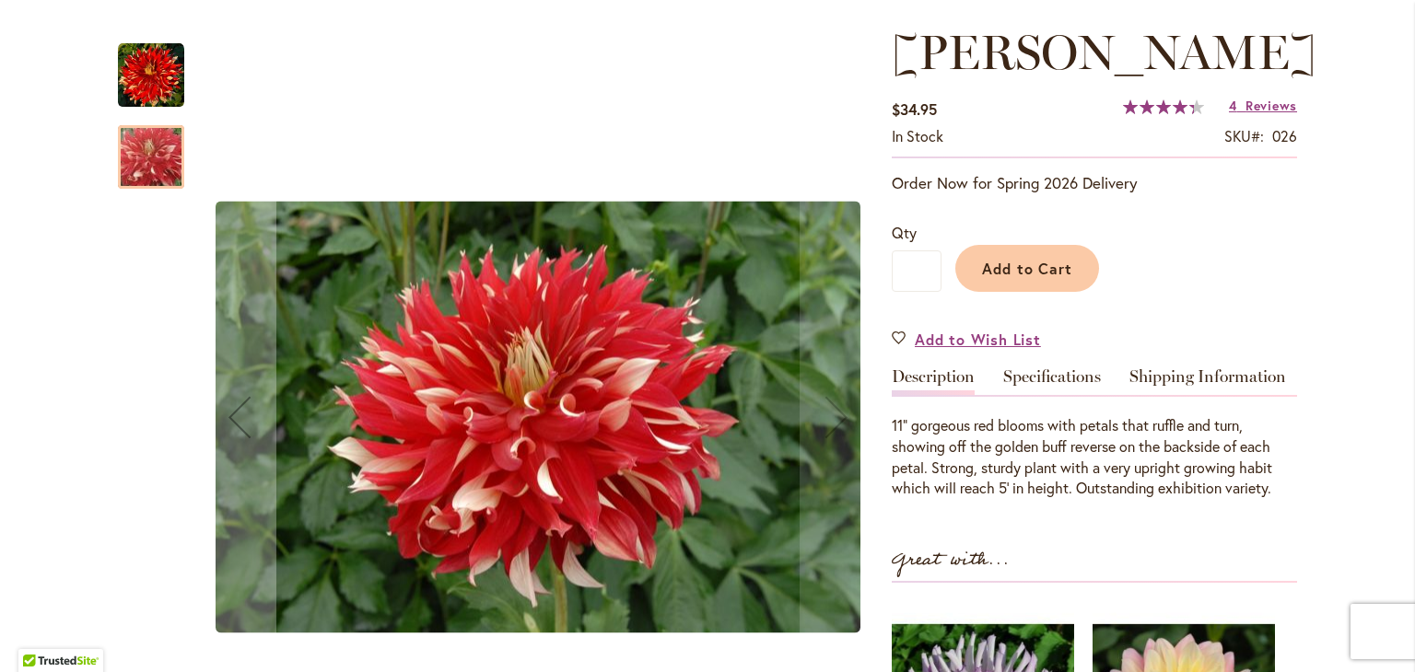
click at [140, 80] on img "Nick Sr" at bounding box center [151, 75] width 66 height 66
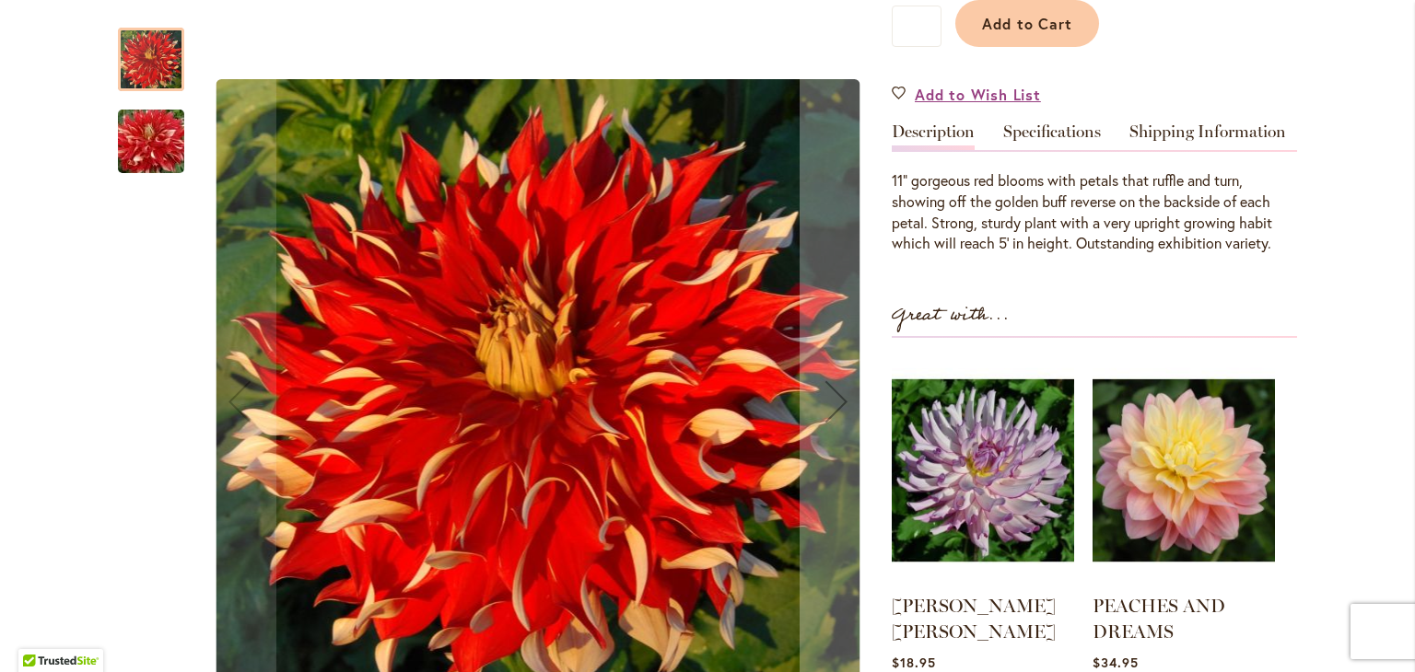
scroll to position [491, 0]
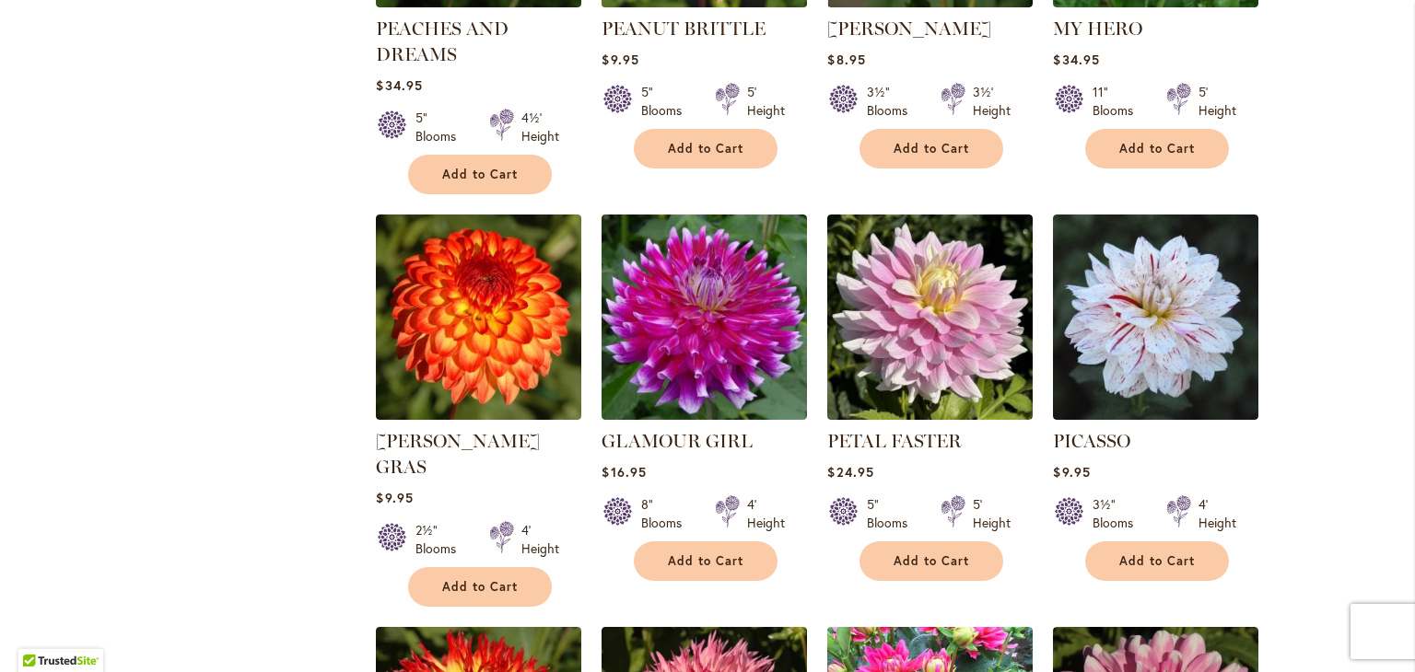
scroll to position [5649, 0]
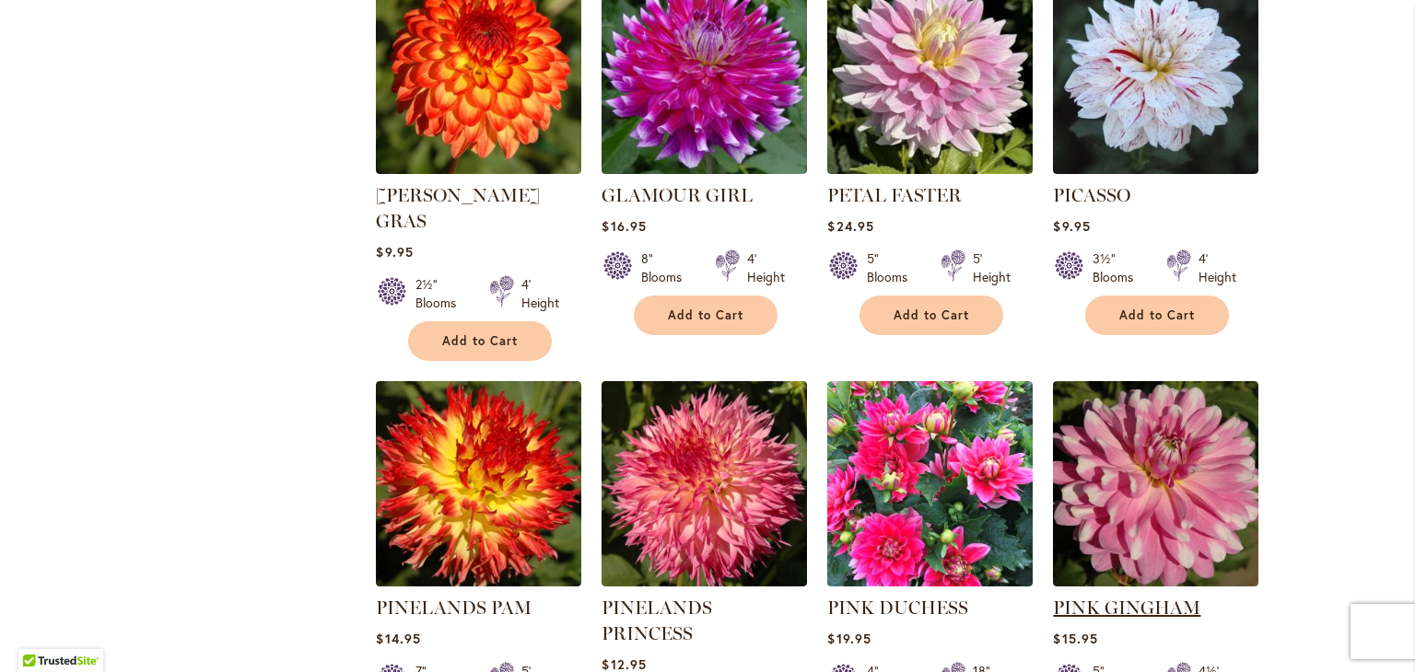
click at [1138, 597] on link "PINK GINGHAM" at bounding box center [1126, 608] width 147 height 22
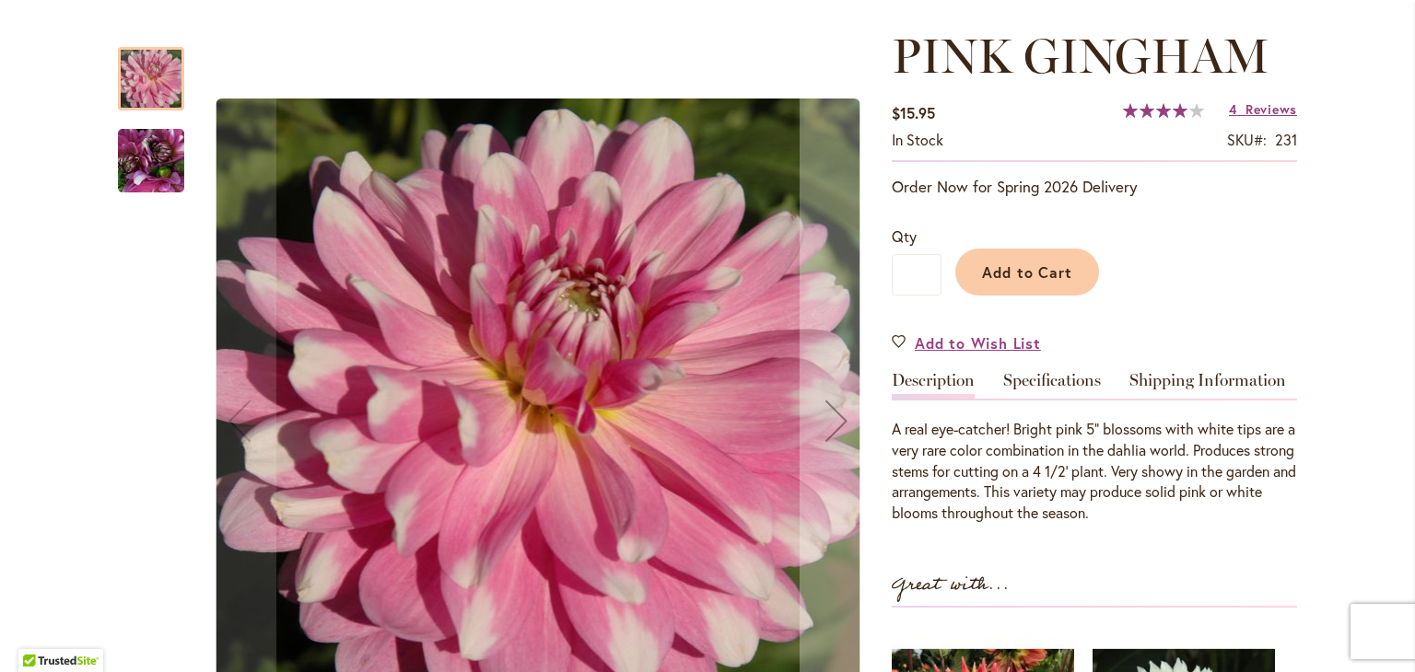
scroll to position [245, 0]
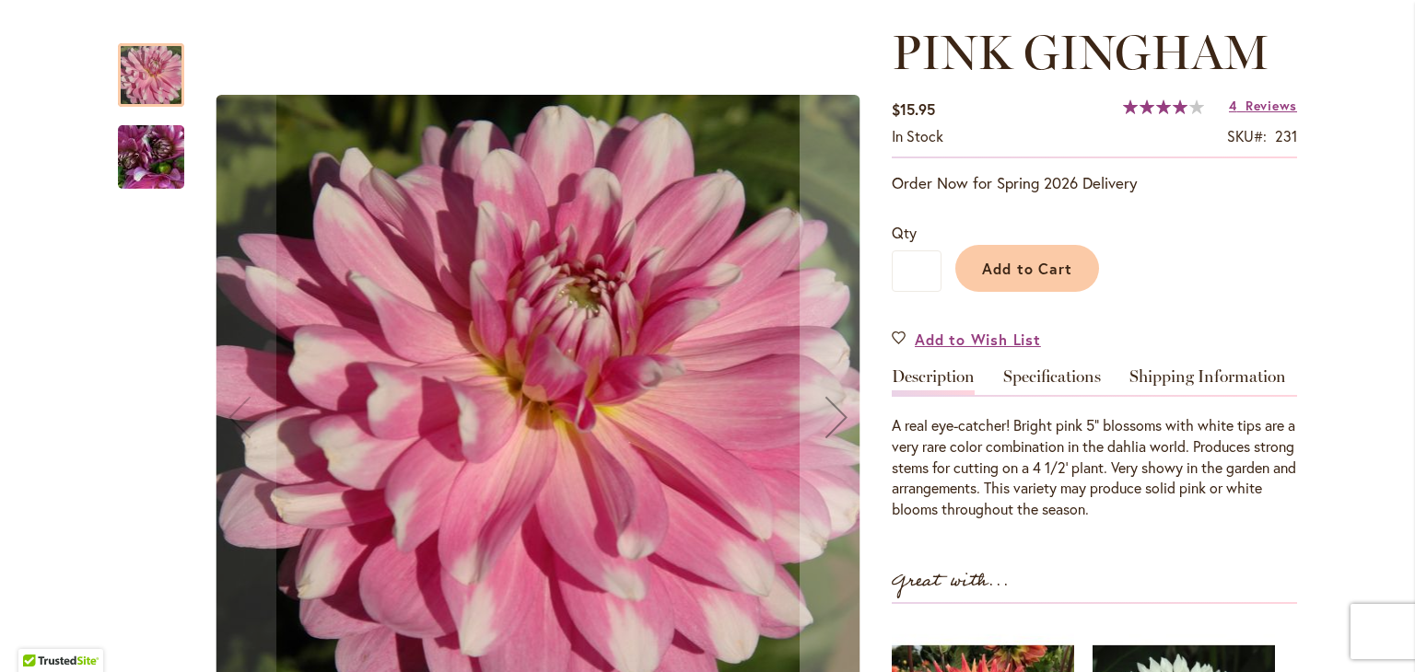
click at [146, 152] on img "PINK GINGHAM" at bounding box center [151, 157] width 133 height 99
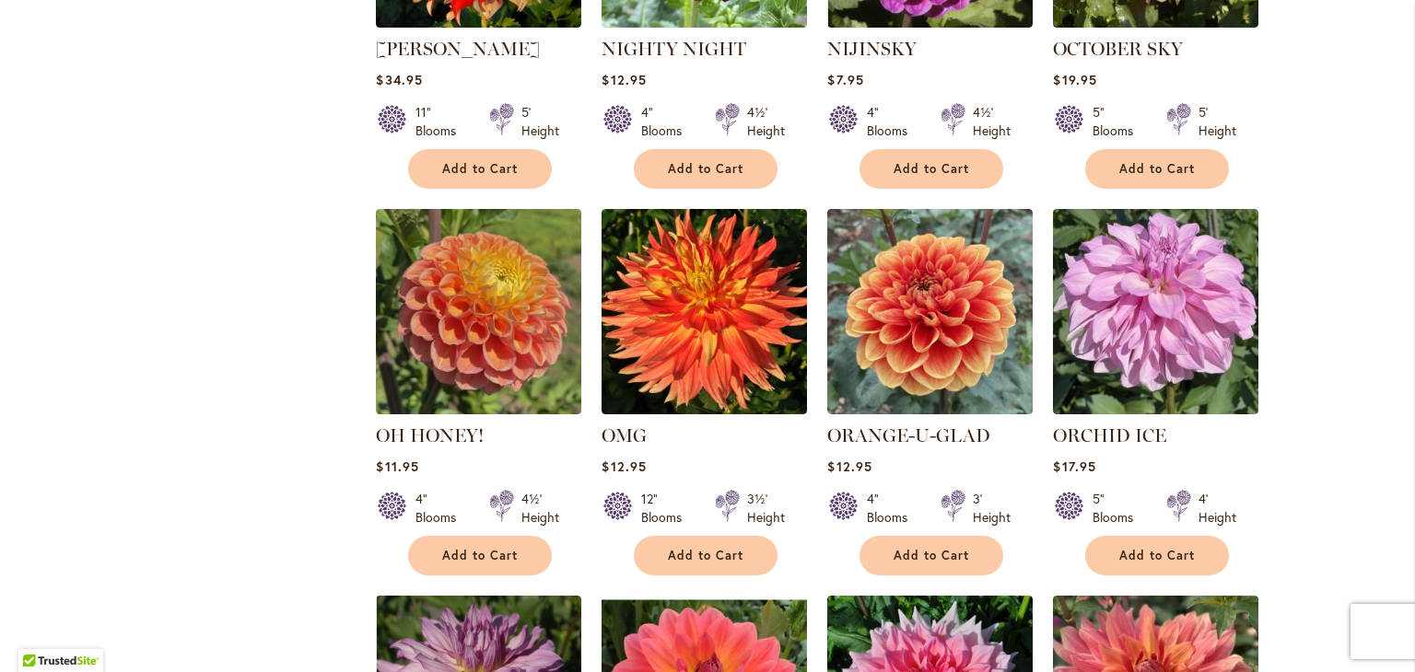
scroll to position [3438, 0]
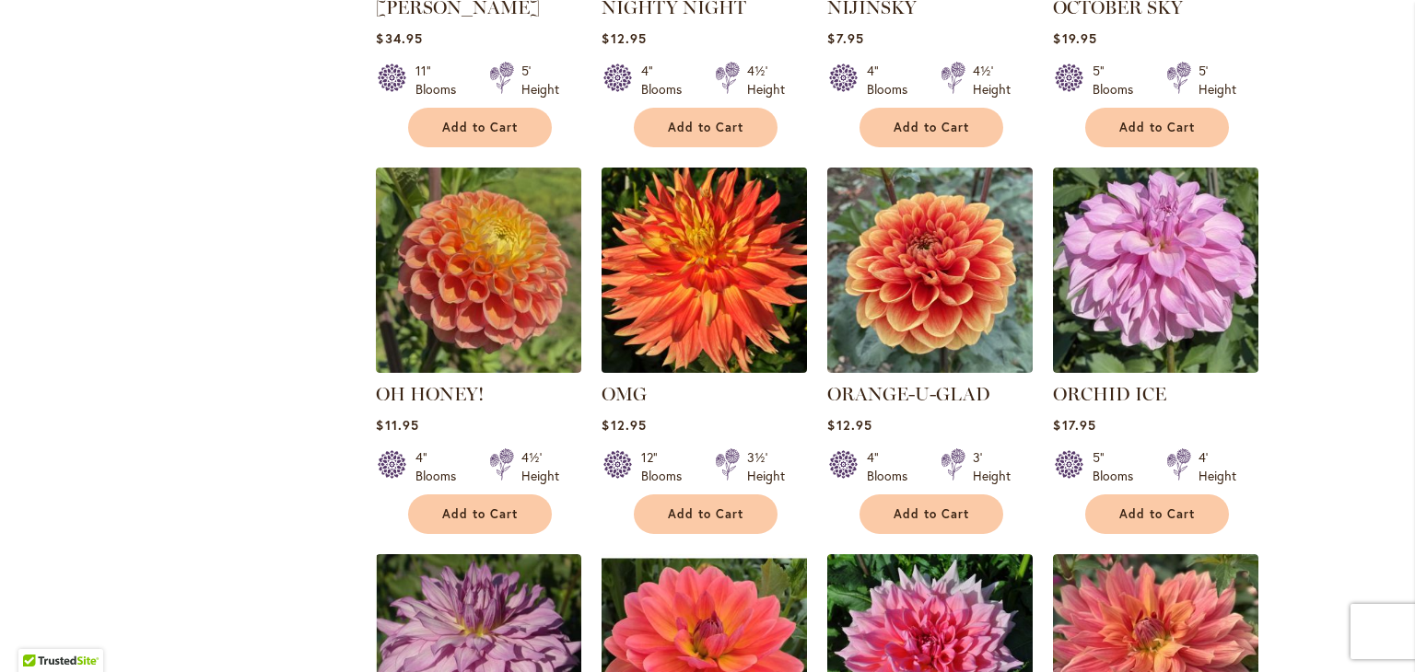
click at [711, 181] on img at bounding box center [705, 271] width 216 height 216
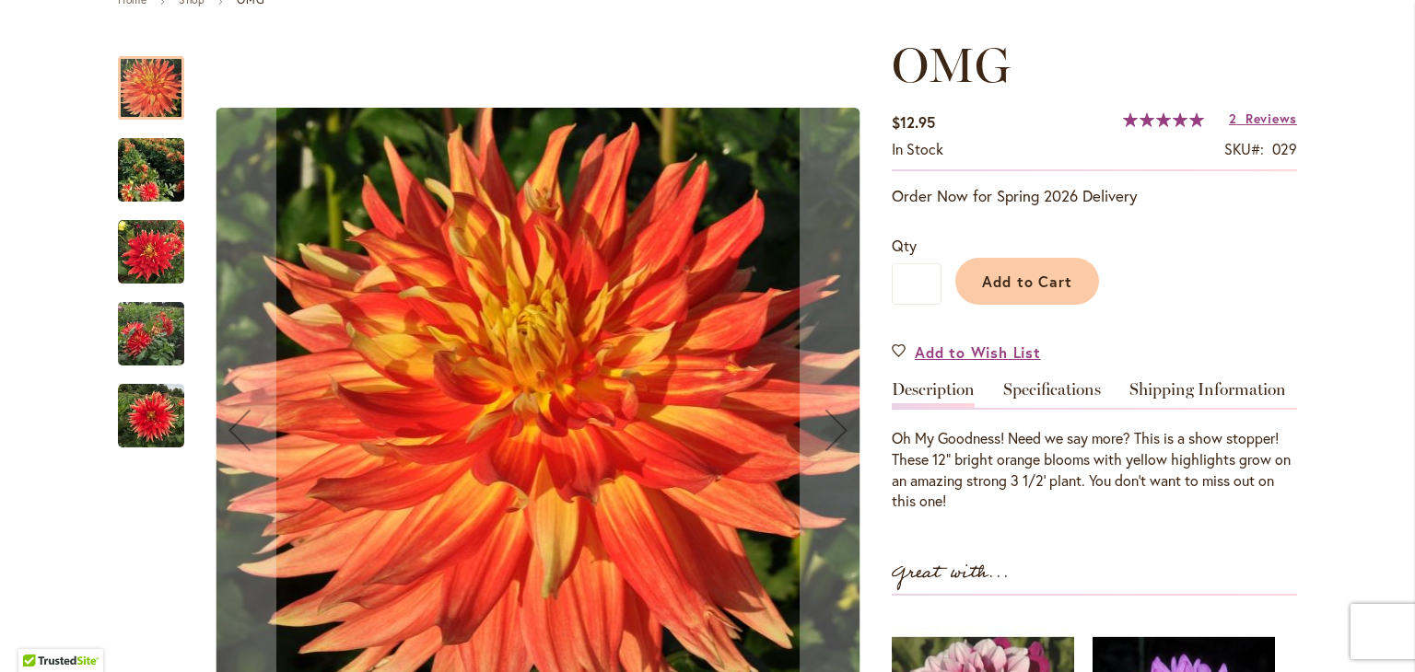
scroll to position [245, 0]
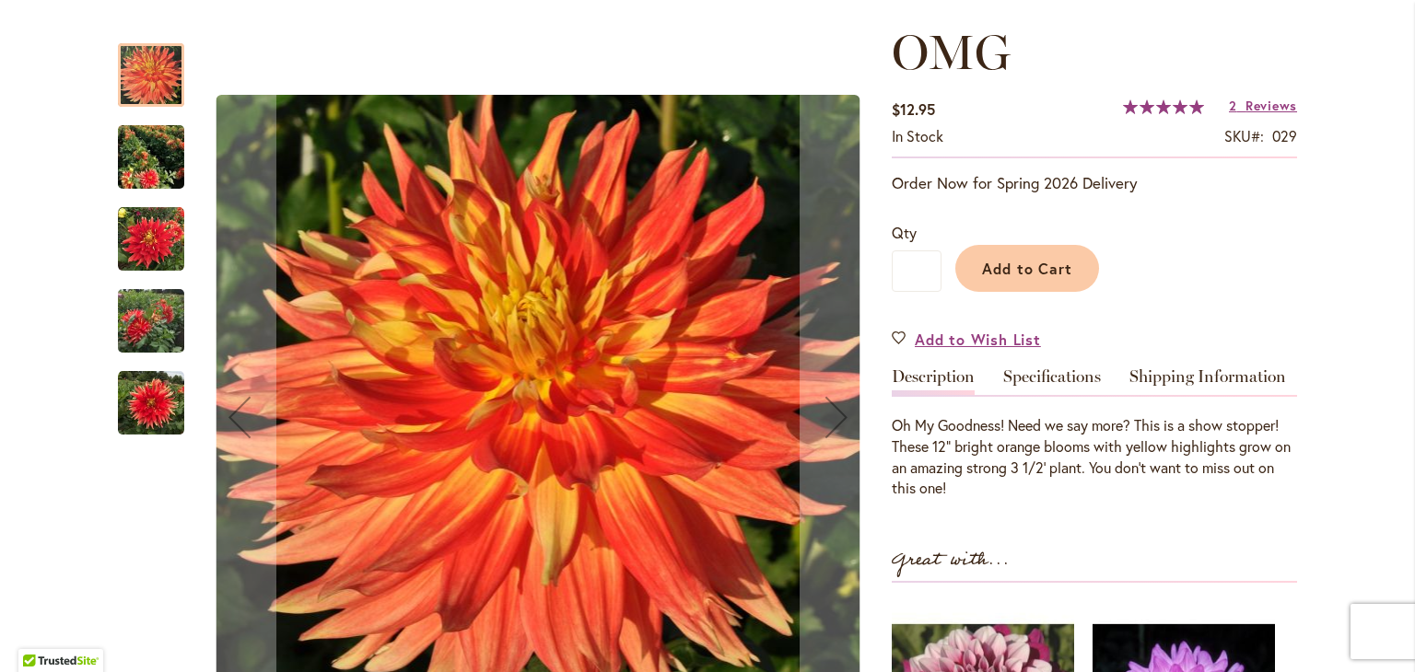
click at [156, 167] on img "Omg" at bounding box center [151, 157] width 66 height 75
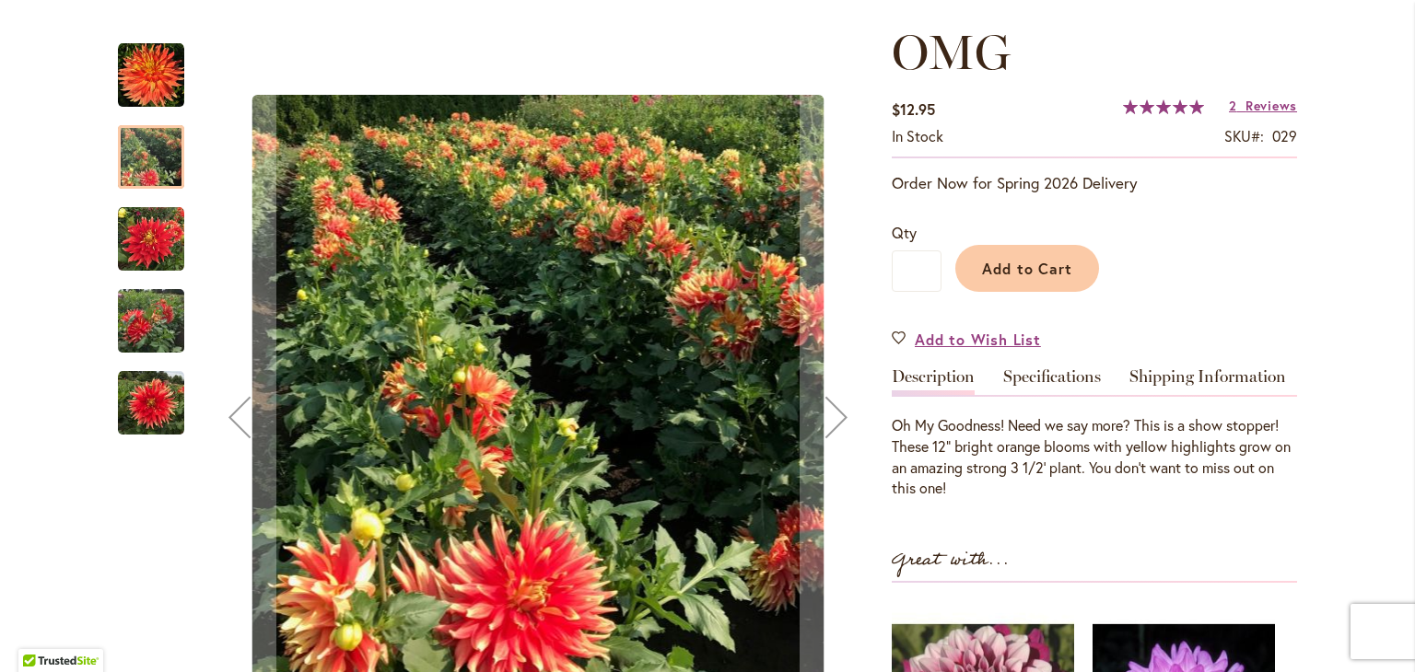
click at [147, 253] on img "Omg" at bounding box center [151, 239] width 66 height 66
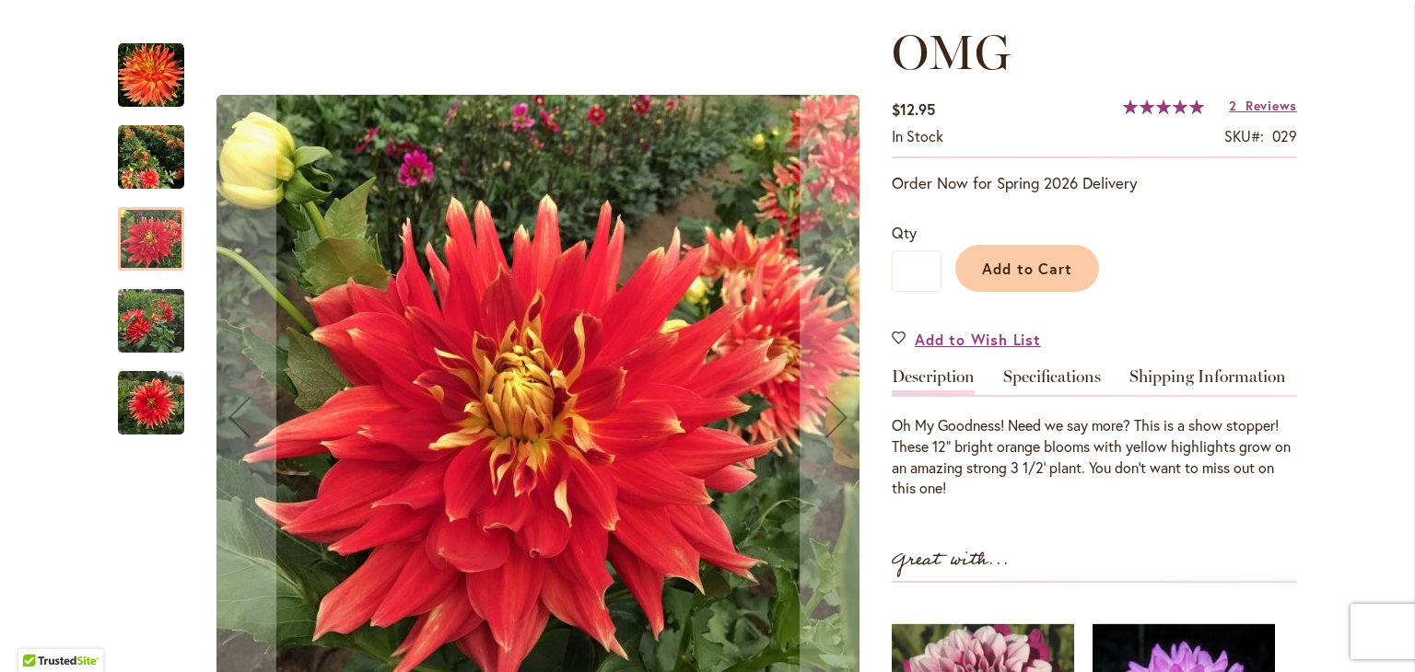
click at [150, 324] on img "Omg" at bounding box center [151, 321] width 66 height 88
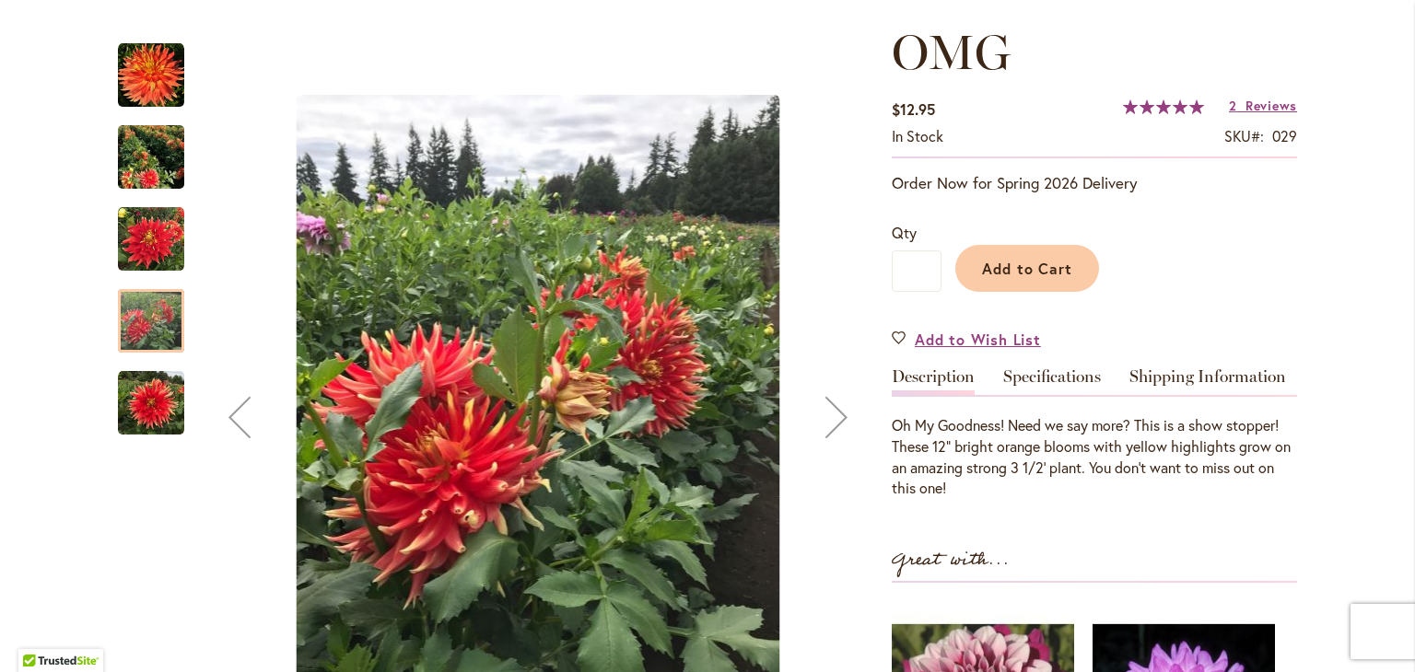
click at [175, 419] on img "Omg" at bounding box center [151, 403] width 66 height 66
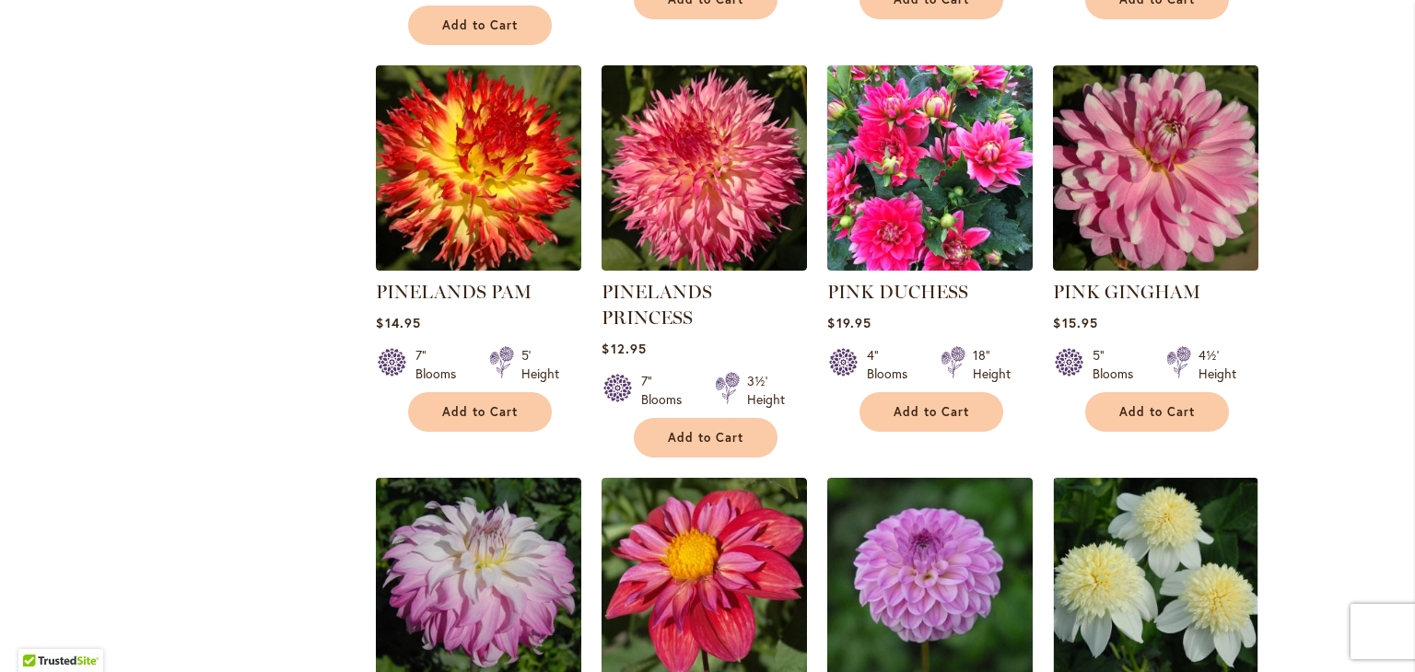
scroll to position [6140, 0]
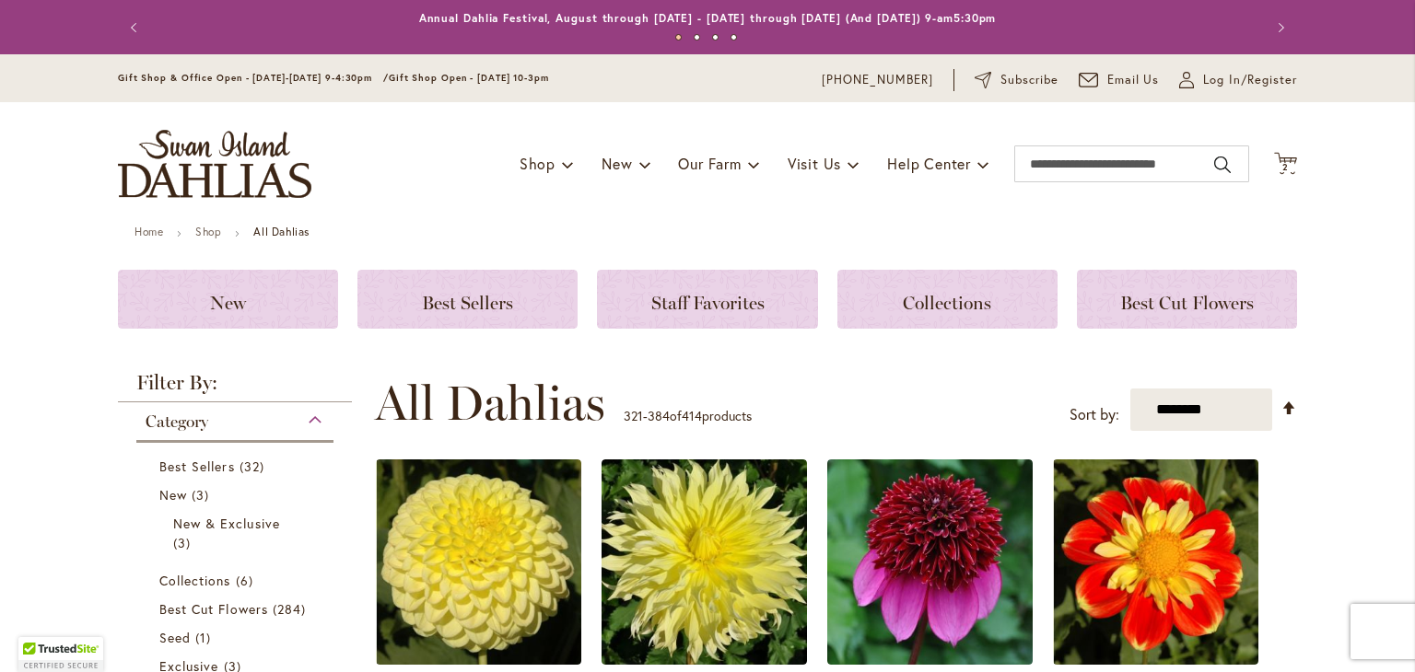
scroll to position [737, 0]
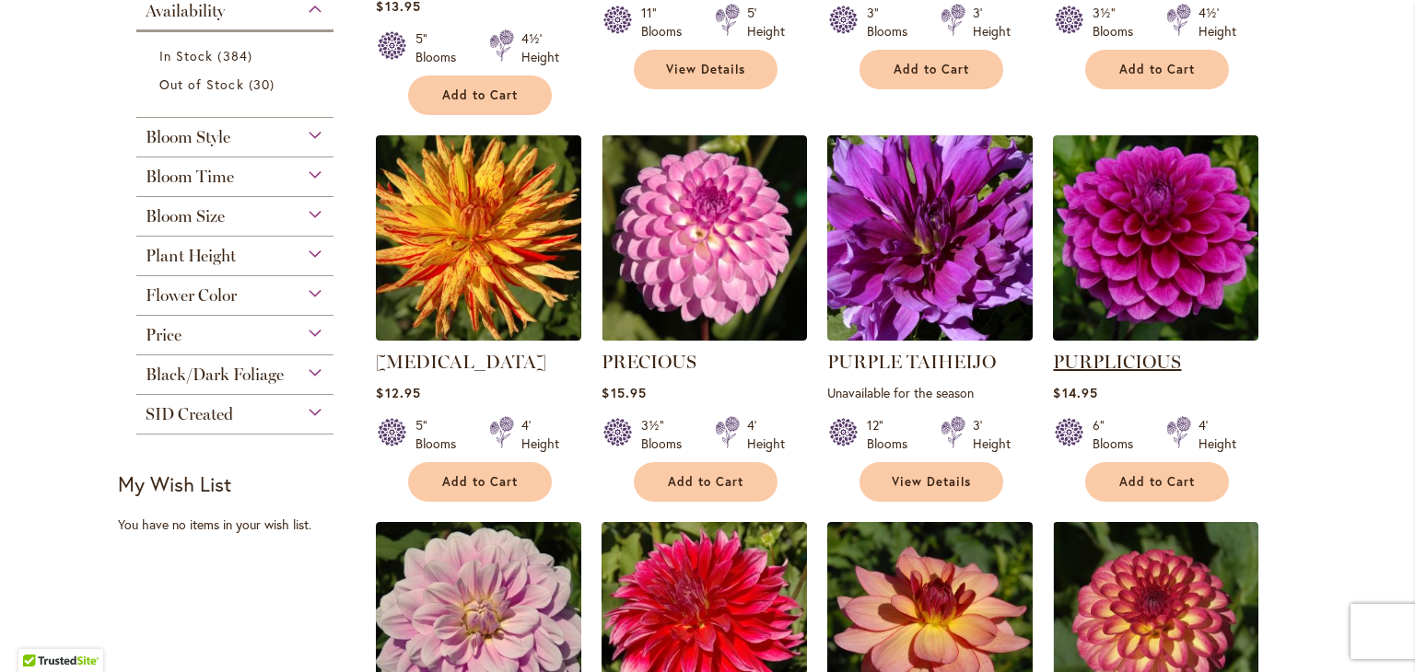
click at [1108, 358] on link "PURPLICIOUS" at bounding box center [1117, 362] width 128 height 22
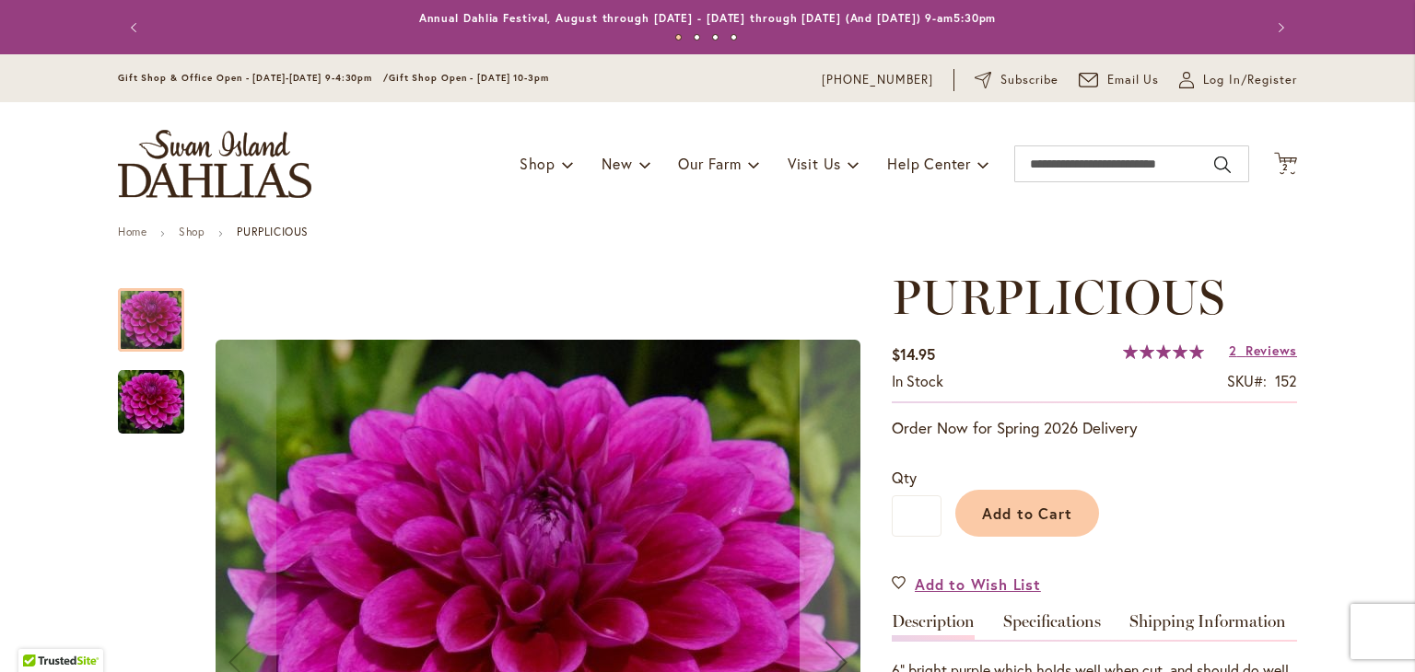
click at [160, 413] on img "PURPLICIOUS" at bounding box center [151, 402] width 66 height 66
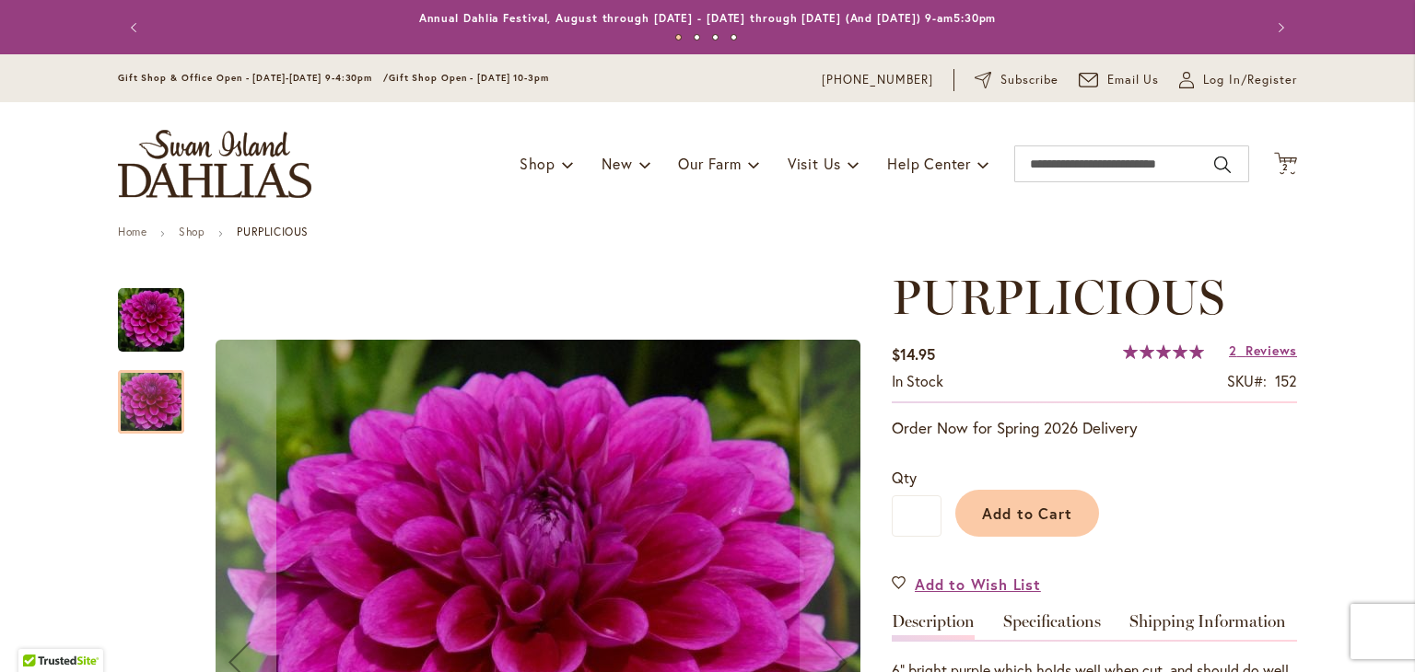
scroll to position [491, 0]
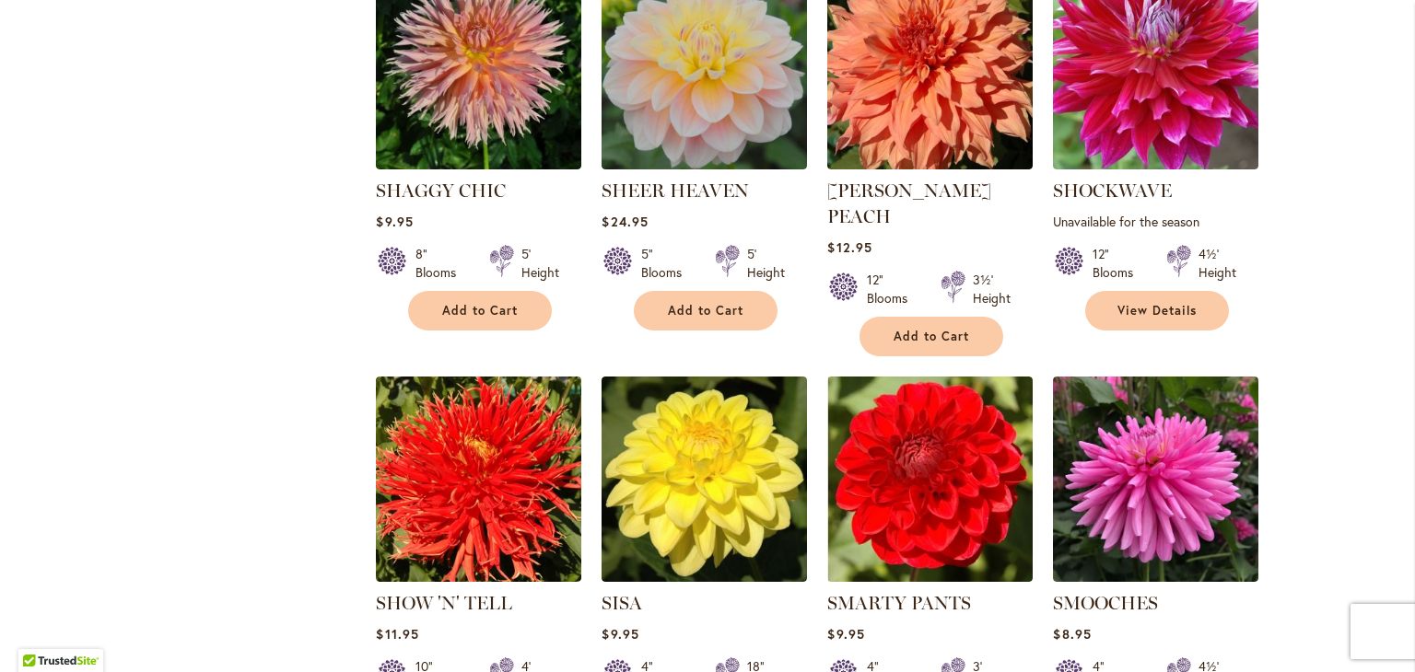
scroll to position [2210, 0]
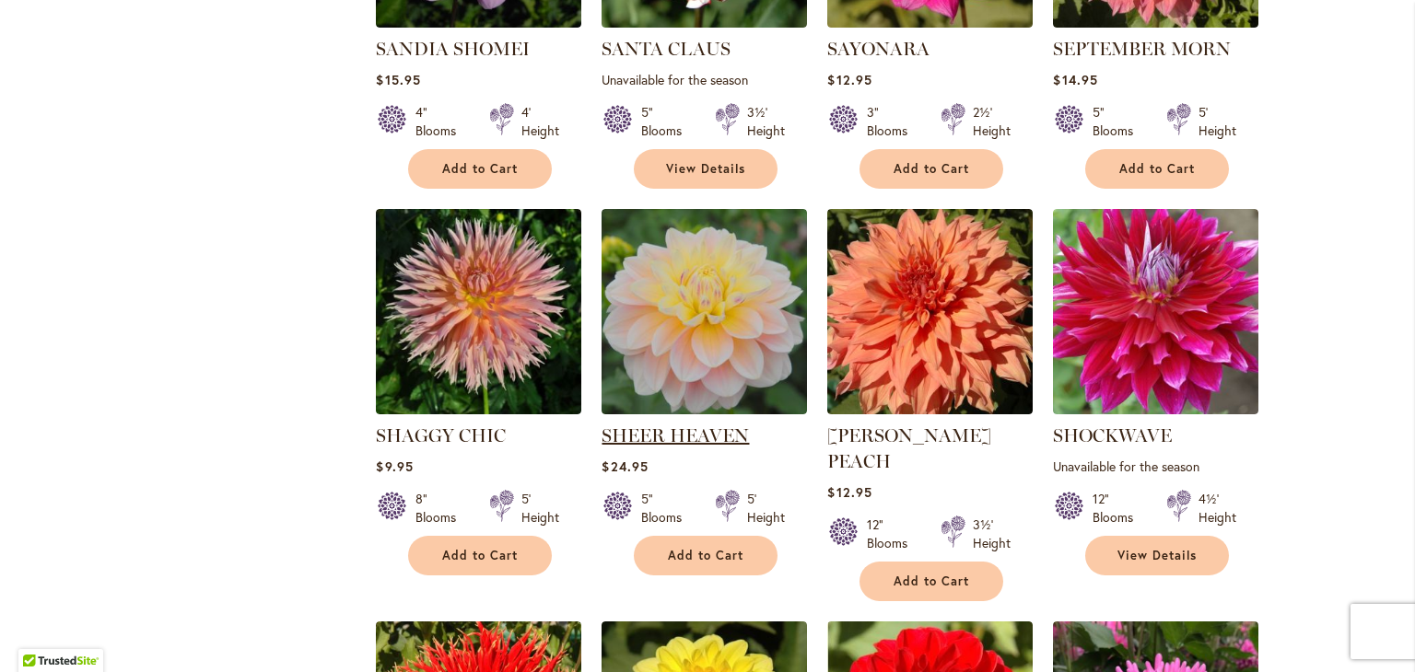
click at [651, 425] on link "SHEER HEAVEN" at bounding box center [674, 436] width 147 height 22
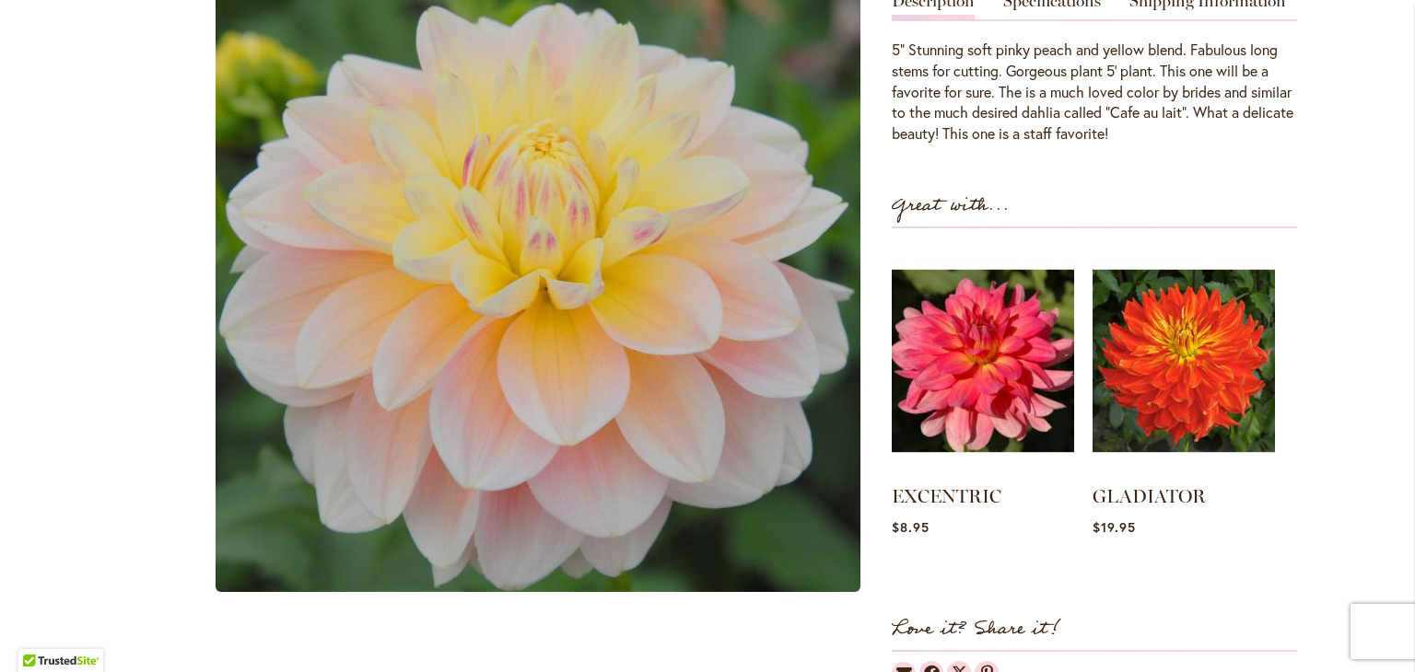
scroll to position [491, 0]
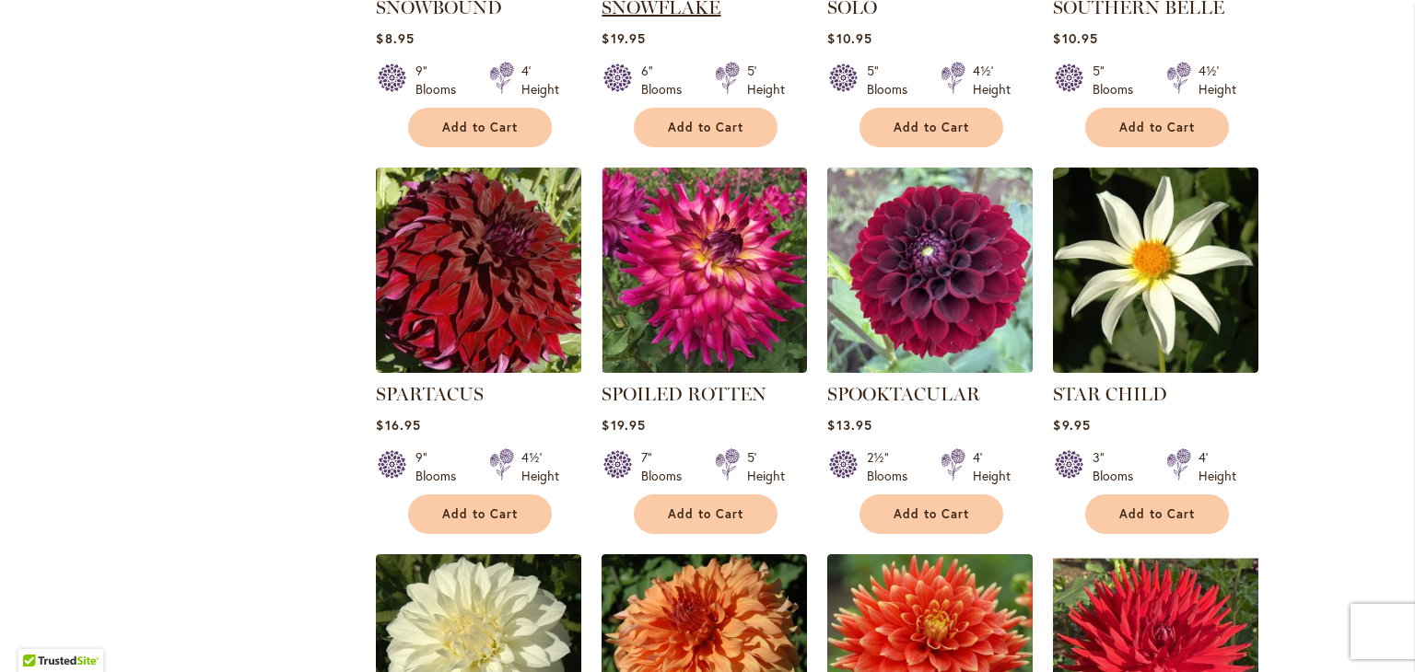
scroll to position [3684, 0]
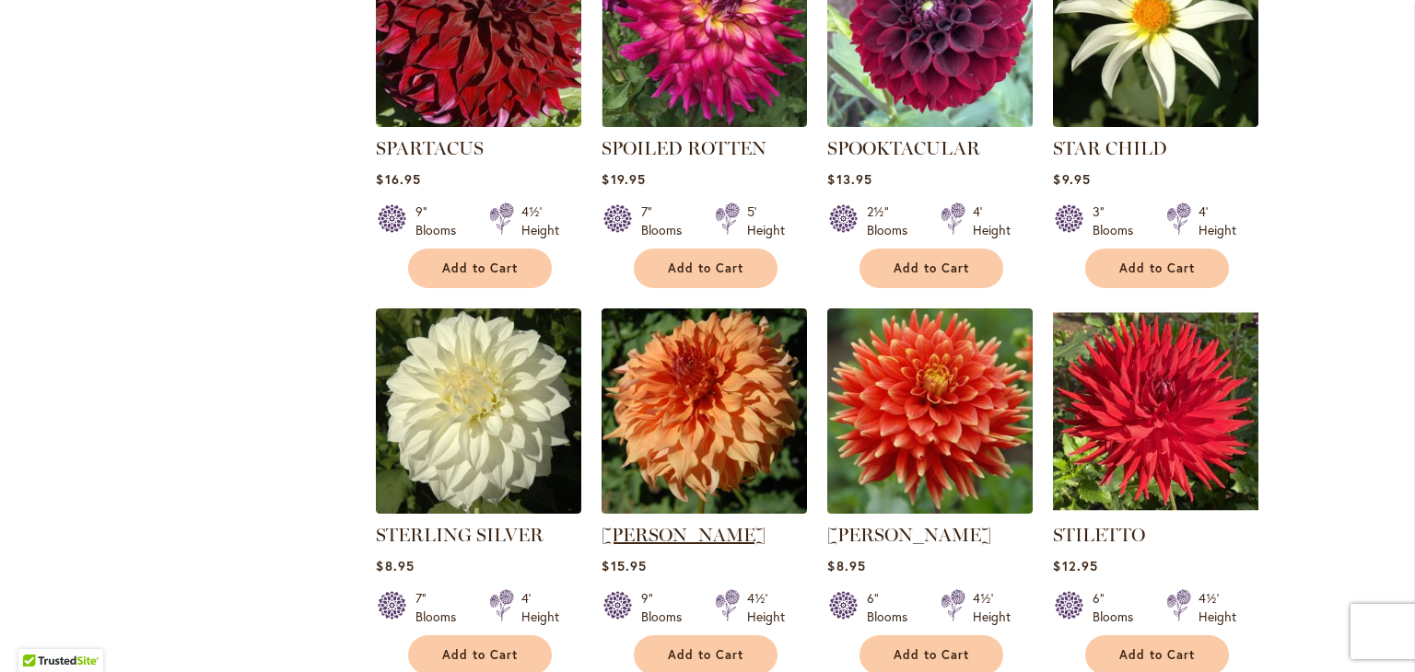
click at [689, 524] on link "[PERSON_NAME]" at bounding box center [683, 535] width 164 height 22
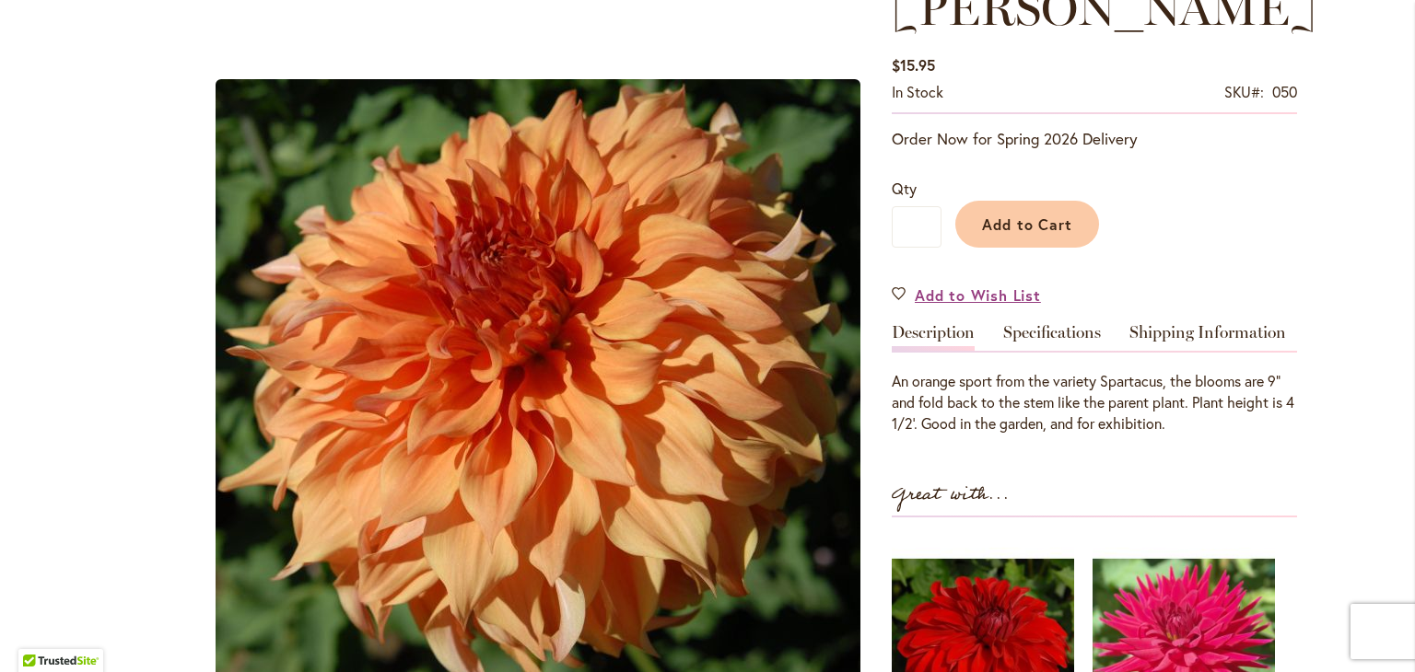
scroll to position [280, 0]
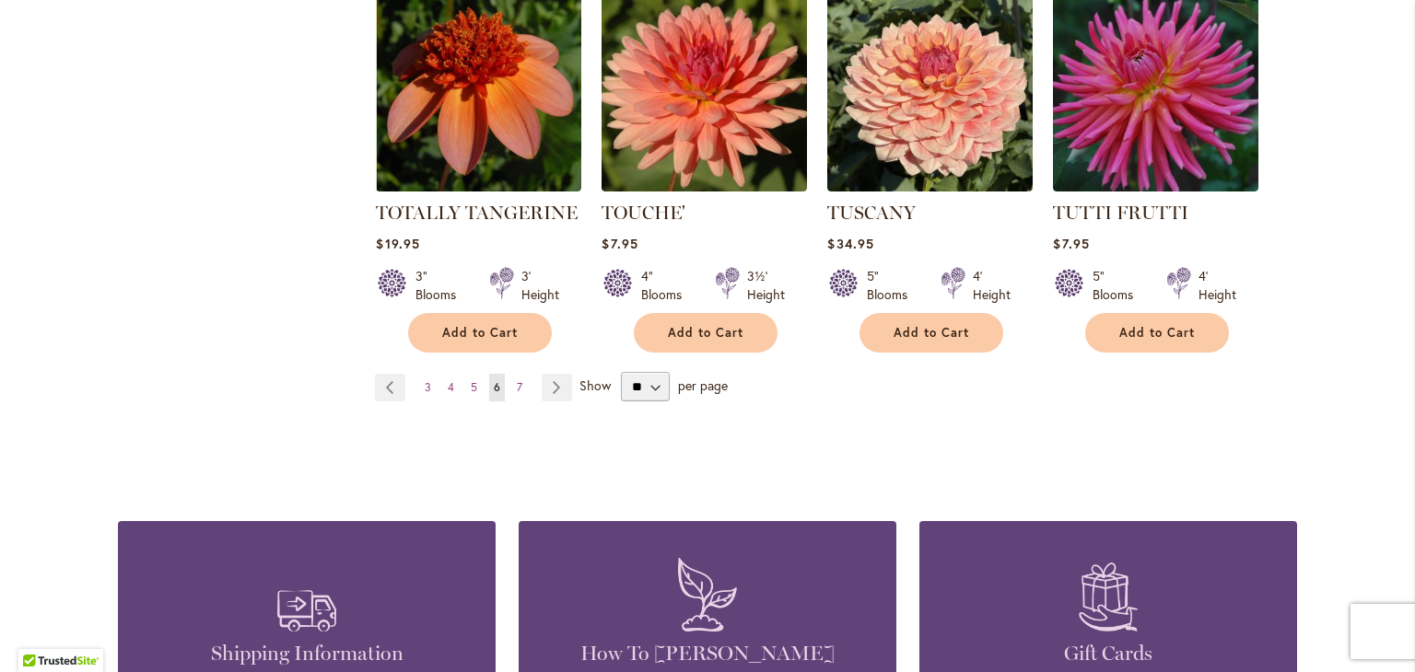
scroll to position [6631, 0]
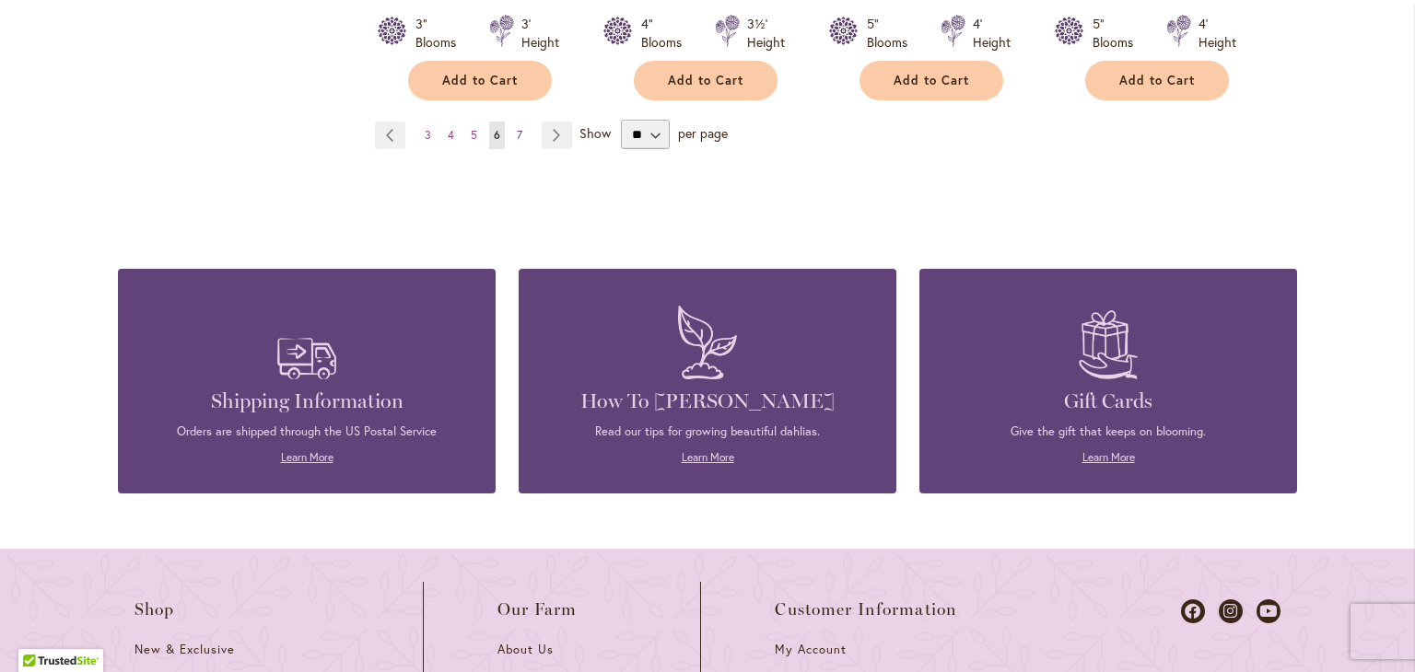
click at [517, 128] on span "7" at bounding box center [520, 135] width 6 height 14
